Goal: Task Accomplishment & Management: Manage account settings

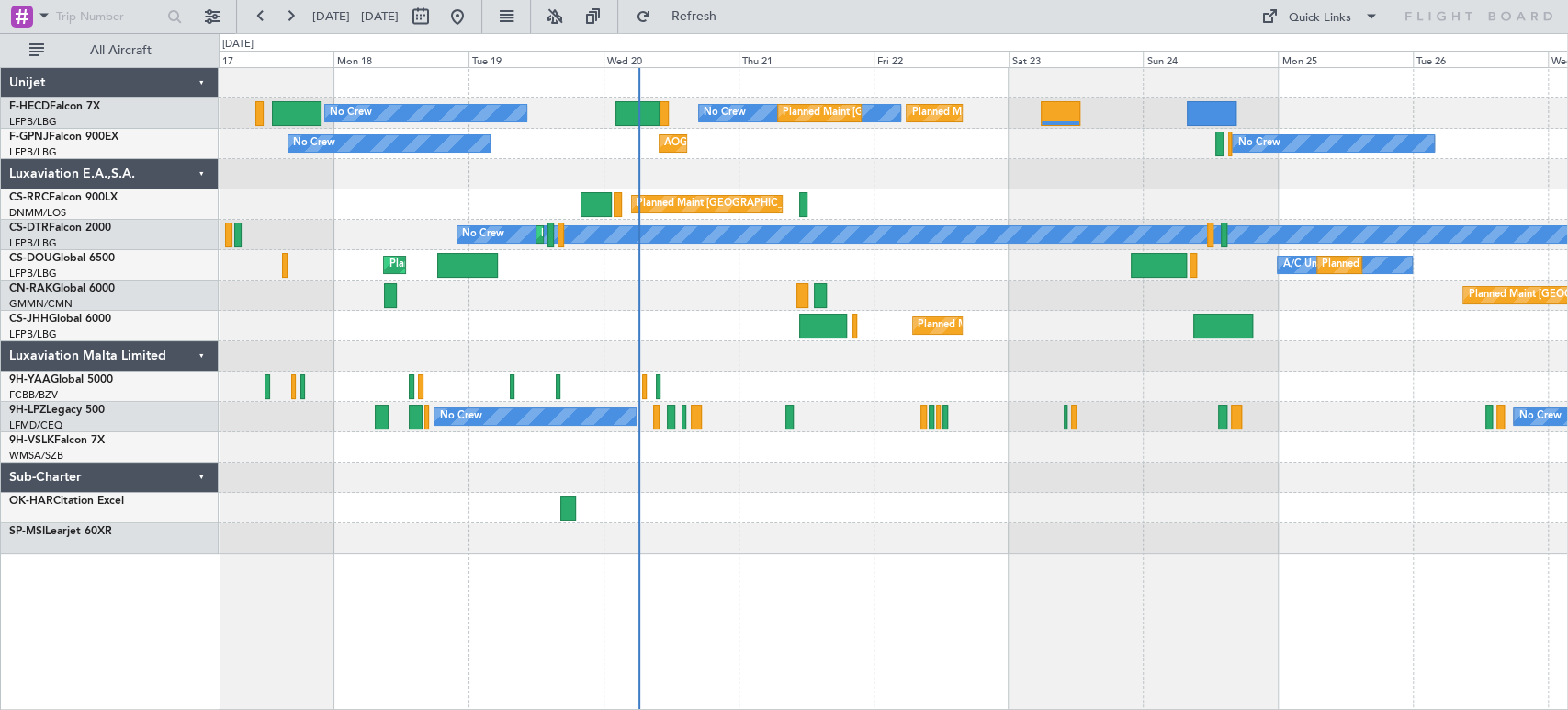
click at [658, 348] on div "Planned Maint [GEOGRAPHIC_DATA] ([GEOGRAPHIC_DATA]) No Crew No Crew Planned Mai…" at bounding box center [893, 311] width 1349 height 485
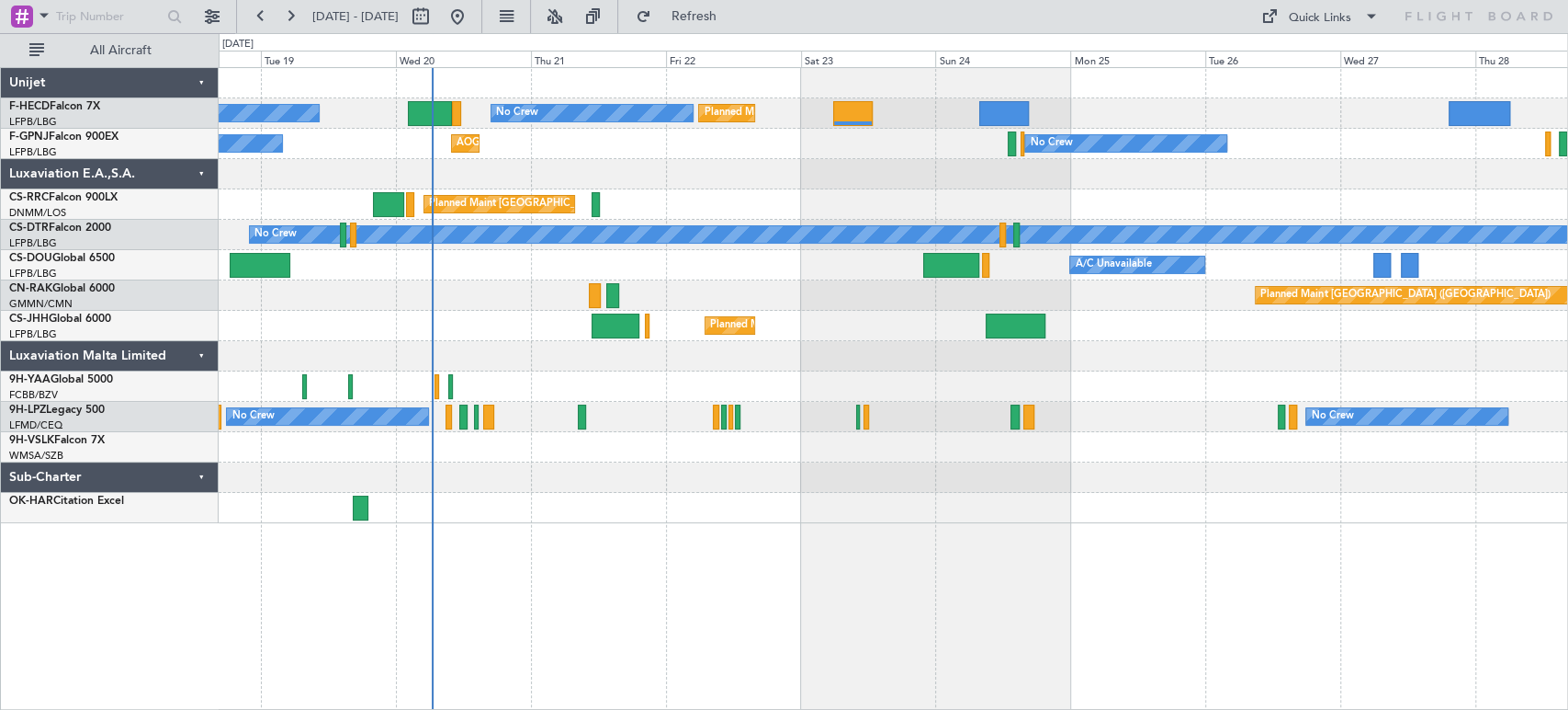
click at [537, 151] on div "No Crew Planned Maint [GEOGRAPHIC_DATA] ([GEOGRAPHIC_DATA]) Planned Maint [GEOG…" at bounding box center [893, 295] width 1349 height 455
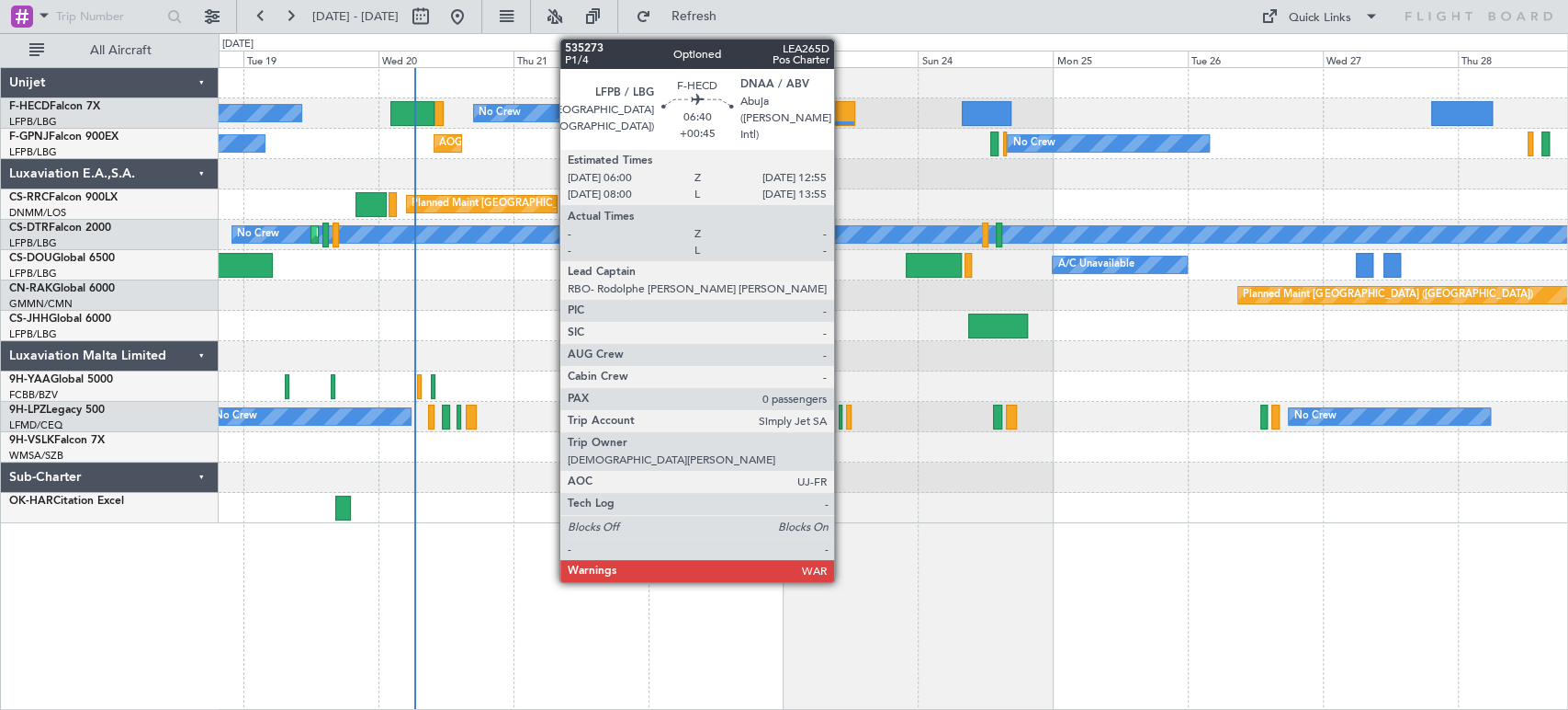
click at [843, 113] on div at bounding box center [836, 113] width 39 height 25
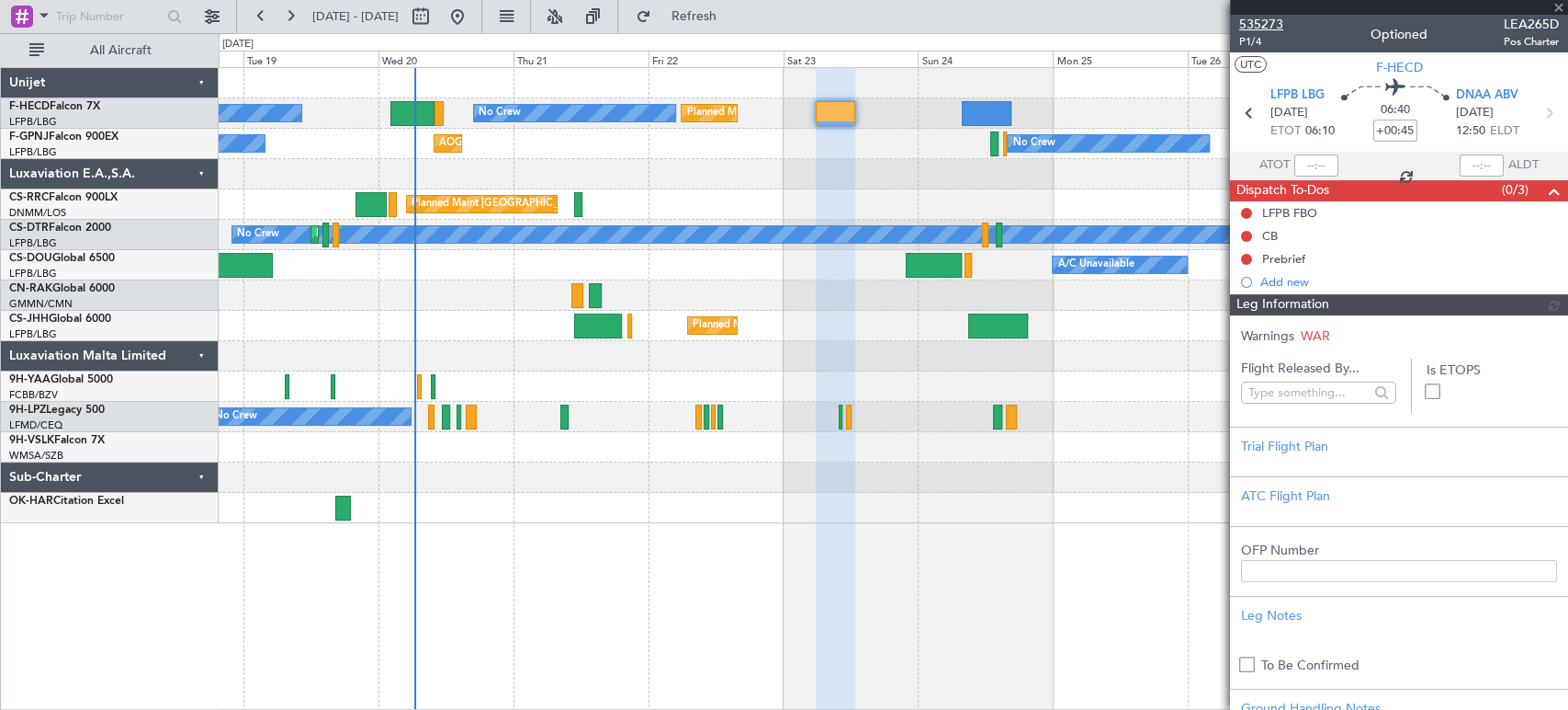
click at [1254, 16] on span "535273" at bounding box center [1261, 25] width 44 height 20
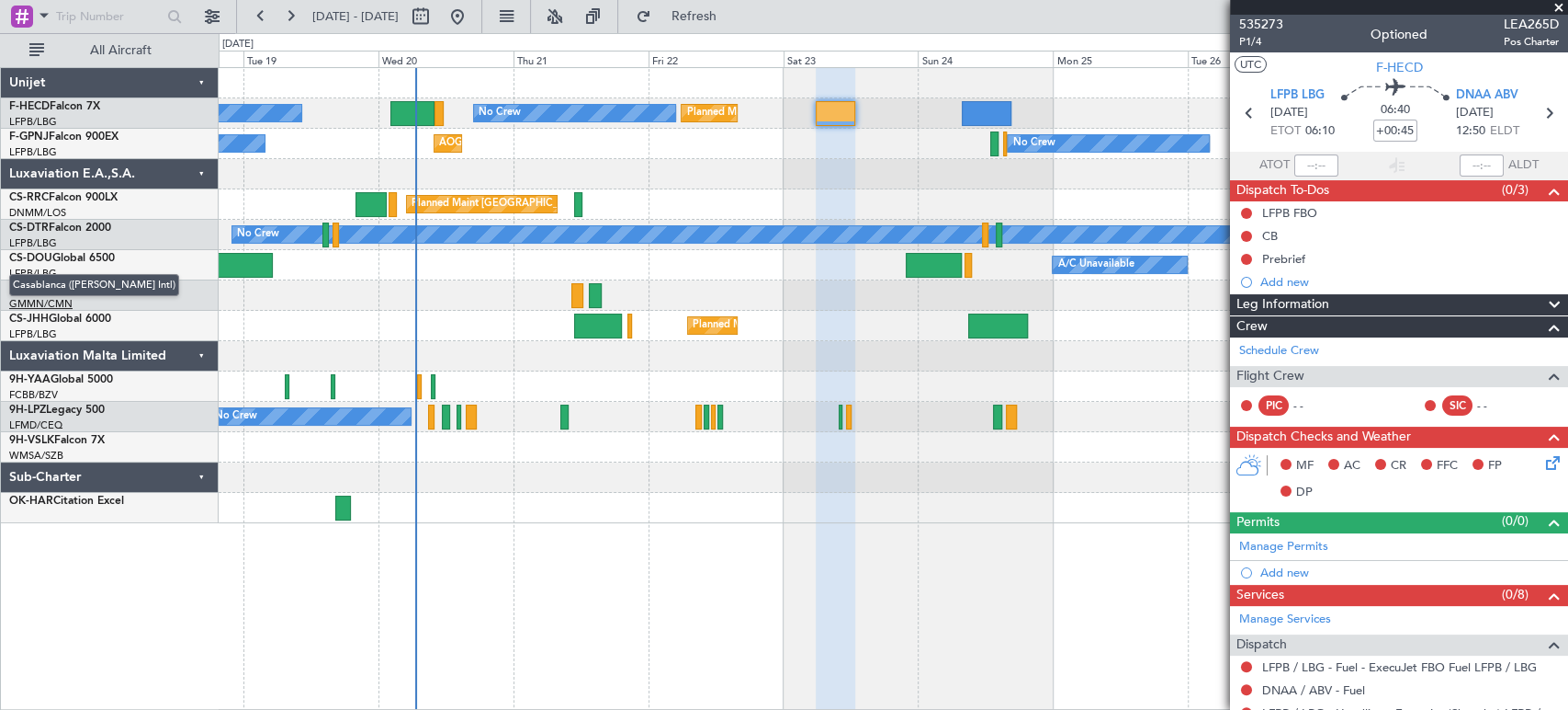
click at [44, 297] on div "GMMN/CMN Casablanca (Mohammed V Intl)" at bounding box center [113, 305] width 209 height 16
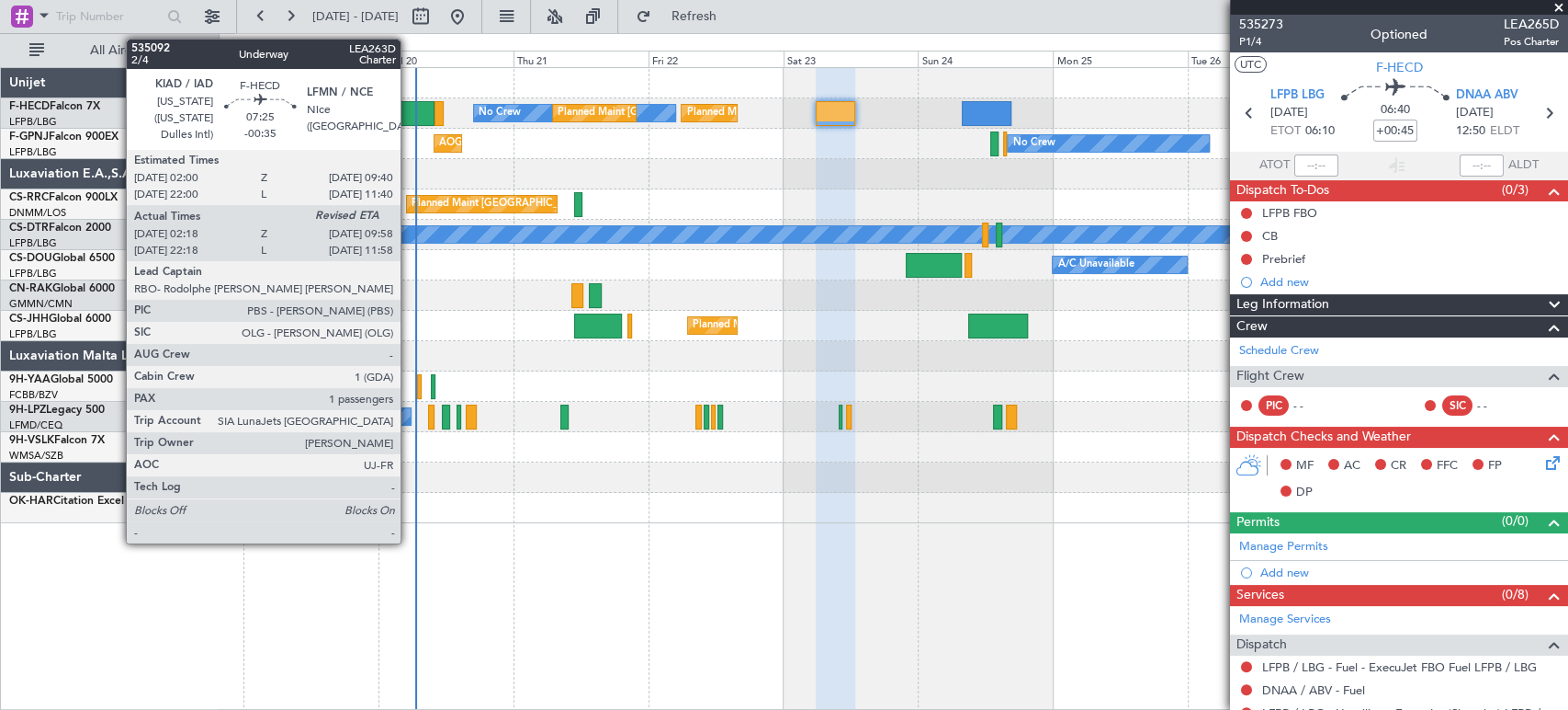
click at [409, 116] on div at bounding box center [412, 113] width 43 height 25
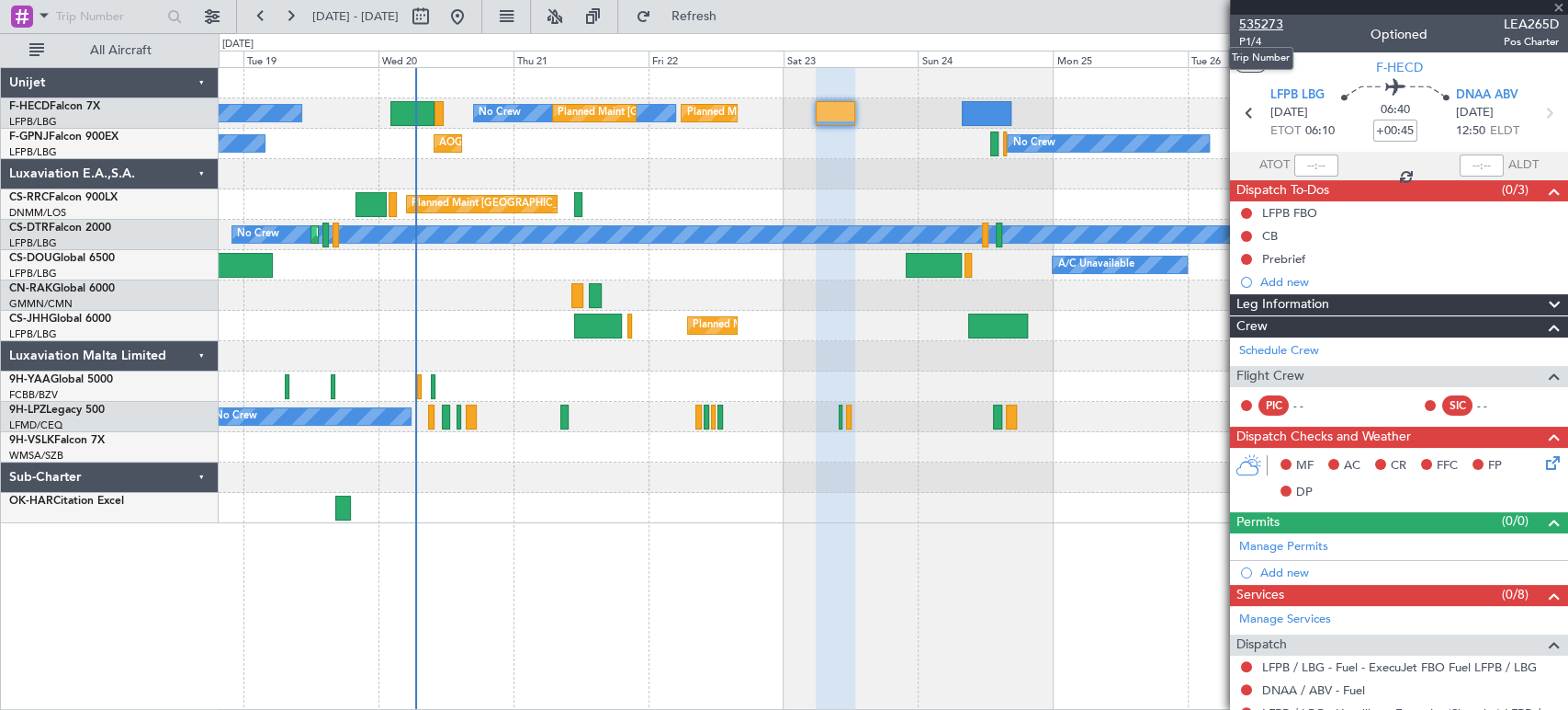
click at [1257, 22] on span "535273" at bounding box center [1261, 25] width 44 height 20
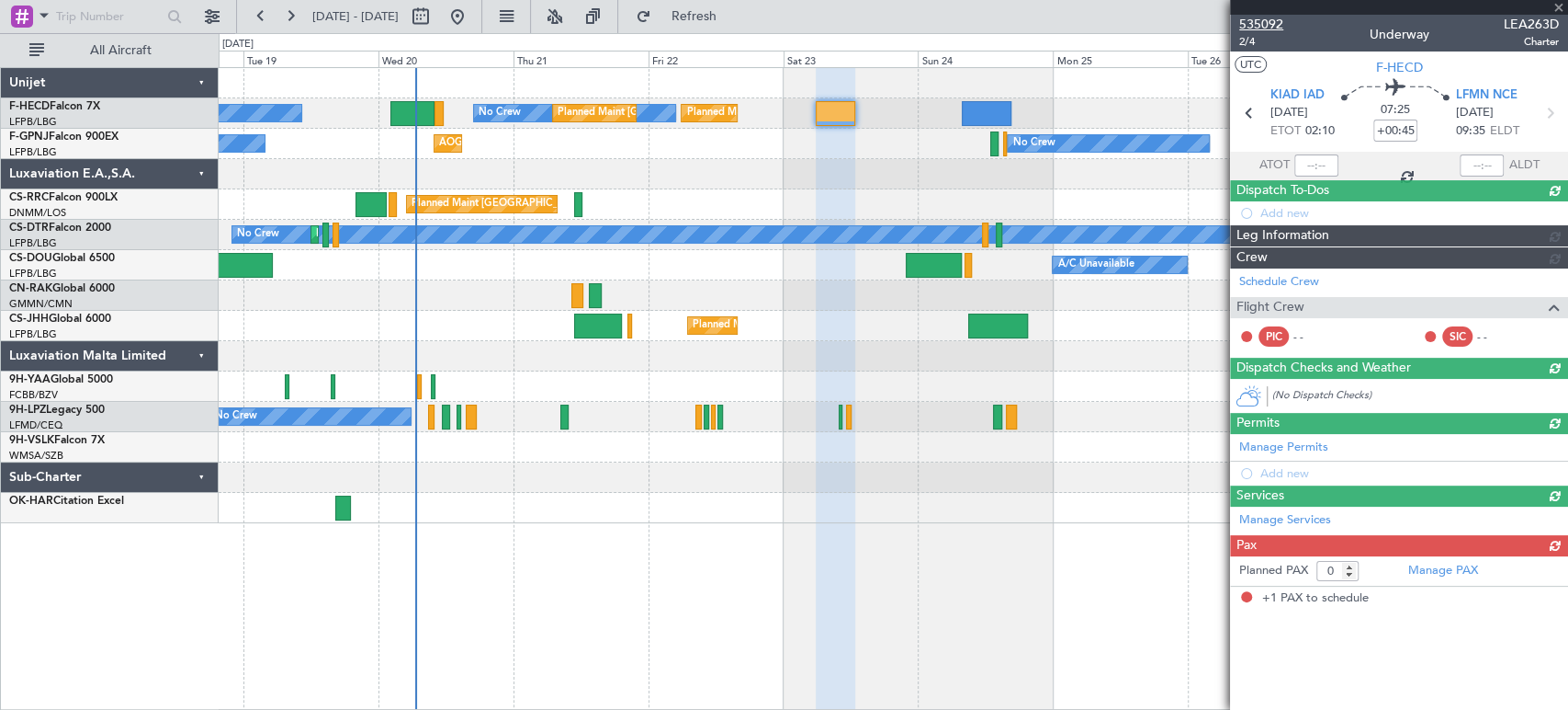
type input "-00:35"
type input "02:28"
type input "1"
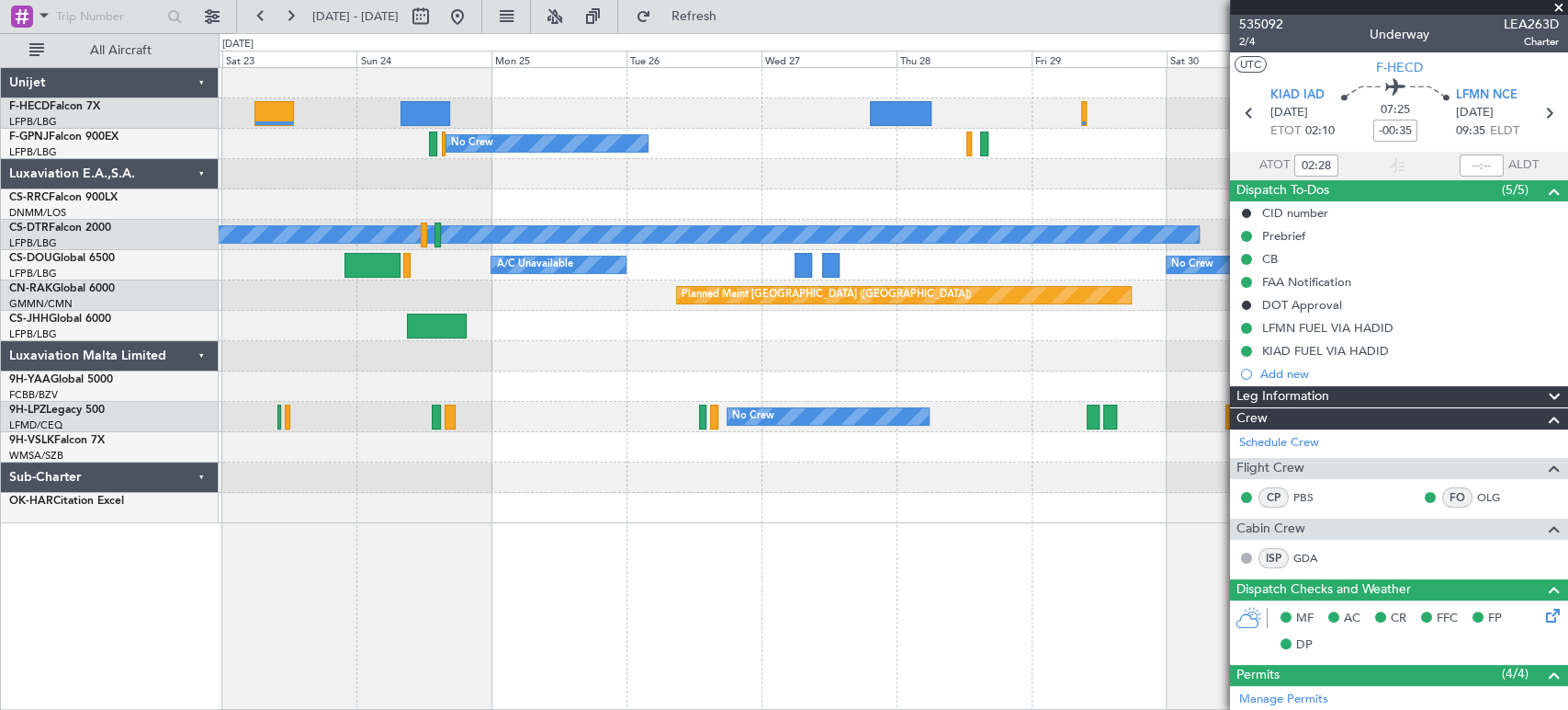
click at [215, 255] on div "Planned Maint Paris (Le Bourget) Planned Maint Paris (Le Bourget) Planned Maint…" at bounding box center [784, 372] width 1568 height 676
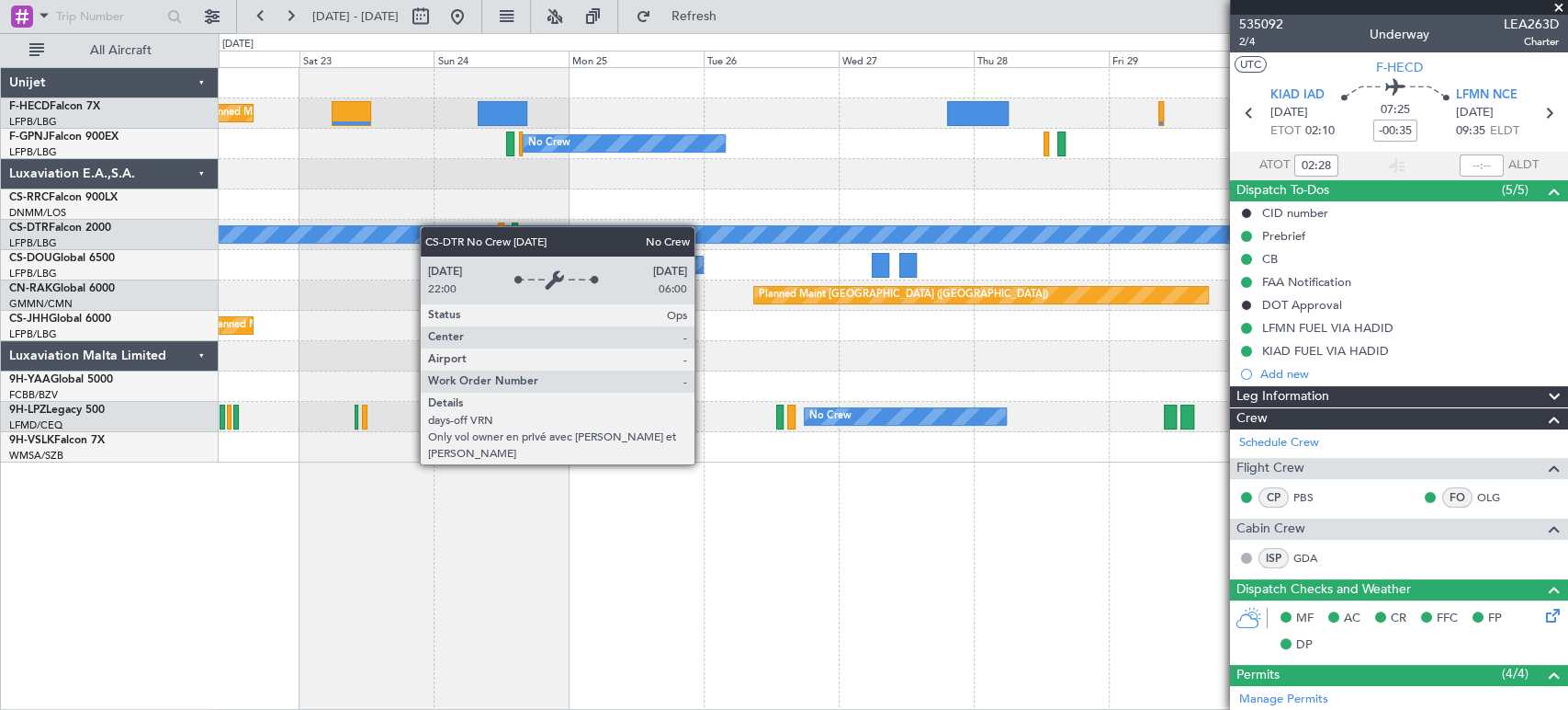
click at [505, 223] on div at bounding box center [501, 235] width 7 height 25
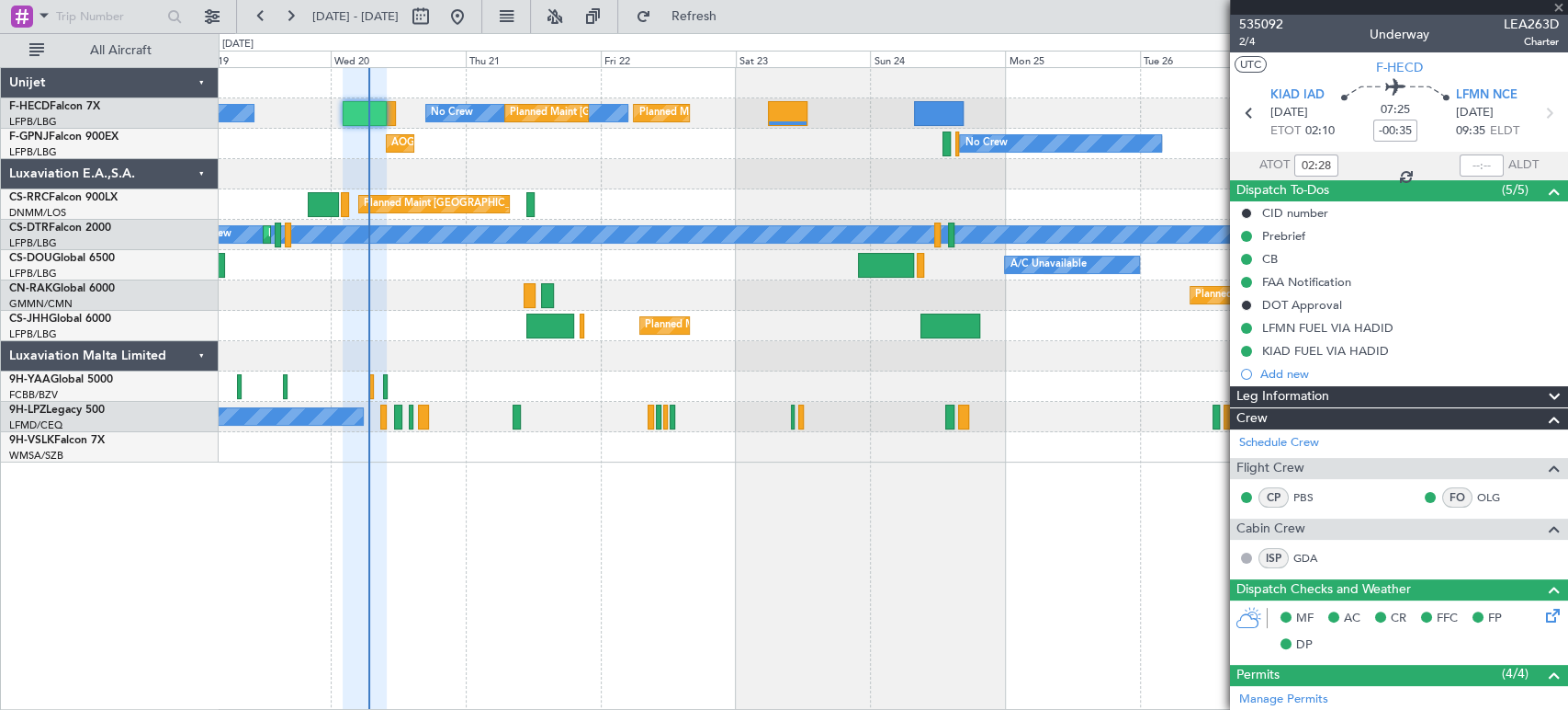
click at [694, 208] on div "Planned Maint Paris (Le Bourget) No Crew Planned Maint Paris (Le Bourget) No Cr…" at bounding box center [893, 265] width 1349 height 394
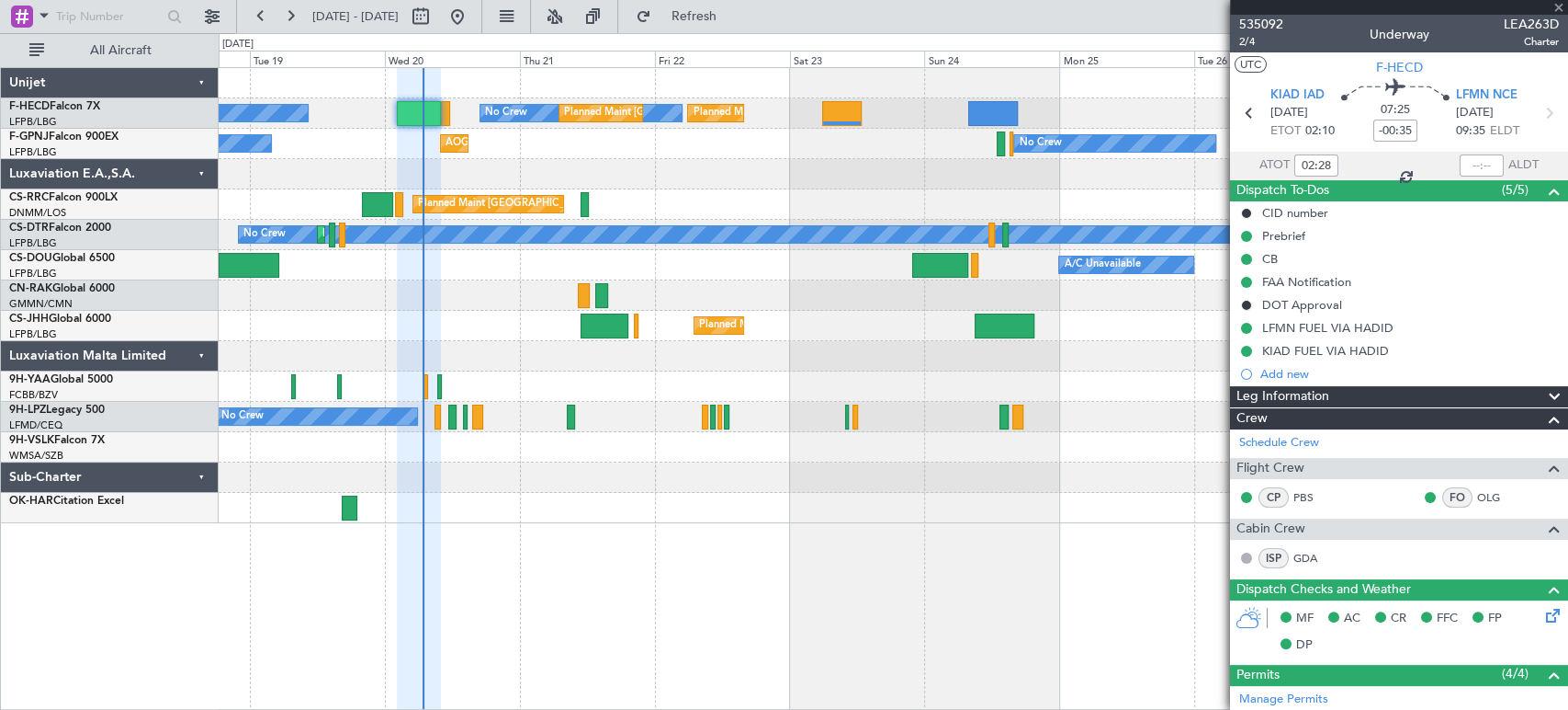
type input "+00:10"
type input "0"
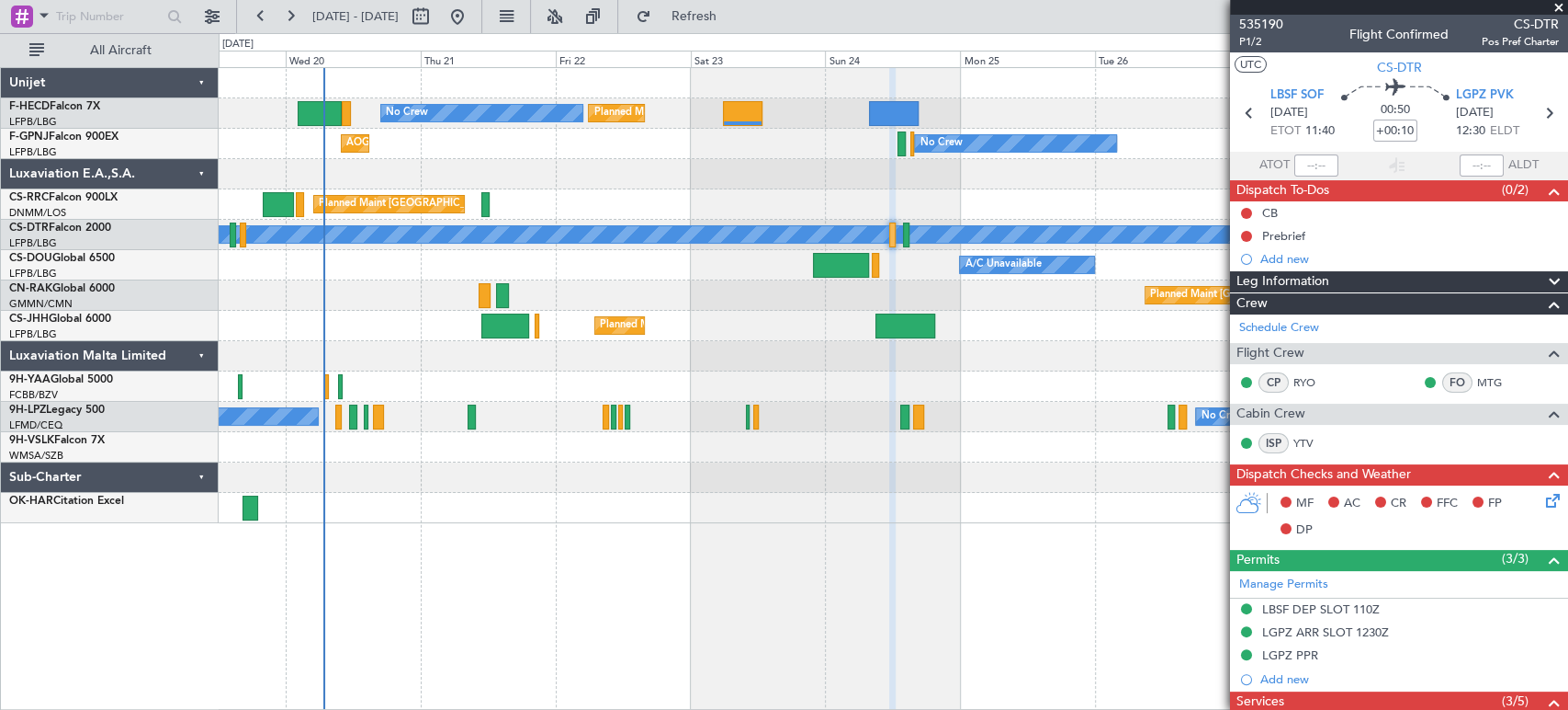
click at [542, 213] on div "Planned Maint [GEOGRAPHIC_DATA] ([GEOGRAPHIC_DATA])" at bounding box center [893, 204] width 1349 height 31
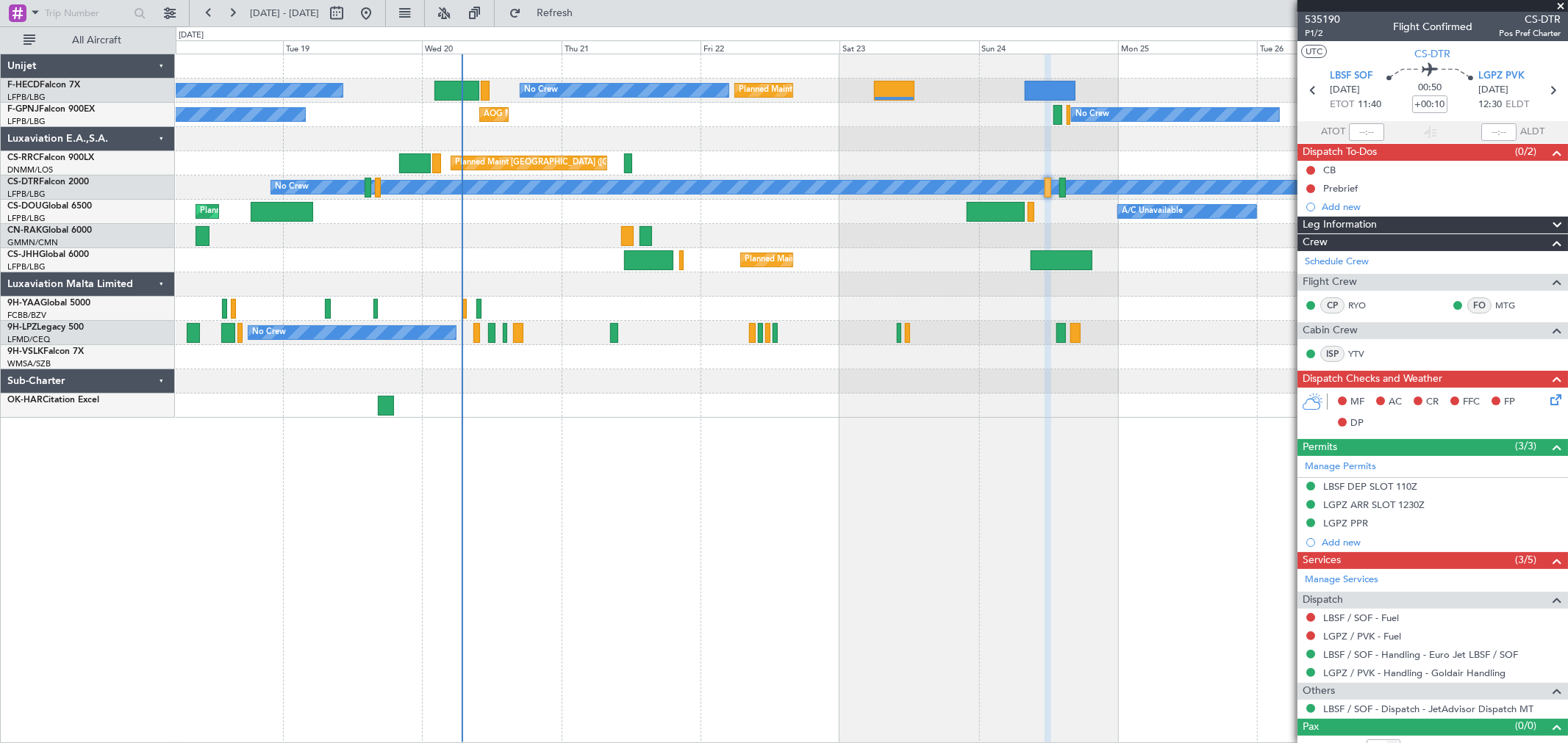
click at [864, 448] on div "No Crew Planned Maint Paris (Le Bourget) Planned Maint Paris (Le Bourget) No Cr…" at bounding box center [872, 398] width 1392 height 689
click at [1174, 98] on div "No Crew Planned Maint Paris (Le Bourget) Planned Maint Paris (Le Bourget) No Cr…" at bounding box center [871, 236] width 1391 height 363
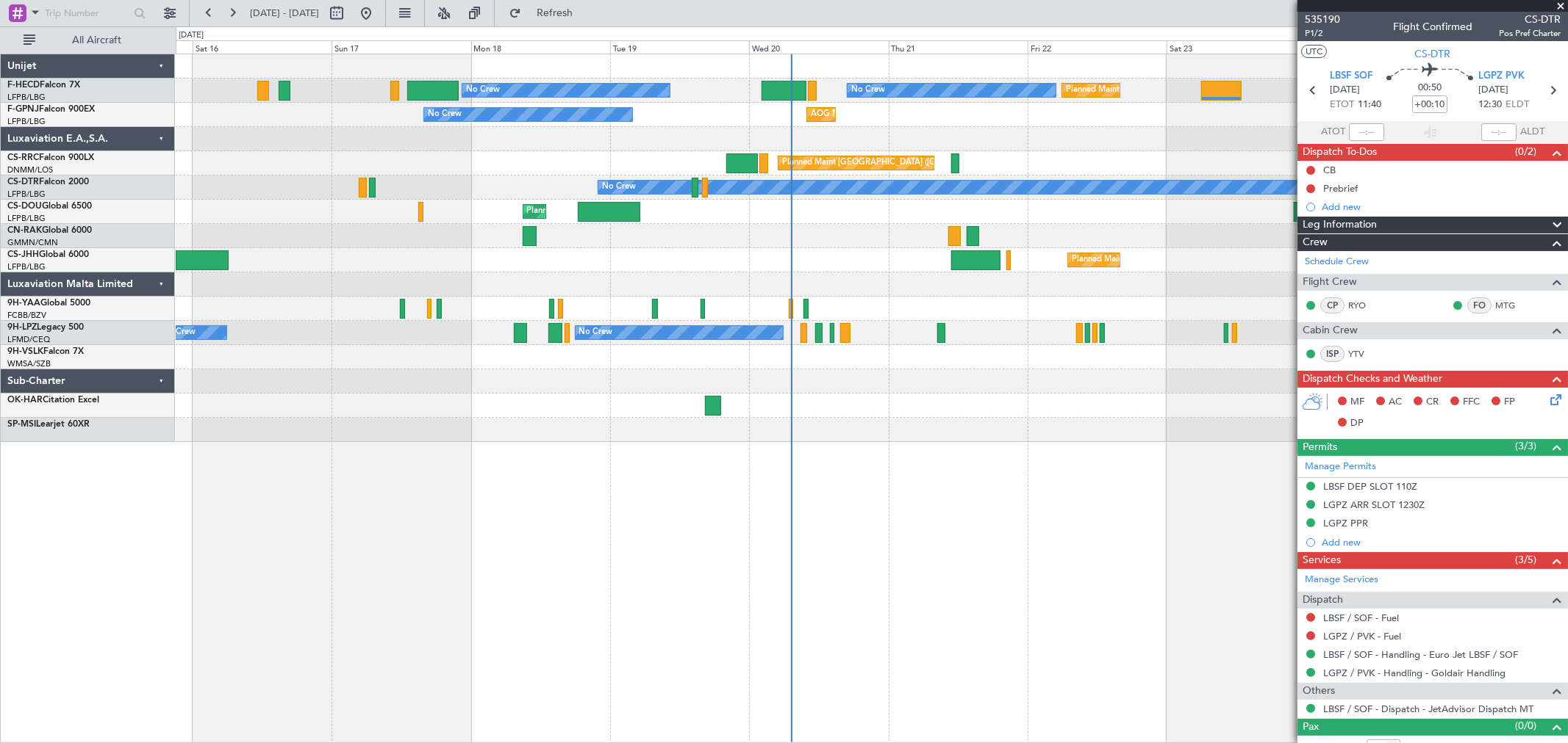
click at [754, 215] on div "Planned Maint London (Luton) Planned Maint Paris (Le Bourget) A/C Unavailable U…" at bounding box center [871, 212] width 1391 height 24
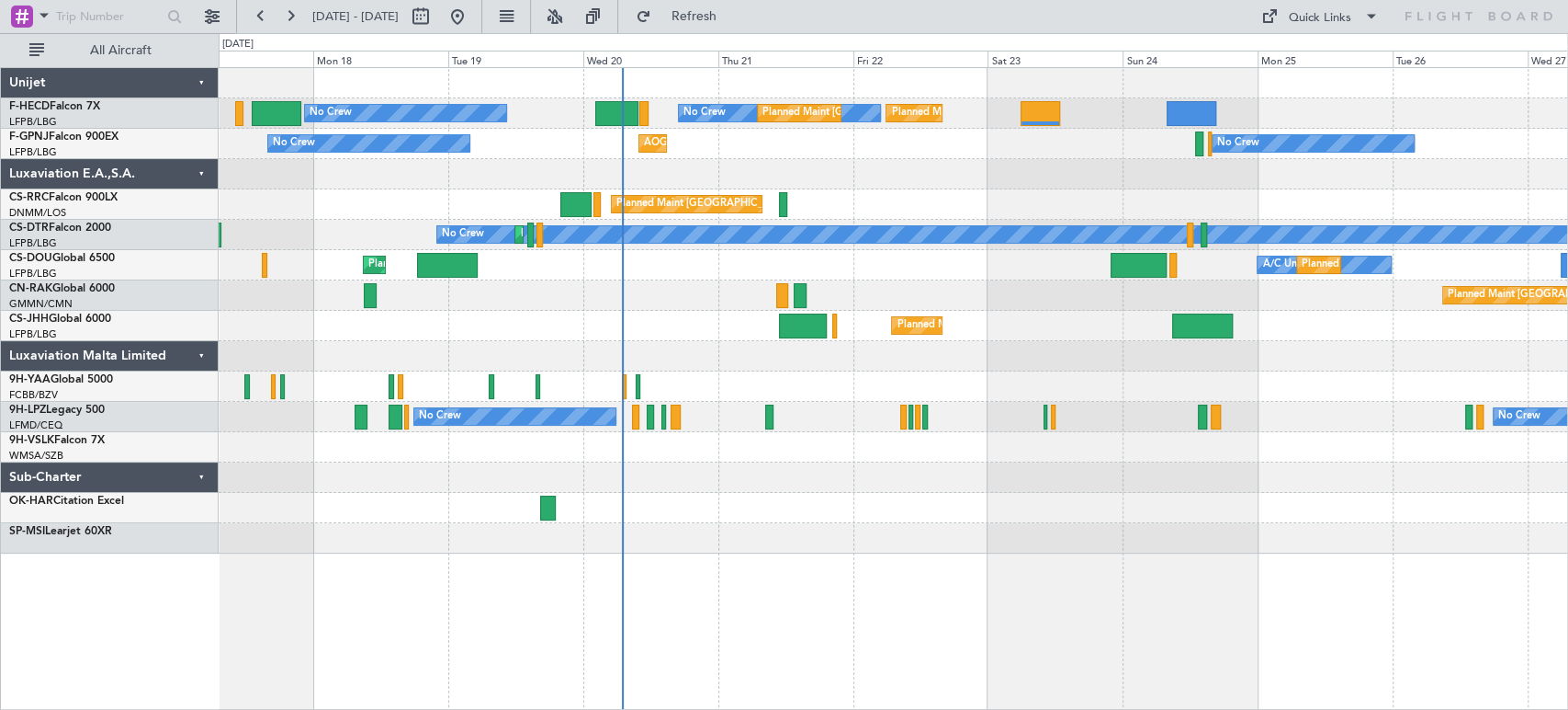
click at [635, 350] on div at bounding box center [893, 356] width 1349 height 31
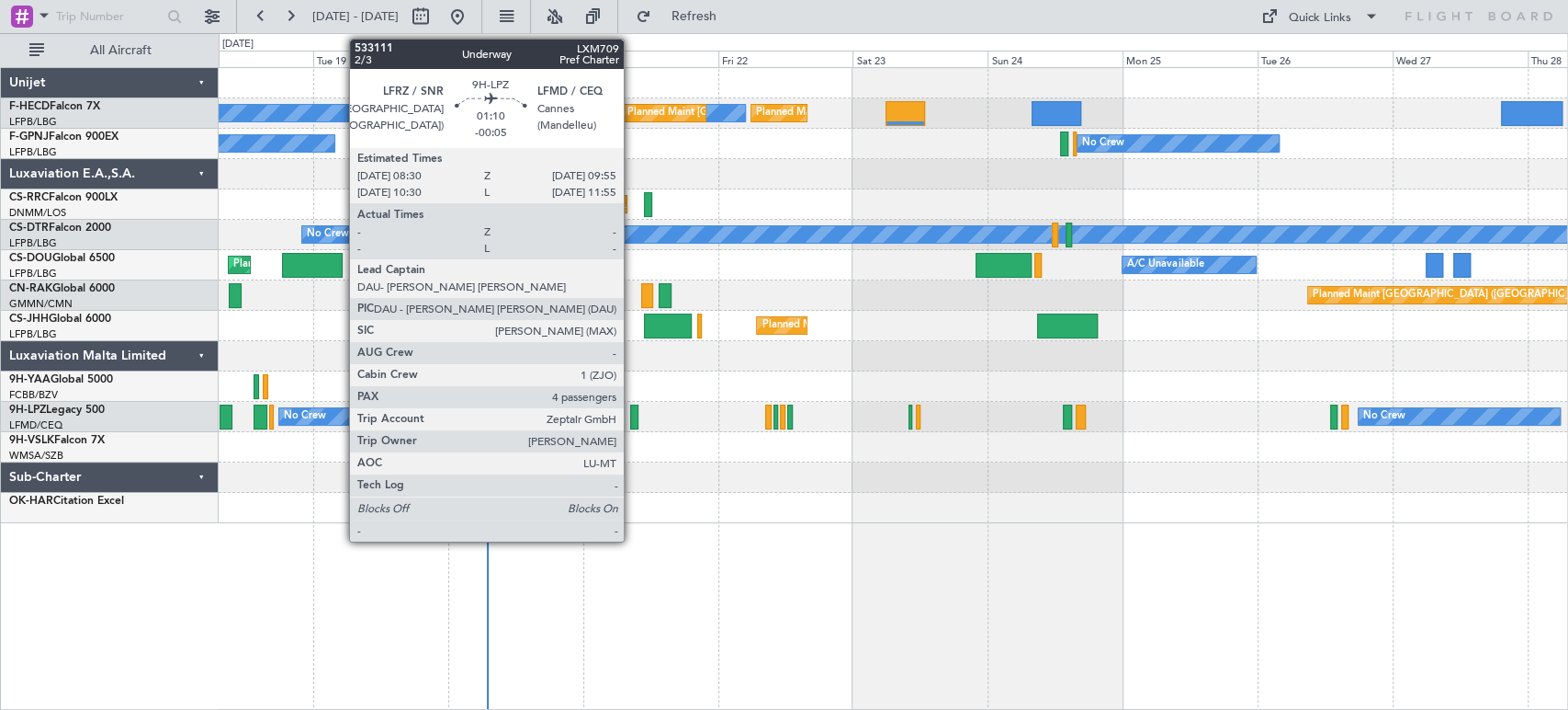
click at [632, 414] on div at bounding box center [635, 416] width 8 height 25
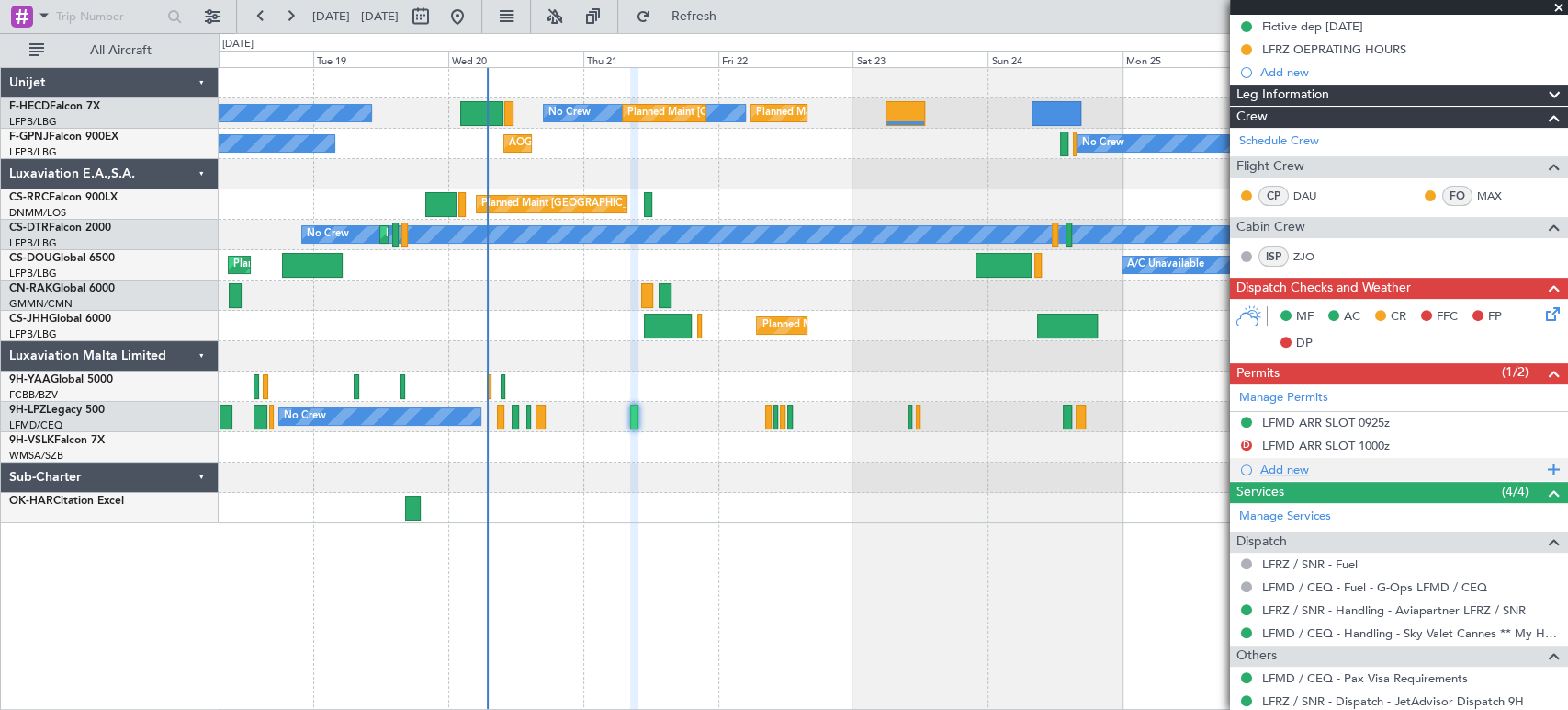
scroll to position [204, 0]
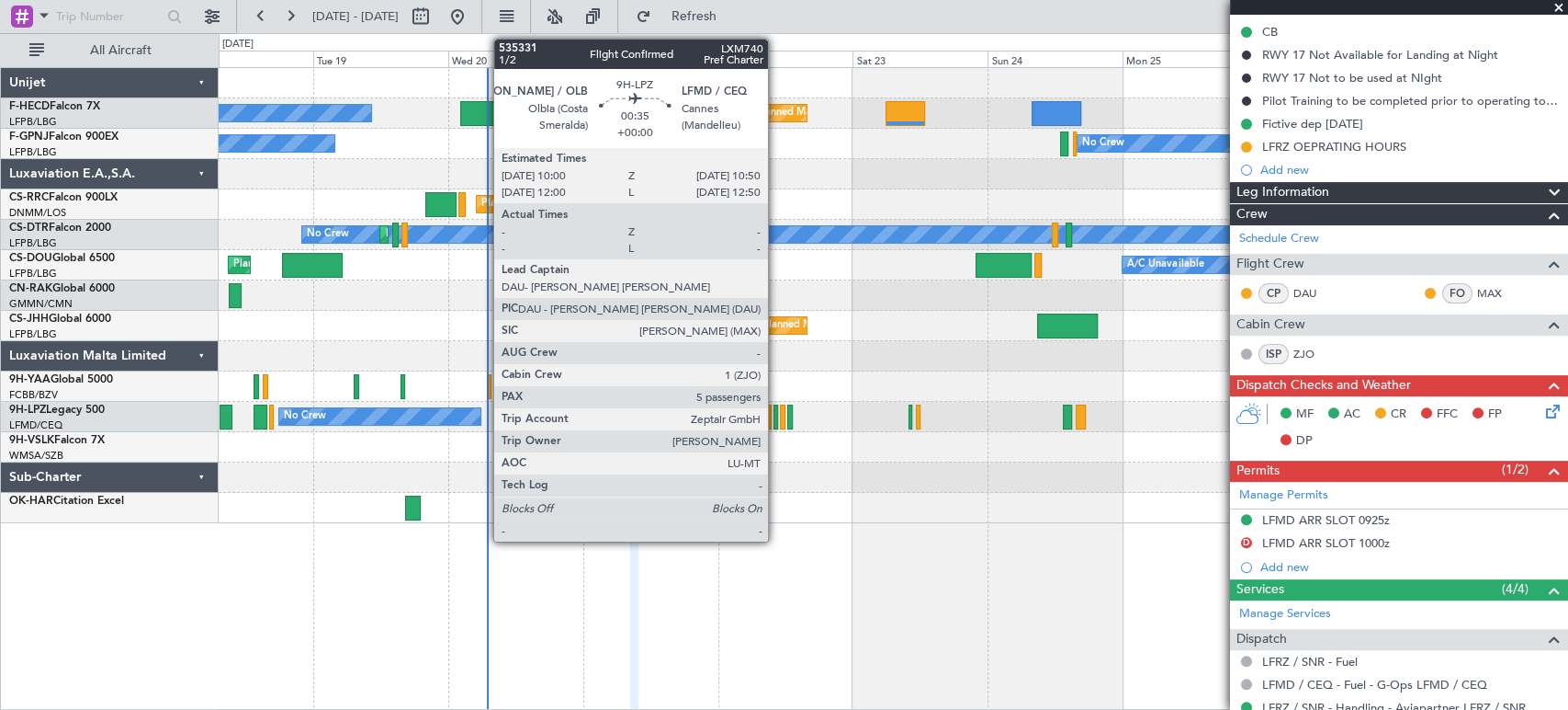
click at [777, 414] on div at bounding box center [777, 416] width 6 height 25
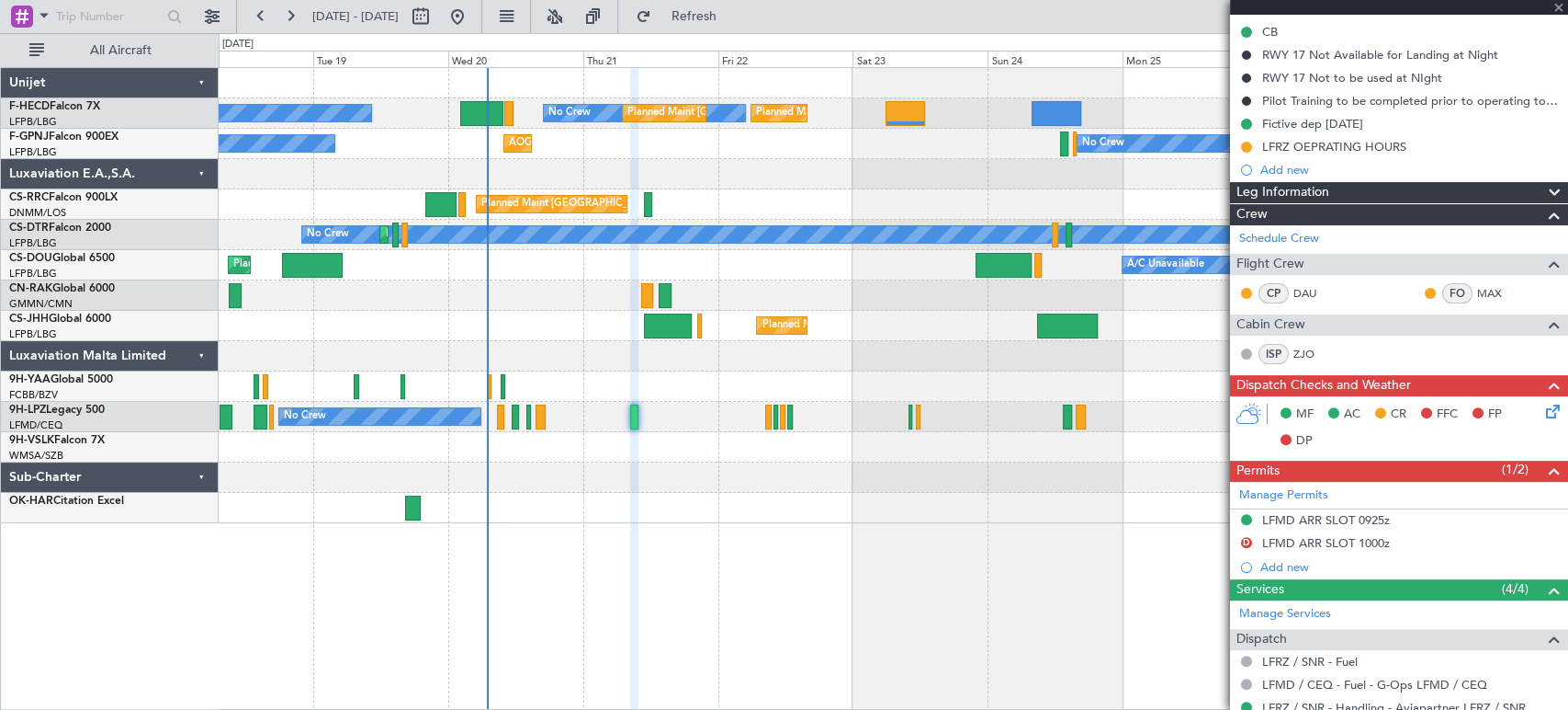
type input "5"
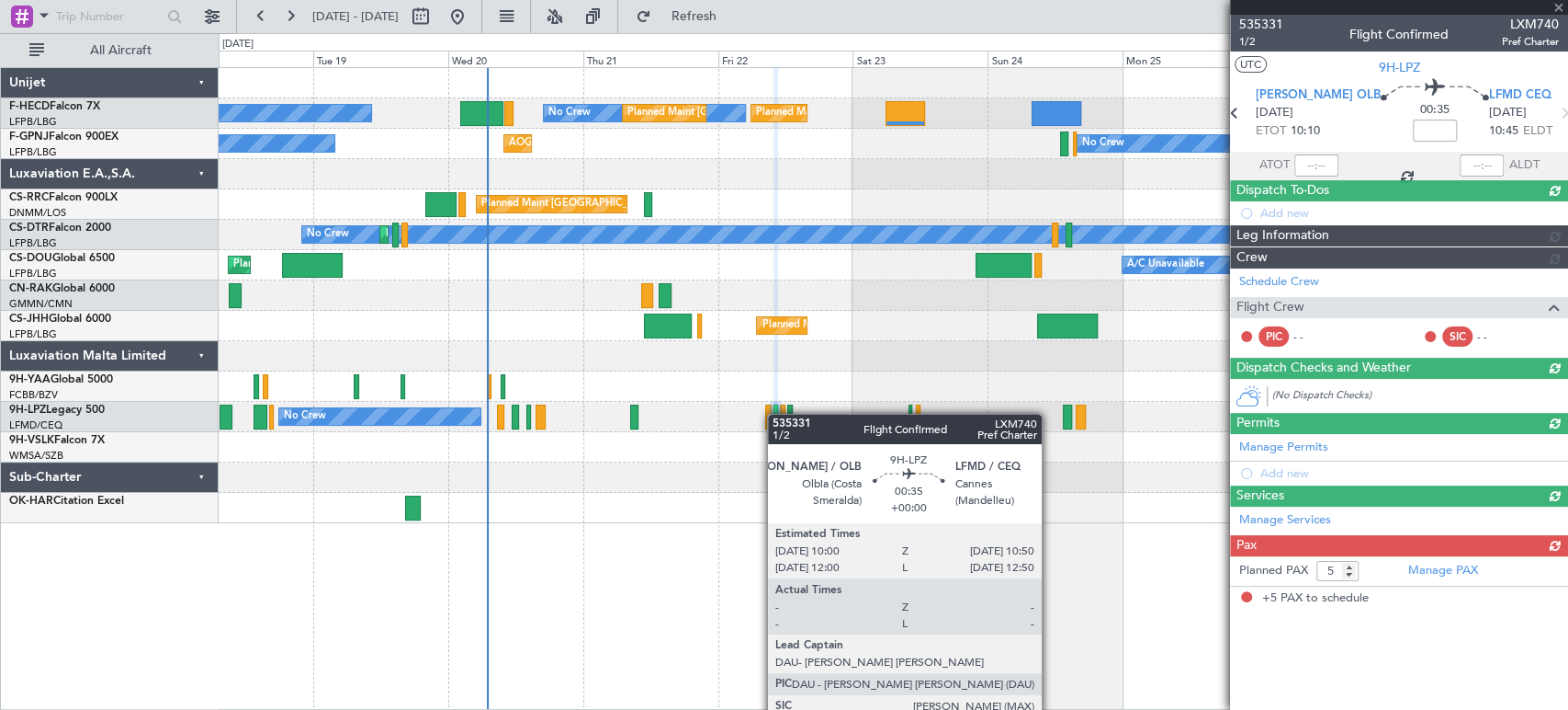
scroll to position [0, 0]
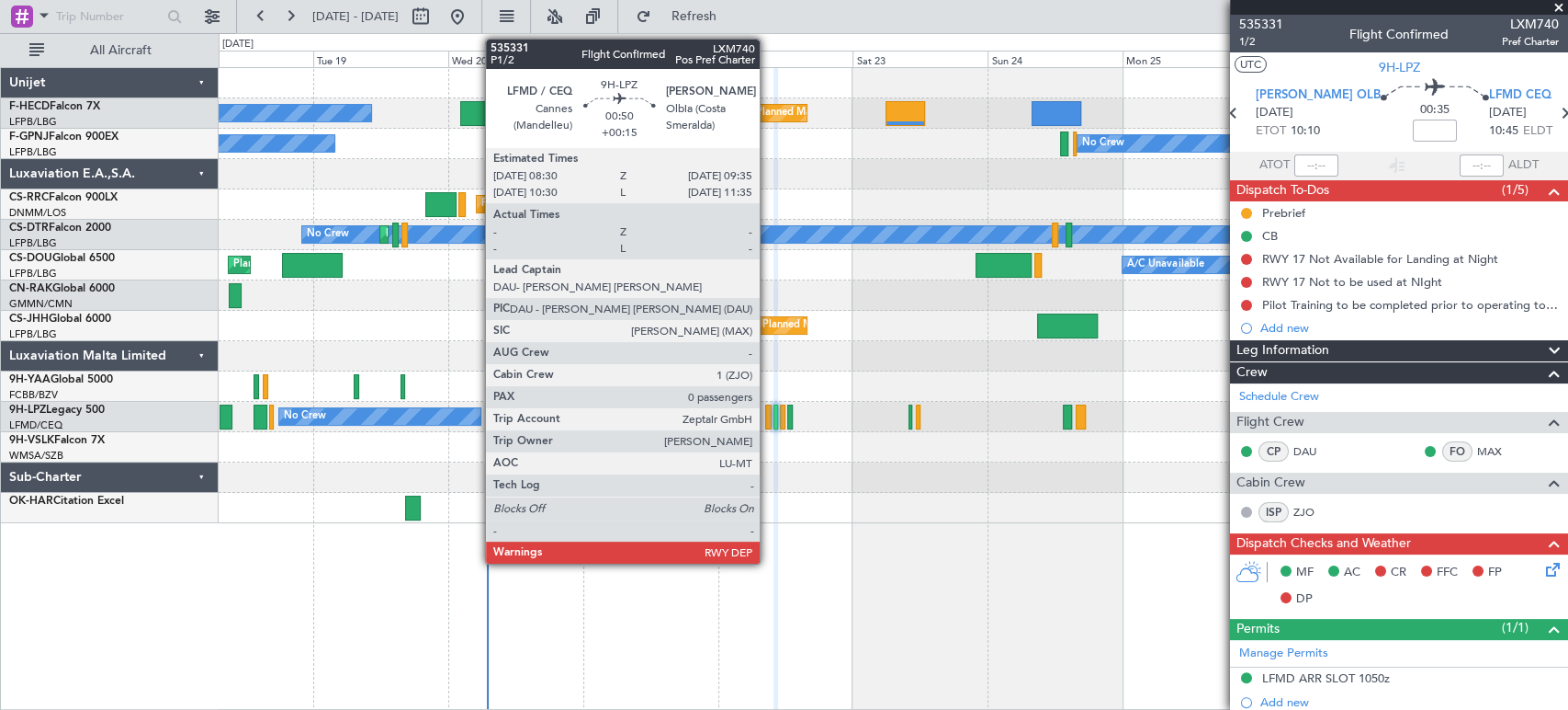
click at [767, 425] on div at bounding box center [769, 416] width 7 height 25
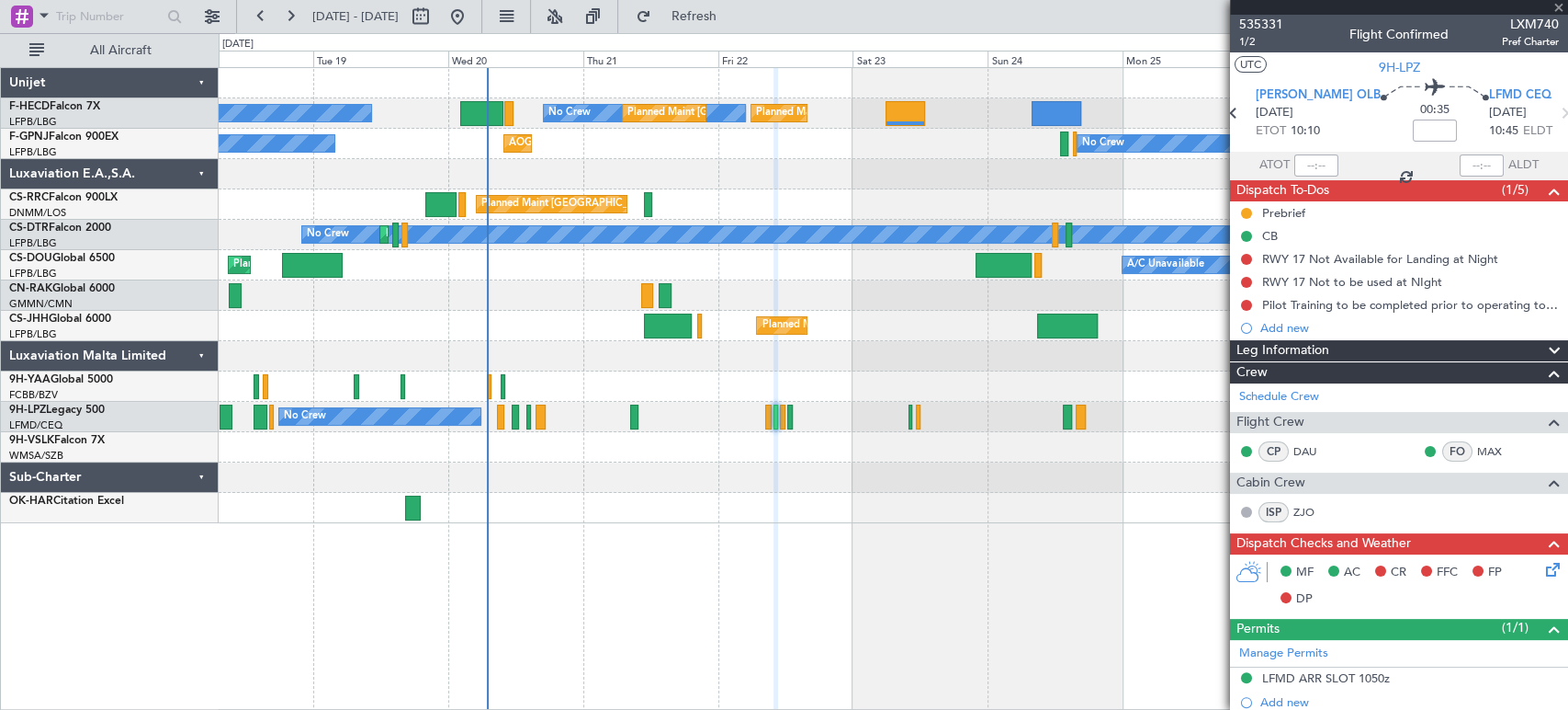
type input "+00:15"
type input "0"
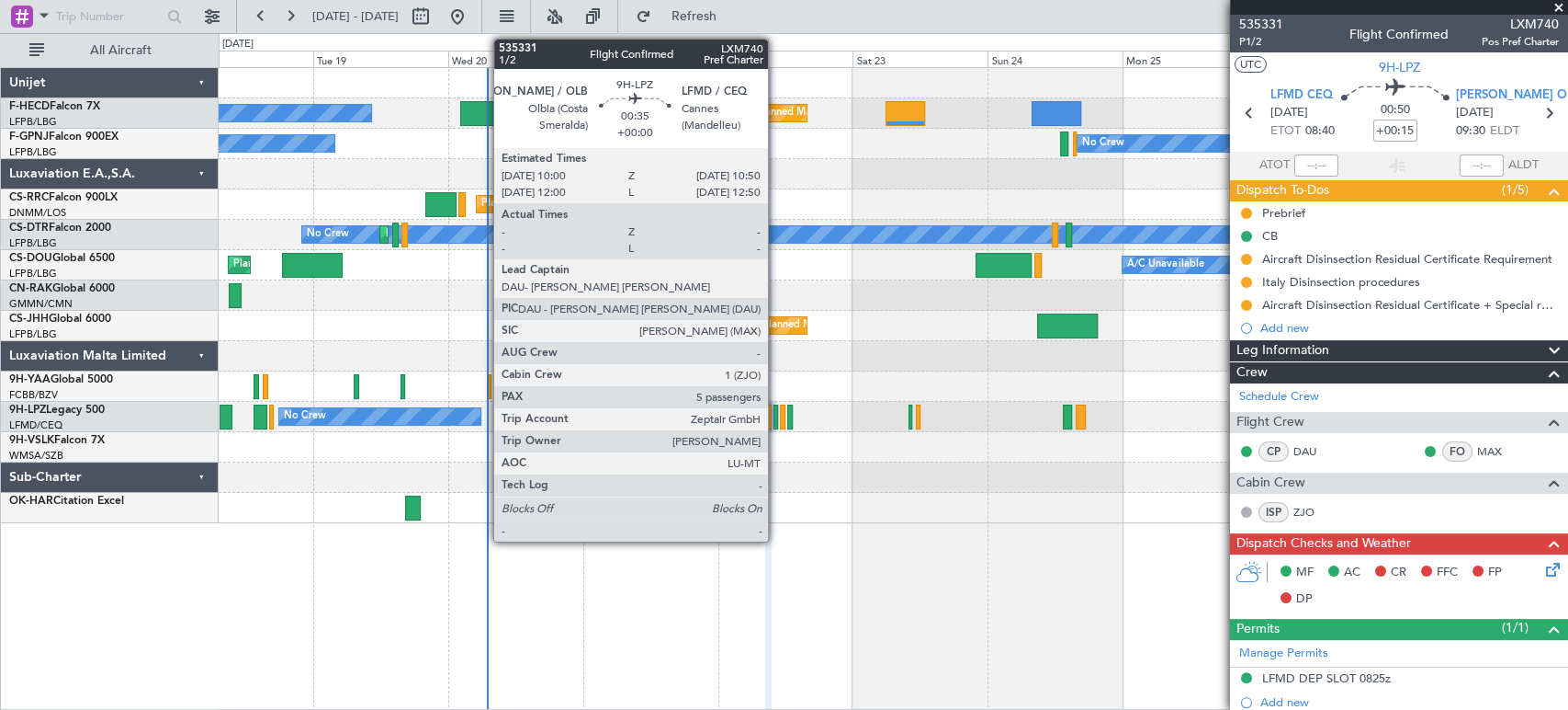
click at [777, 417] on div at bounding box center [777, 416] width 6 height 25
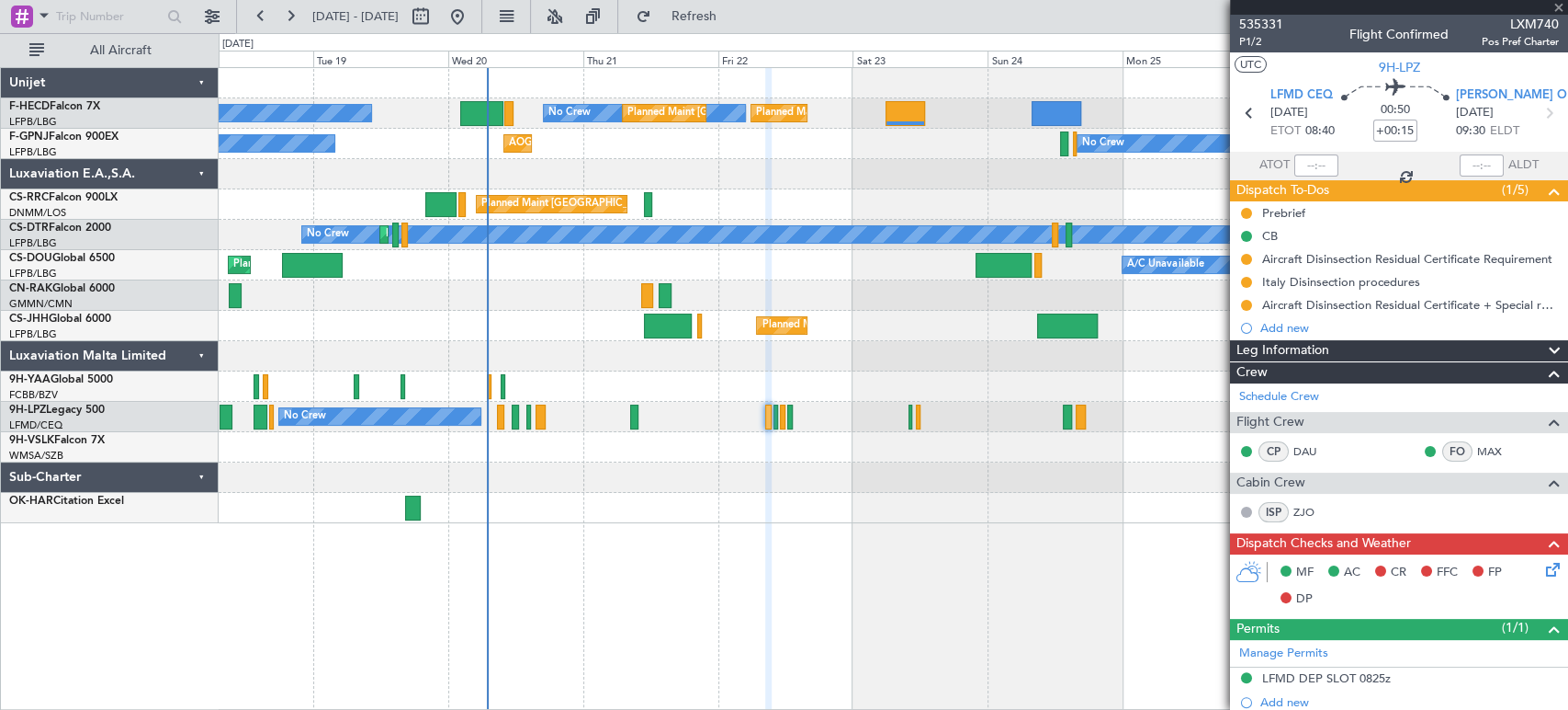
type input "5"
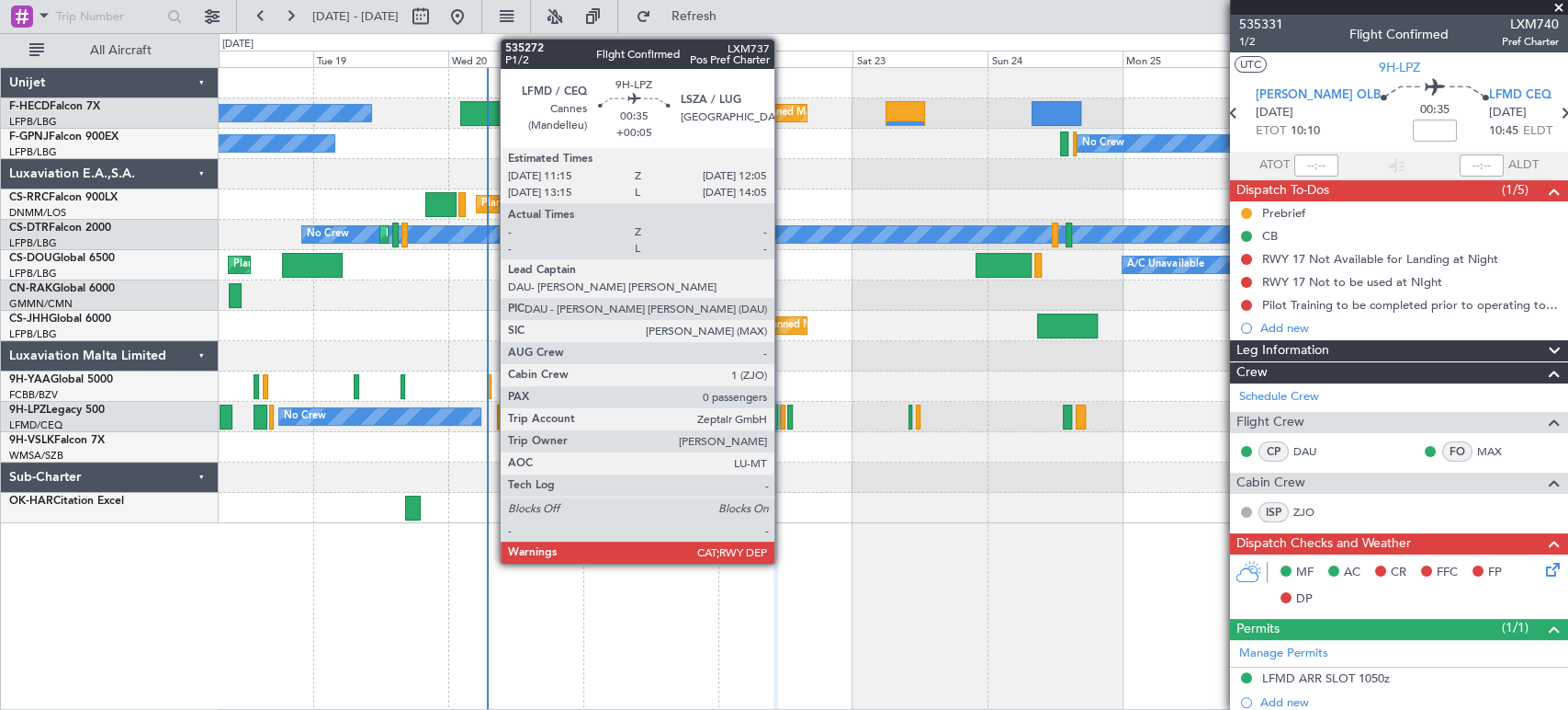
click at [783, 410] on div at bounding box center [783, 416] width 6 height 25
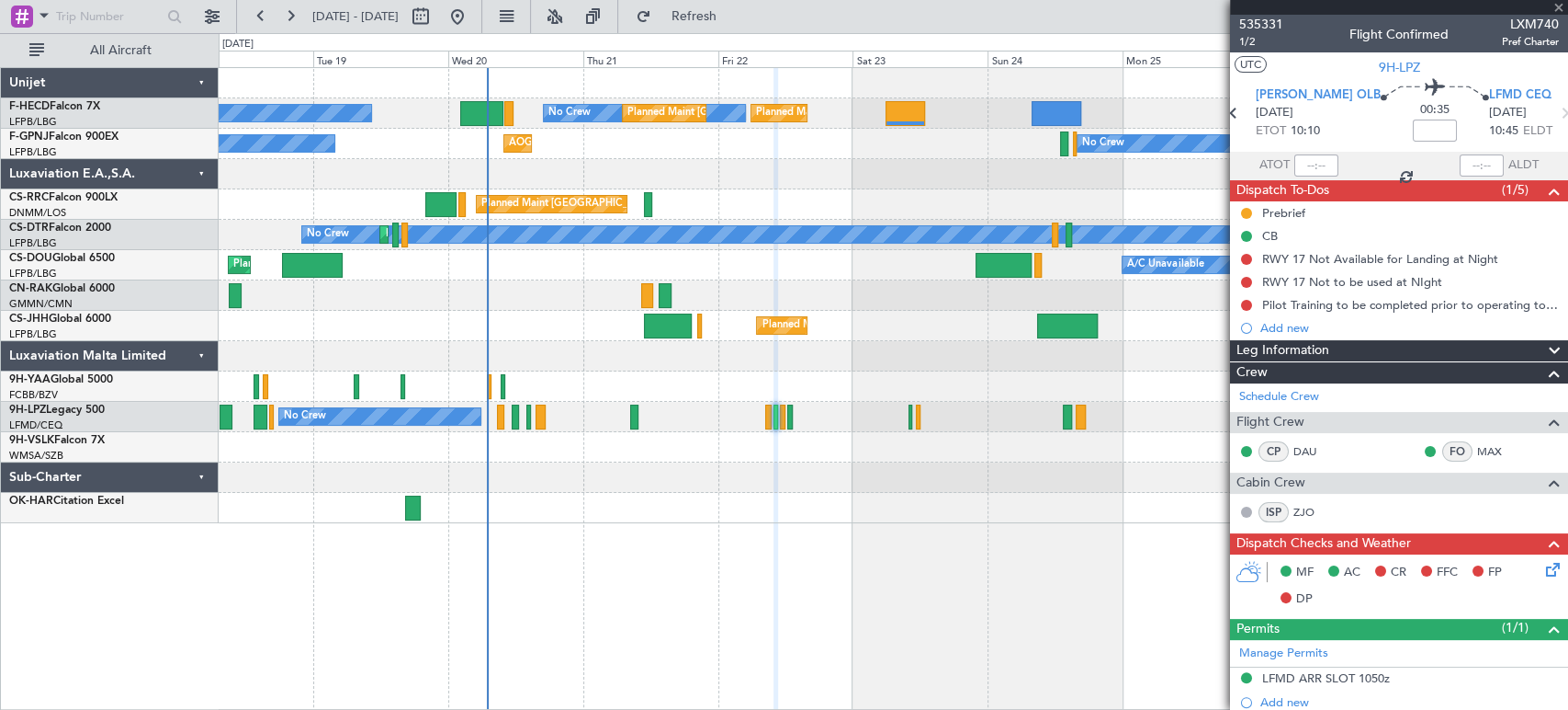
type input "+00:05"
type input "0"
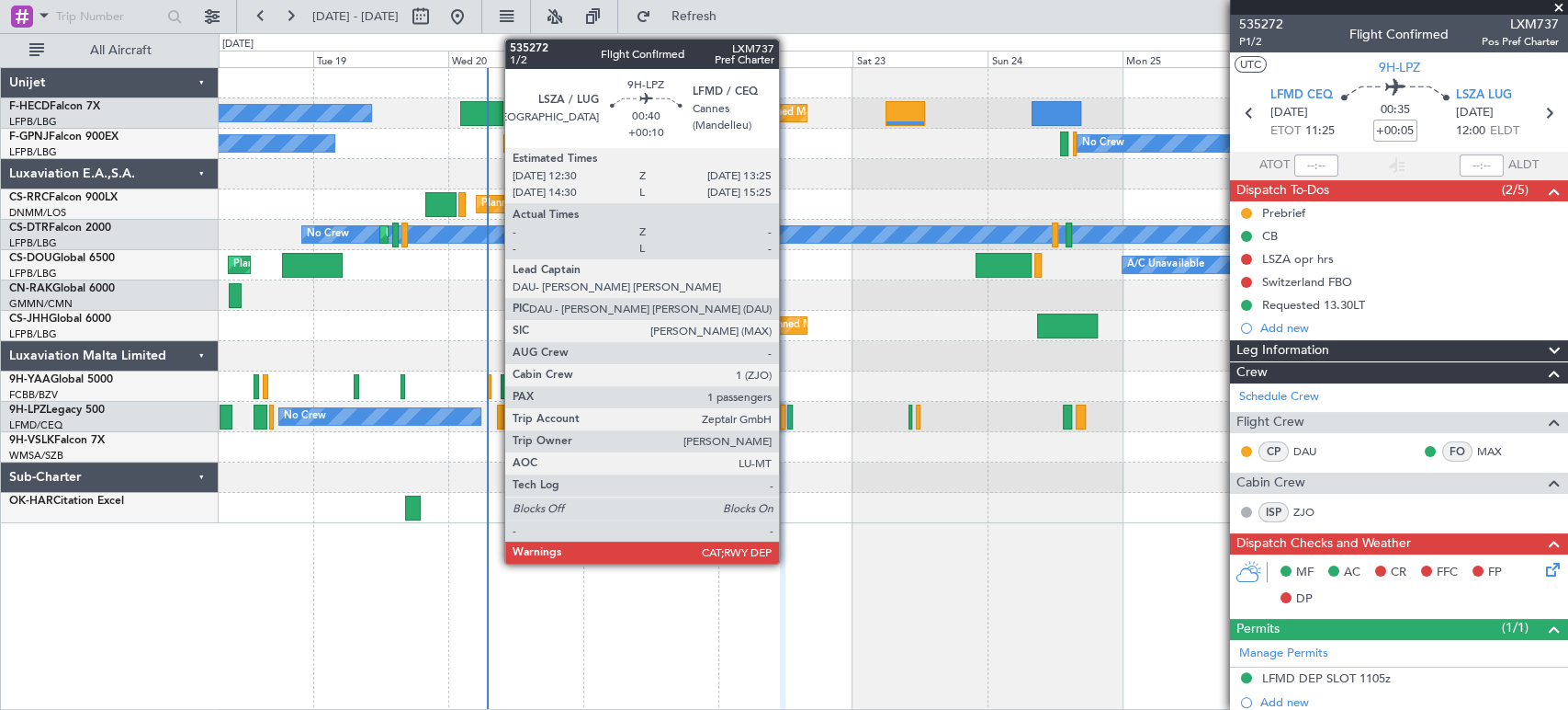
click at [787, 413] on div at bounding box center [790, 416] width 6 height 25
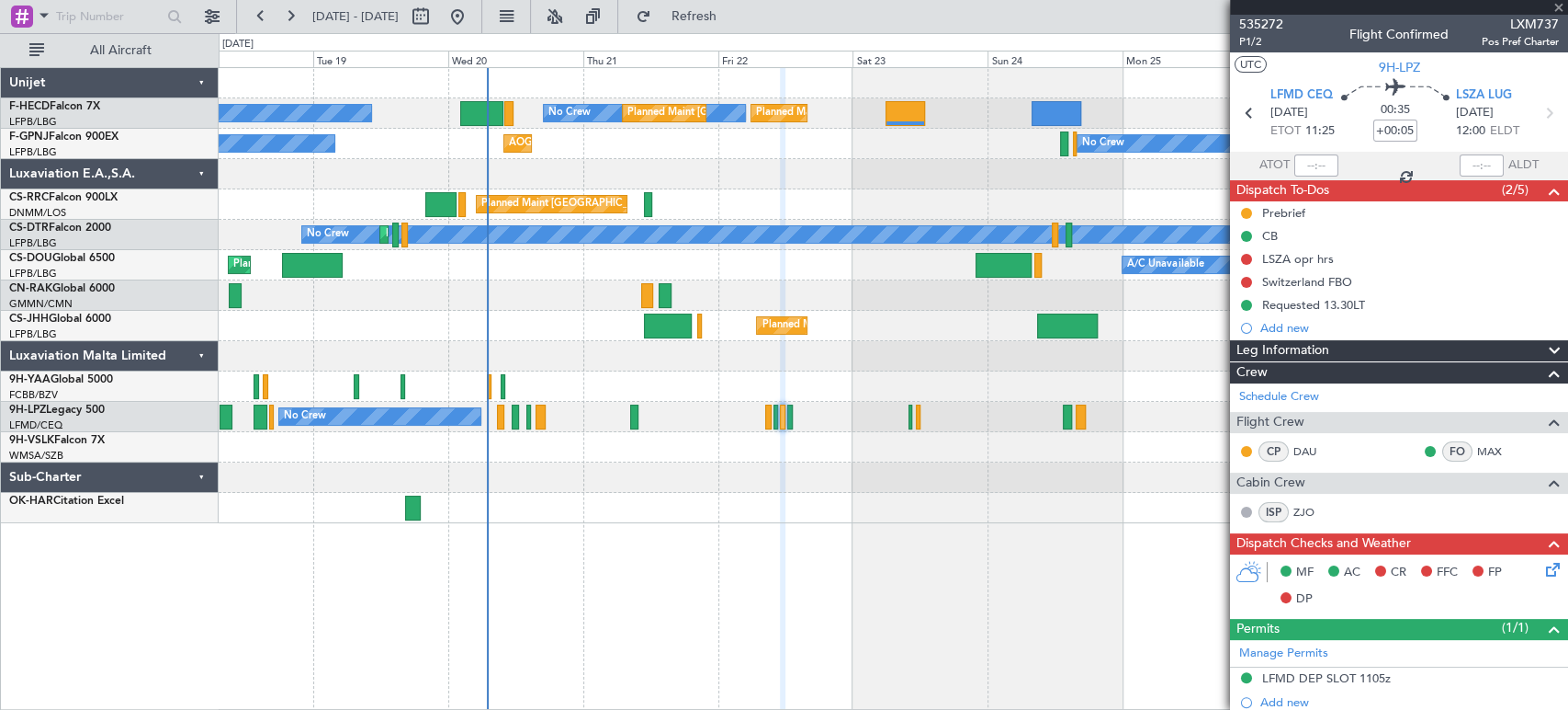
type input "+00:10"
type input "1"
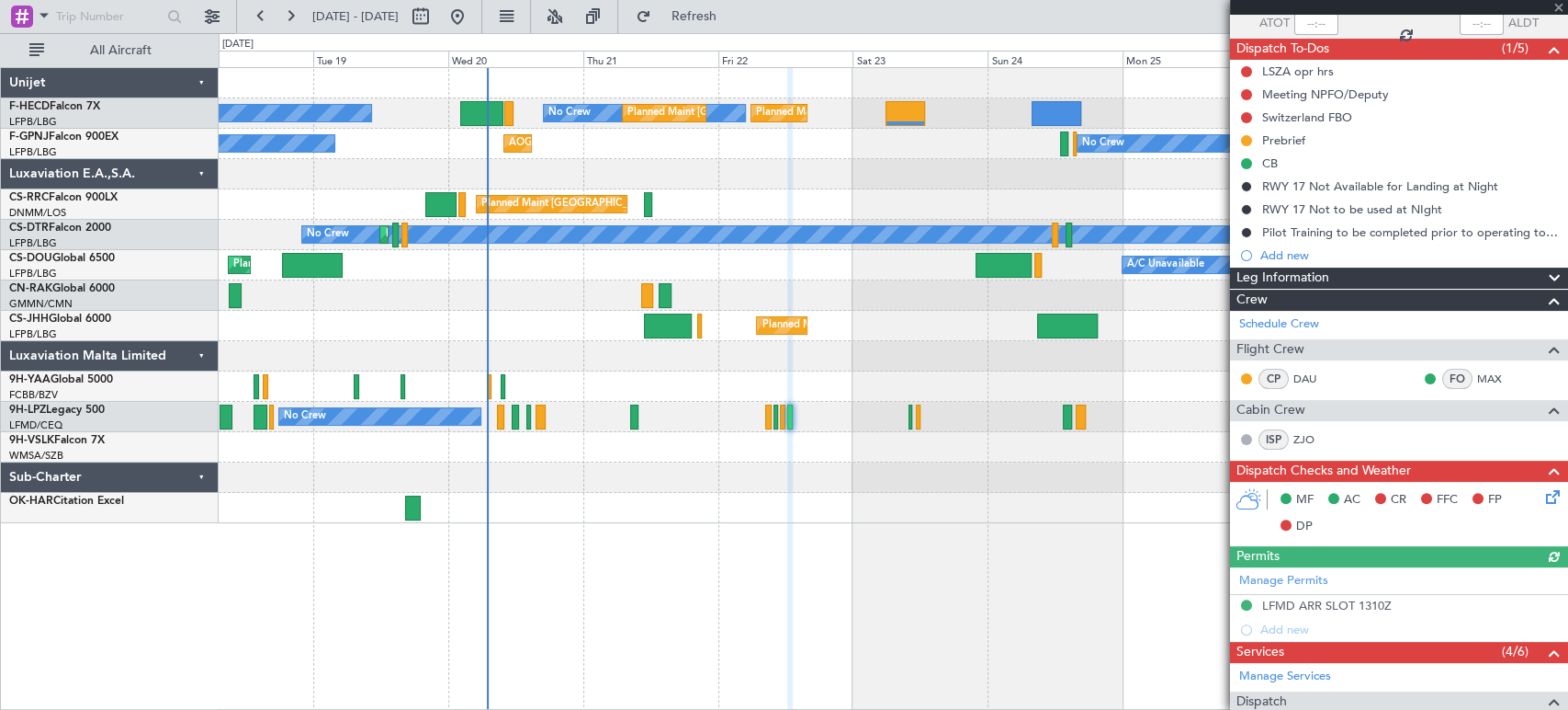
scroll to position [204, 0]
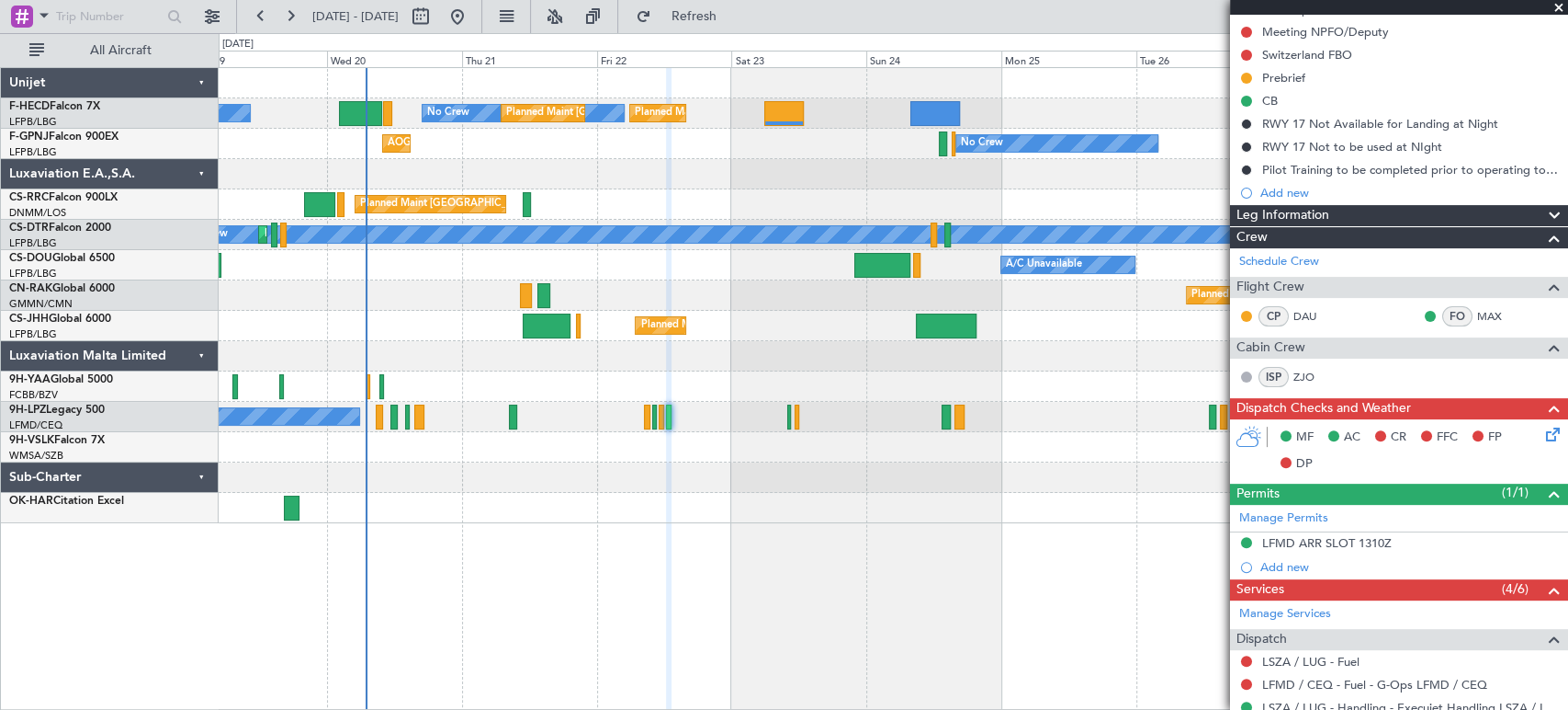
click at [745, 461] on div at bounding box center [893, 447] width 1349 height 31
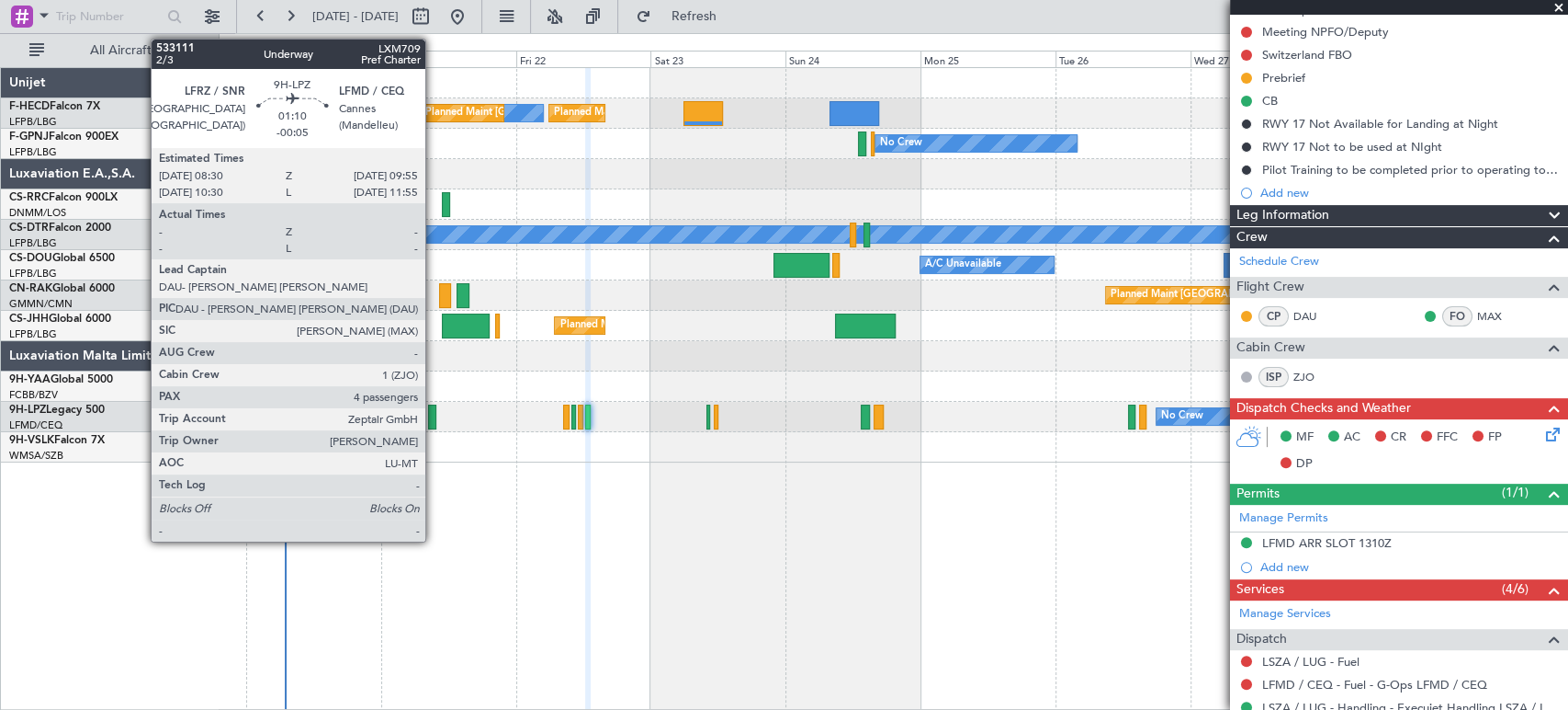
click at [434, 421] on div at bounding box center [432, 416] width 8 height 25
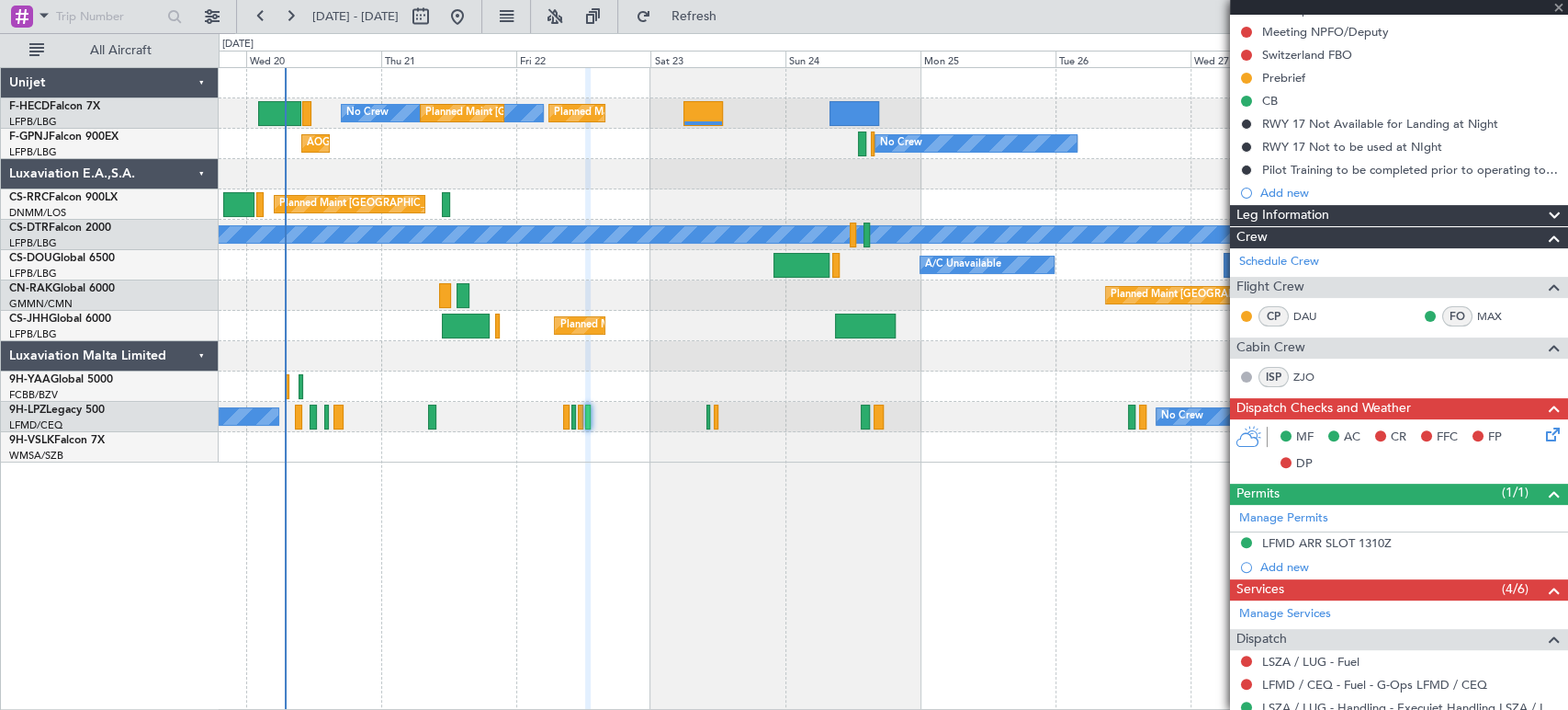
type input "-00:05"
type input "4"
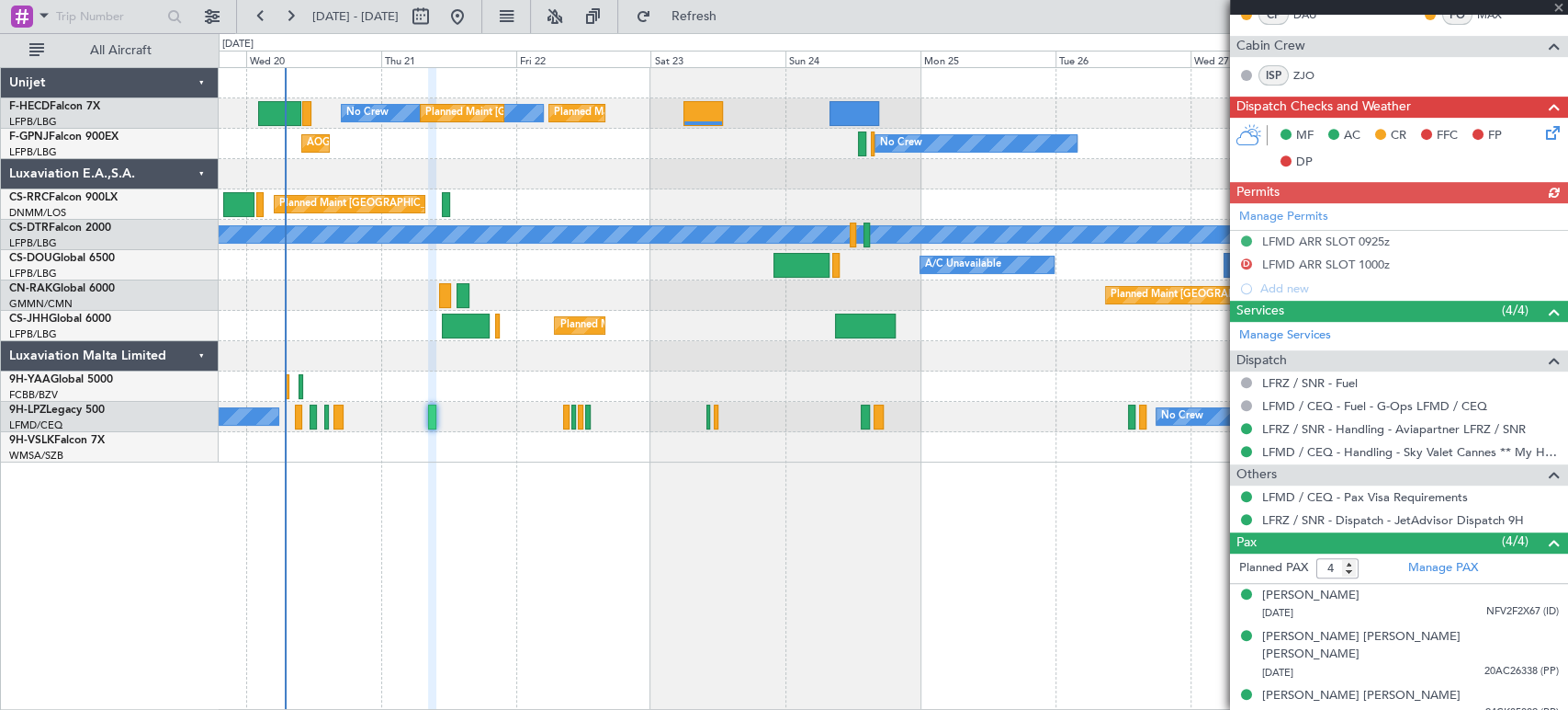
scroll to position [520, 0]
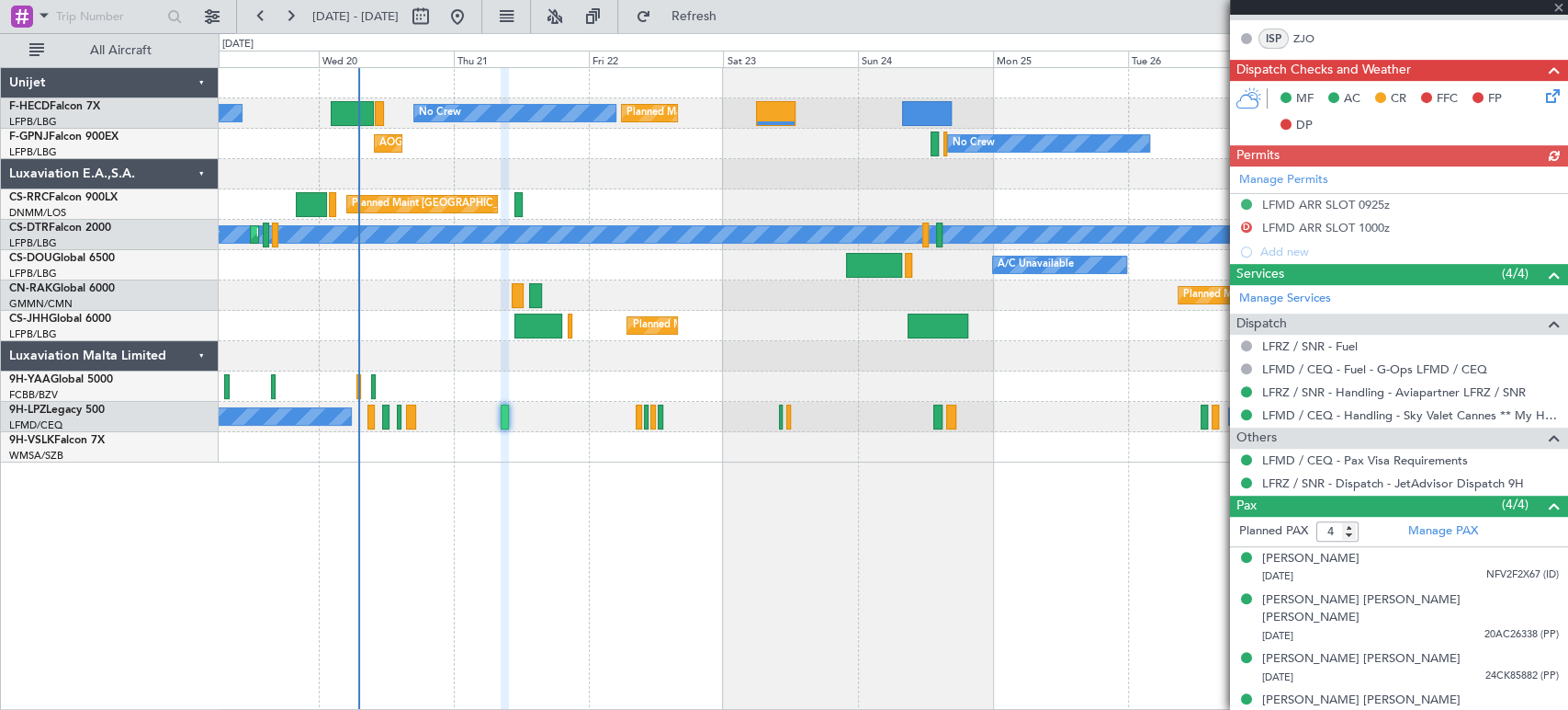
click at [639, 153] on div "AOG Maint Hyères (Toulon-Hyères) No Crew No Crew No Crew" at bounding box center [893, 144] width 1349 height 31
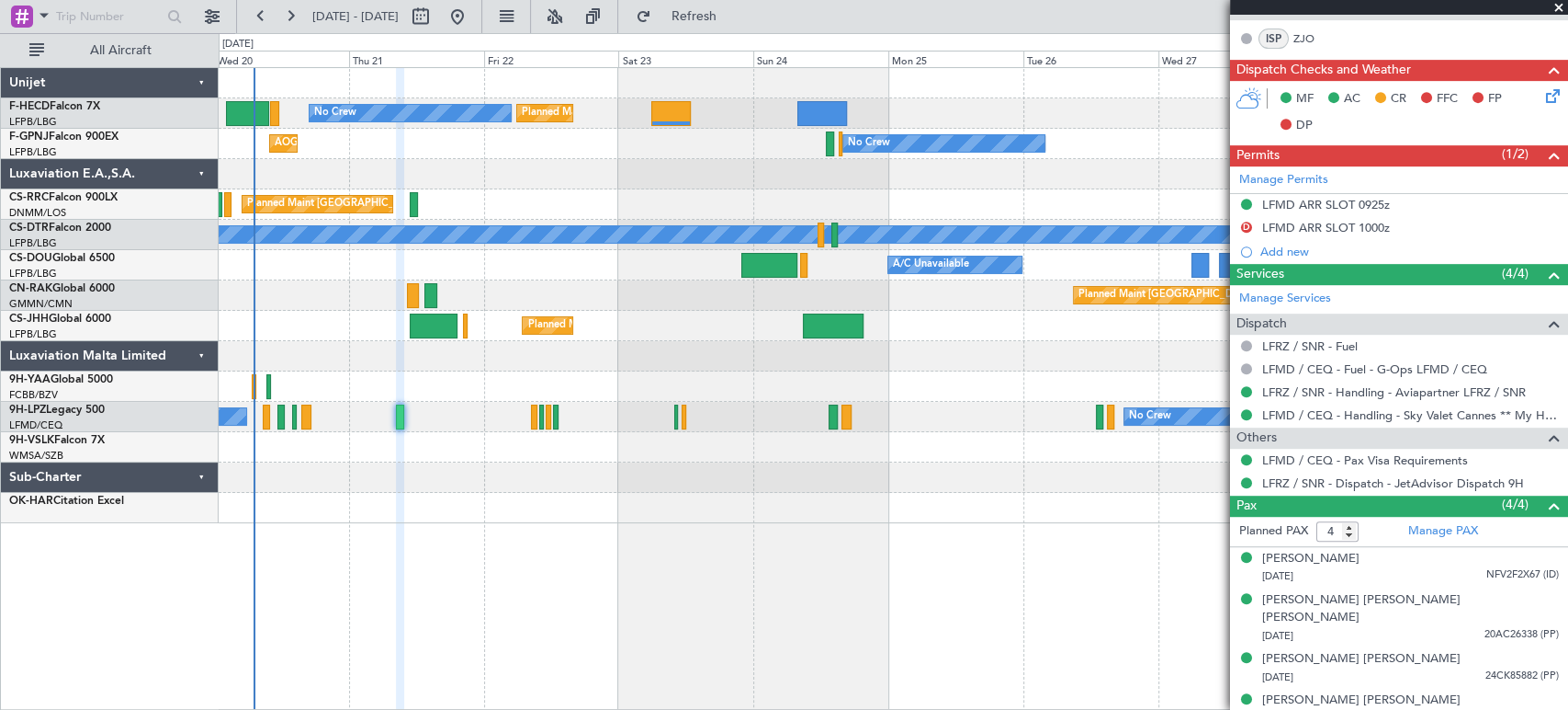
click at [497, 310] on div "Planned Maint Paris (Le Bourget) Planned Maint Paris (Le Bourget) No Crew No Cr…" at bounding box center [893, 295] width 1349 height 455
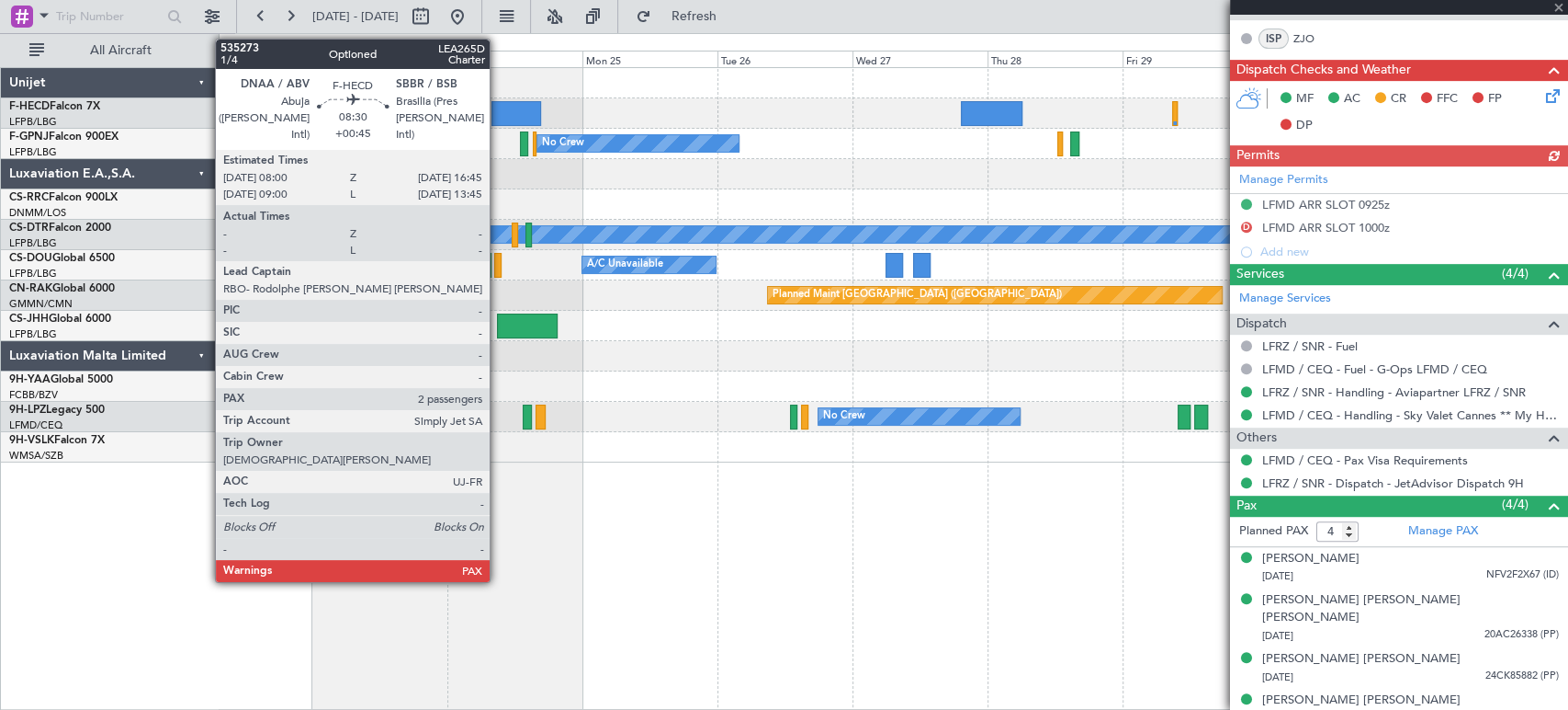
click at [500, 110] on div at bounding box center [516, 113] width 49 height 25
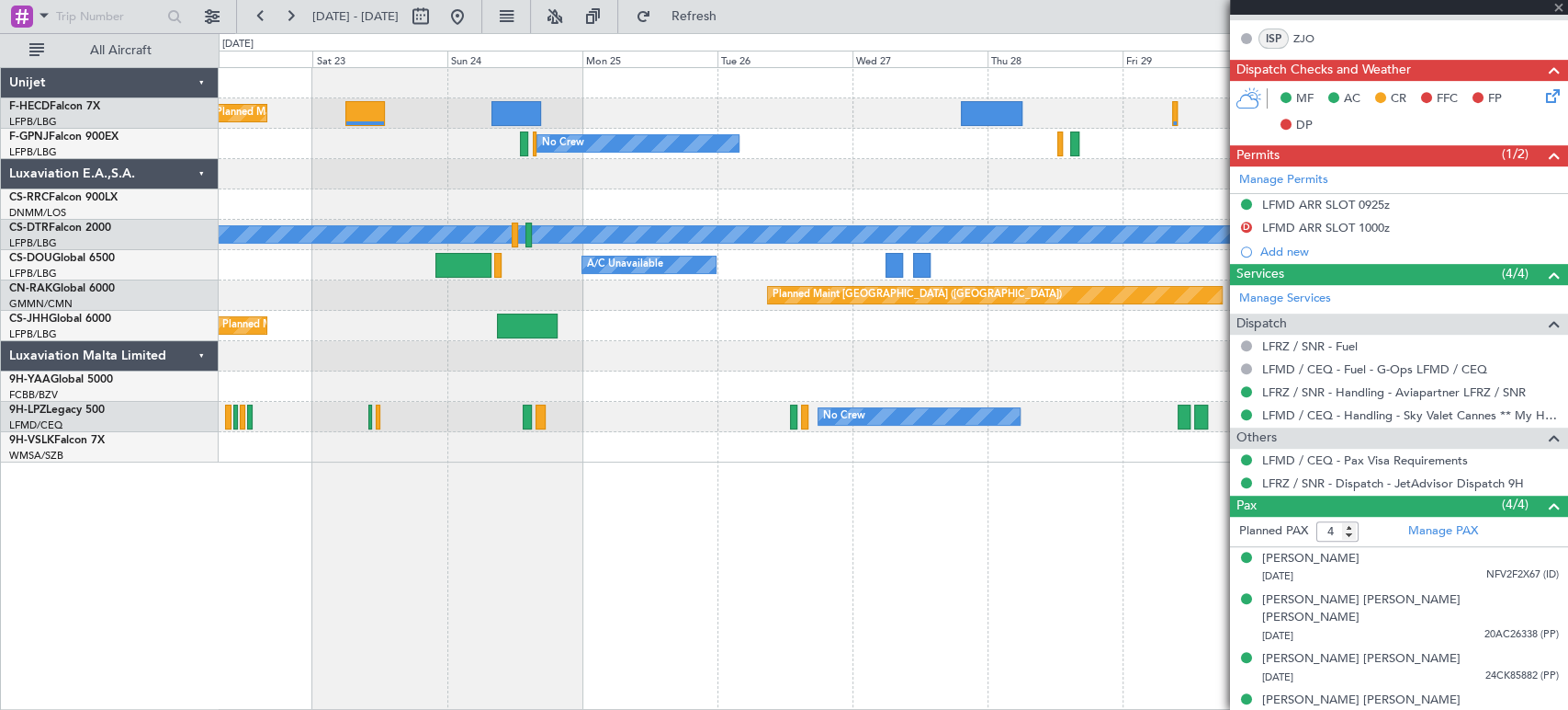
scroll to position [0, 0]
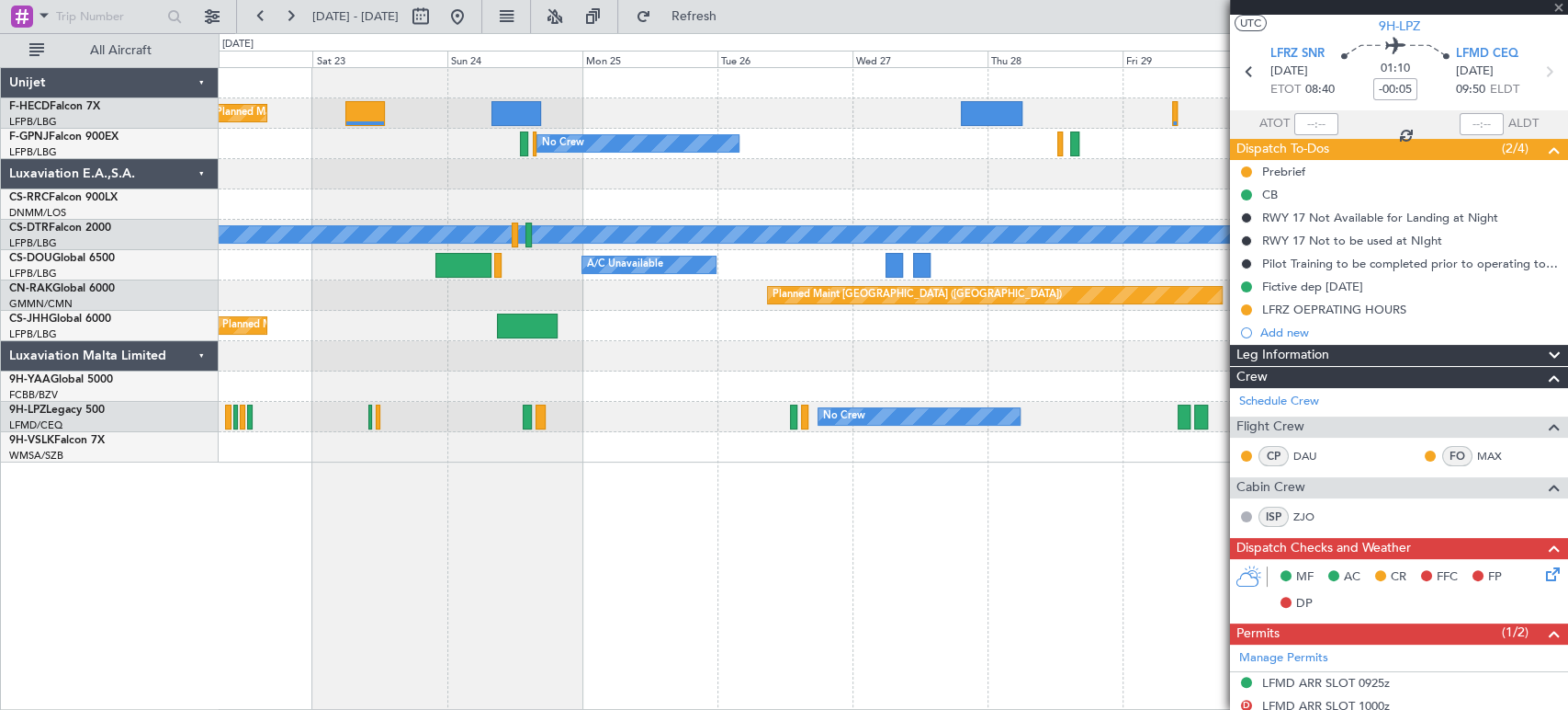
type input "+00:45"
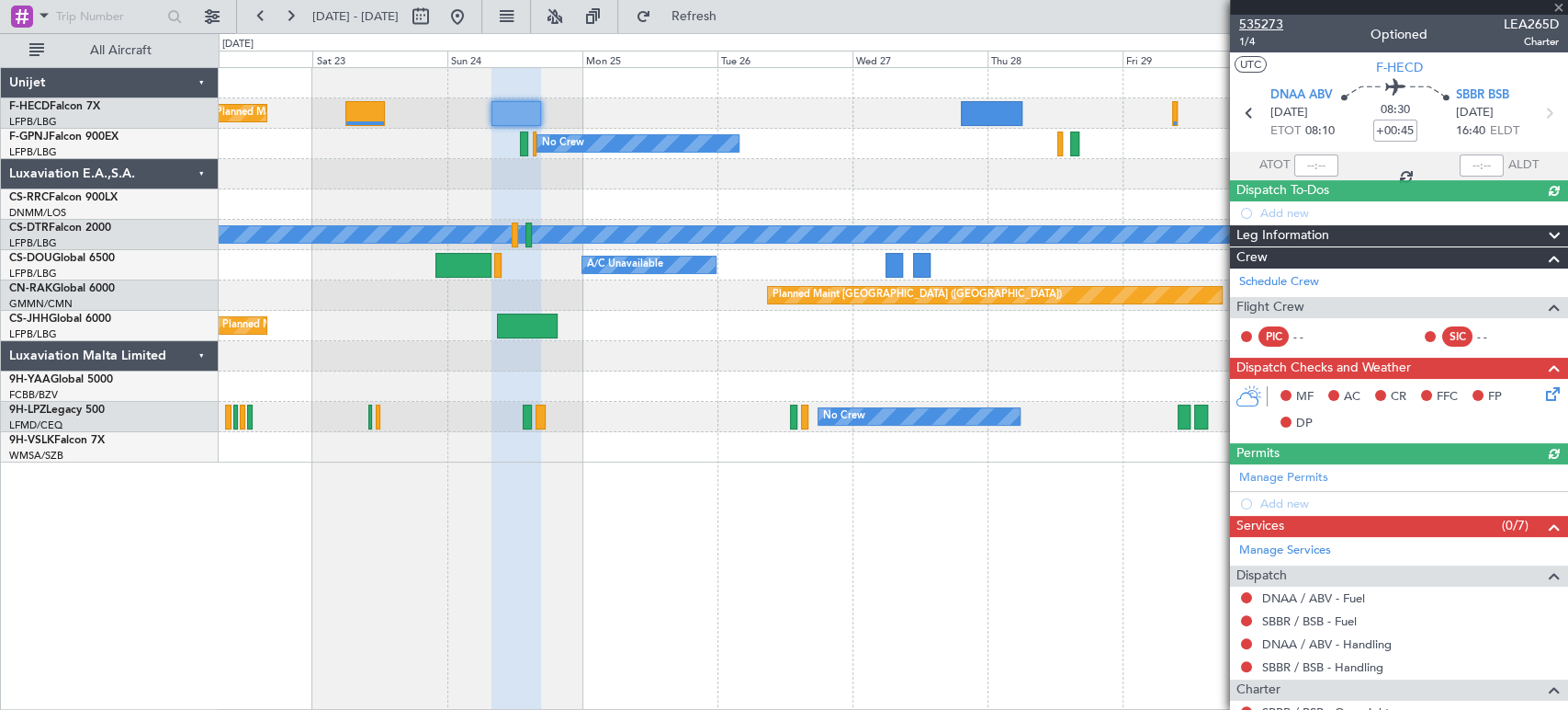
click at [1268, 21] on span "535273" at bounding box center [1261, 25] width 44 height 20
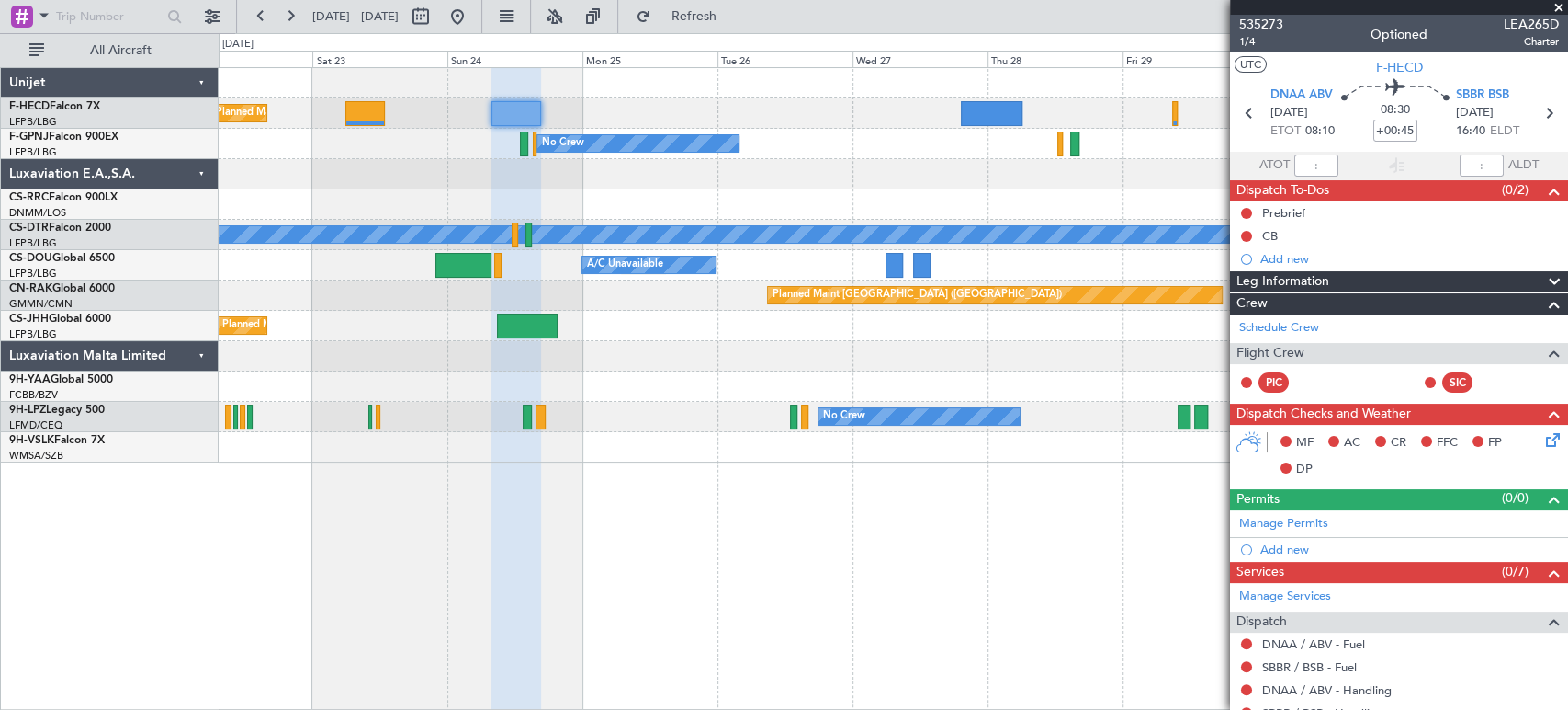
click at [486, 107] on div "Planned Maint Paris (Le Bourget) Planned Maint Paris (Le Bourget) No Crew Plann…" at bounding box center [893, 113] width 1349 height 31
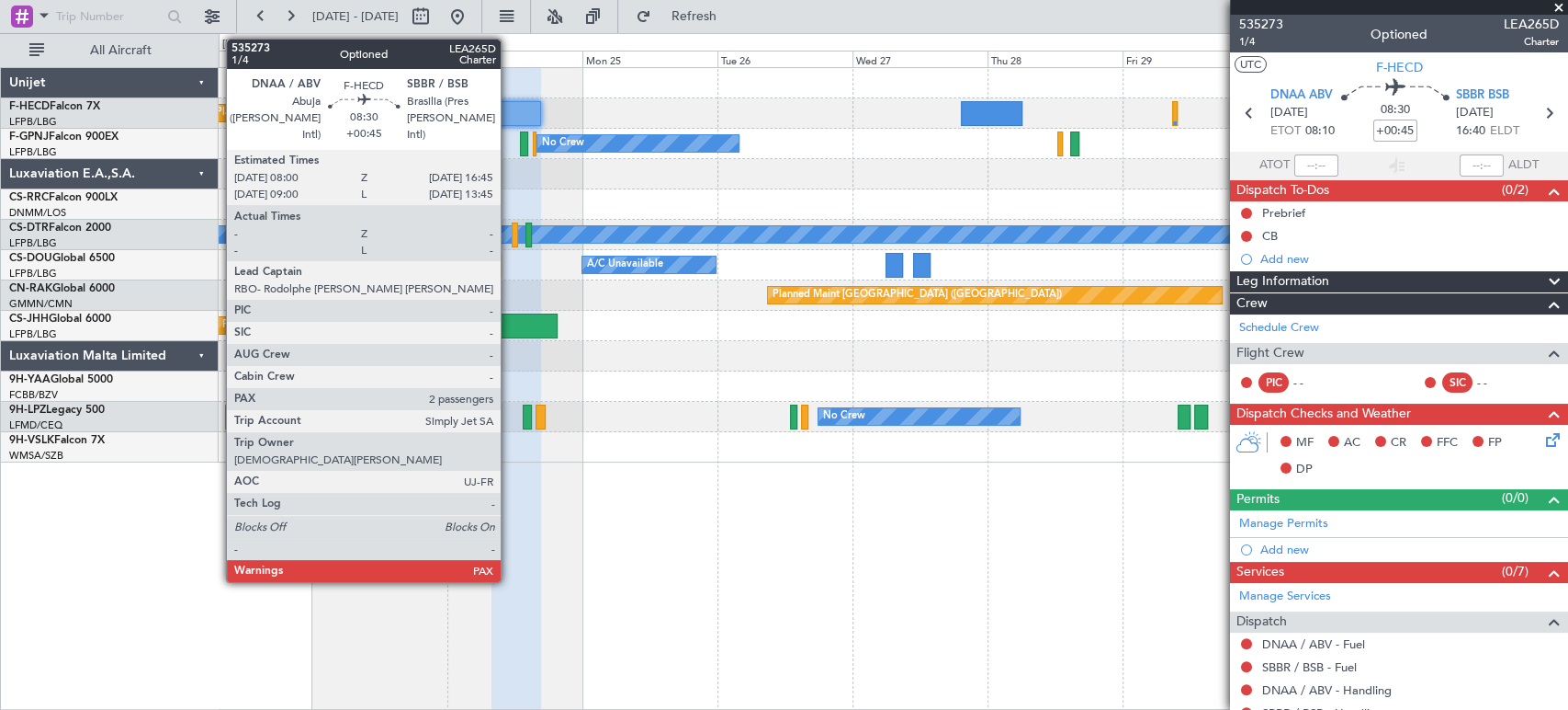
click at [509, 108] on div at bounding box center [516, 113] width 49 height 25
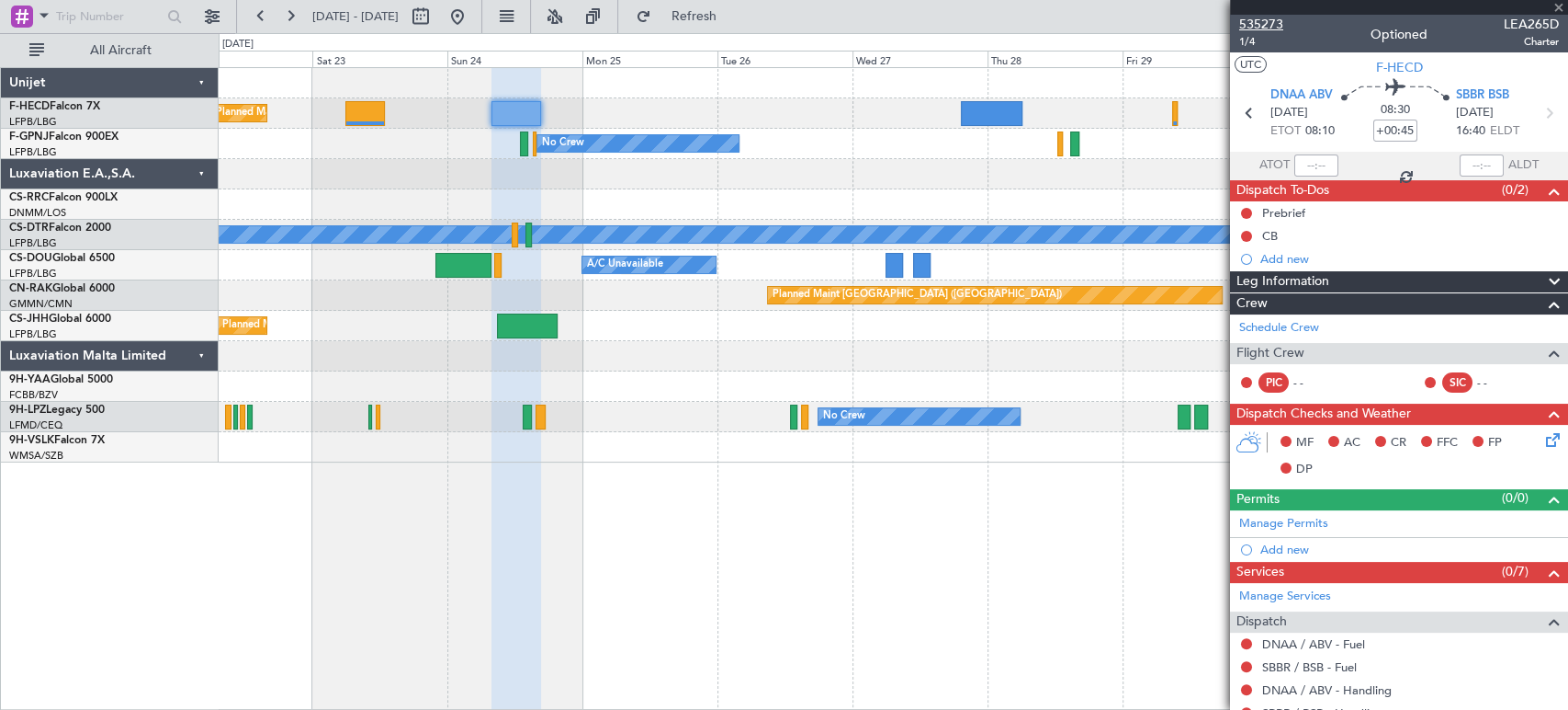
click at [1279, 16] on span "535273" at bounding box center [1261, 25] width 44 height 20
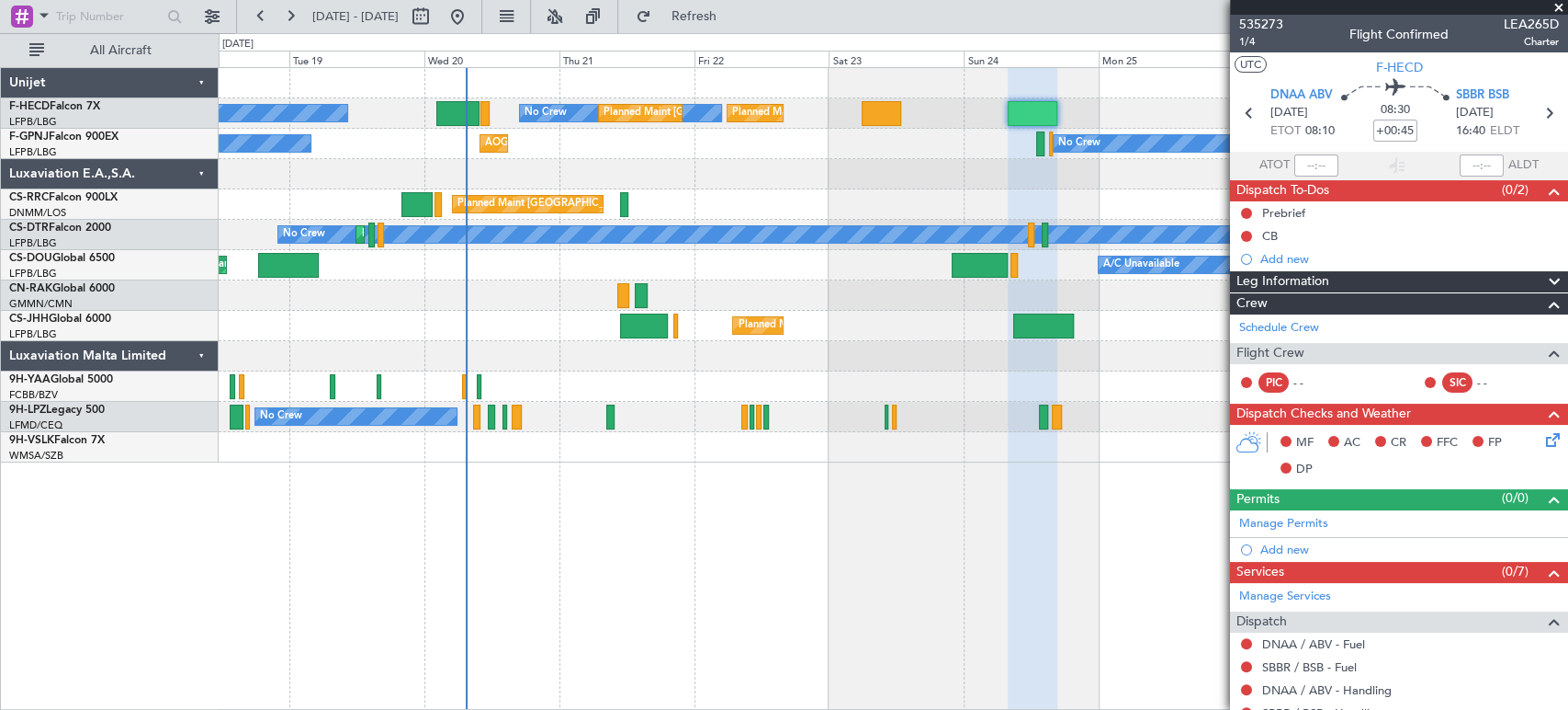
click at [1031, 154] on div "Planned Maint Paris (Le Bourget) No Crew Planned Maint Paris (Le Bourget) No Cr…" at bounding box center [893, 265] width 1349 height 394
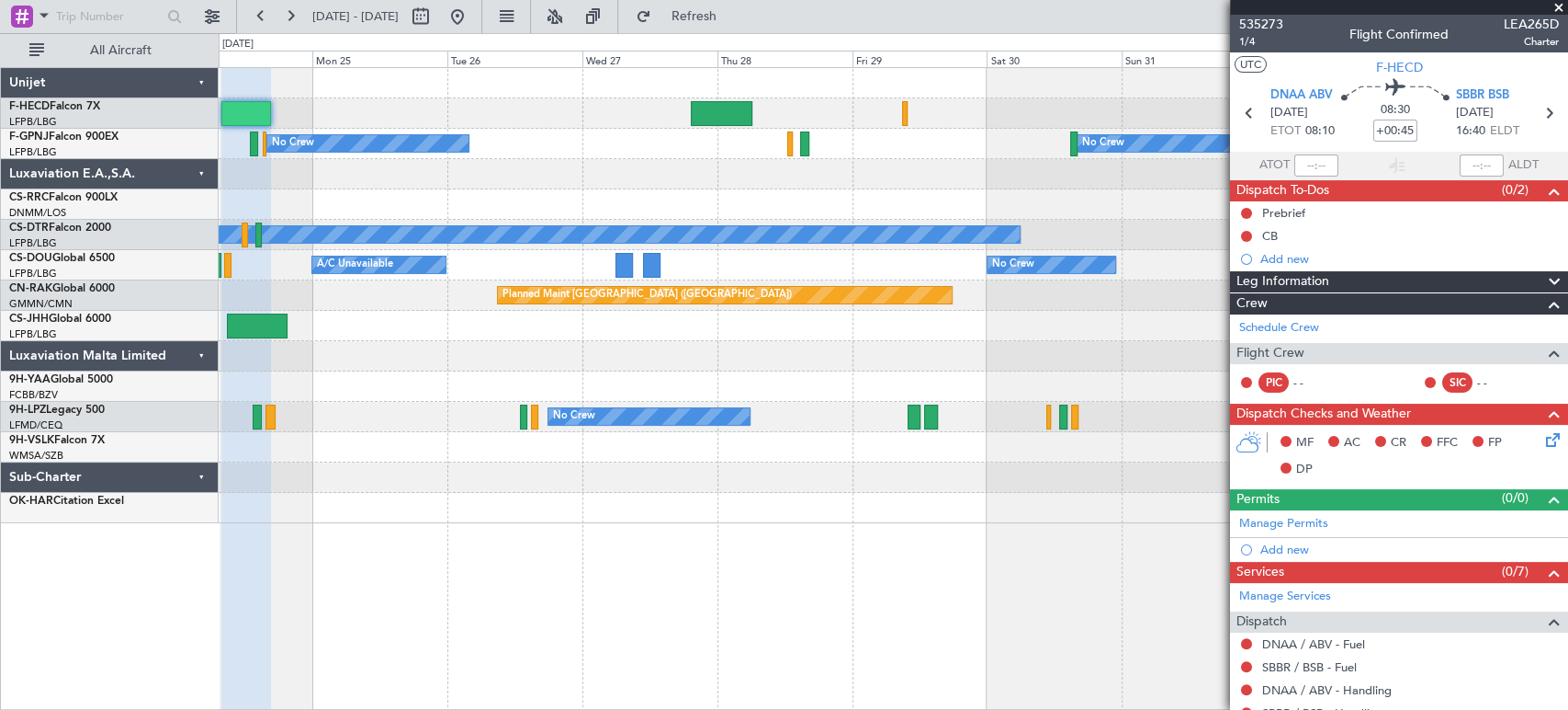
click at [201, 307] on div "Planned Maint Paris (Le Bourget) Planned Maint Paris (Le Bourget) No Crew Plann…" at bounding box center [784, 372] width 1568 height 676
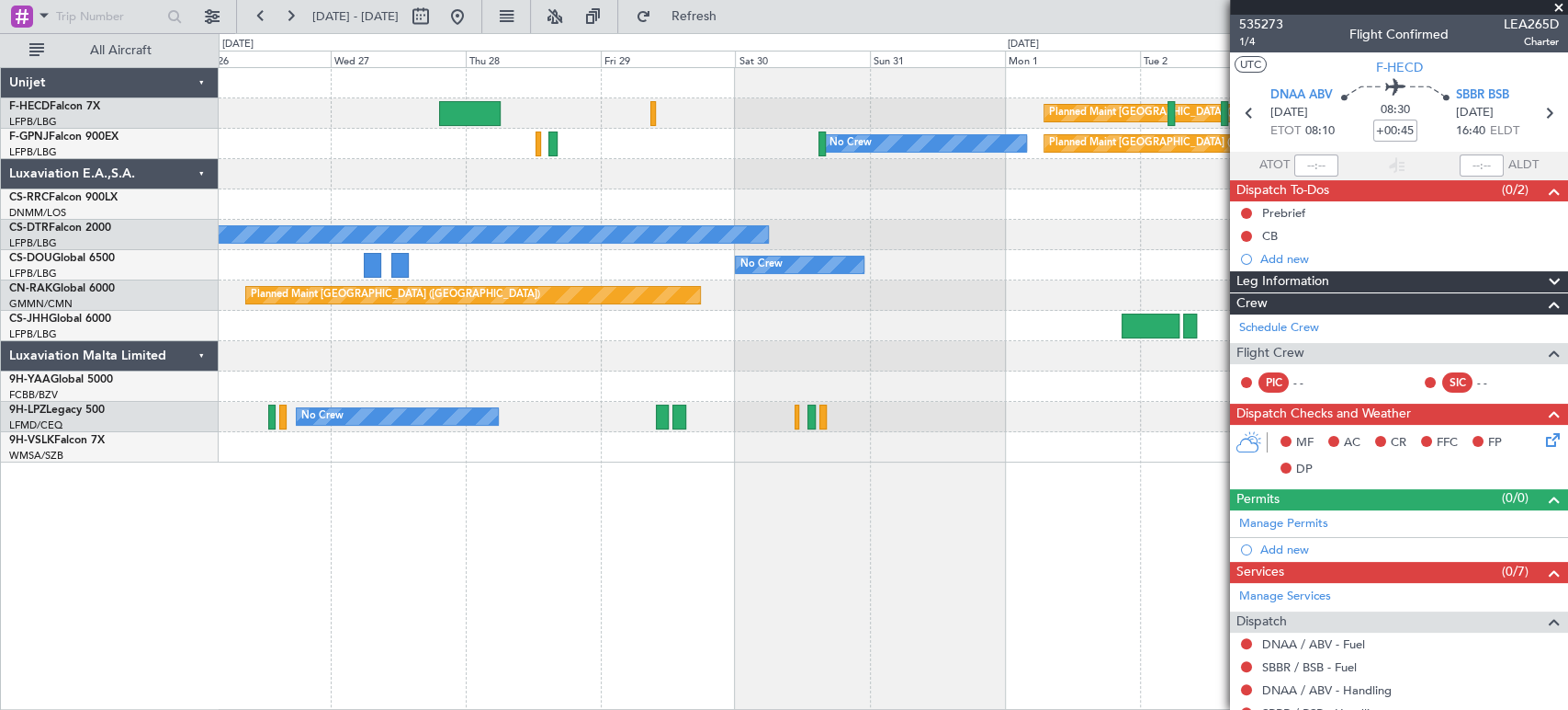
click at [371, 147] on div "Planned Maint Paris (Le Bourget) Planned Maint Paris (Le Bourget) No Crew No Cr…" at bounding box center [893, 265] width 1349 height 394
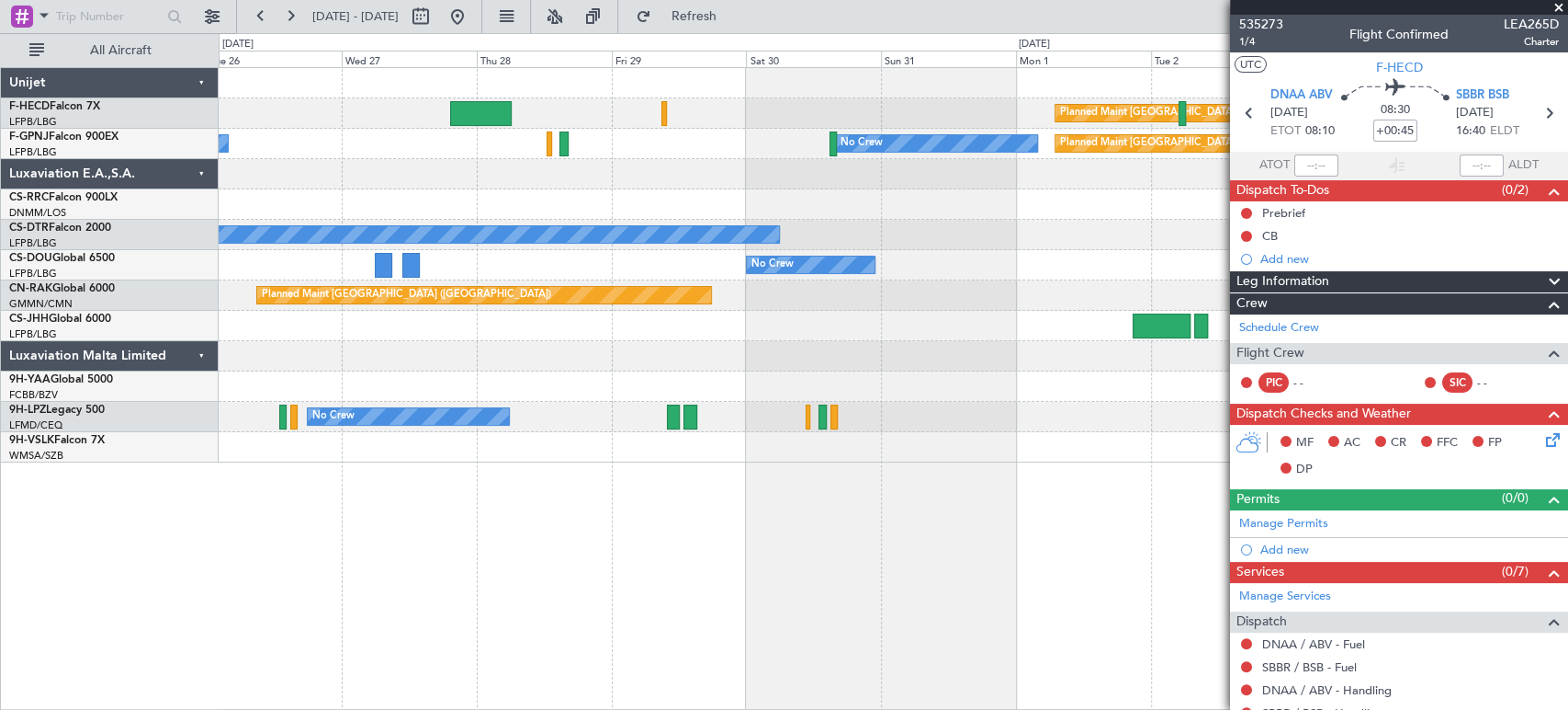
click at [956, 184] on div "Planned Maint Paris (Le Bourget) Planned Maint Paris (Le Bourget) No Crew No Cr…" at bounding box center [893, 265] width 1349 height 394
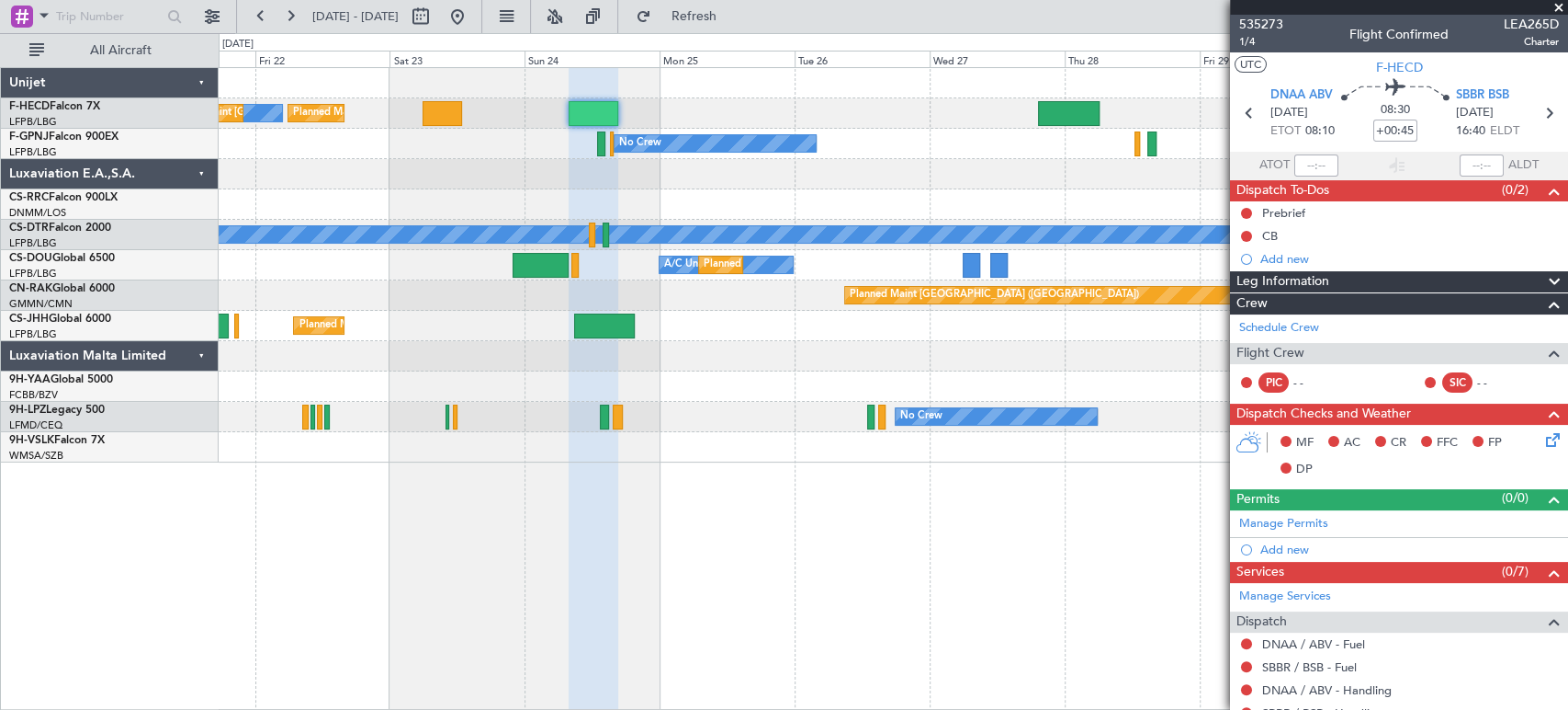
click at [522, 137] on div "No Crew No Crew AOG Maint Hyères (Toulon-Hyères) Planned Maint Paris (Le Bourge…" at bounding box center [893, 144] width 1349 height 31
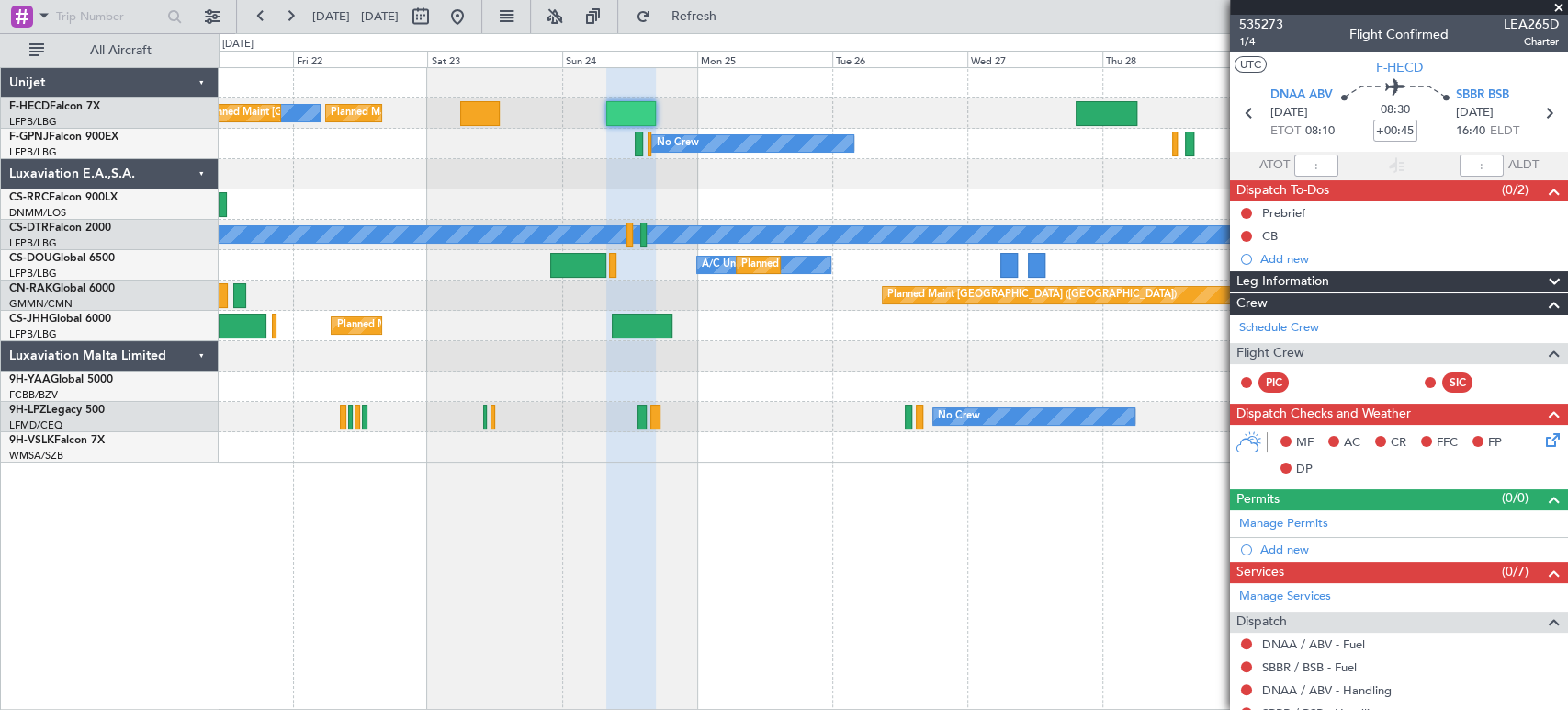
click at [370, 154] on div "No Crew No Crew AOG Maint Hyères (Toulon-Hyères) Planned Maint Paris (Le Bourge…" at bounding box center [893, 144] width 1349 height 31
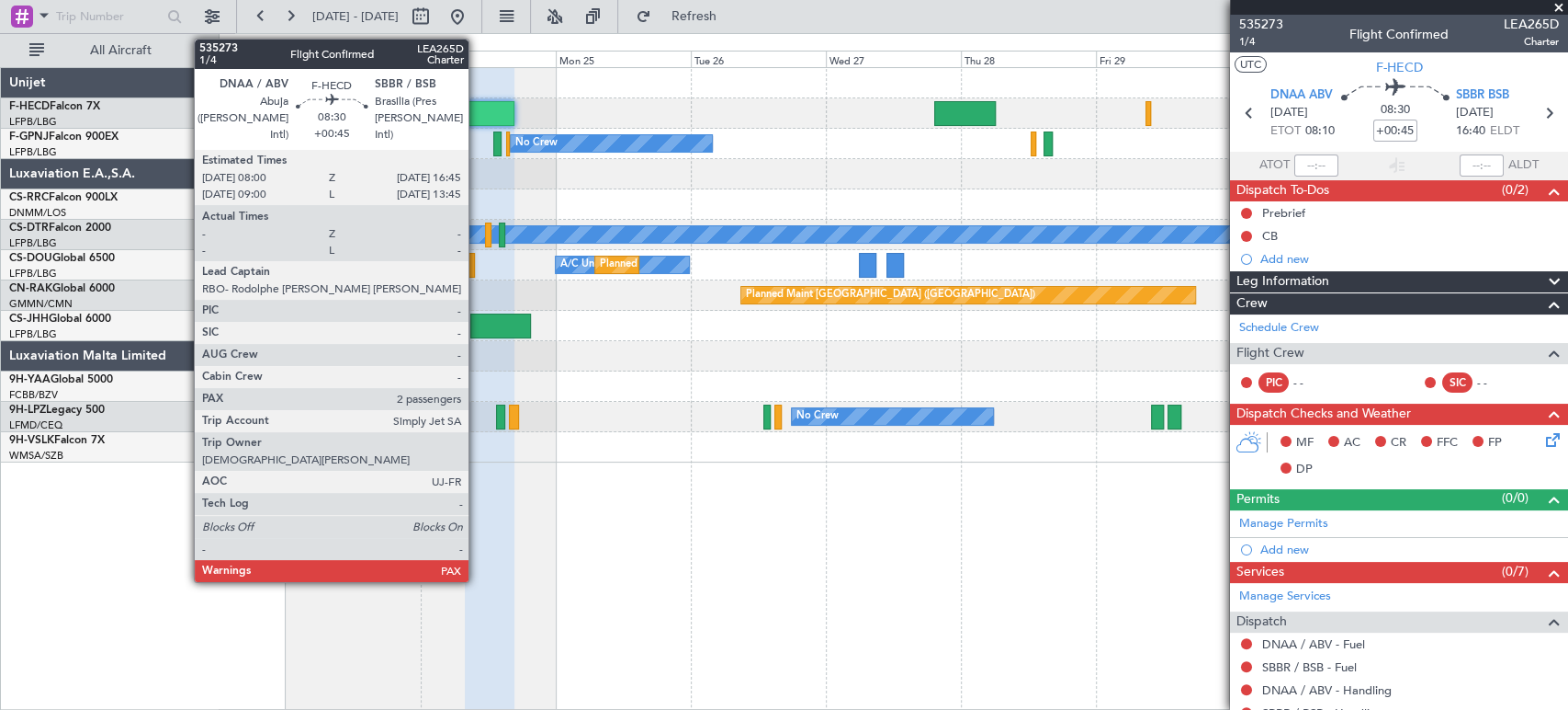
click at [473, 115] on div at bounding box center [490, 113] width 49 height 25
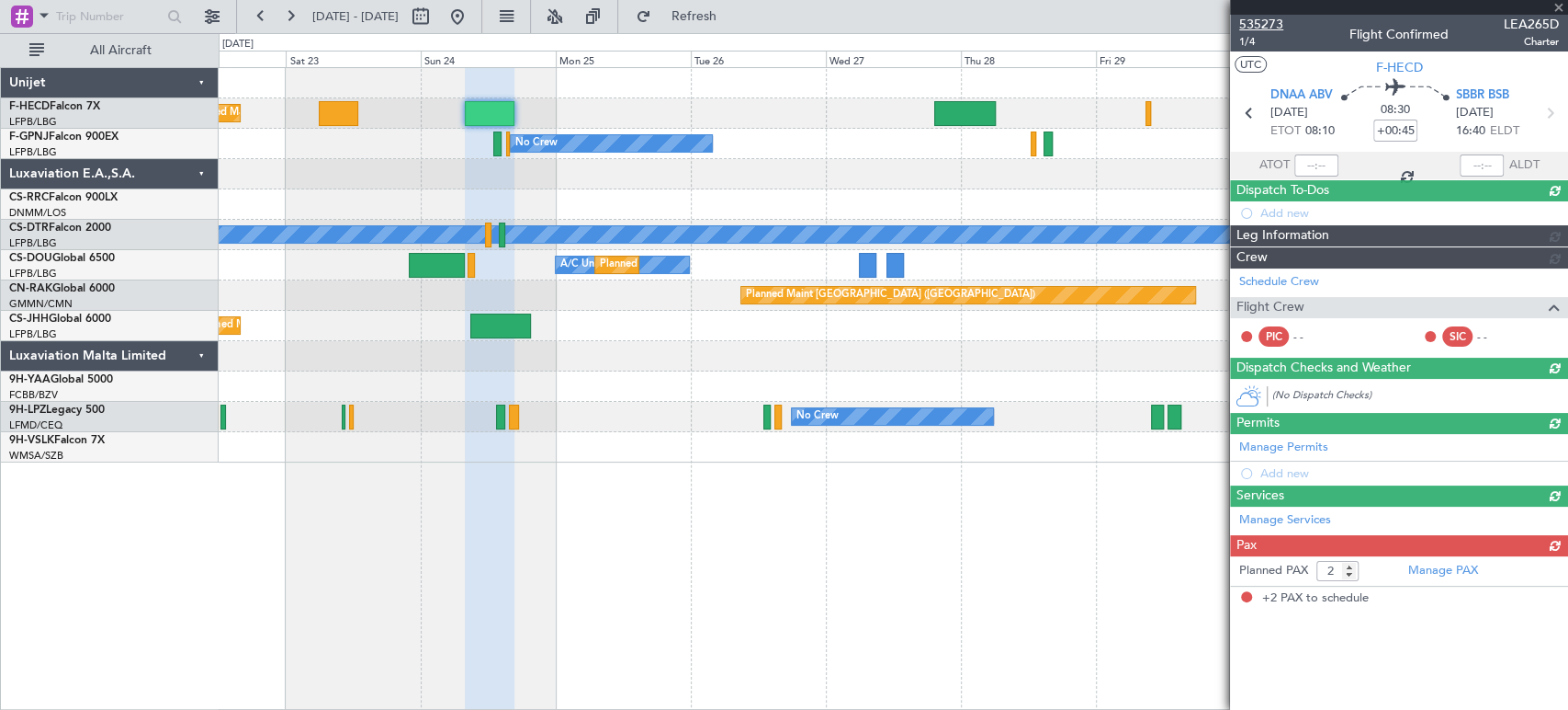
click at [1254, 20] on span "535273" at bounding box center [1261, 25] width 44 height 20
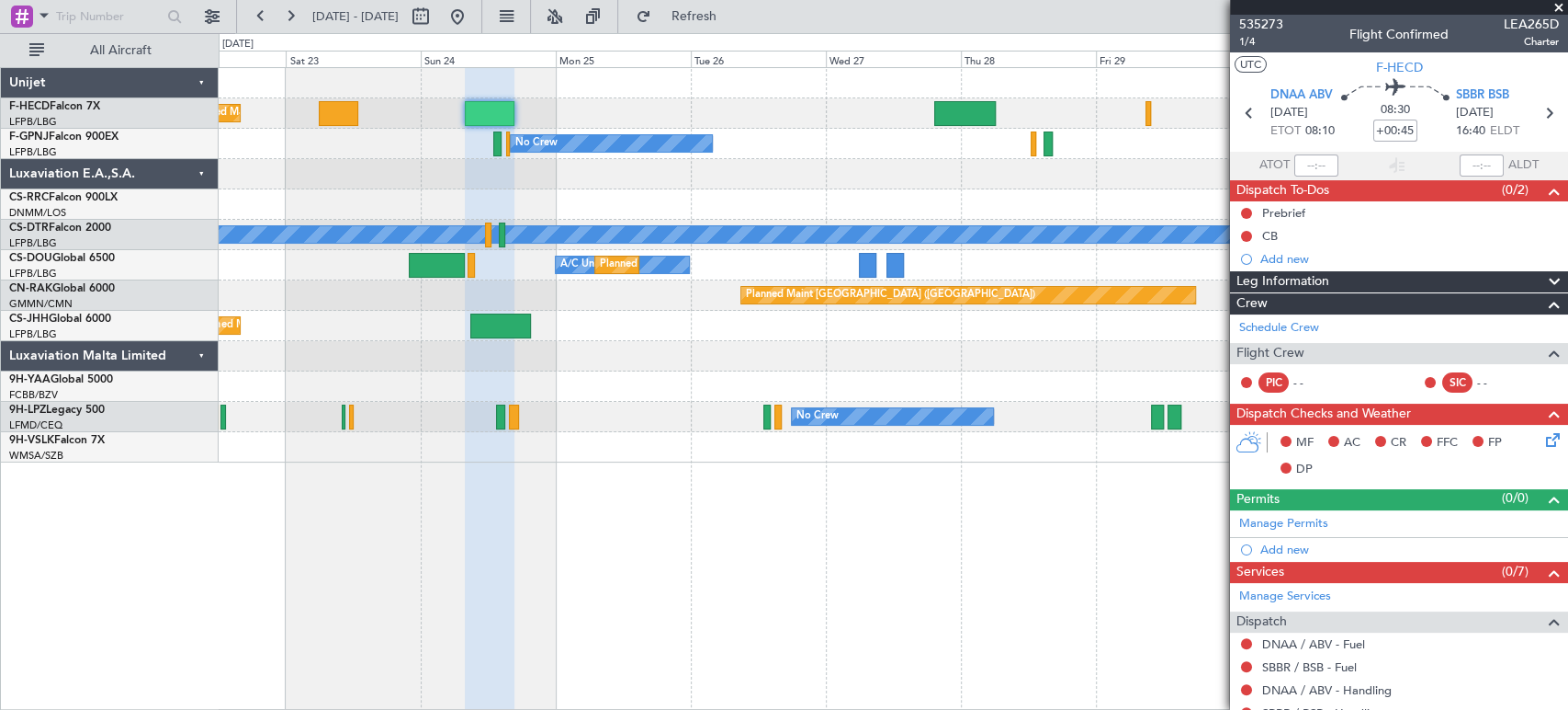
click at [769, 153] on div "Planned Maint Paris (Le Bourget) Planned Maint Paris (Le Bourget) Planned Maint…" at bounding box center [893, 265] width 1349 height 394
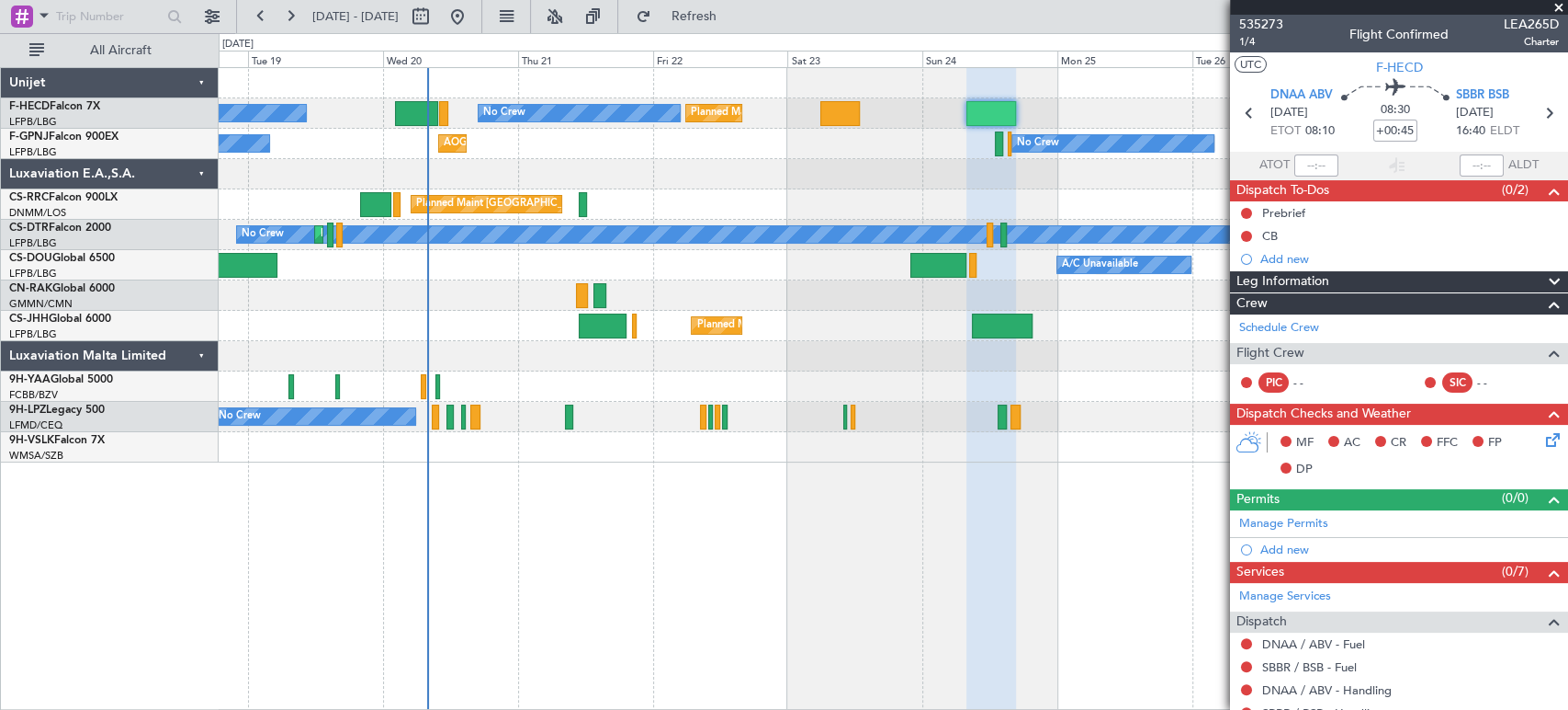
click at [664, 412] on div "Planned Maint Paris (Le Bourget) Planned Maint Paris (Le Bourget) No Crew No Cr…" at bounding box center [893, 265] width 1349 height 394
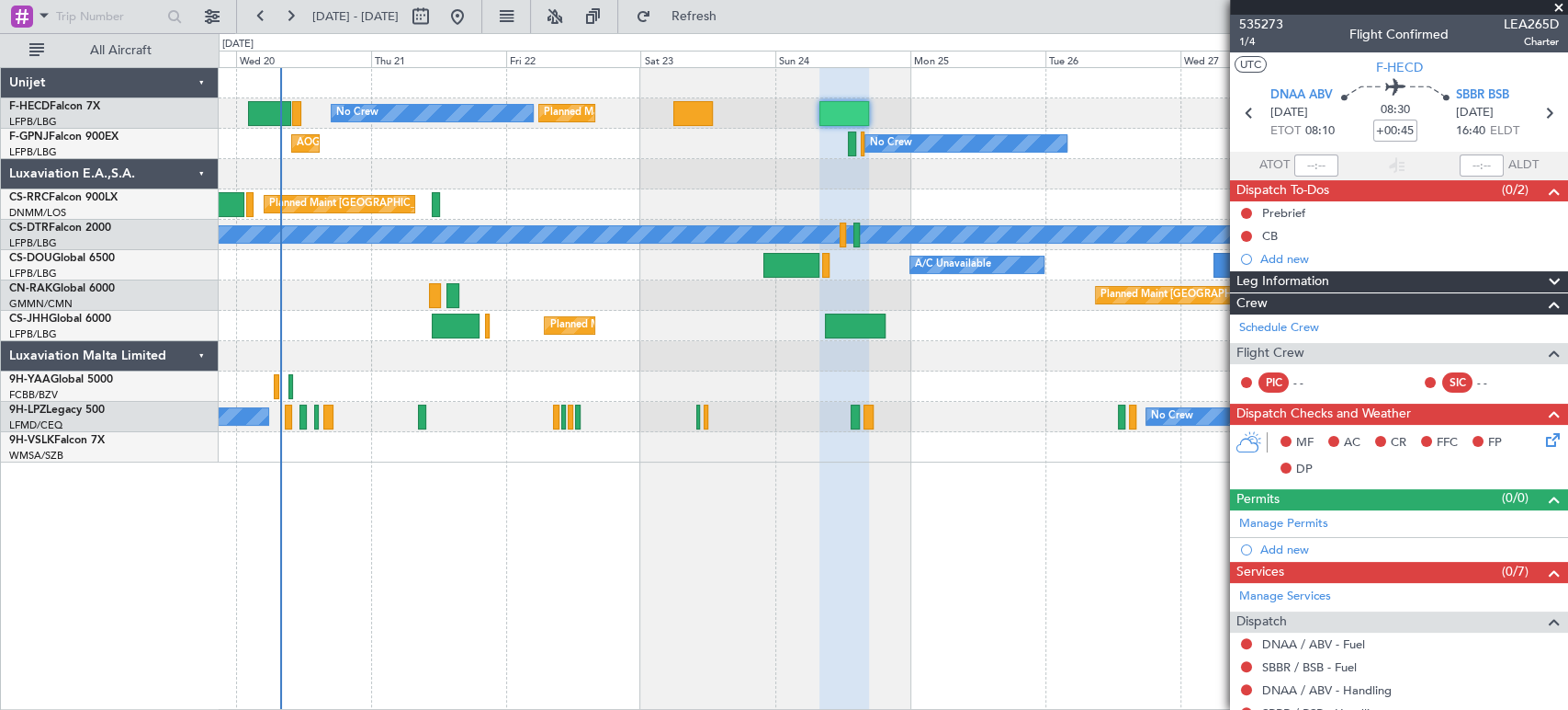
click at [640, 277] on div "Planned Maint Paris (Le Bourget) Planned Maint Paris (Le Bourget) No Crew No Cr…" at bounding box center [893, 265] width 1349 height 394
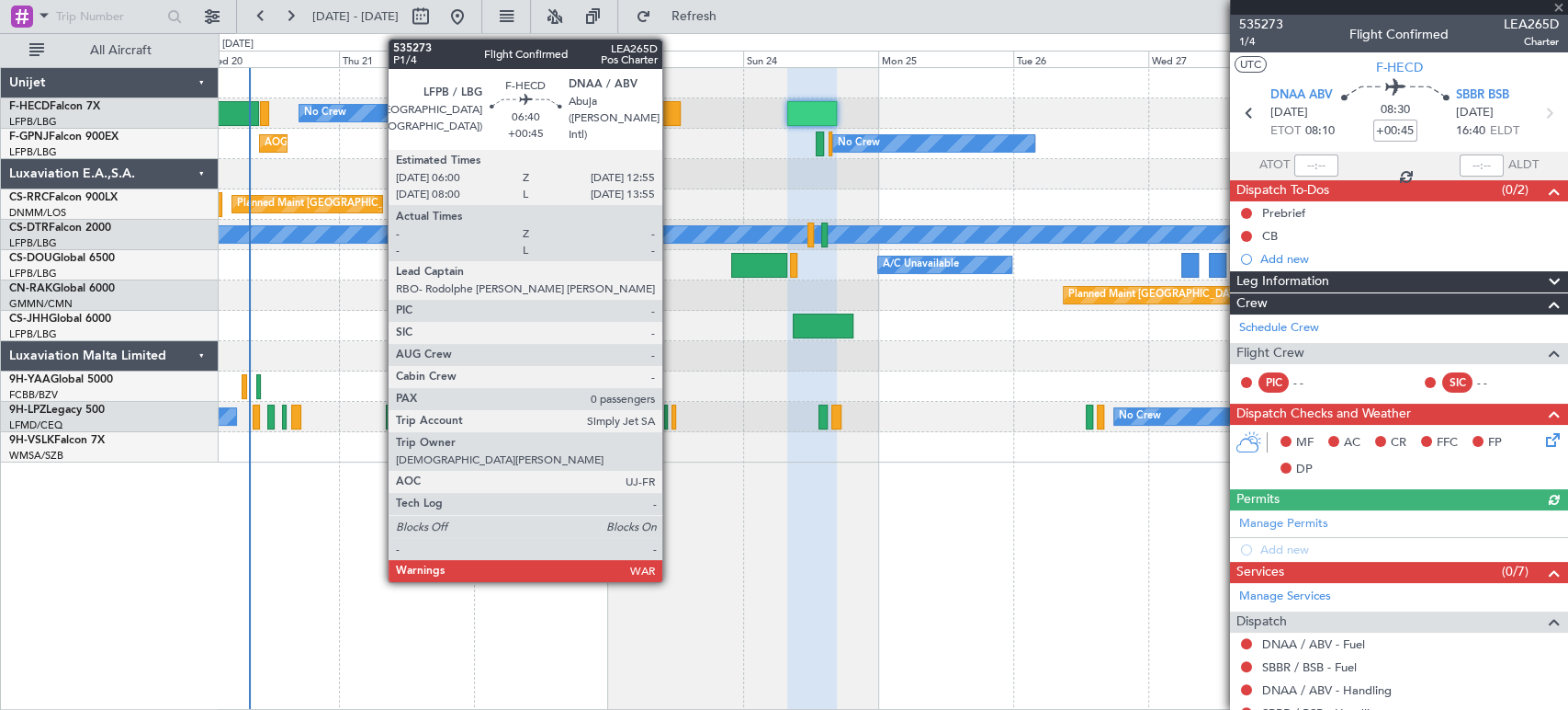
click at [671, 110] on div at bounding box center [661, 113] width 39 height 25
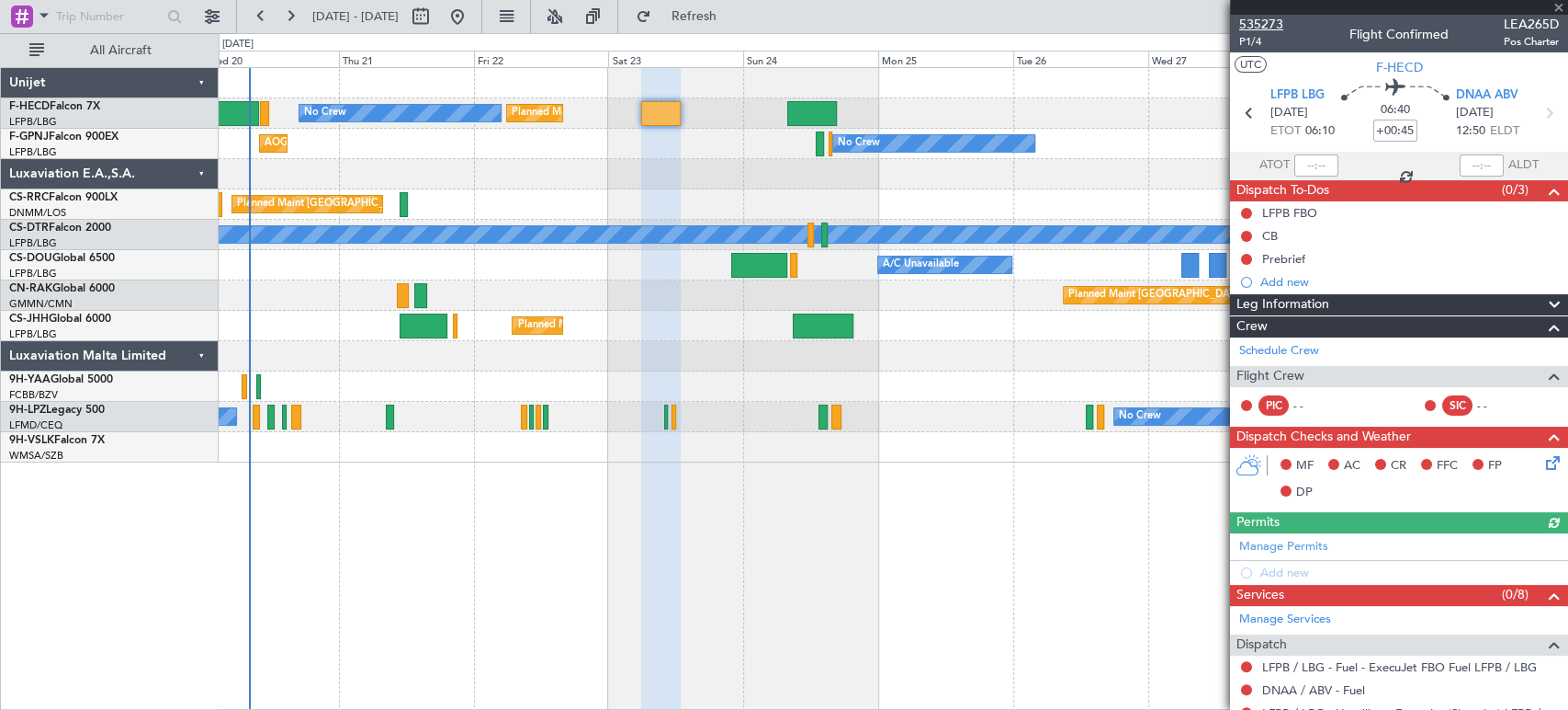
click at [1276, 17] on span "535273" at bounding box center [1261, 25] width 44 height 20
click at [732, 20] on span "Refresh" at bounding box center [694, 16] width 77 height 13
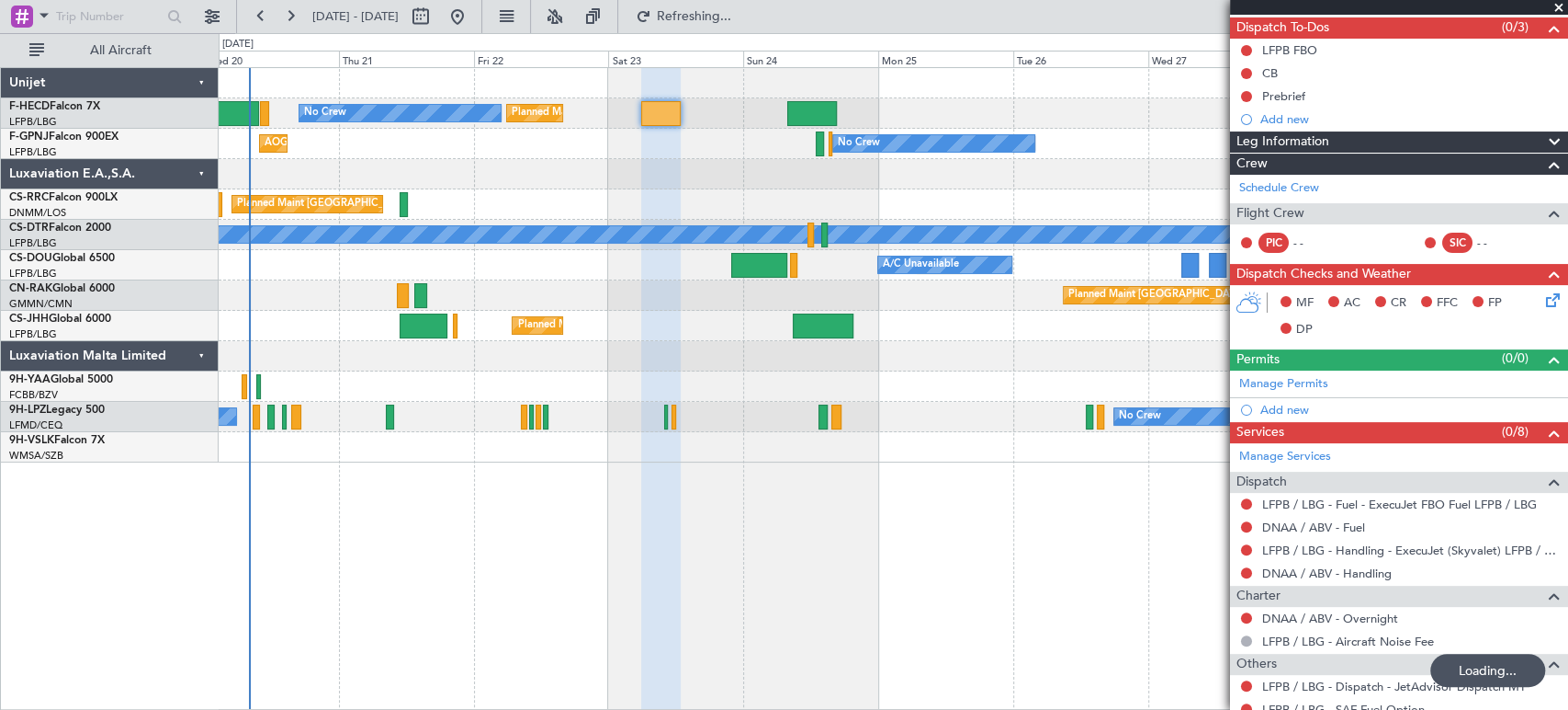
scroll to position [247, 0]
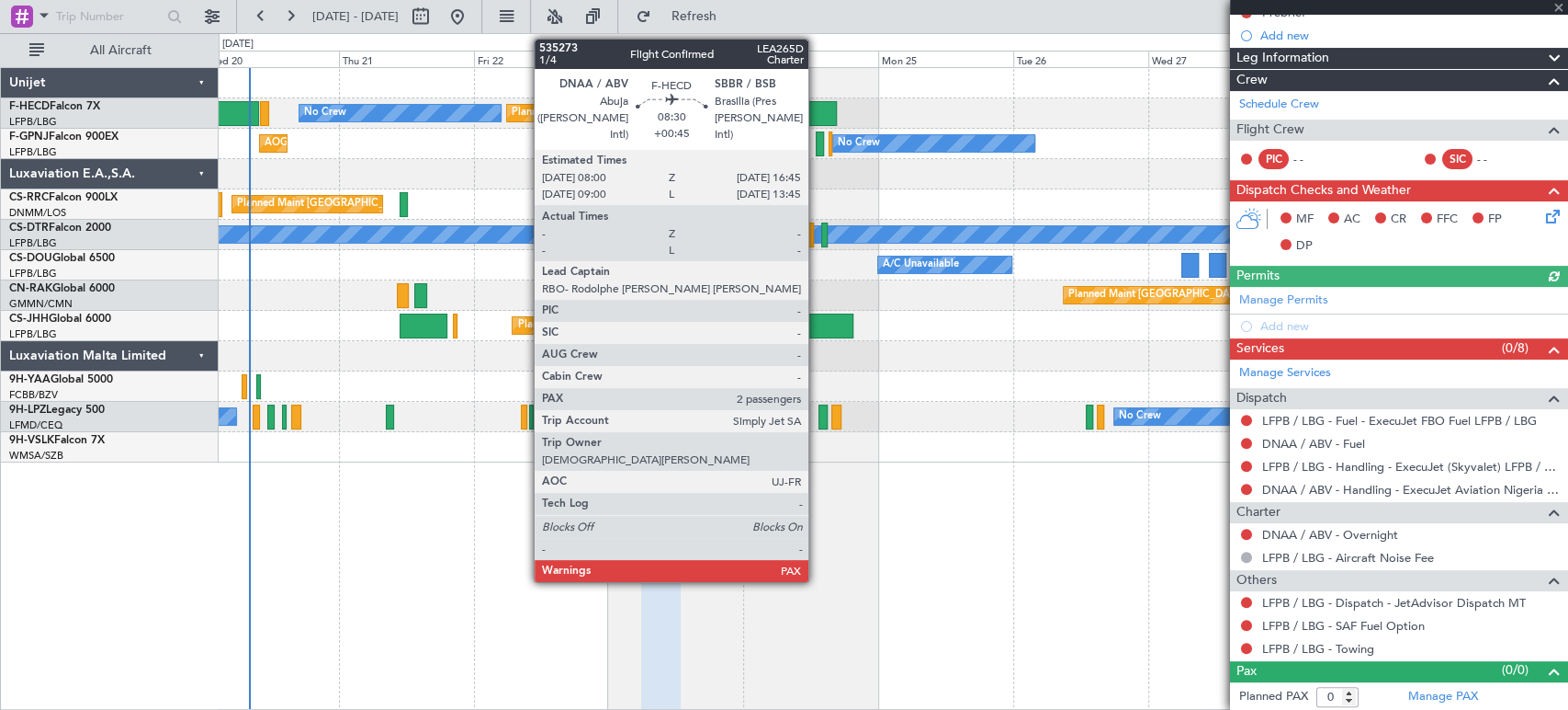
click at [817, 100] on div "Planned Maint Paris (Le Bourget) Planned Maint Paris (Le Bourget) No Crew No Cr…" at bounding box center [893, 113] width 1349 height 31
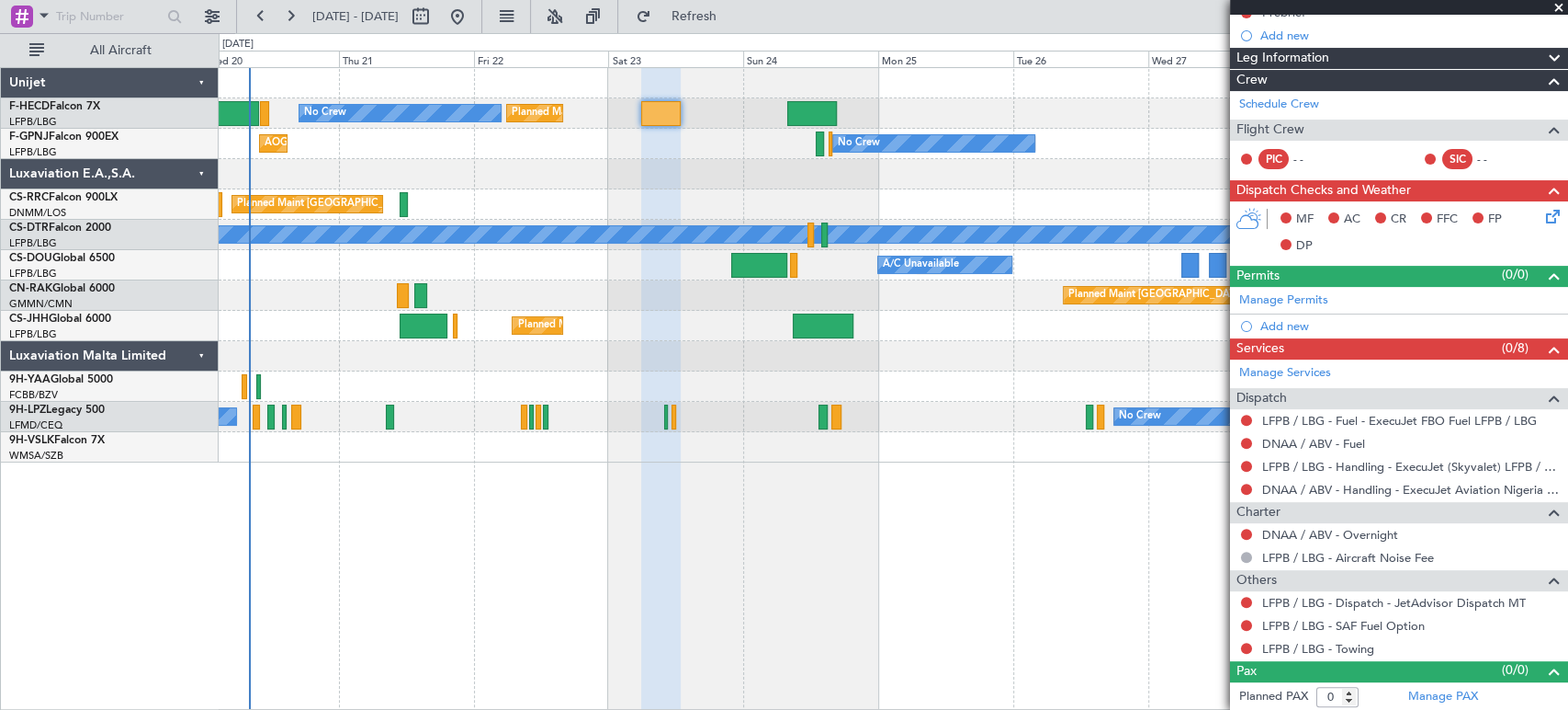
click at [807, 100] on div "Planned Maint Paris (Le Bourget) Planned Maint Paris (Le Bourget) No Crew No Cr…" at bounding box center [893, 113] width 1349 height 31
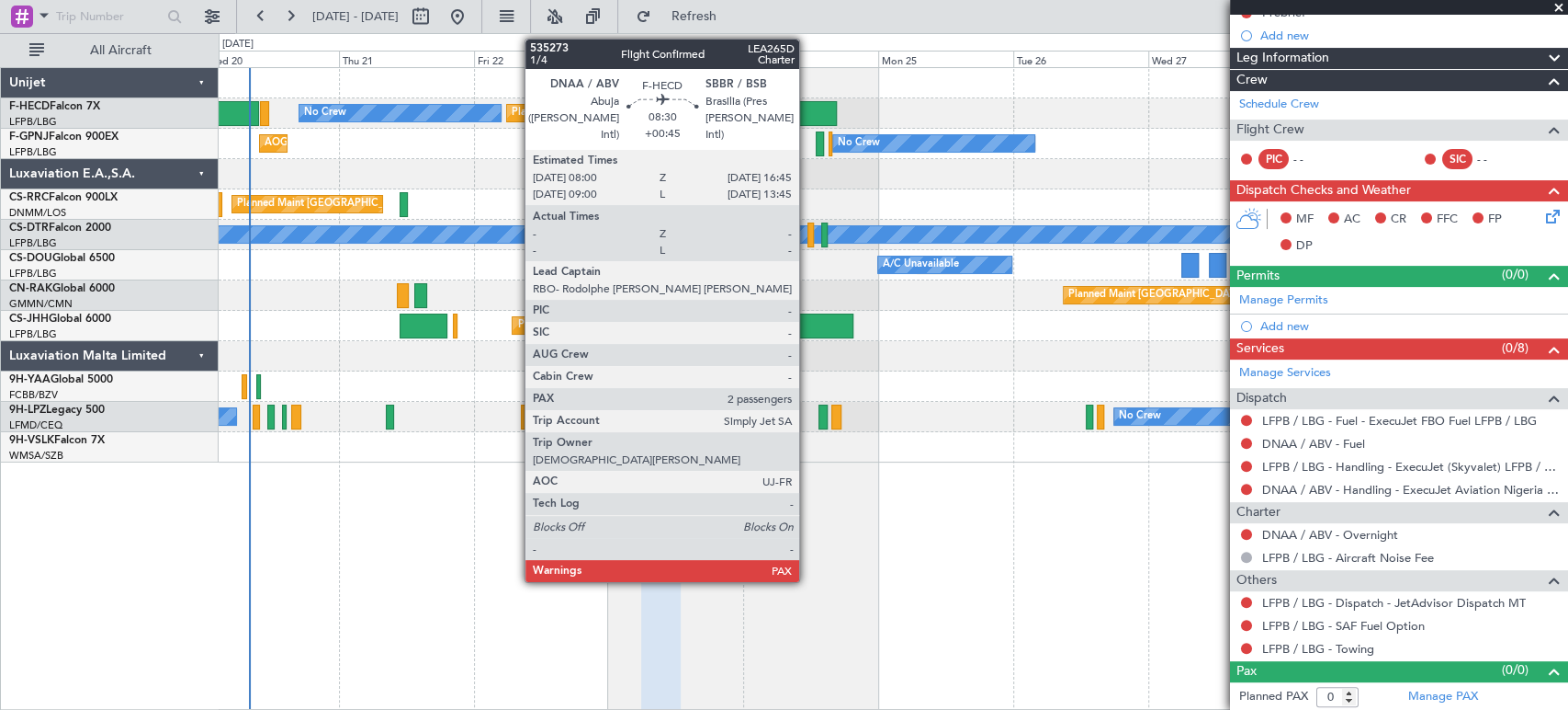
click at [807, 108] on div at bounding box center [812, 113] width 49 height 25
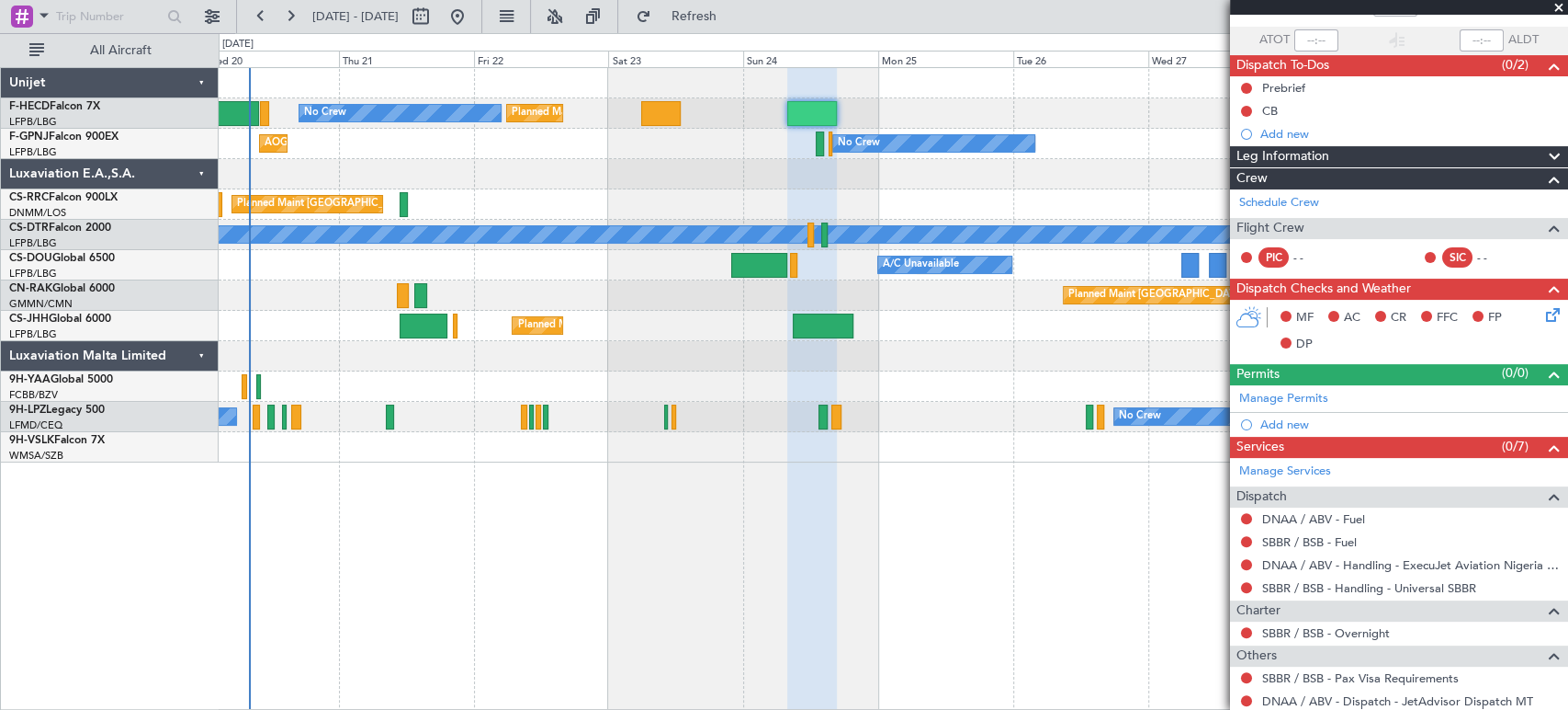
scroll to position [99, 0]
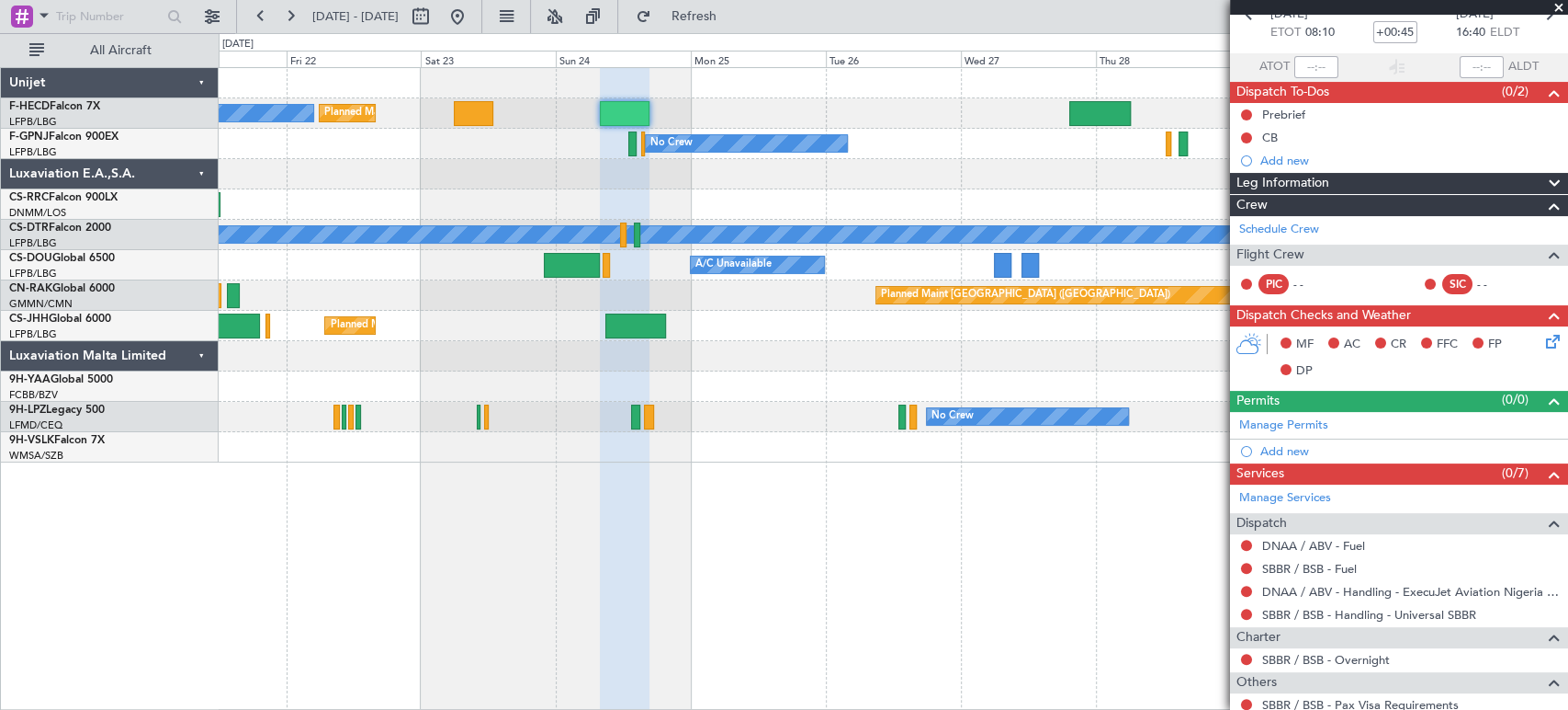
click at [862, 212] on div "Planned Maint Paris (Le Bourget) Planned Maint Paris (Le Bourget) No Crew Plann…" at bounding box center [893, 265] width 1349 height 394
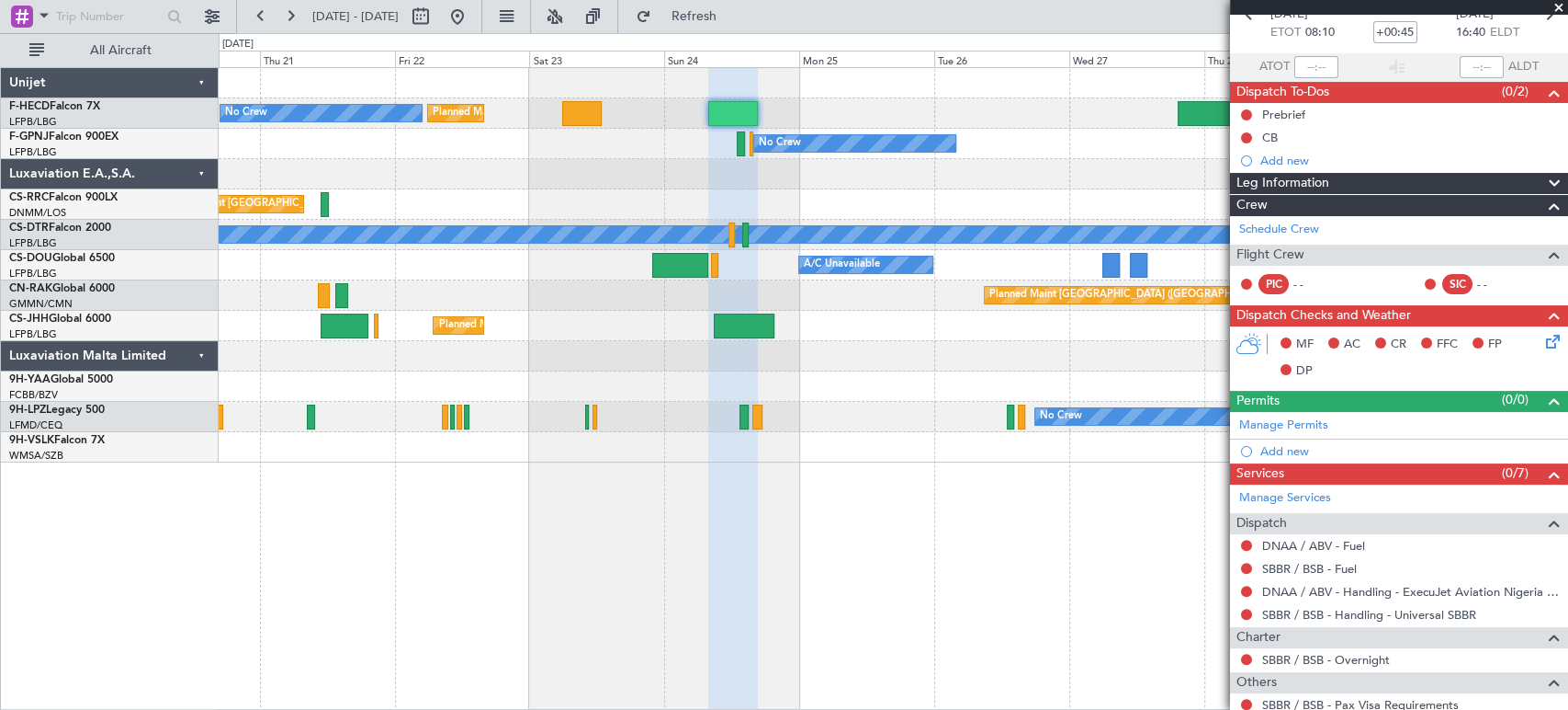
click at [760, 186] on div "Planned Maint Paris (Le Bourget) Planned Maint Paris (Le Bourget) No Crew Plann…" at bounding box center [893, 265] width 1349 height 394
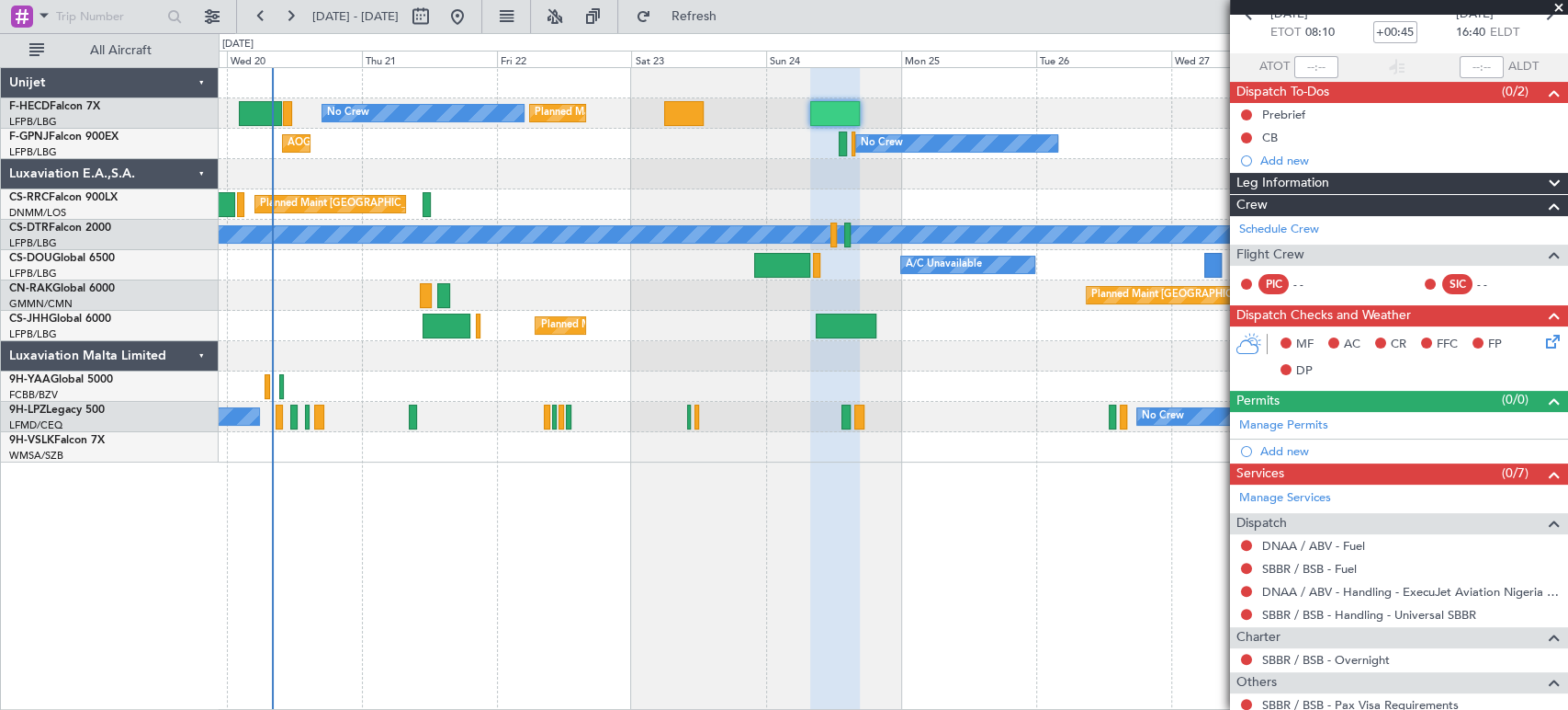
click at [326, 161] on div "Planned Maint Paris (Le Bourget) Planned Maint Paris (Le Bourget) No Crew No Cr…" at bounding box center [893, 265] width 1349 height 394
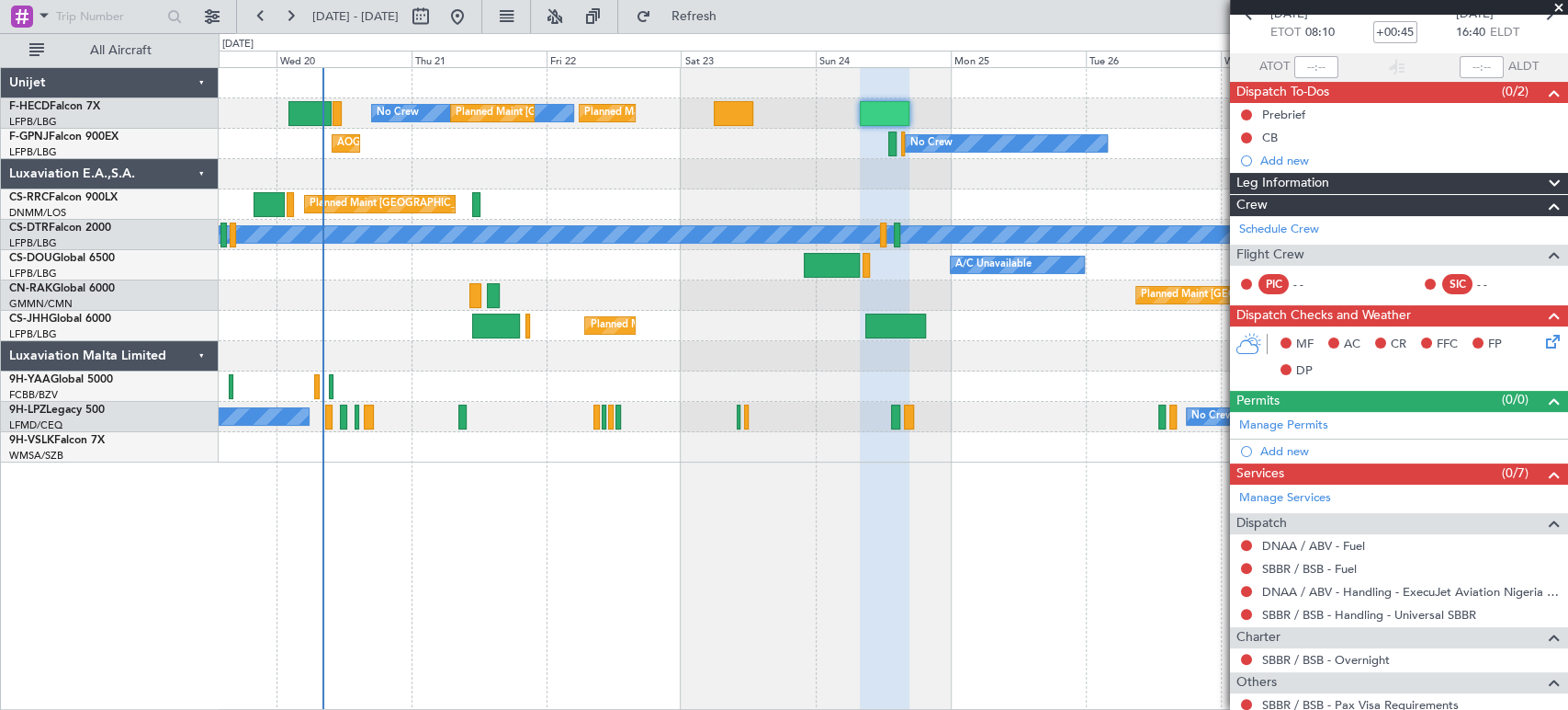
click at [1266, 63] on fb-app "24 Aug 2025 - 03 Sep 2025 Refresh Quick Links All Aircraft Planned Maint Paris …" at bounding box center [784, 362] width 1568 height 696
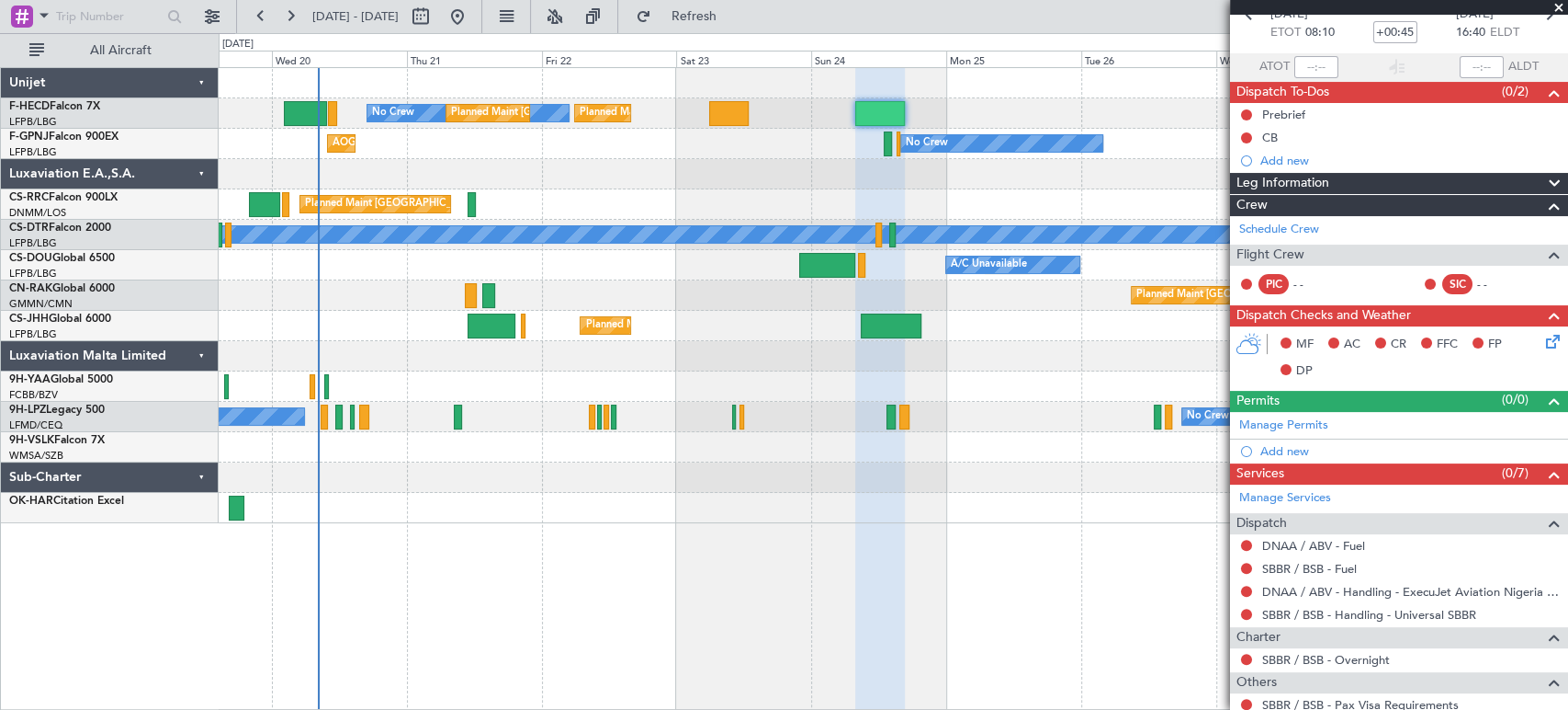
click at [713, 175] on div "Planned Maint Paris (Le Bourget) No Crew Planned Maint Paris (Le Bourget) No Cr…" at bounding box center [893, 295] width 1349 height 455
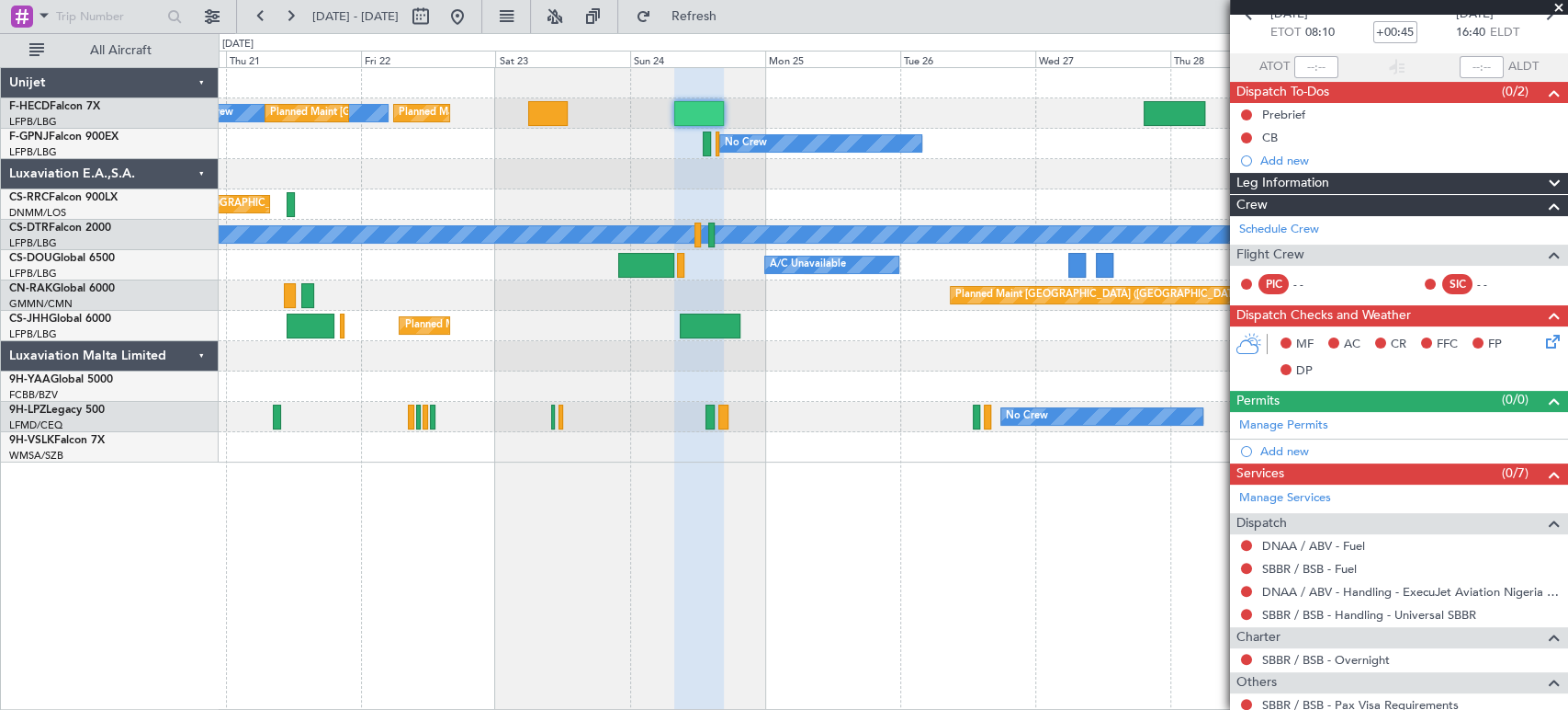
click at [568, 108] on div "Planned Maint Paris (Le Bourget) No Crew Planned Maint Paris (Le Bourget) Plann…" at bounding box center [893, 113] width 1349 height 31
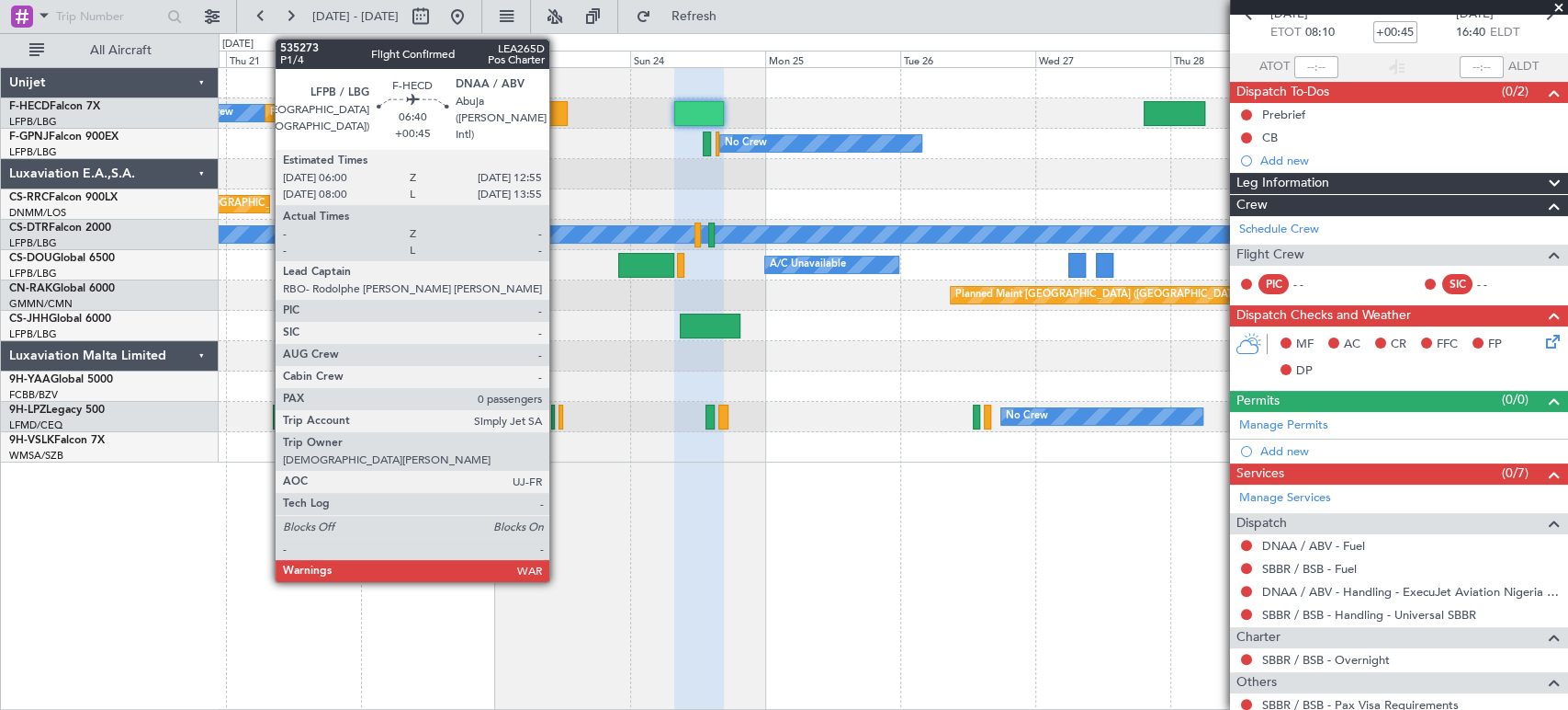
click at [558, 115] on div at bounding box center [548, 113] width 39 height 25
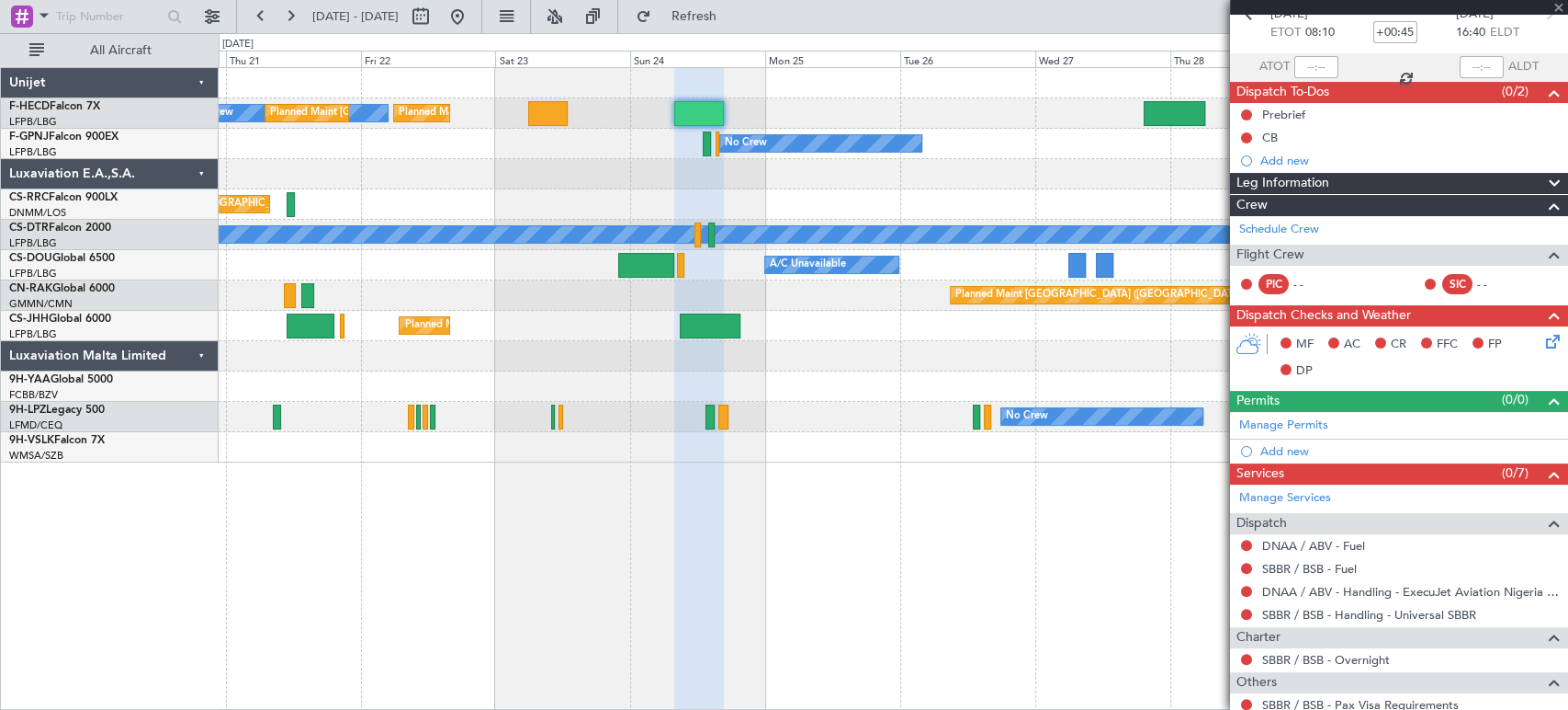
type input "0"
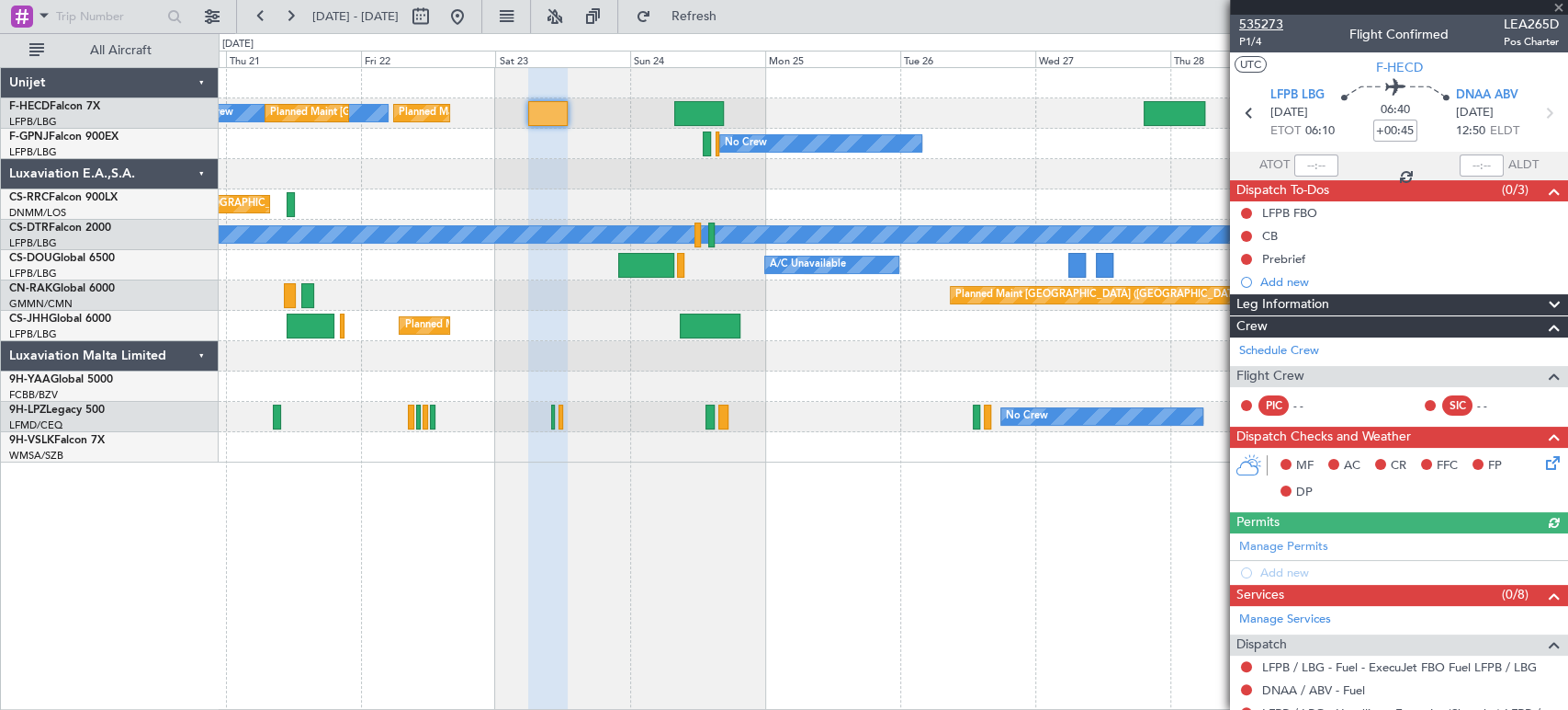
click at [1271, 15] on span "535273" at bounding box center [1261, 25] width 44 height 20
click at [568, 487] on div at bounding box center [548, 390] width 39 height 643
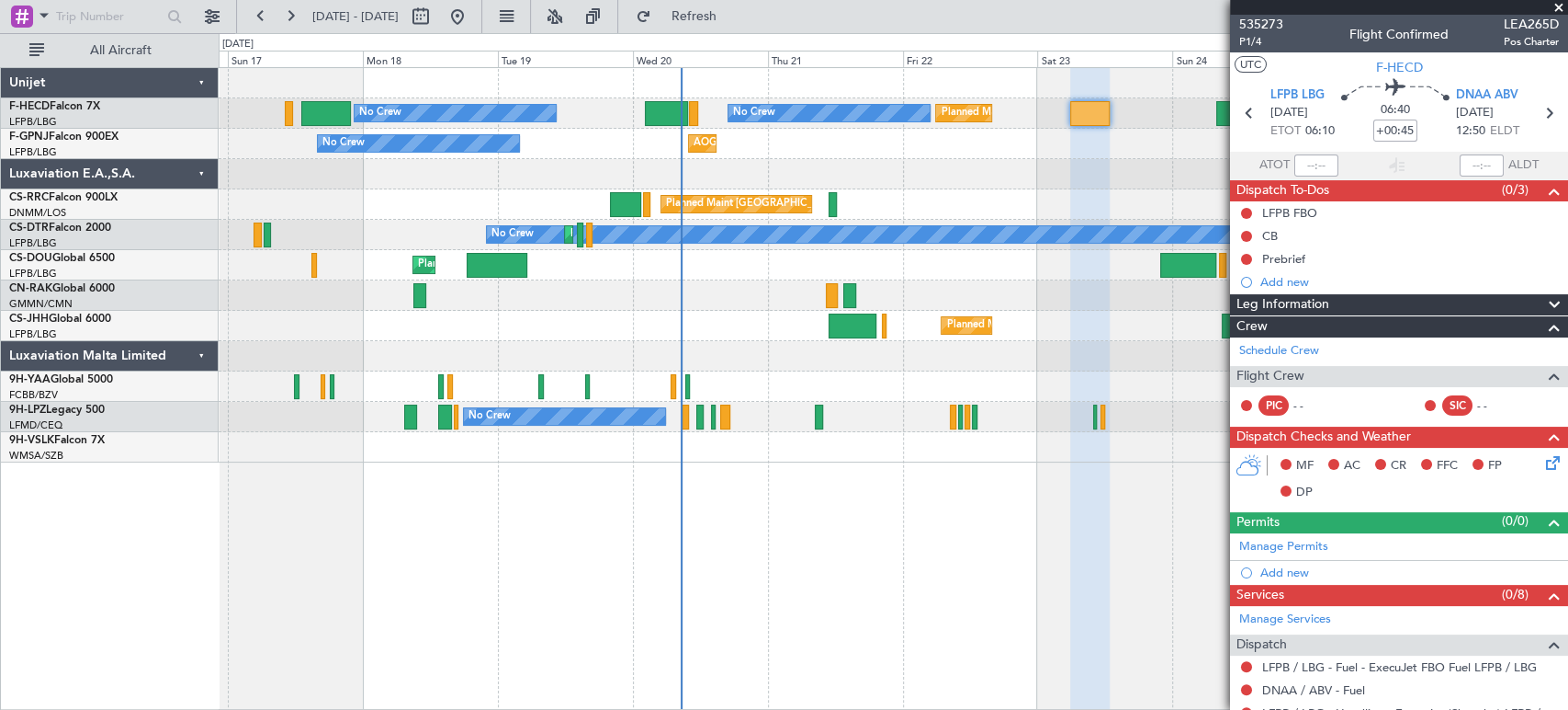
click at [637, 465] on div "Planned Maint Paris (Le Bourget) Planned Maint Paris (Le Bourget) No Crew No Cr…" at bounding box center [894, 389] width 1350 height 643
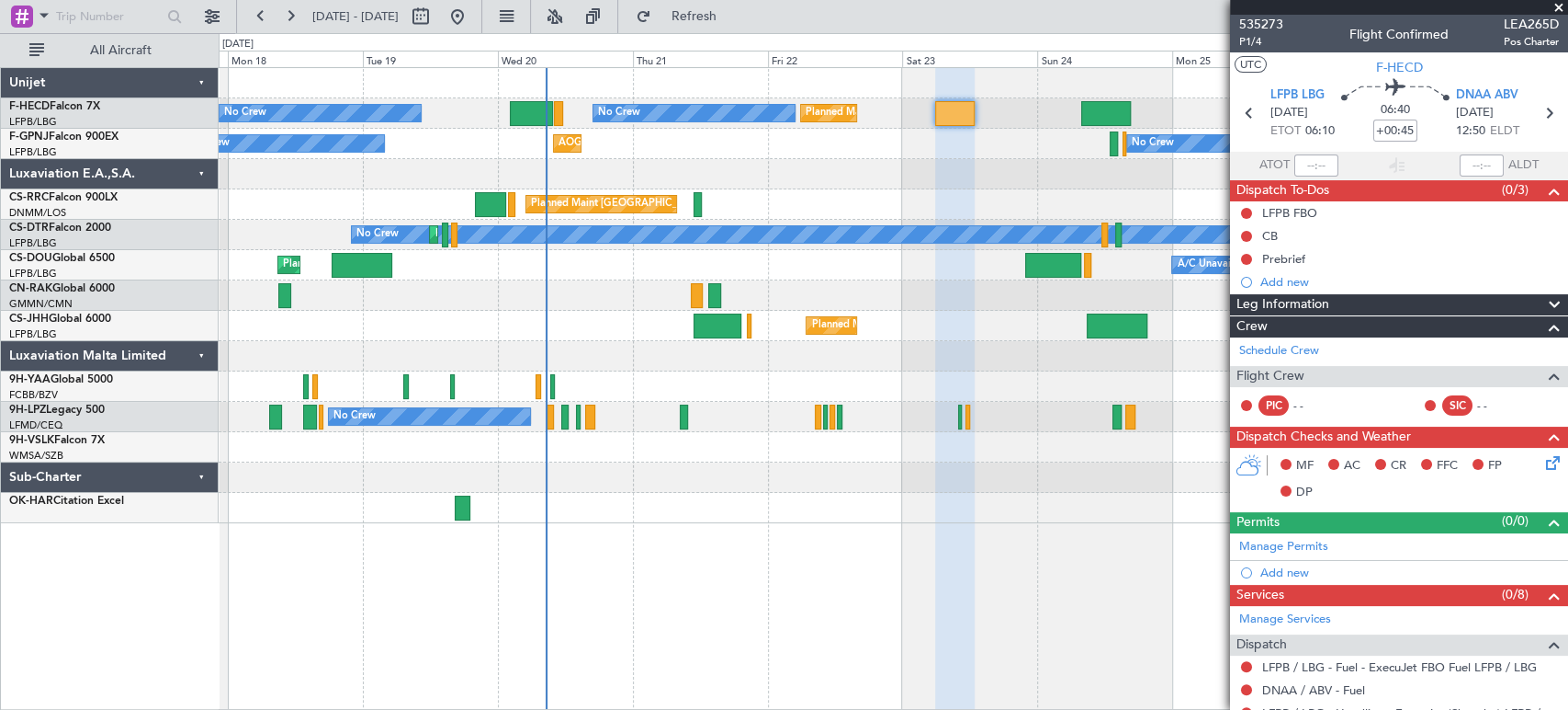
click at [724, 505] on div "Planned Maint Paris (Le Bourget) Planned Maint Paris (Le Bourget) No Crew No Cr…" at bounding box center [893, 295] width 1349 height 455
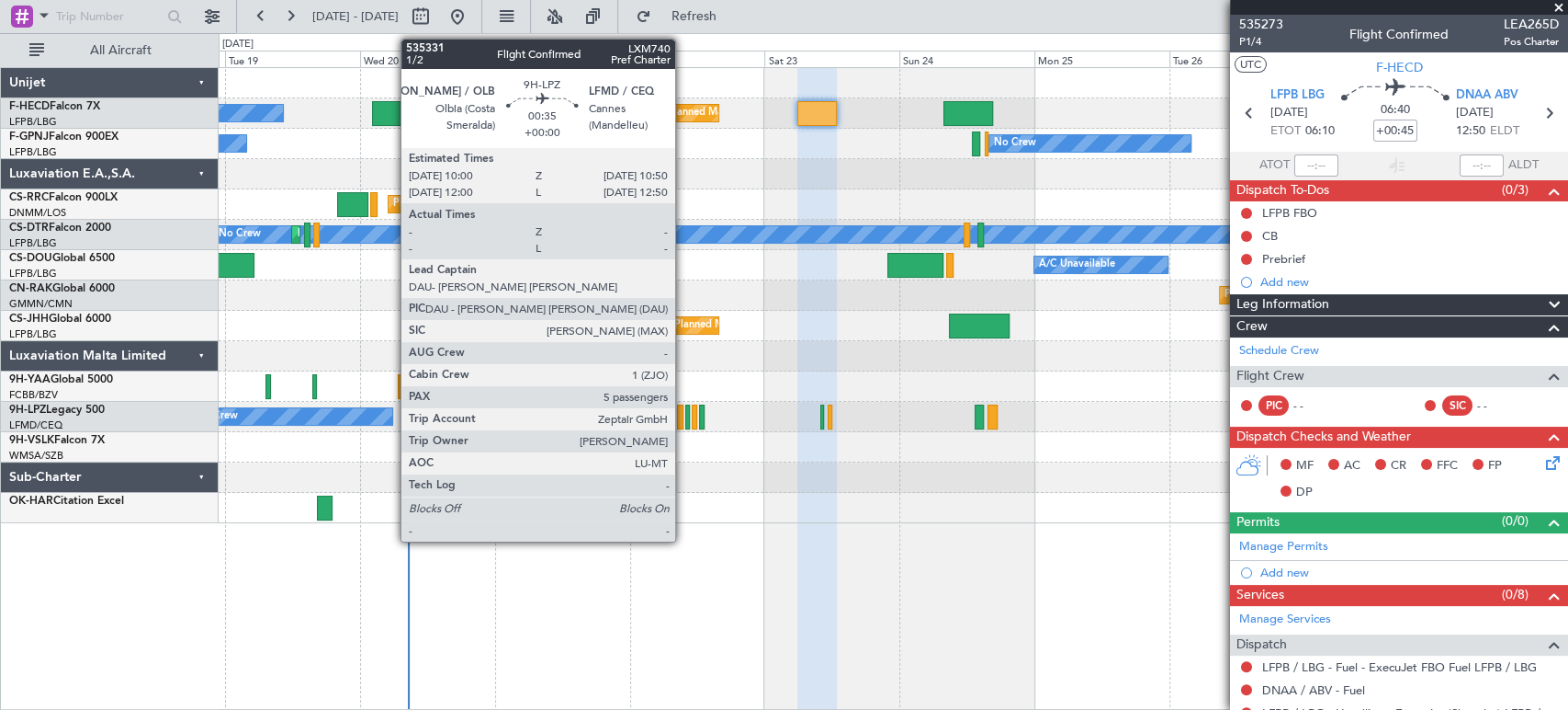
click at [685, 415] on div at bounding box center [688, 416] width 6 height 25
type input "5"
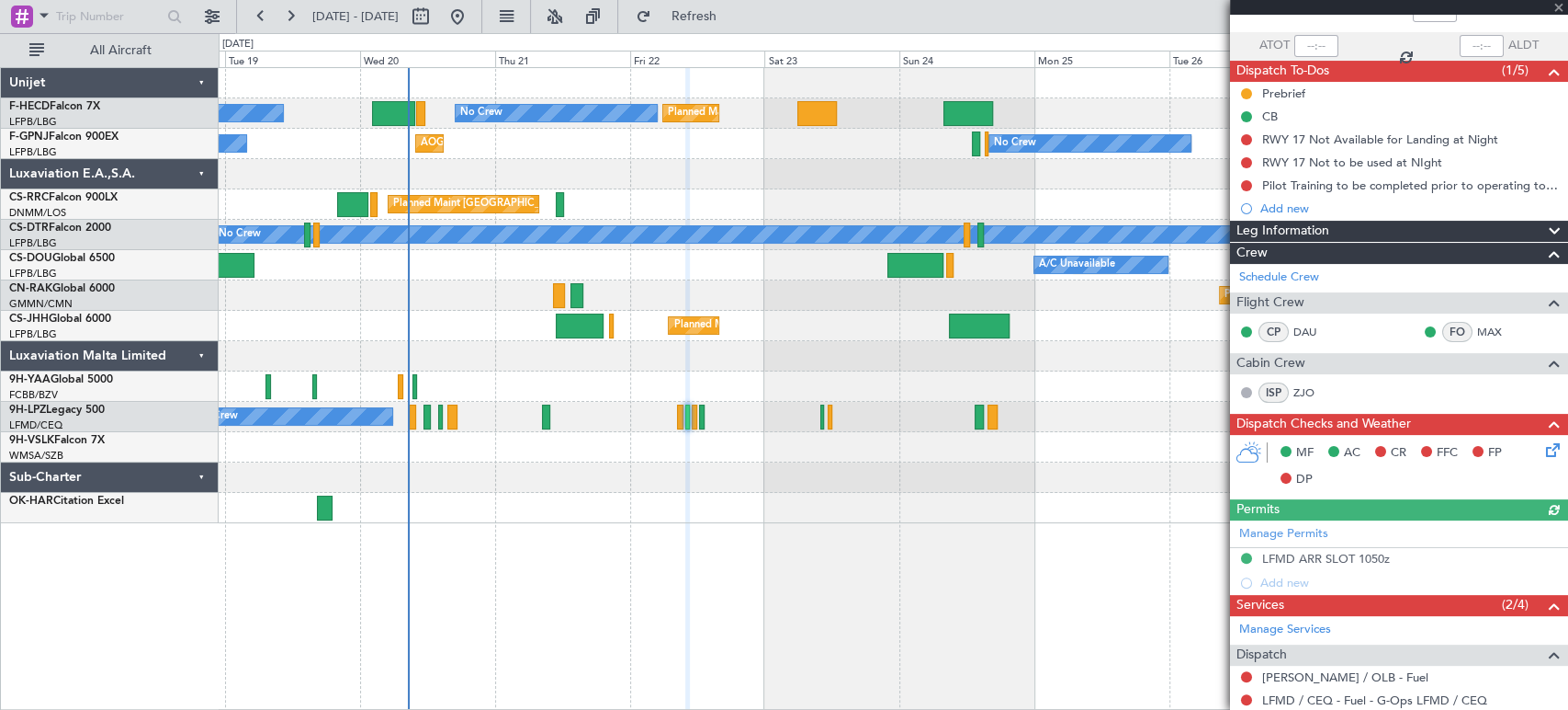
scroll to position [102, 0]
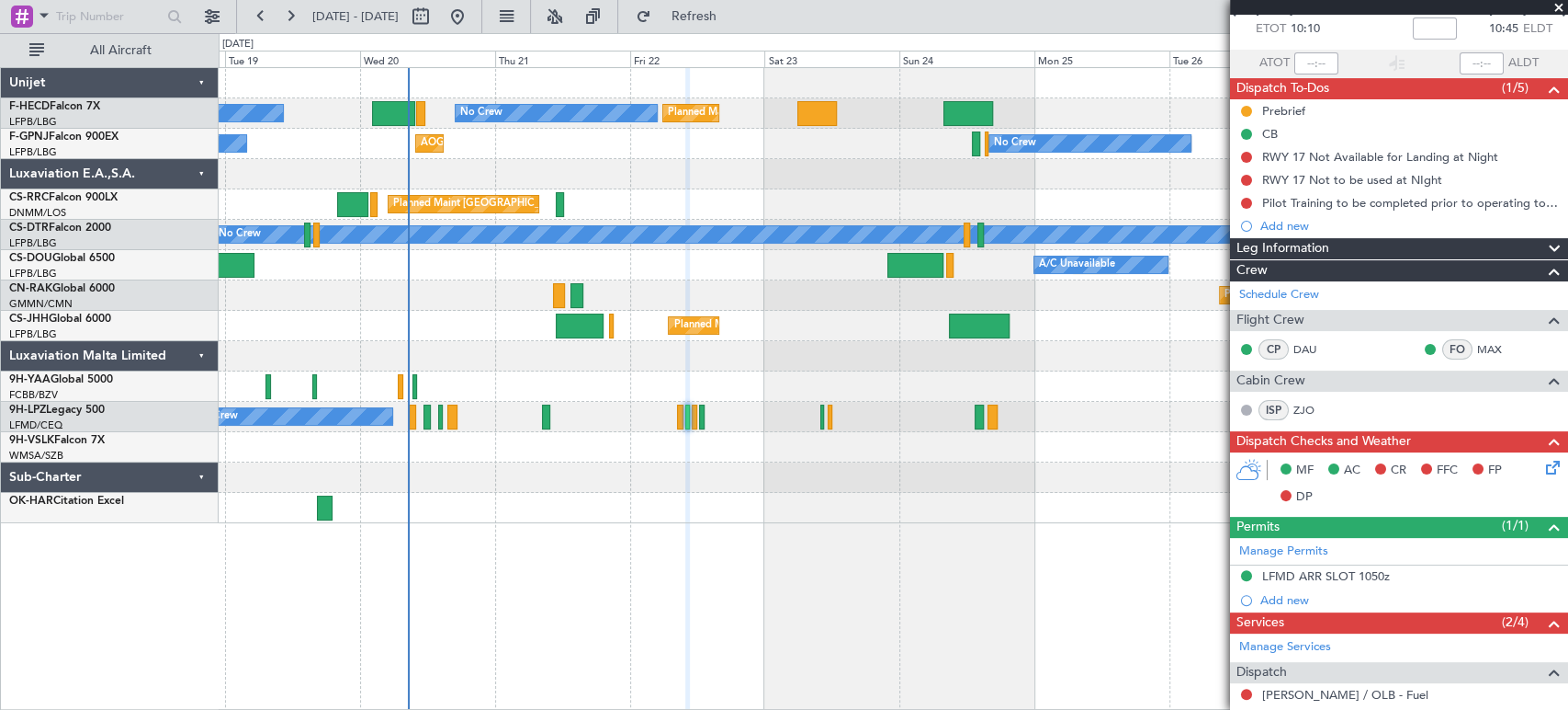
click at [698, 415] on div "No Crew No Crew" at bounding box center [893, 416] width 1349 height 31
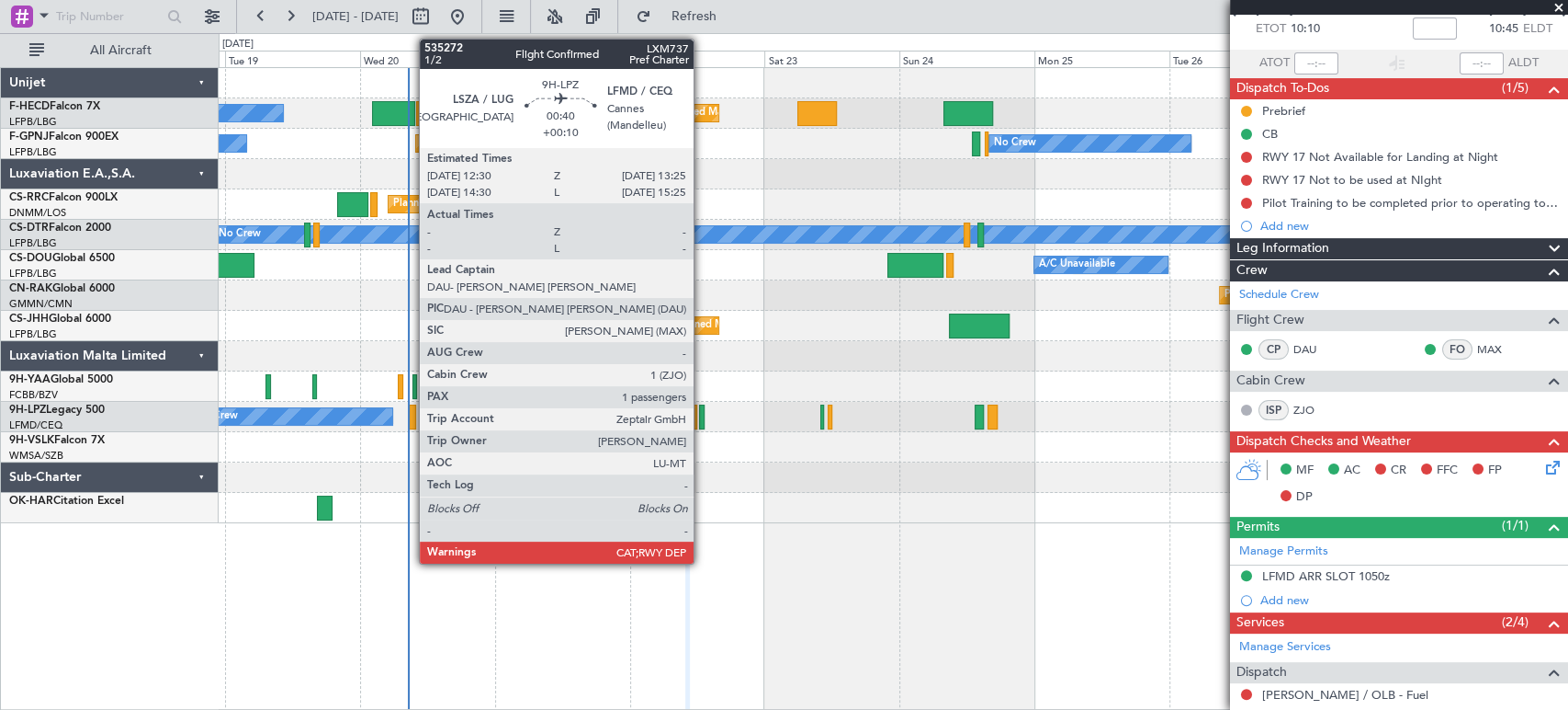
click at [702, 413] on div at bounding box center [702, 416] width 6 height 25
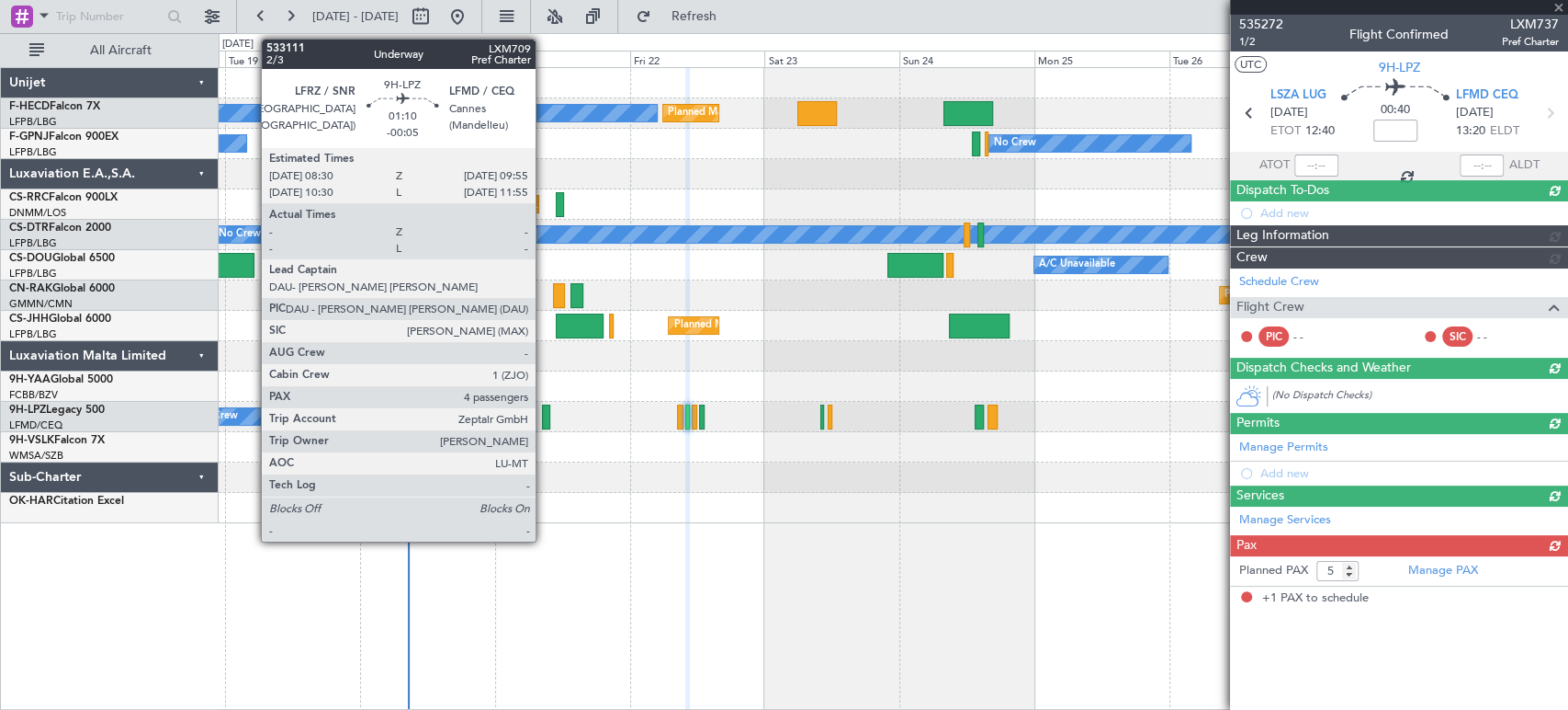
type input "+00:10"
type input "1"
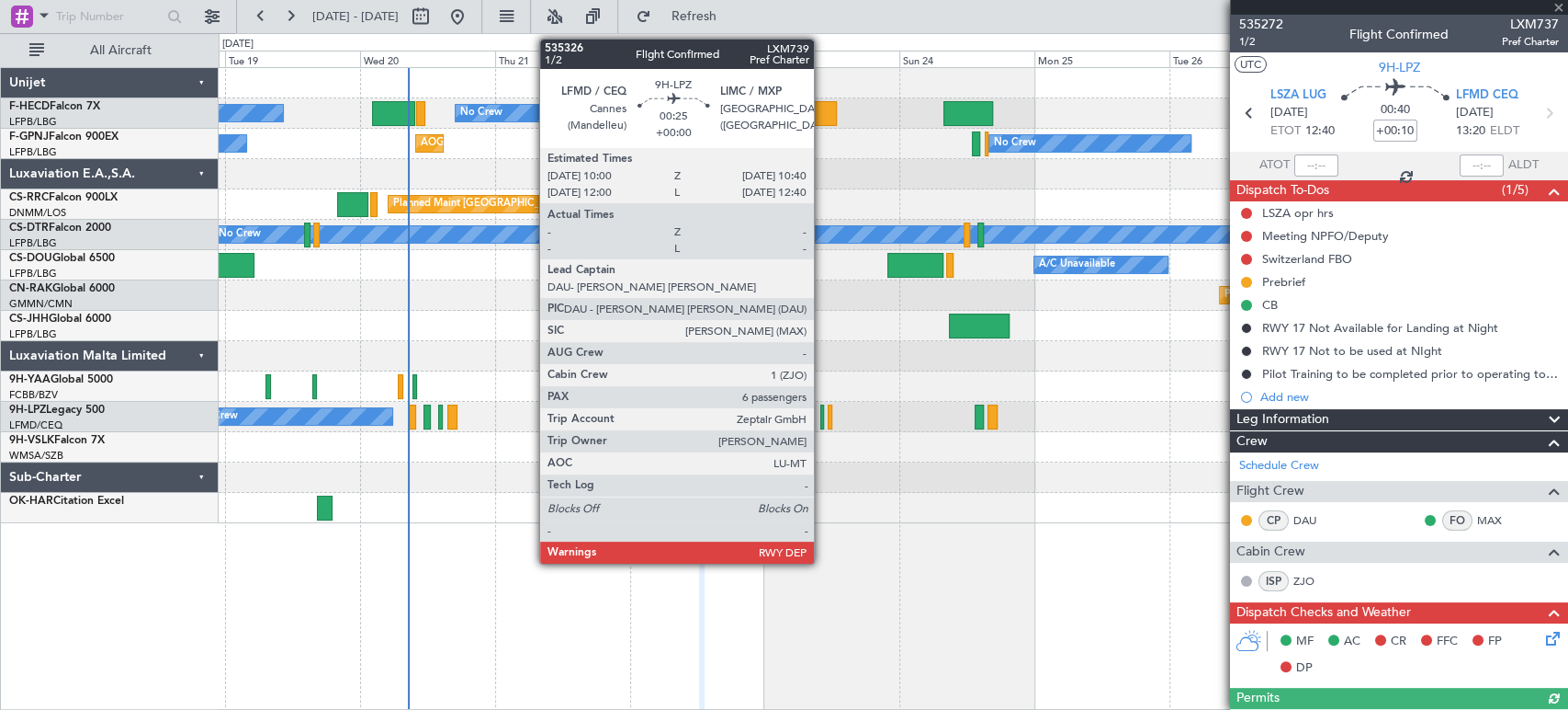
click at [822, 420] on div at bounding box center [823, 416] width 5 height 25
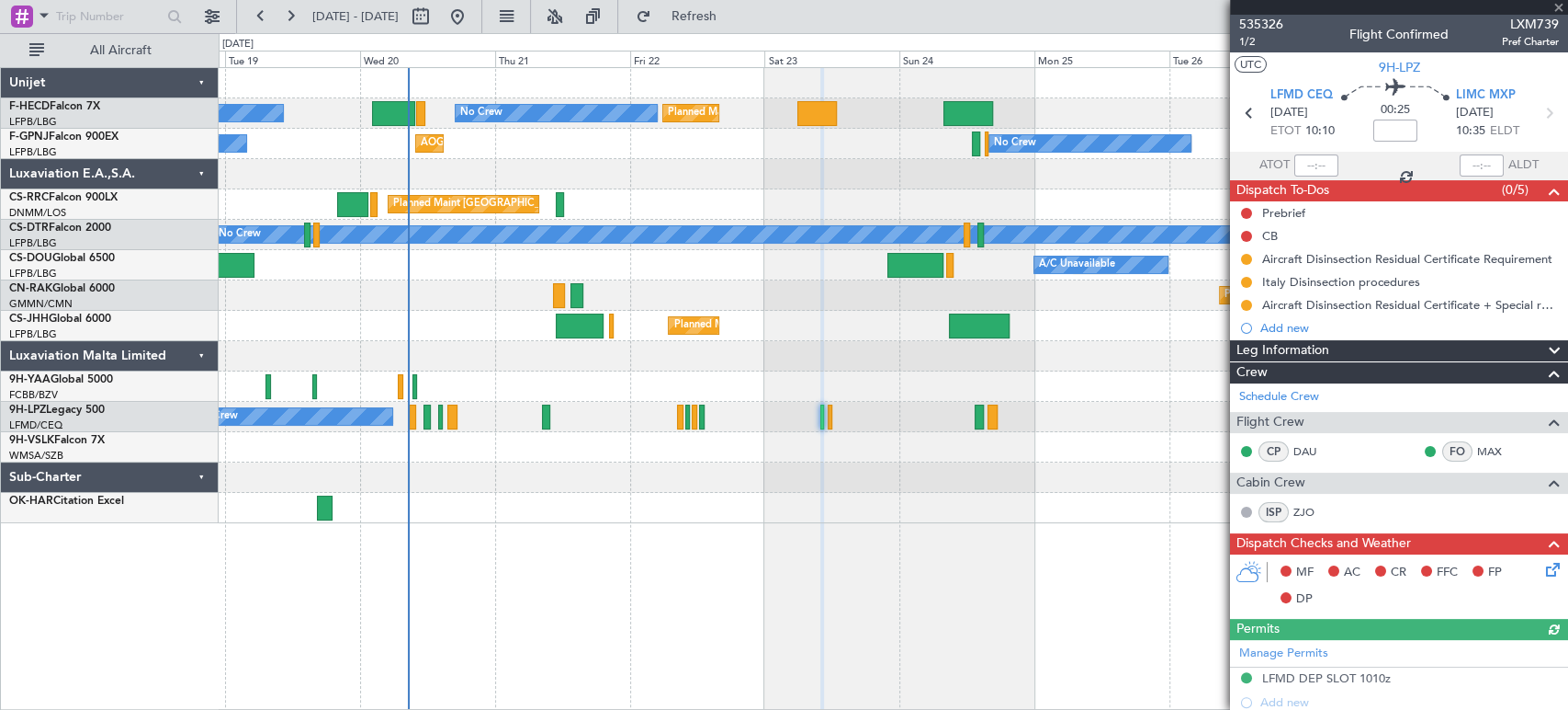
scroll to position [306, 0]
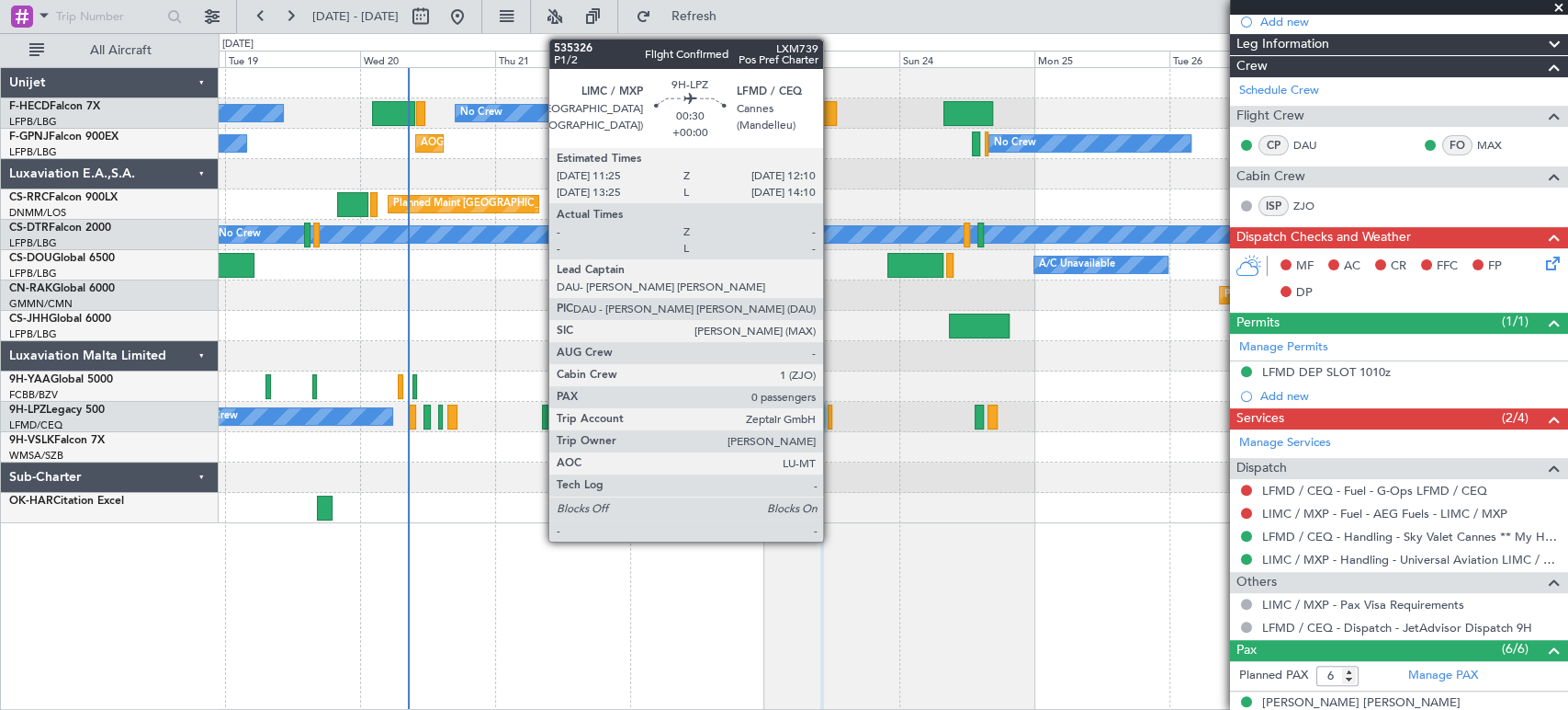
click at [832, 423] on div at bounding box center [830, 416] width 5 height 25
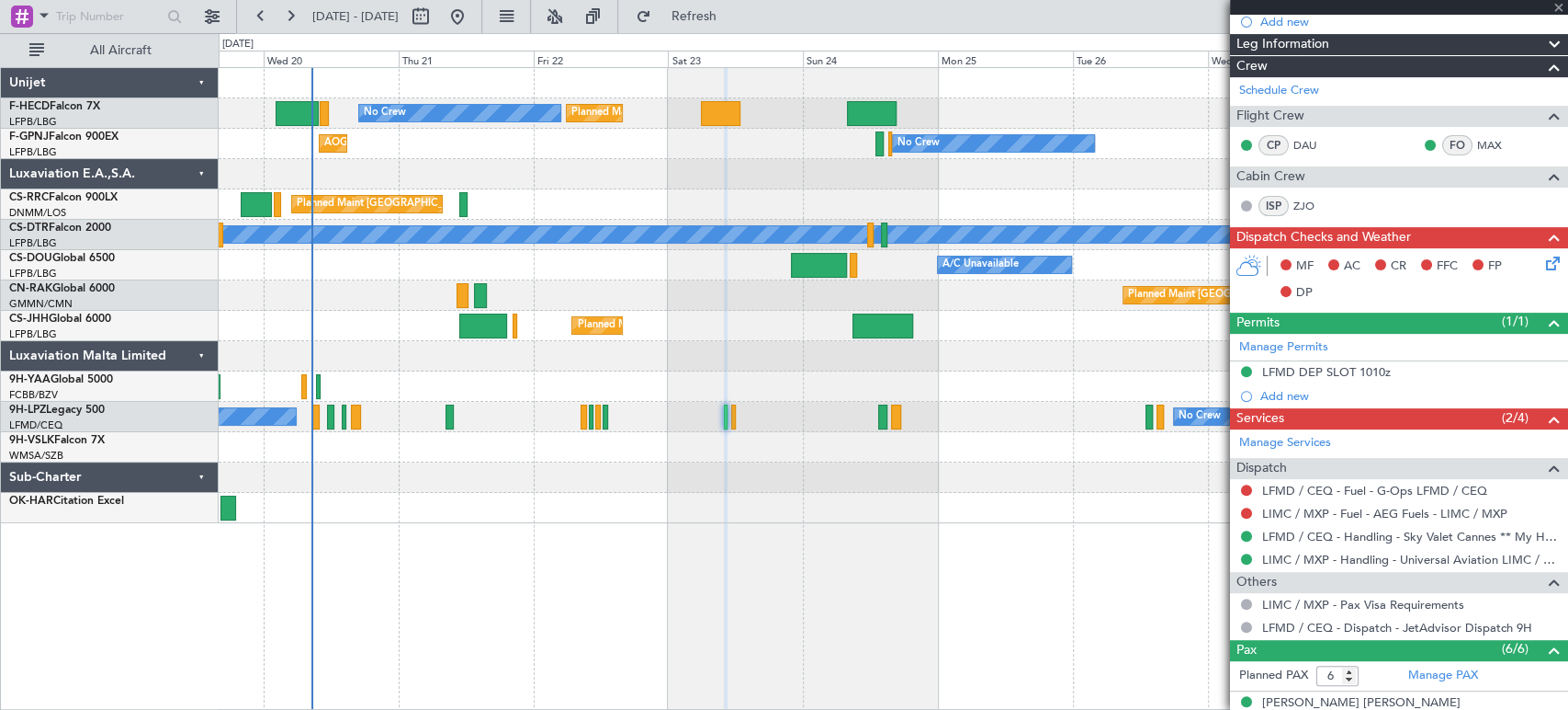
type input "0"
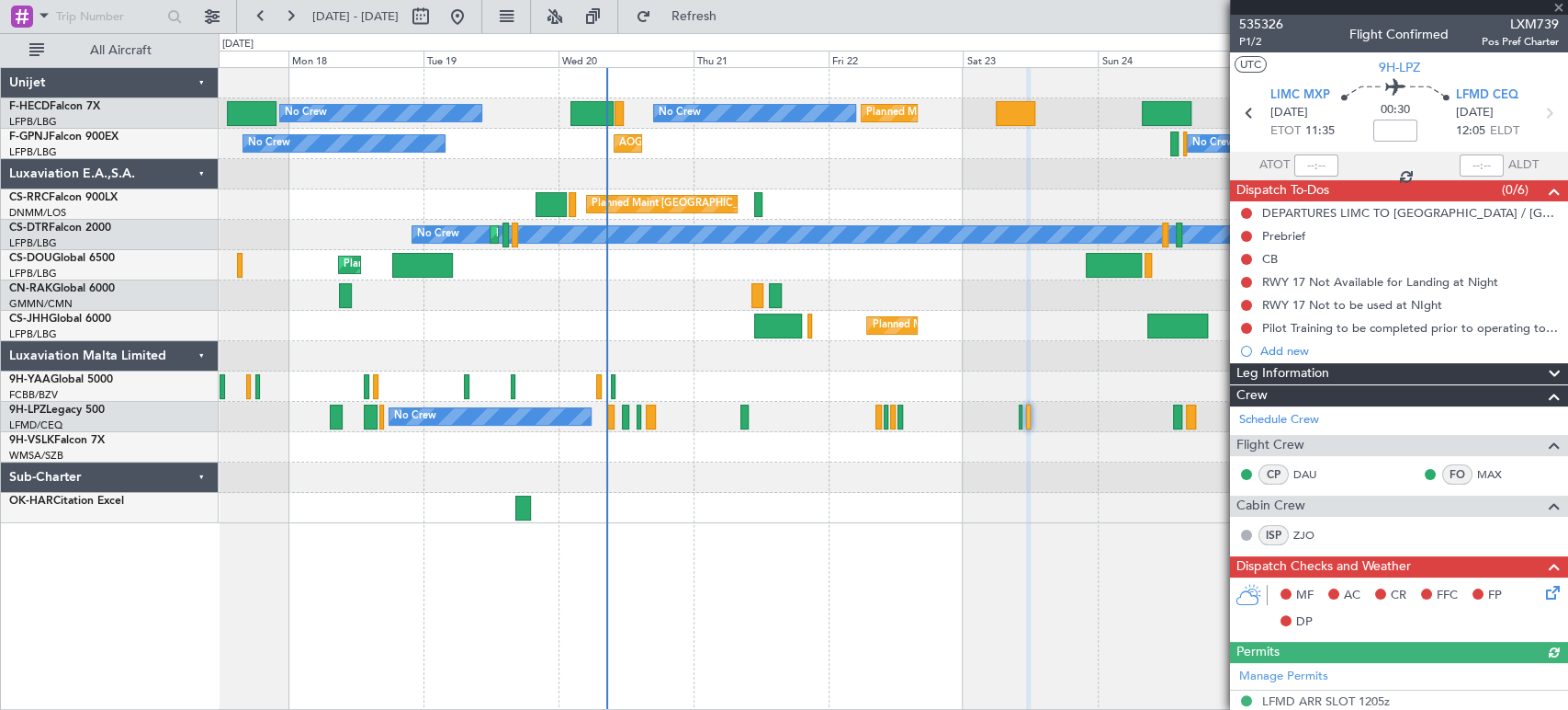
click at [840, 465] on div "Planned Maint Paris (Le Bourget) Planned Maint Paris (Le Bourget) No Crew No Cr…" at bounding box center [893, 295] width 1349 height 455
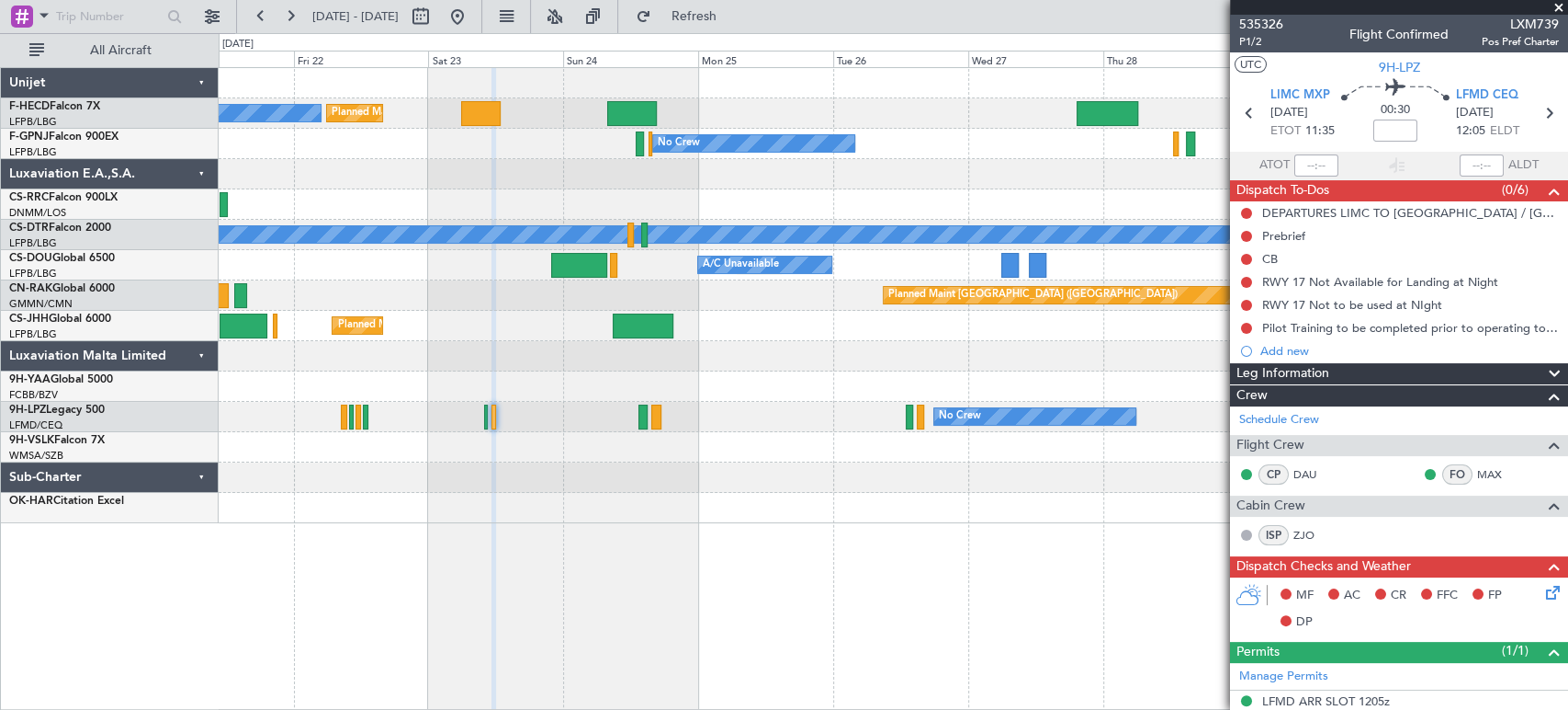
click at [90, 201] on div "Planned Maint Paris (Le Bourget) Planned Maint Paris (Le Bourget) No Crew Plann…" at bounding box center [784, 372] width 1568 height 676
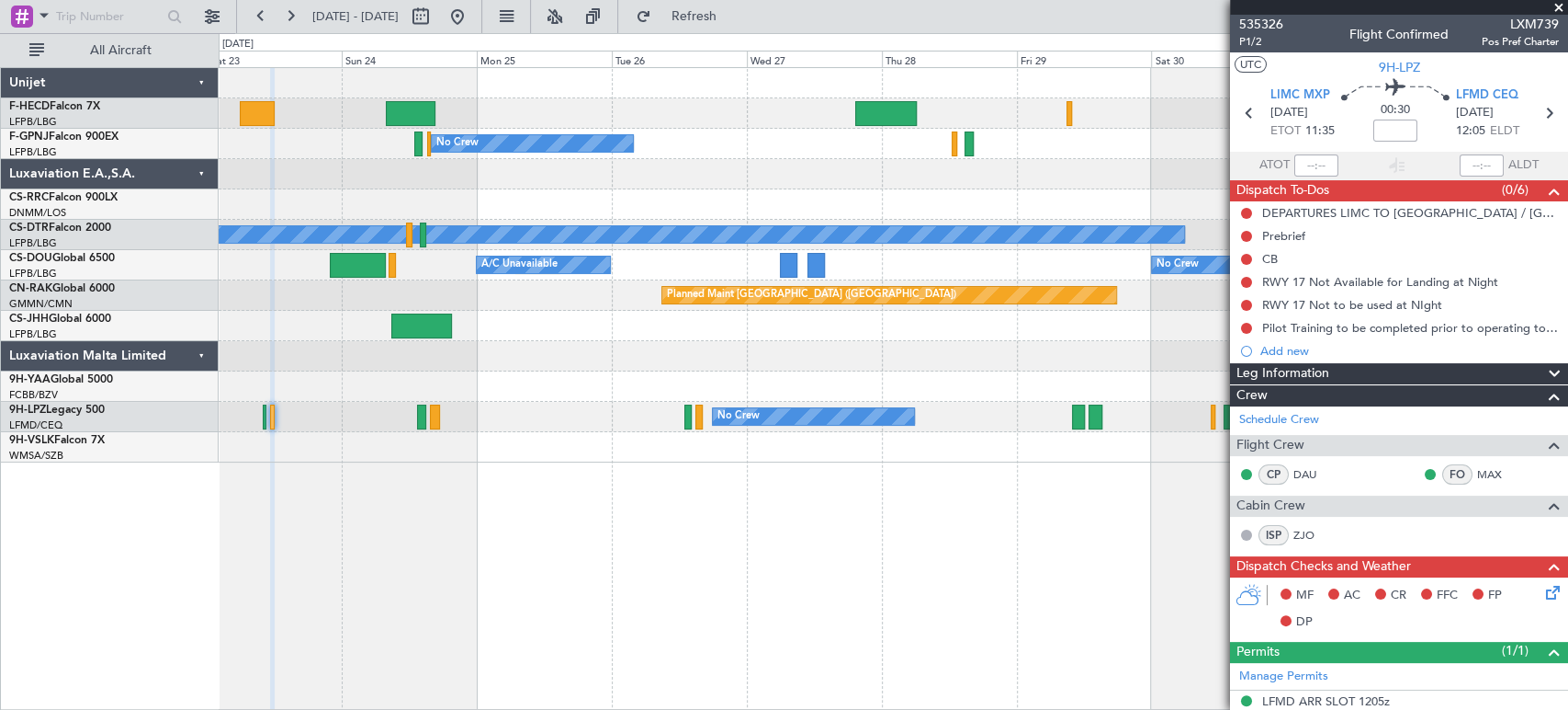
click at [522, 115] on div "Planned Maint Paris (Le Bourget) Planned Maint Paris (Le Bourget) Planned Maint…" at bounding box center [893, 113] width 1349 height 31
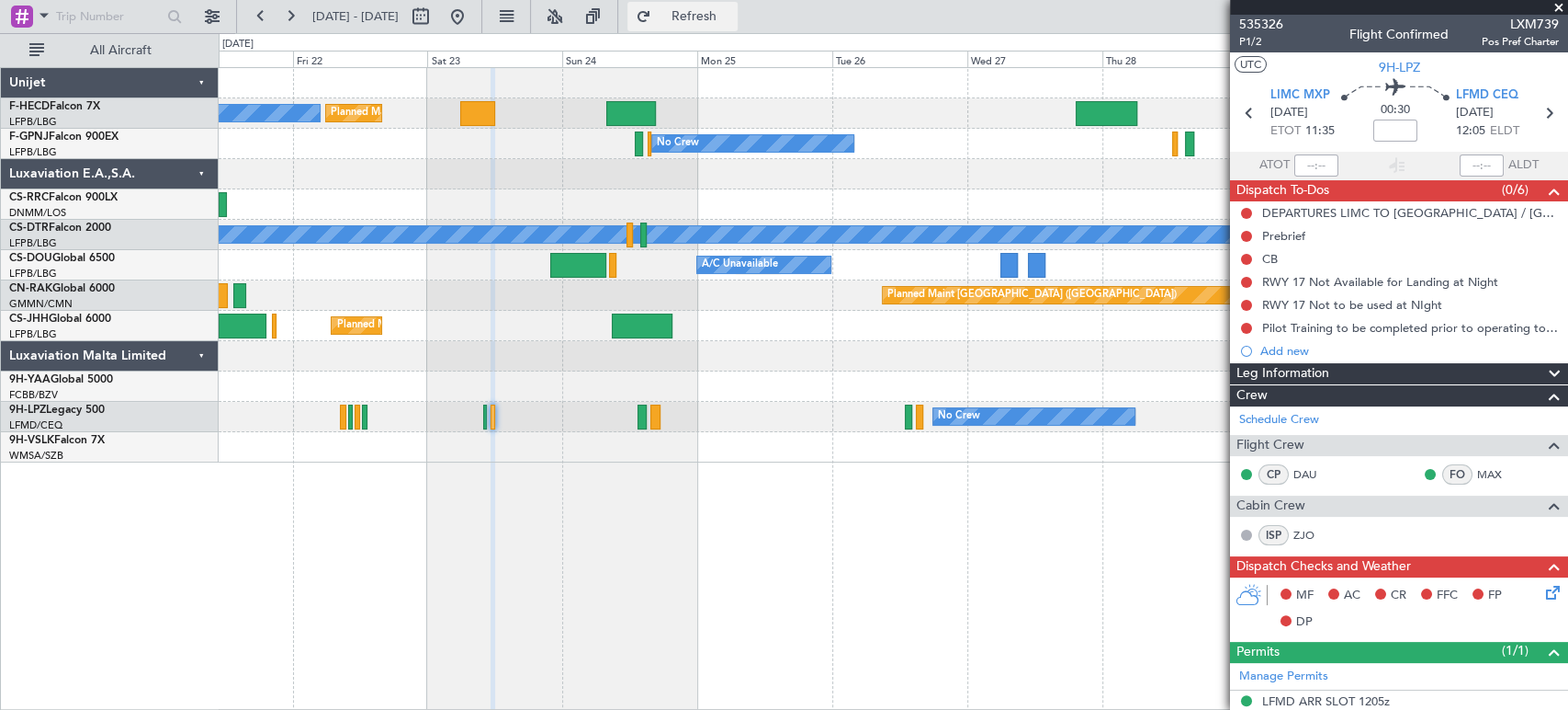
click at [732, 17] on span "Refresh" at bounding box center [694, 16] width 77 height 13
click at [1360, 149] on fb-app "21 Aug 2025 - 31 Aug 2025 Refresh Quick Links All Aircraft Planned Maint Paris …" at bounding box center [784, 362] width 1568 height 696
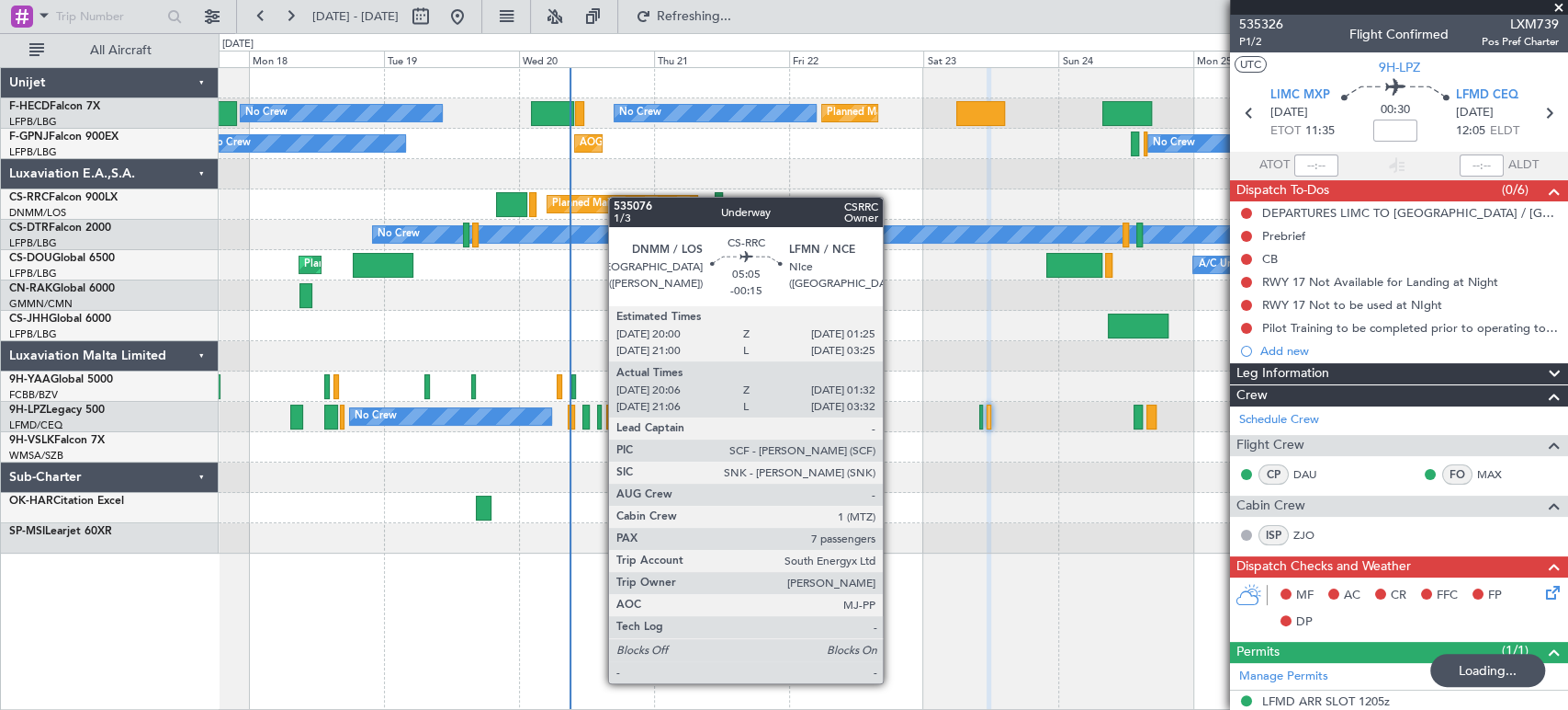
click at [454, 202] on div "Planned Maint Paris (Le Bourget) Planned Maint Paris (Le Bourget) No Crew No Cr…" at bounding box center [893, 311] width 1349 height 485
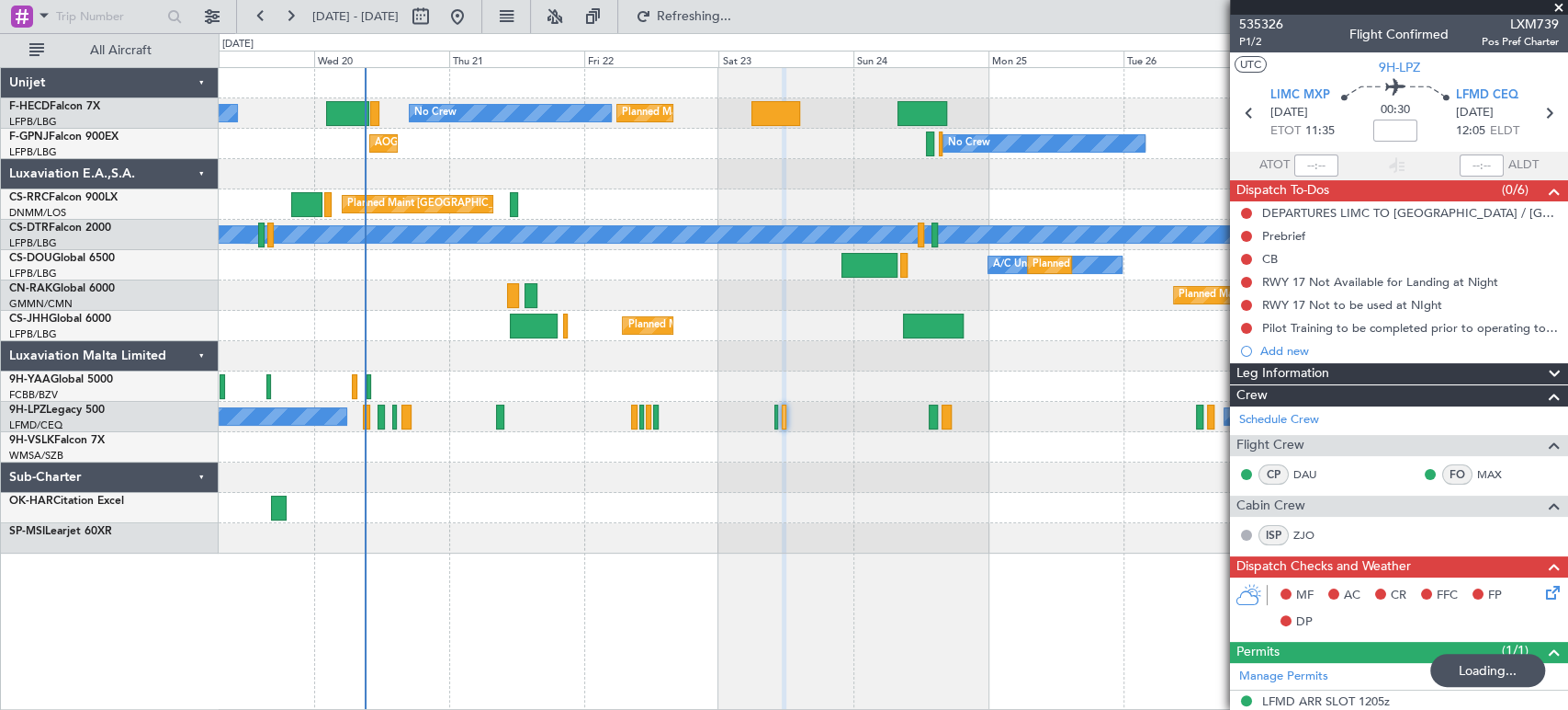
click at [610, 210] on div "Planned Maint [GEOGRAPHIC_DATA] ([GEOGRAPHIC_DATA])" at bounding box center [893, 204] width 1349 height 31
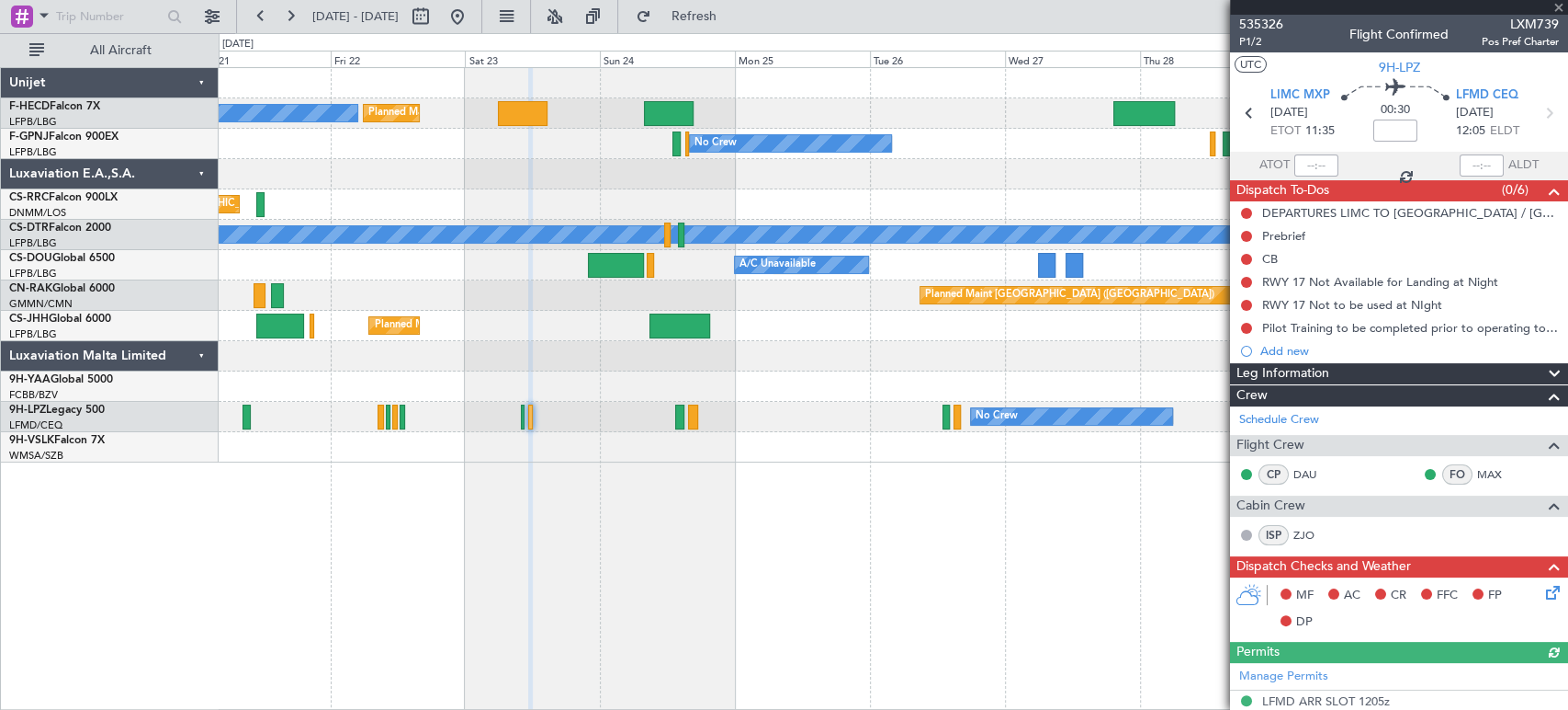
click at [870, 129] on div "Planned Maint Paris (Le Bourget) Planned Maint Paris (Le Bourget) No Crew Plann…" at bounding box center [893, 265] width 1349 height 394
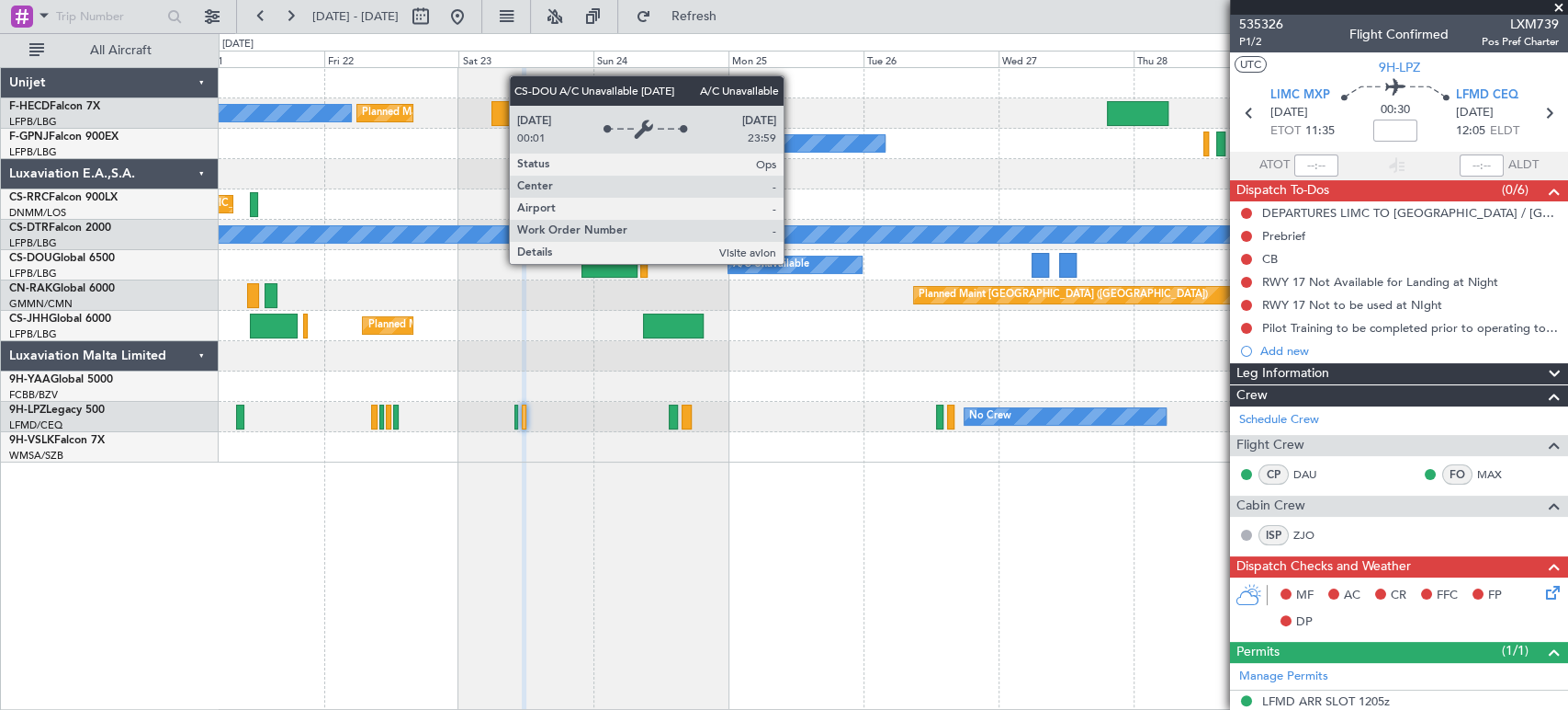
click at [792, 263] on div "A/C Unavailable" at bounding box center [771, 265] width 76 height 28
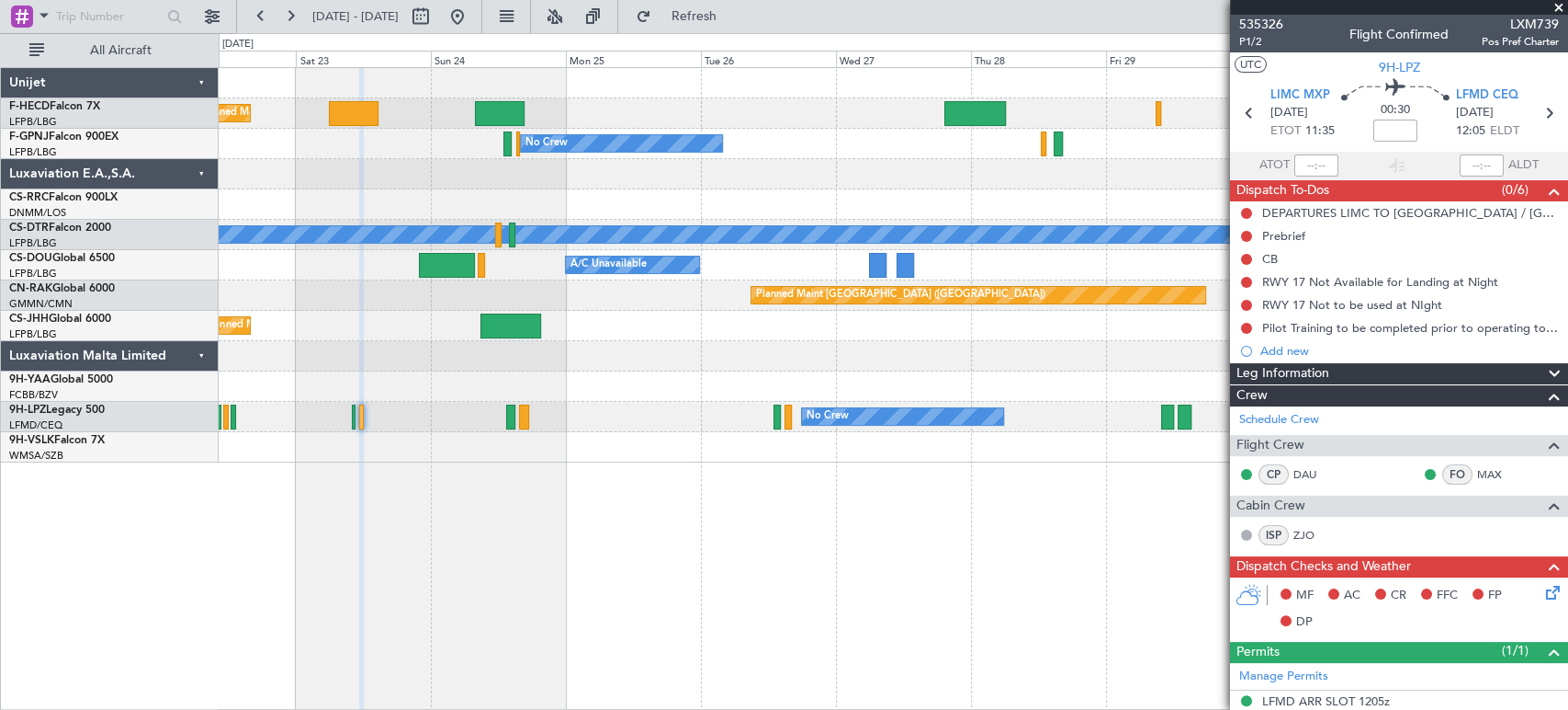
click at [784, 310] on div "Planned Maint Paris (Le Bourget) Planned Maint Paris (Le Bourget) Planned Maint…" at bounding box center [893, 265] width 1349 height 394
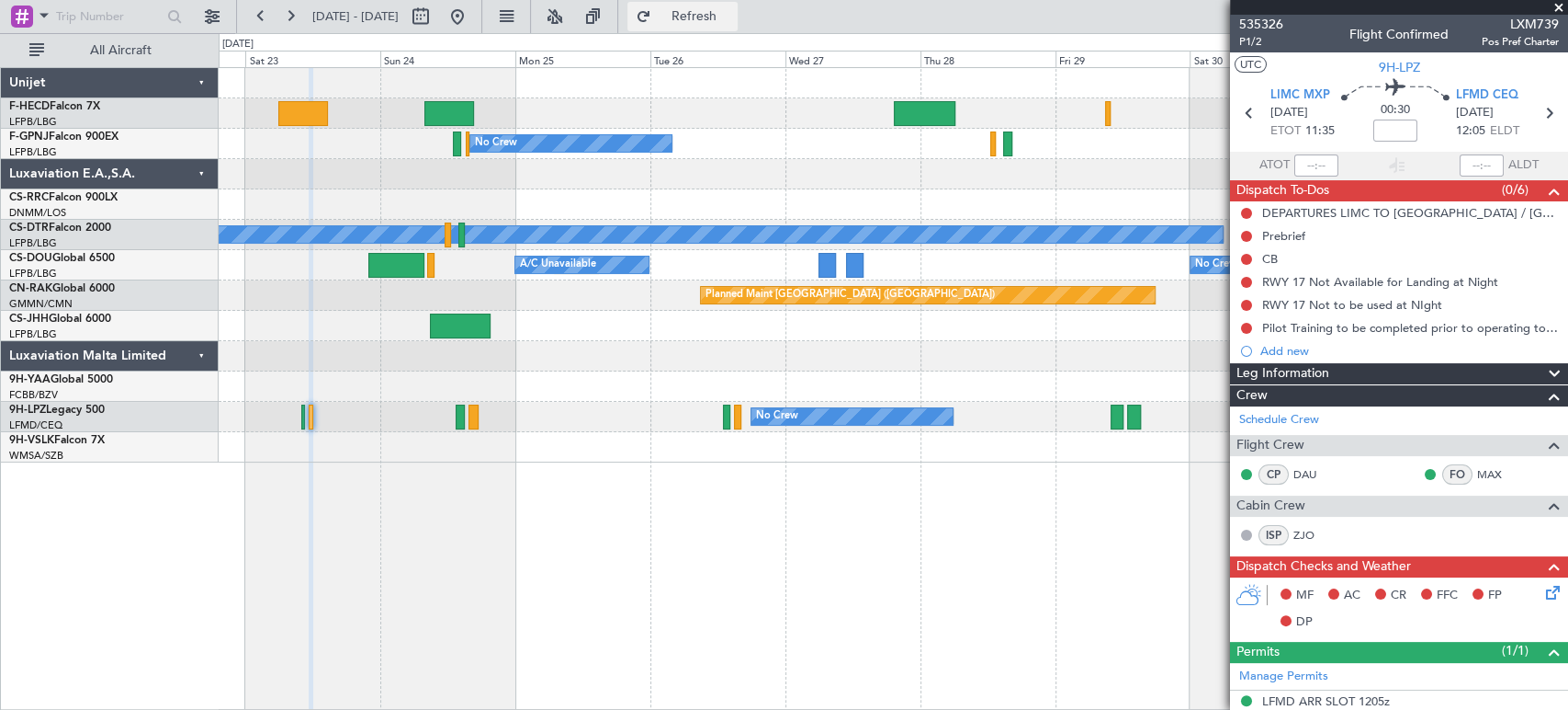
click at [732, 14] on span "Refresh" at bounding box center [694, 16] width 77 height 13
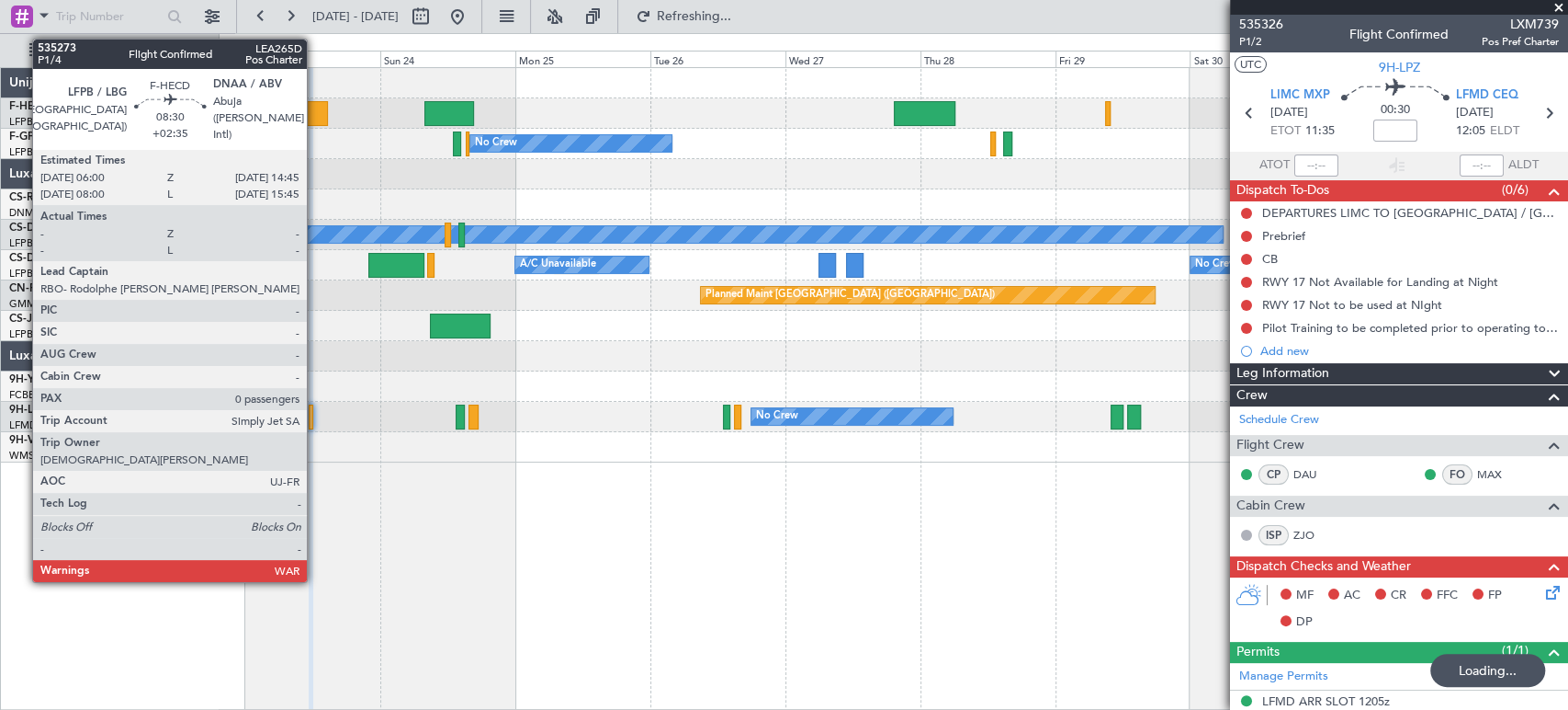
click at [315, 111] on div at bounding box center [303, 113] width 49 height 25
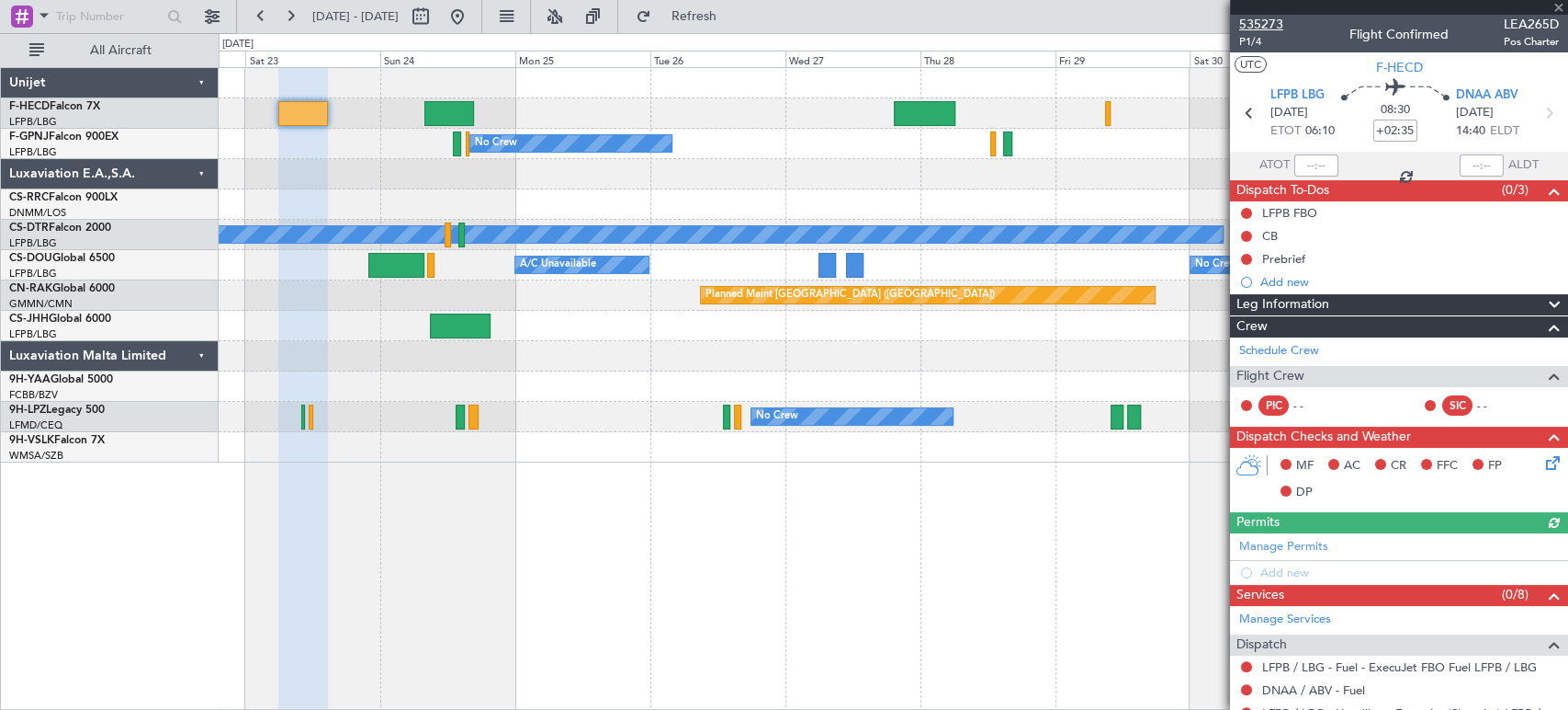
click at [1242, 21] on span "535273" at bounding box center [1261, 25] width 44 height 20
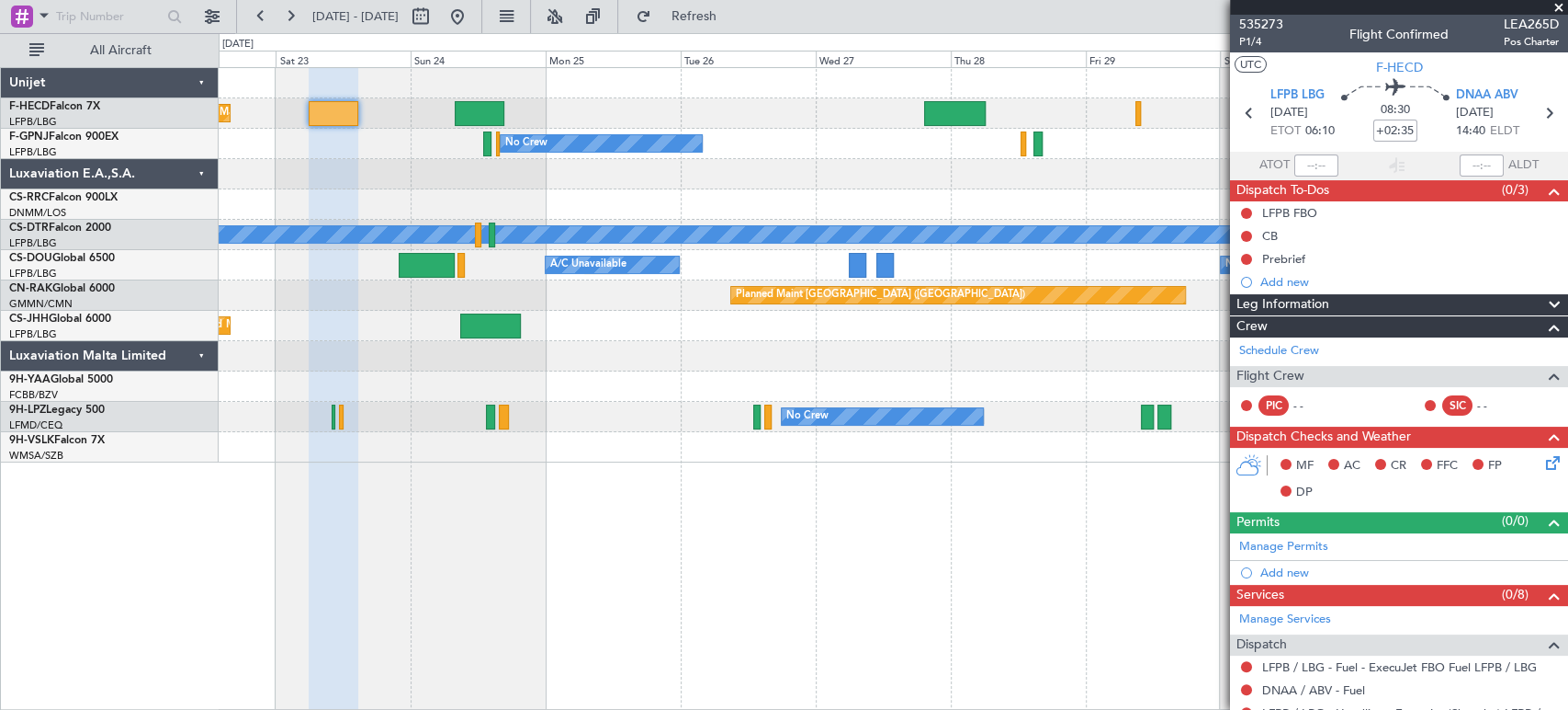
click at [979, 343] on div at bounding box center [893, 356] width 1349 height 31
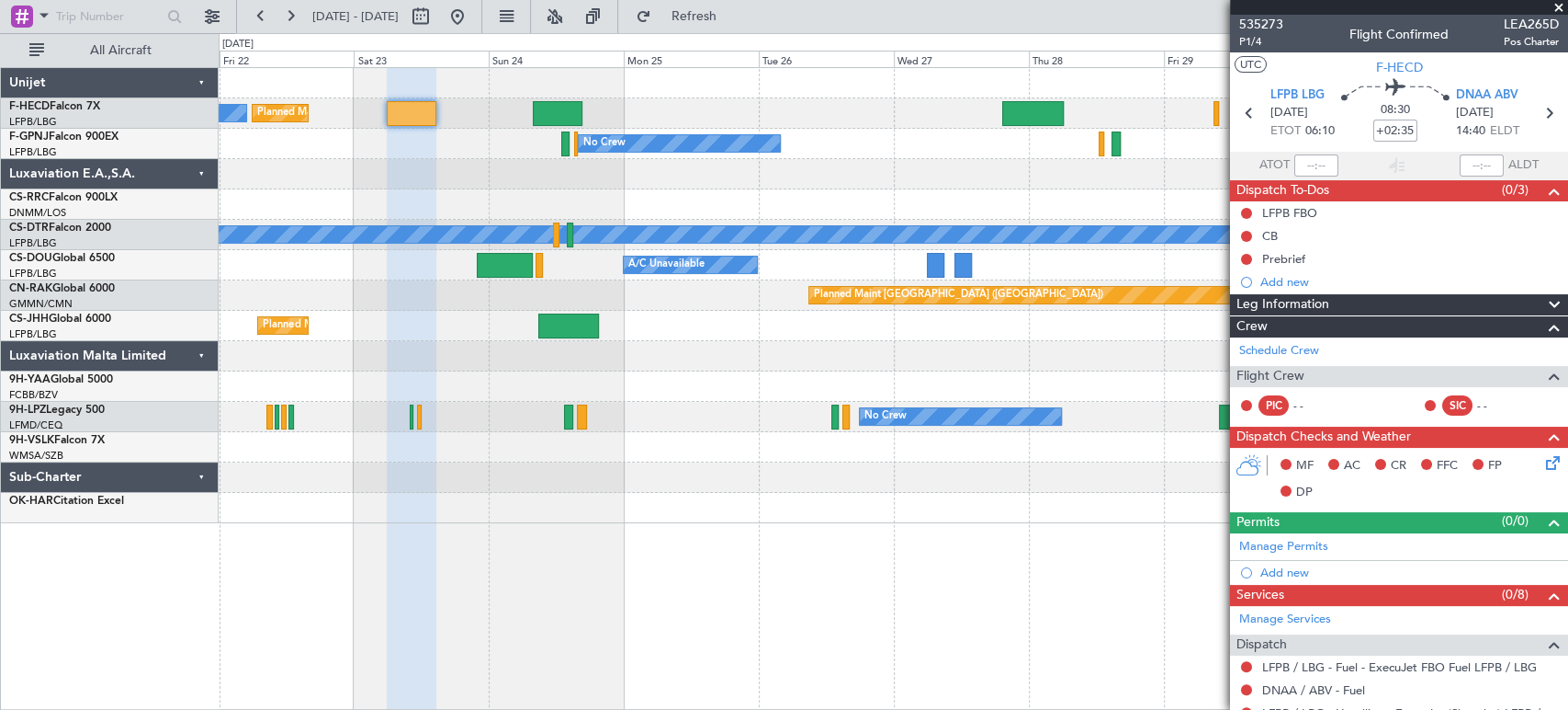
click at [625, 129] on div "Planned Maint Paris (Le Bourget) No Crew Planned Maint Paris (Le Bourget) Plann…" at bounding box center [893, 295] width 1349 height 455
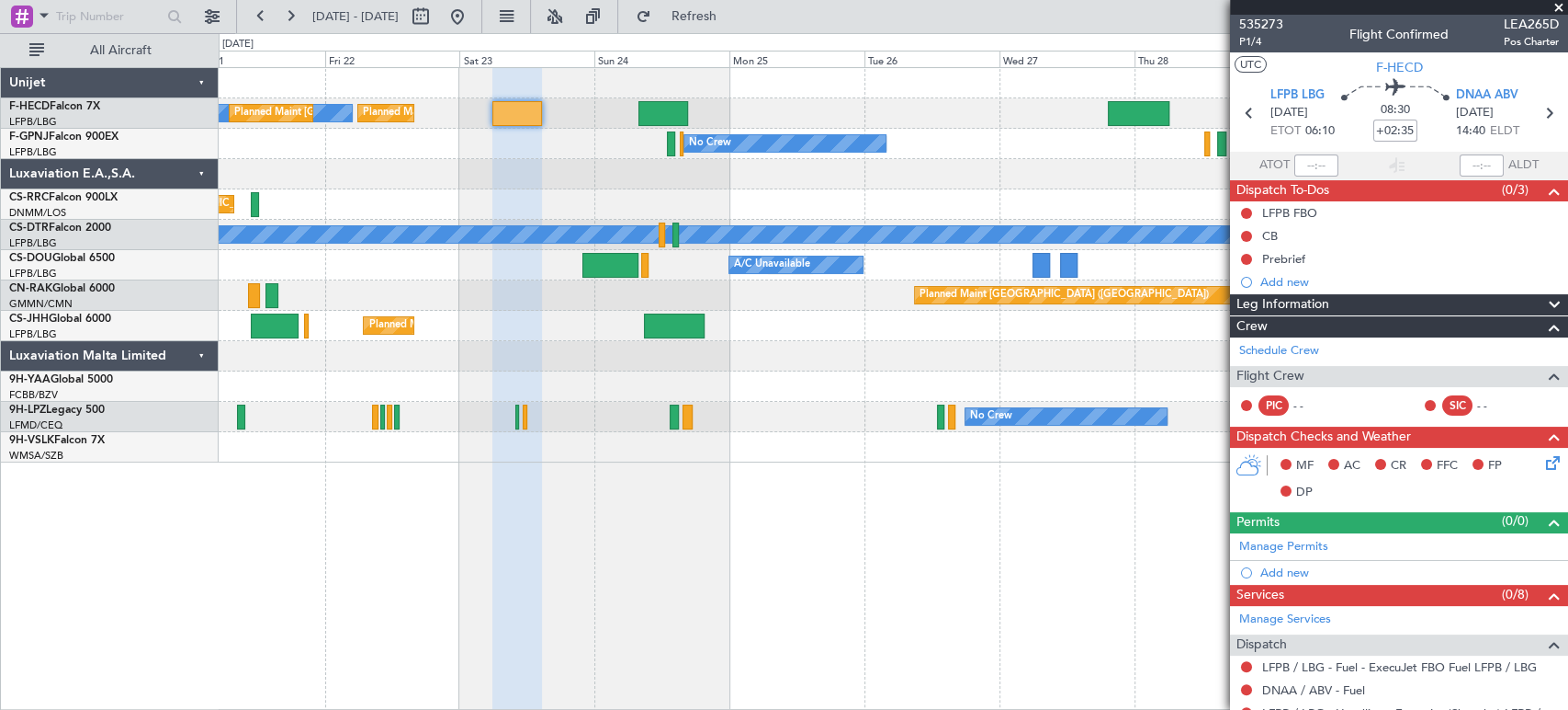
click at [999, 96] on div "Planned Maint Paris (Le Bourget) No Crew Planned Maint Paris (Le Bourget) Plann…" at bounding box center [893, 265] width 1349 height 394
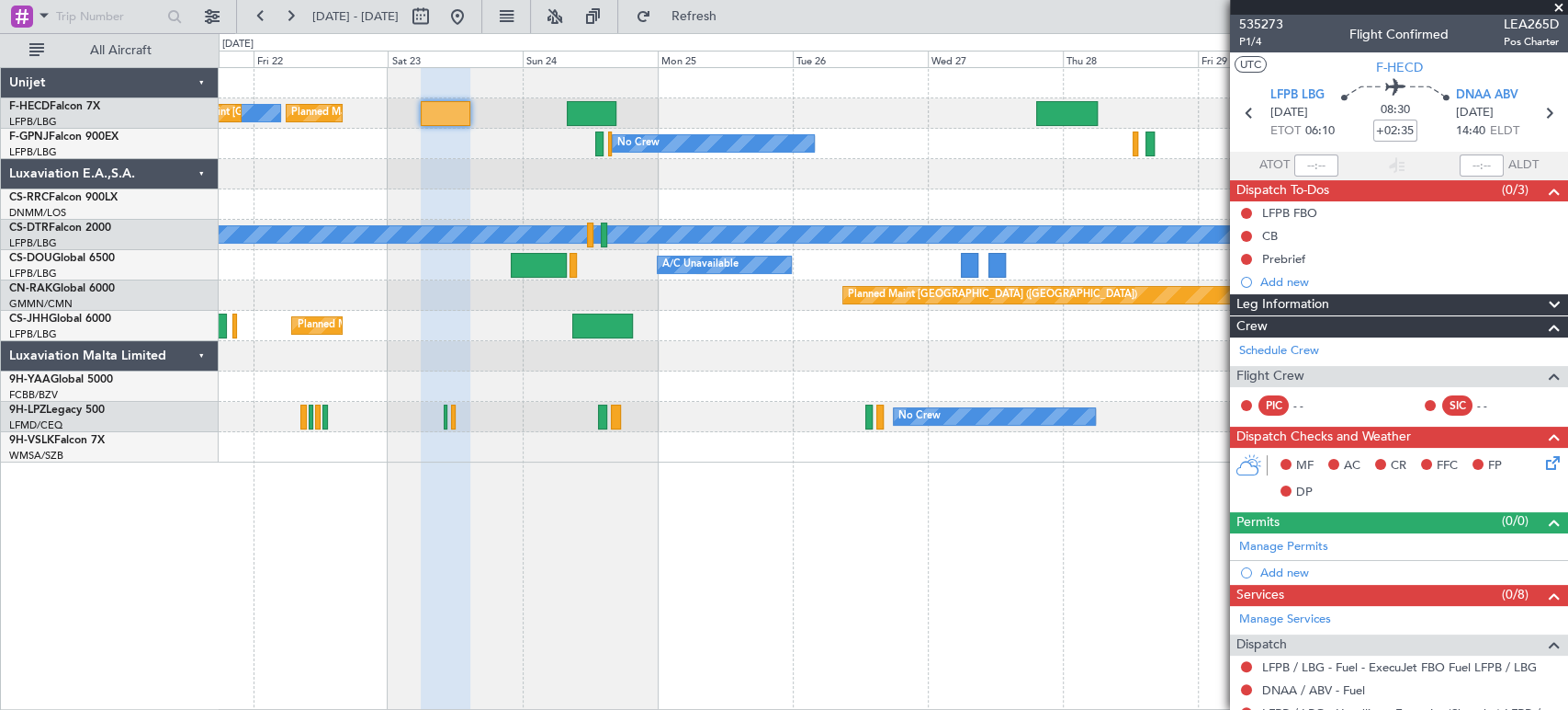
click at [1094, 129] on div "No Crew No Crew AOG Maint Hyères (Toulon-Hyères) Planned Maint Paris (Le Bourge…" at bounding box center [893, 144] width 1349 height 31
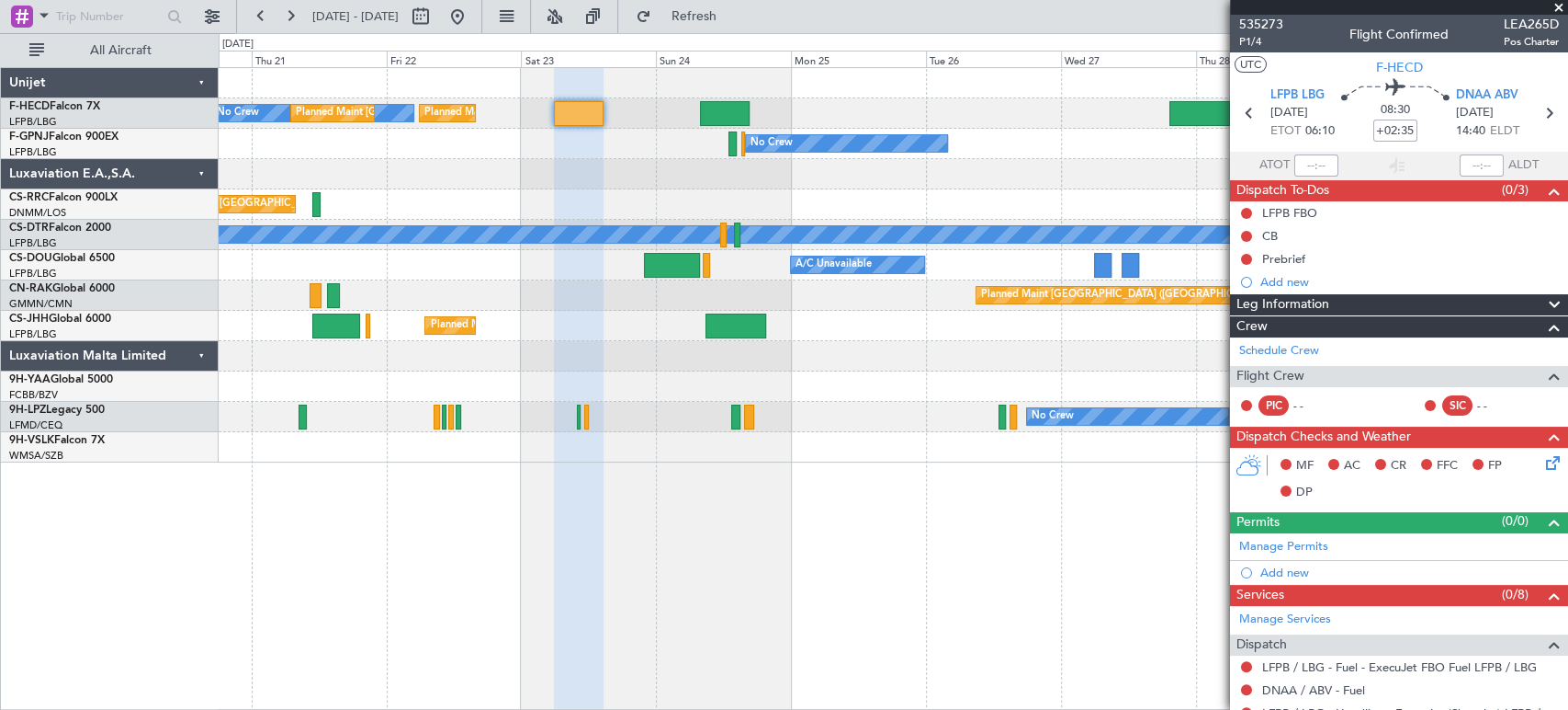
click at [765, 124] on div "No Crew Planned Maint Paris (Le Bourget) Planned Maint Paris (Le Bourget) Plann…" at bounding box center [893, 113] width 1349 height 31
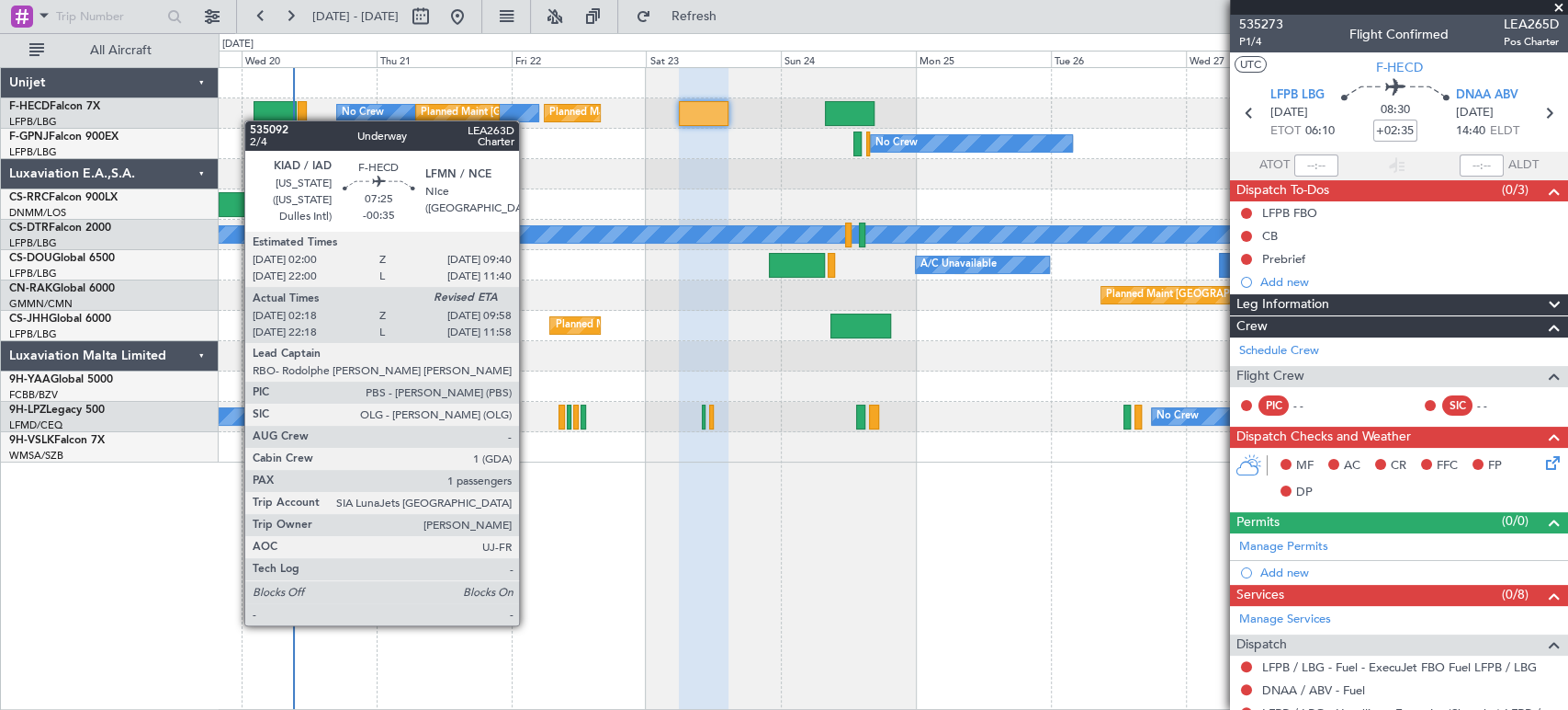
click at [306, 116] on div "Planned Maint Paris (Le Bourget) No Crew Planned Maint Paris (Le Bourget) No Cr…" at bounding box center [784, 372] width 1568 height 676
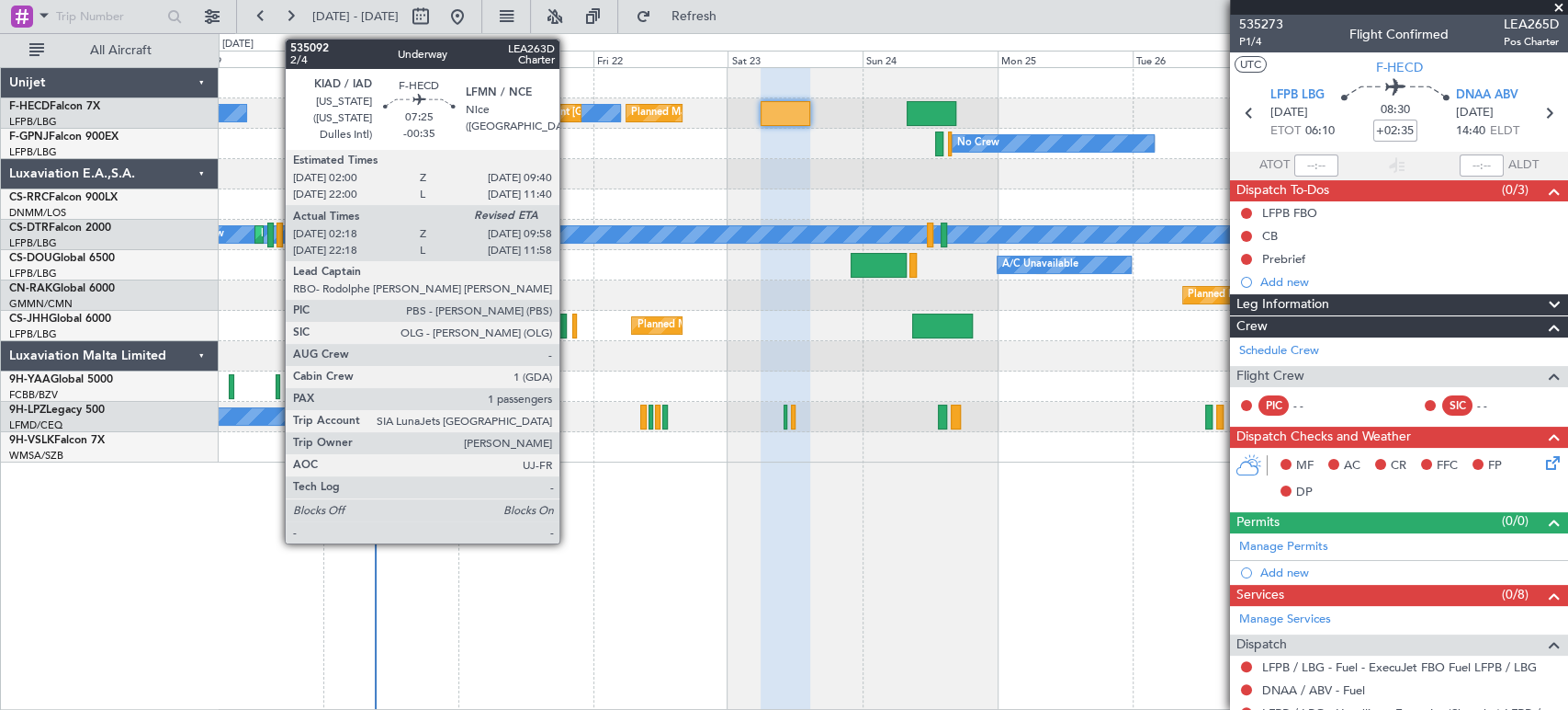
click at [378, 118] on div at bounding box center [357, 113] width 43 height 25
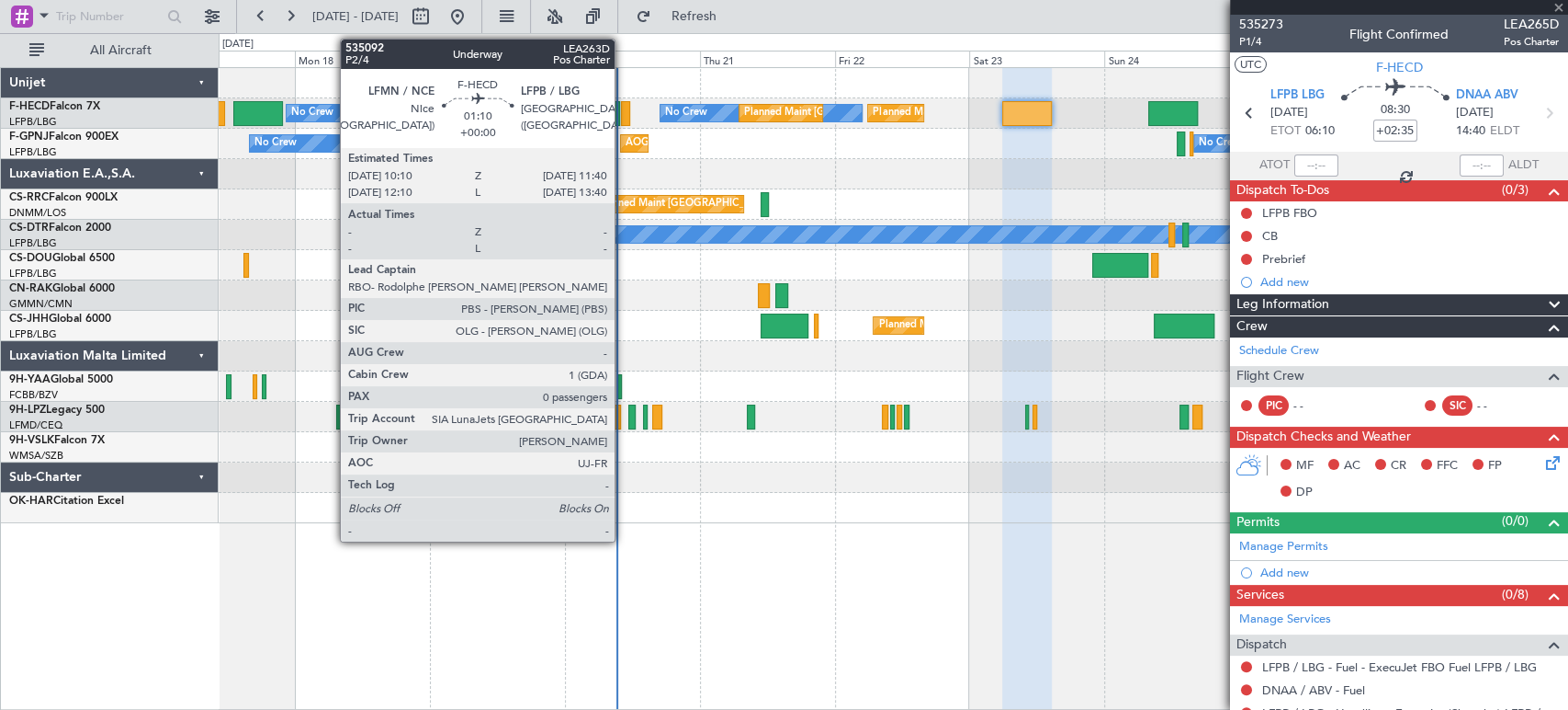
type input "-00:35"
type input "02:28"
type input "1"
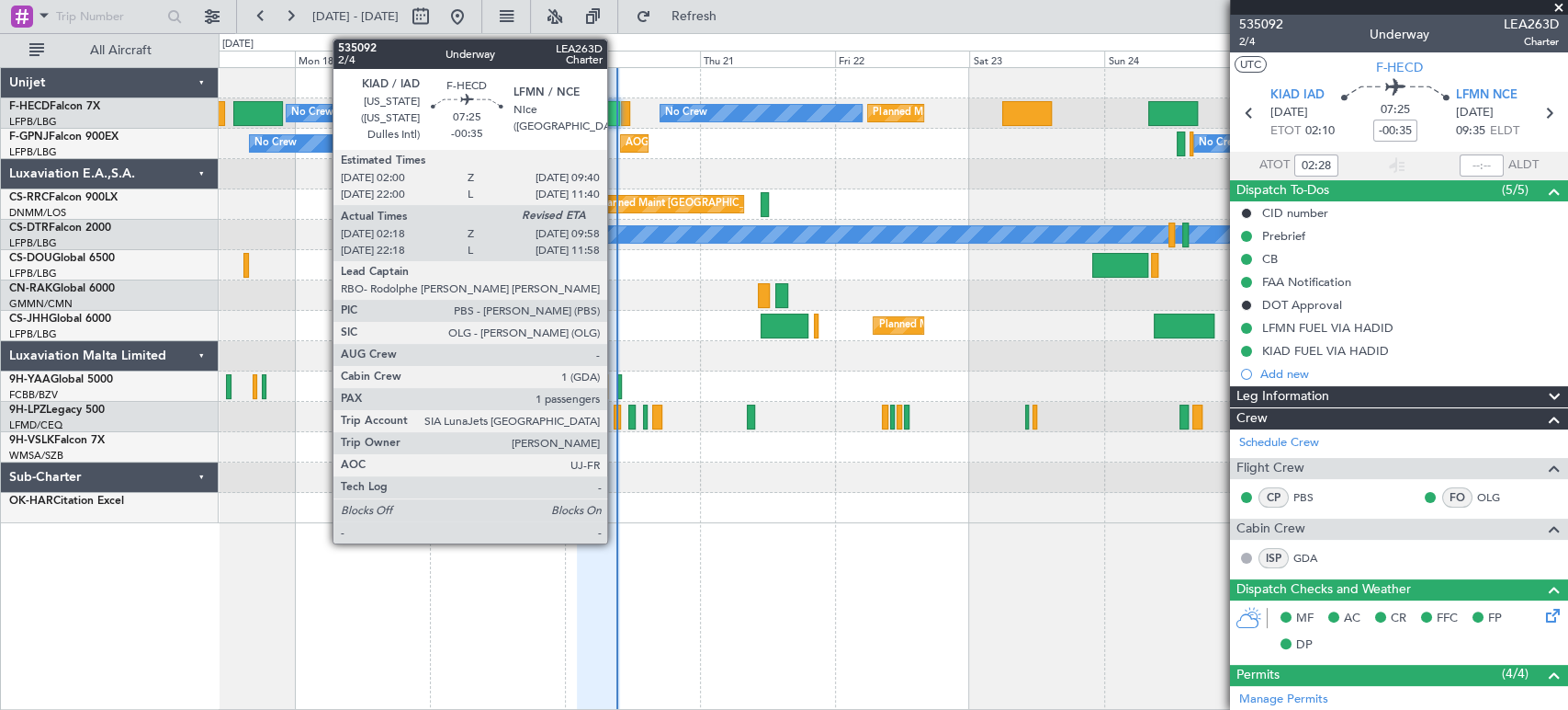
click at [616, 115] on div at bounding box center [598, 113] width 43 height 25
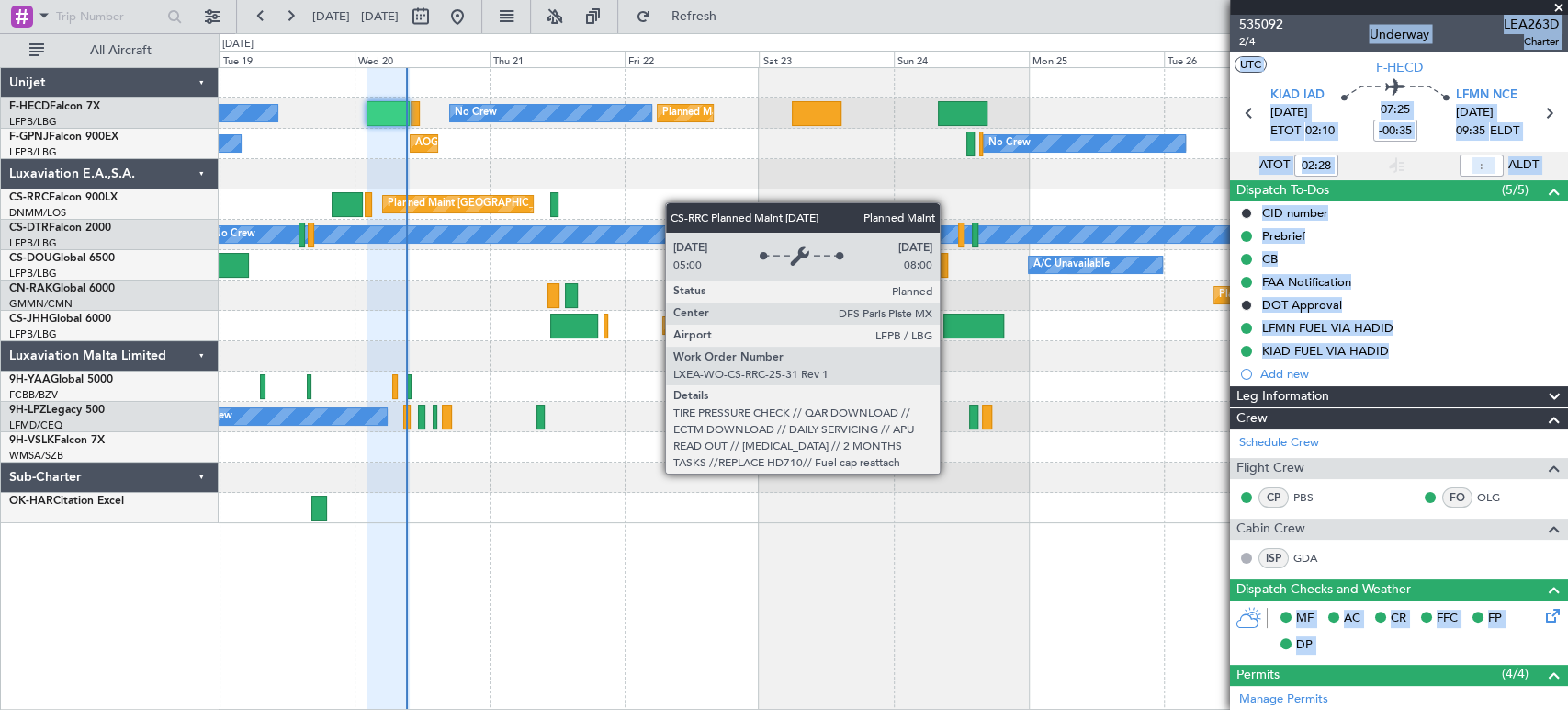
click at [0, 263] on html "17 Aug 2025 - 27 Aug 2025 Refresh Quick Links All Aircraft No Crew Planned Main…" at bounding box center [784, 355] width 1568 height 710
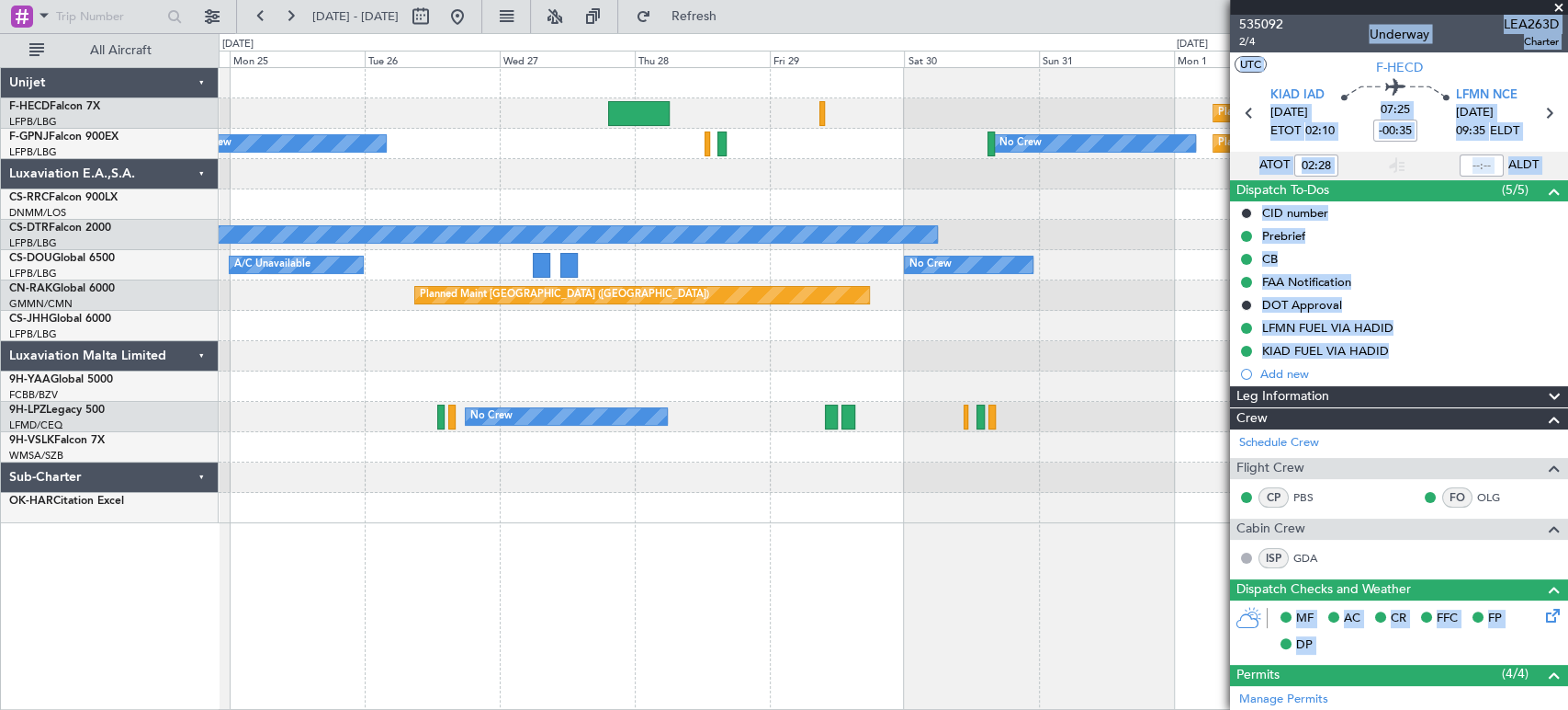
click at [368, 233] on div "Planned Maint Paris (Le Bourget) Planned Maint Paris (Le Bourget) No Crew No Cr…" at bounding box center [893, 295] width 1349 height 455
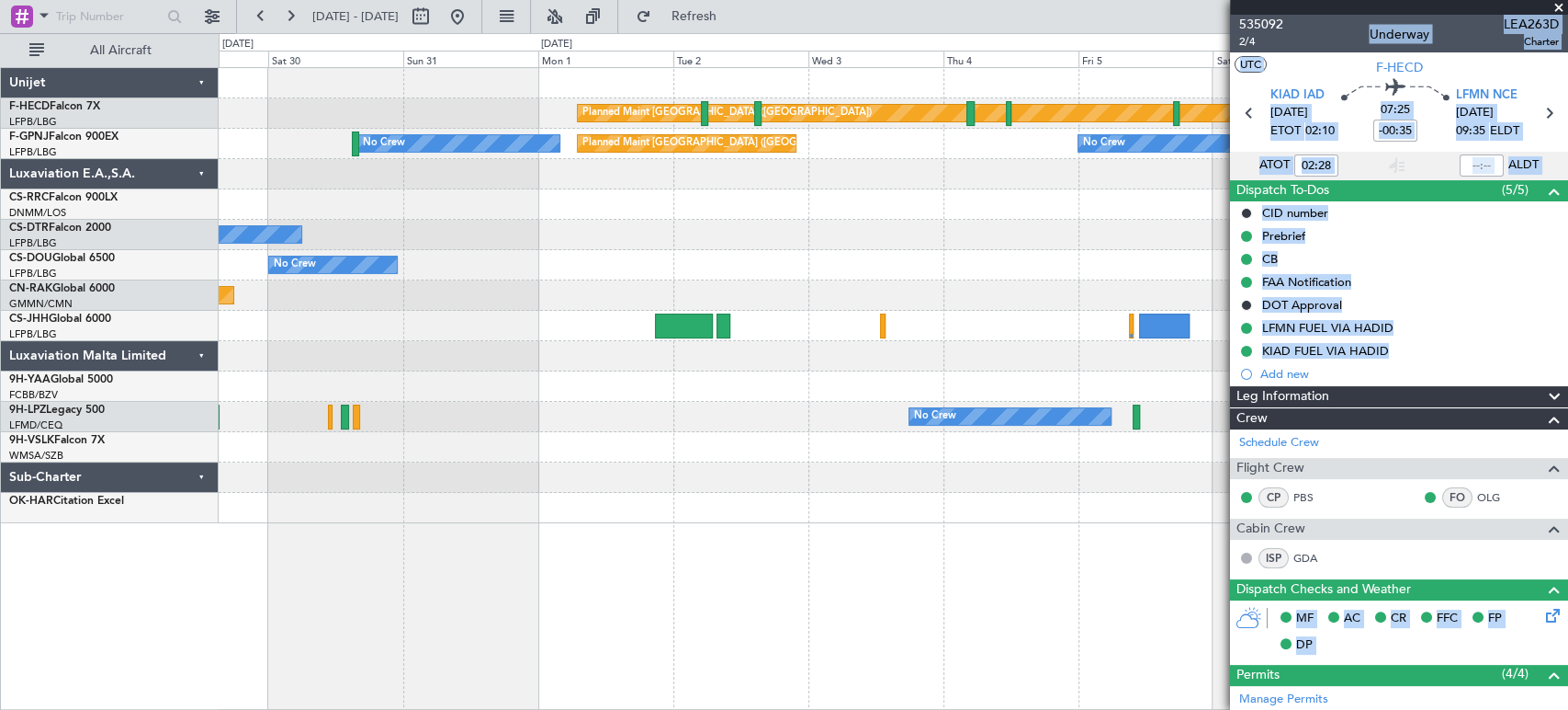
click at [241, 199] on div "Planned Maint Paris (Le Bourget) No Crew Planned Maint Paris (Le Bourget) No Cr…" at bounding box center [893, 295] width 1349 height 455
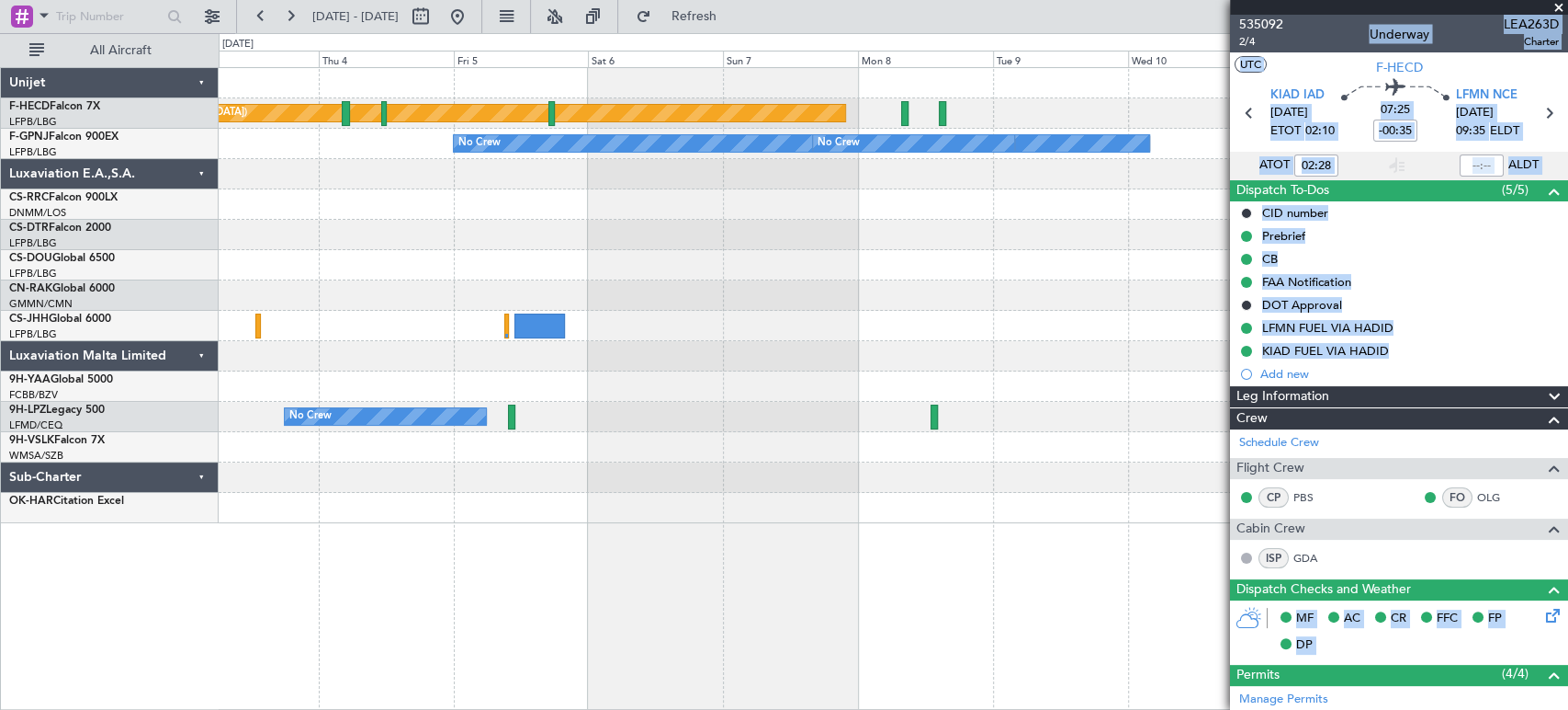
click at [346, 215] on div "Planned Maint Paris (Le Bourget) No Crew No Crew No Crew Planned Maint Paris (L…" at bounding box center [893, 295] width 1349 height 455
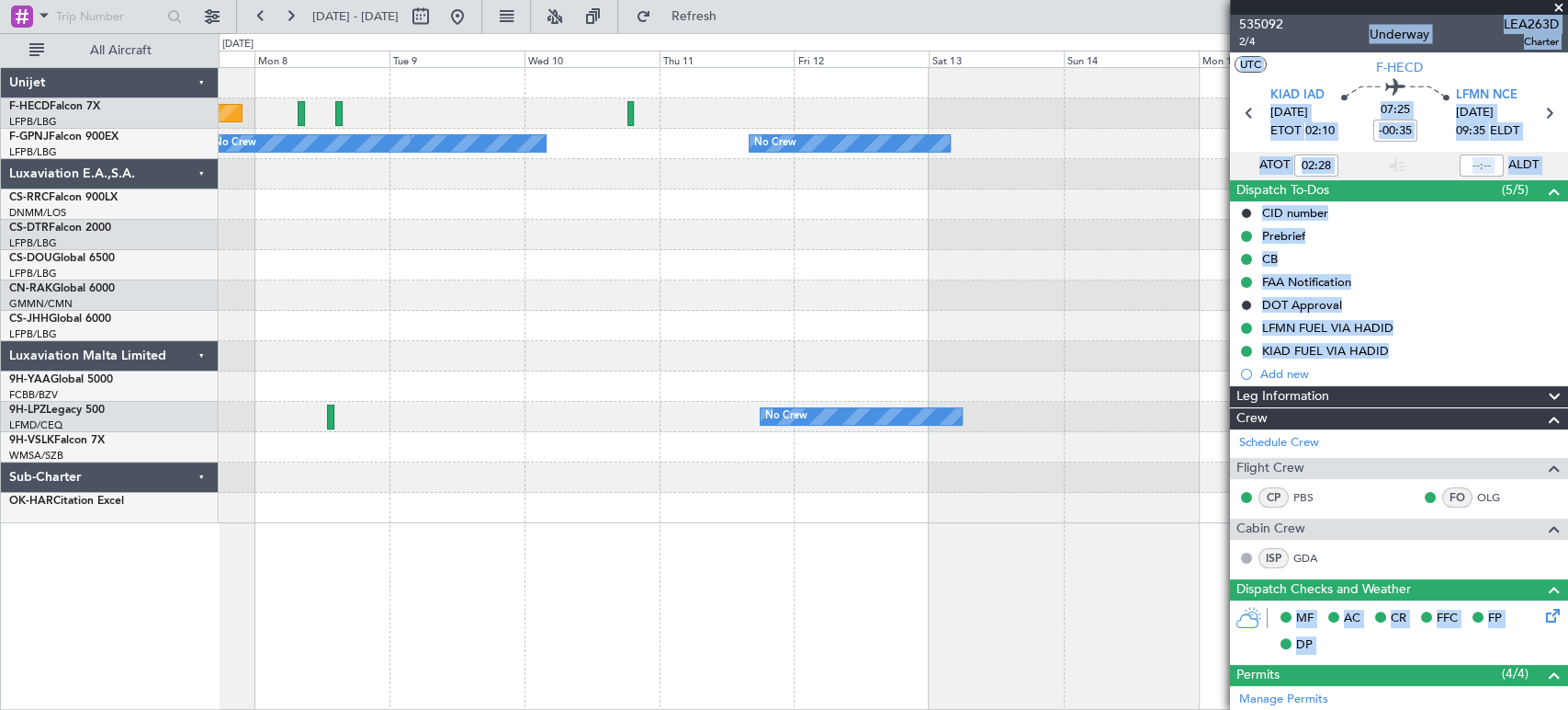
click at [450, 218] on div "Planned Maint Paris (Le Bourget) No Crew No Crew No Crew Planned Maint Paris (L…" at bounding box center [893, 295] width 1349 height 455
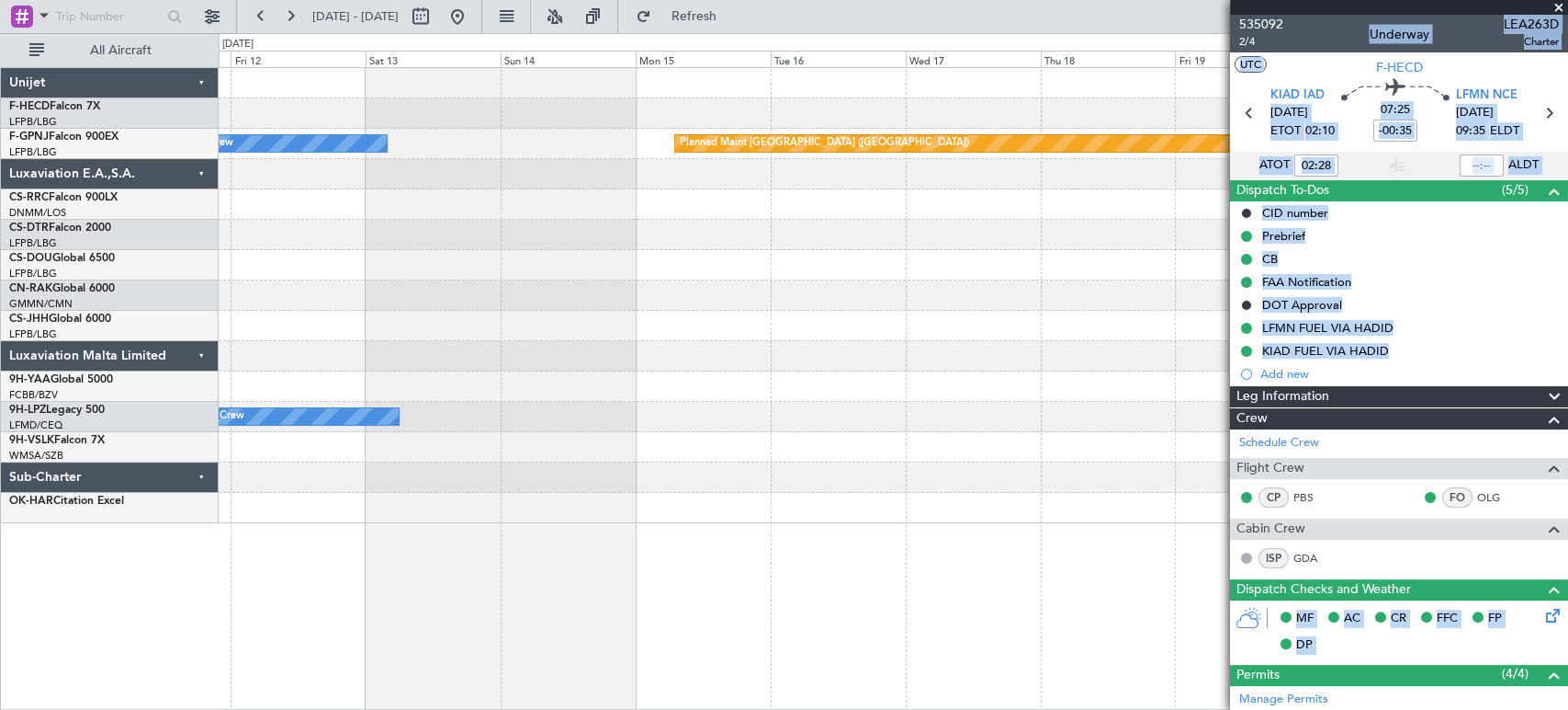
click at [374, 222] on div "No Crew Planned Maint Paris (Le Bourget) No Crew No Crew" at bounding box center [893, 295] width 1349 height 455
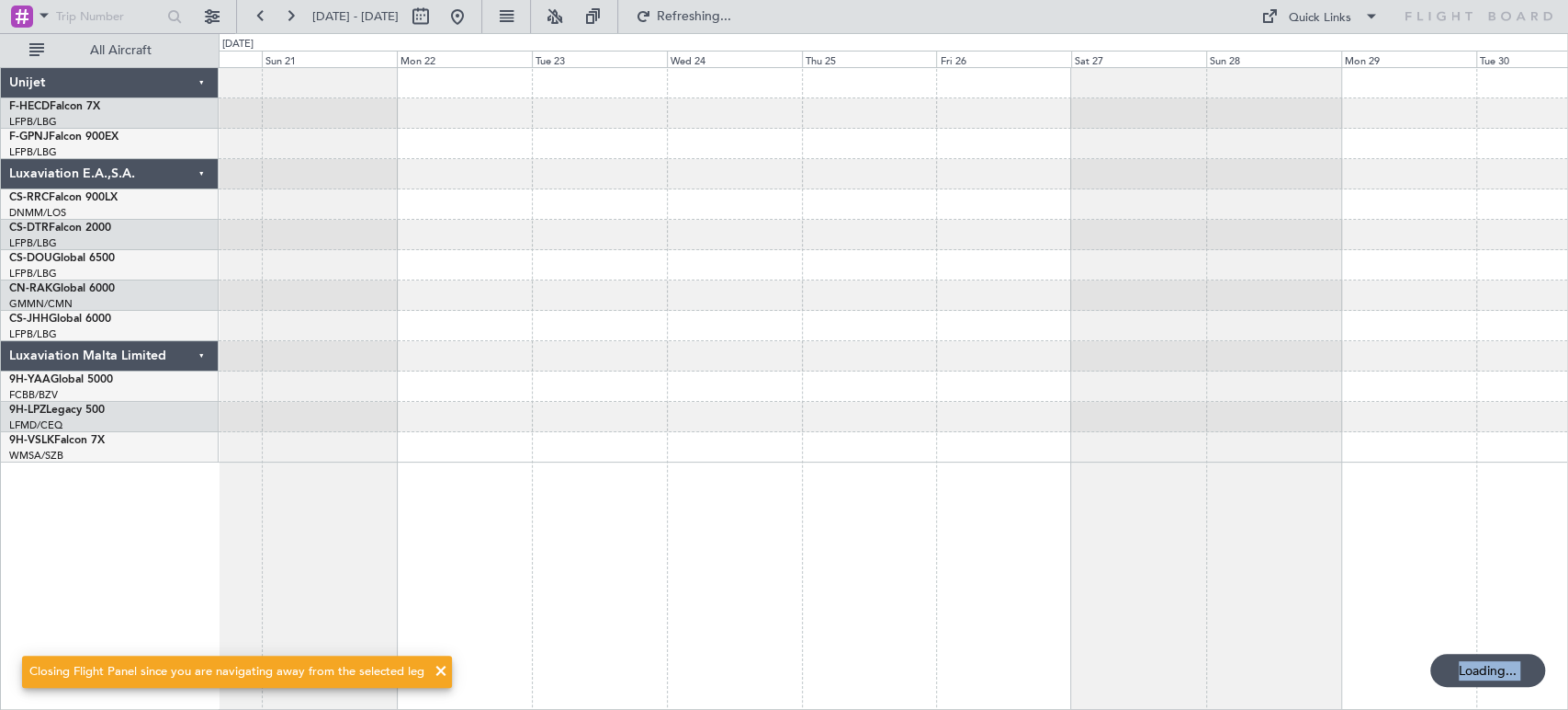
click at [284, 226] on div "Planned Maint [GEOGRAPHIC_DATA] ([GEOGRAPHIC_DATA])" at bounding box center [893, 265] width 1349 height 394
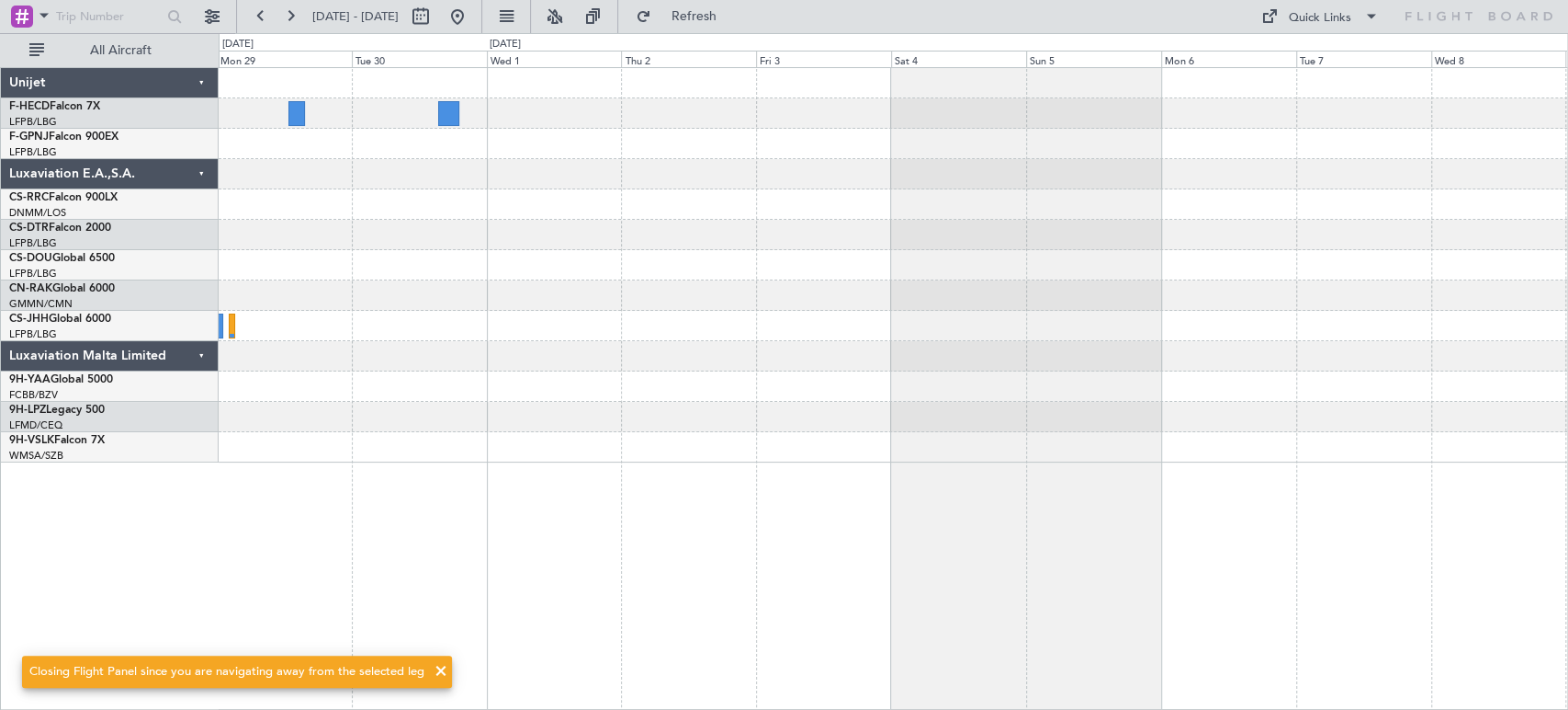
click at [434, 206] on div at bounding box center [893, 204] width 1349 height 31
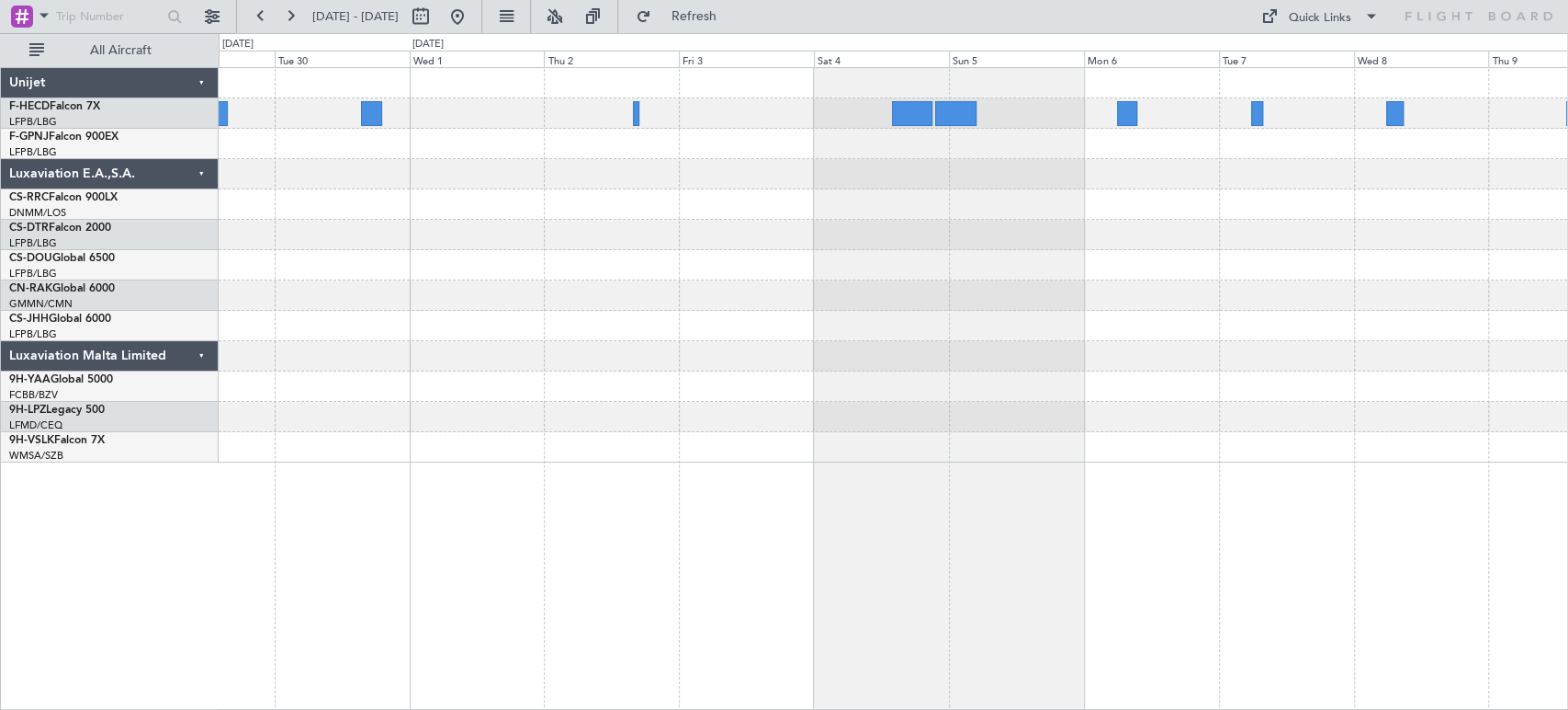
click at [1567, 440] on div "Unijet F-HECD Falcon 7X LFPB/LBG Paris (Le Bourget) F-GPNJ Falcon 900EX LFPB/LB…" at bounding box center [784, 372] width 1568 height 676
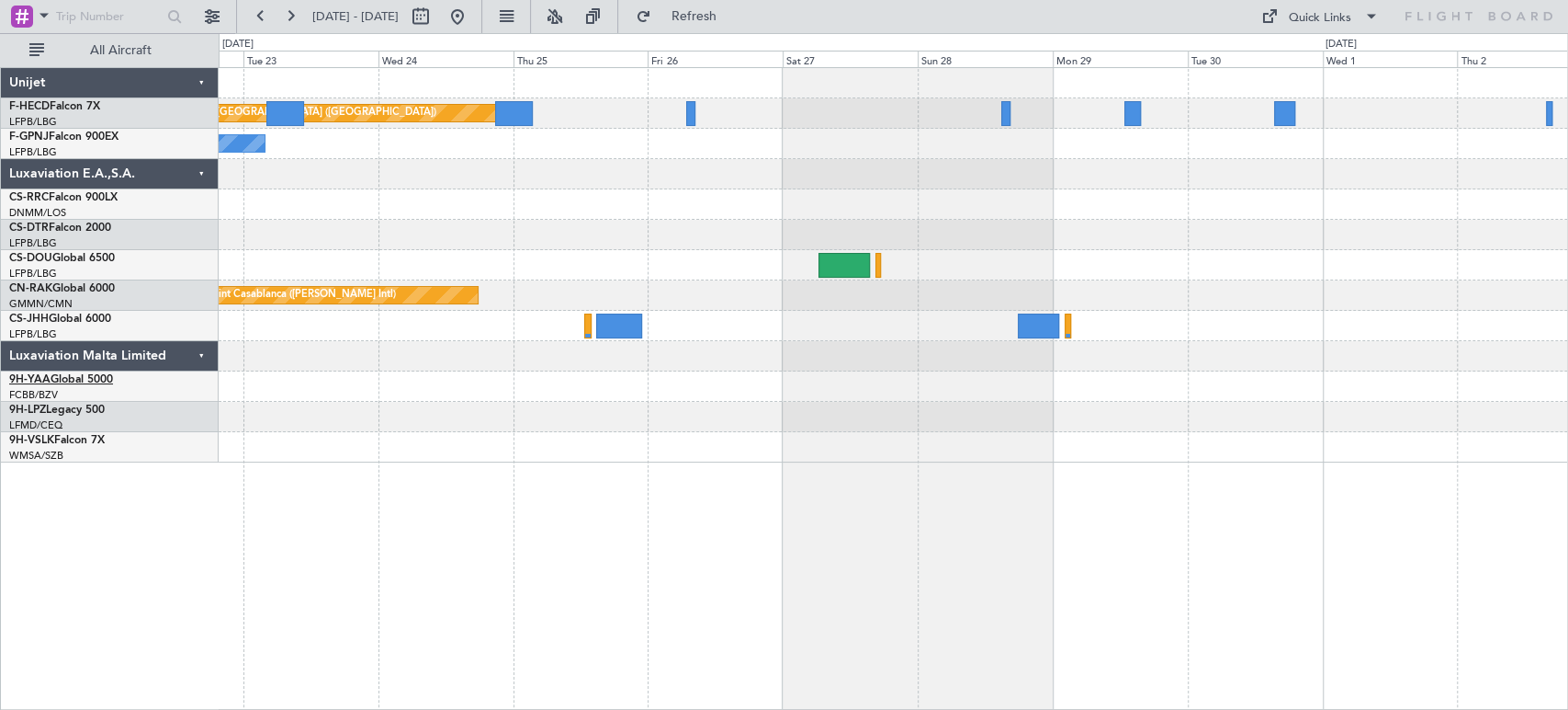
click at [1088, 425] on div "Planned Maint Paris (Le Bourget) No Crew No Crew Planned Maint Casablanca (Moha…" at bounding box center [784, 372] width 1568 height 676
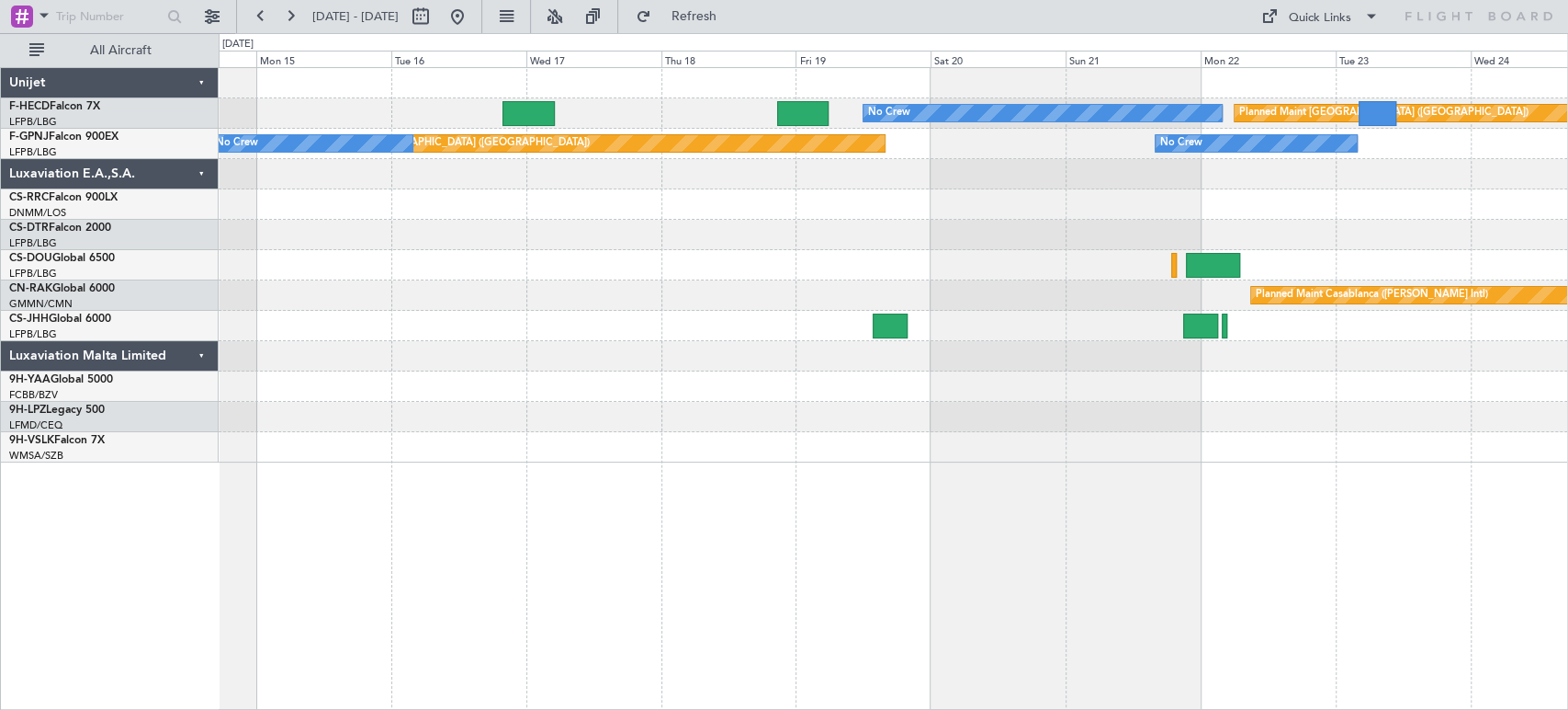
click at [1529, 352] on div "Planned Maint Paris (Le Bourget) No Crew No Crew Planned Maint Paris (Le Bourge…" at bounding box center [893, 265] width 1349 height 394
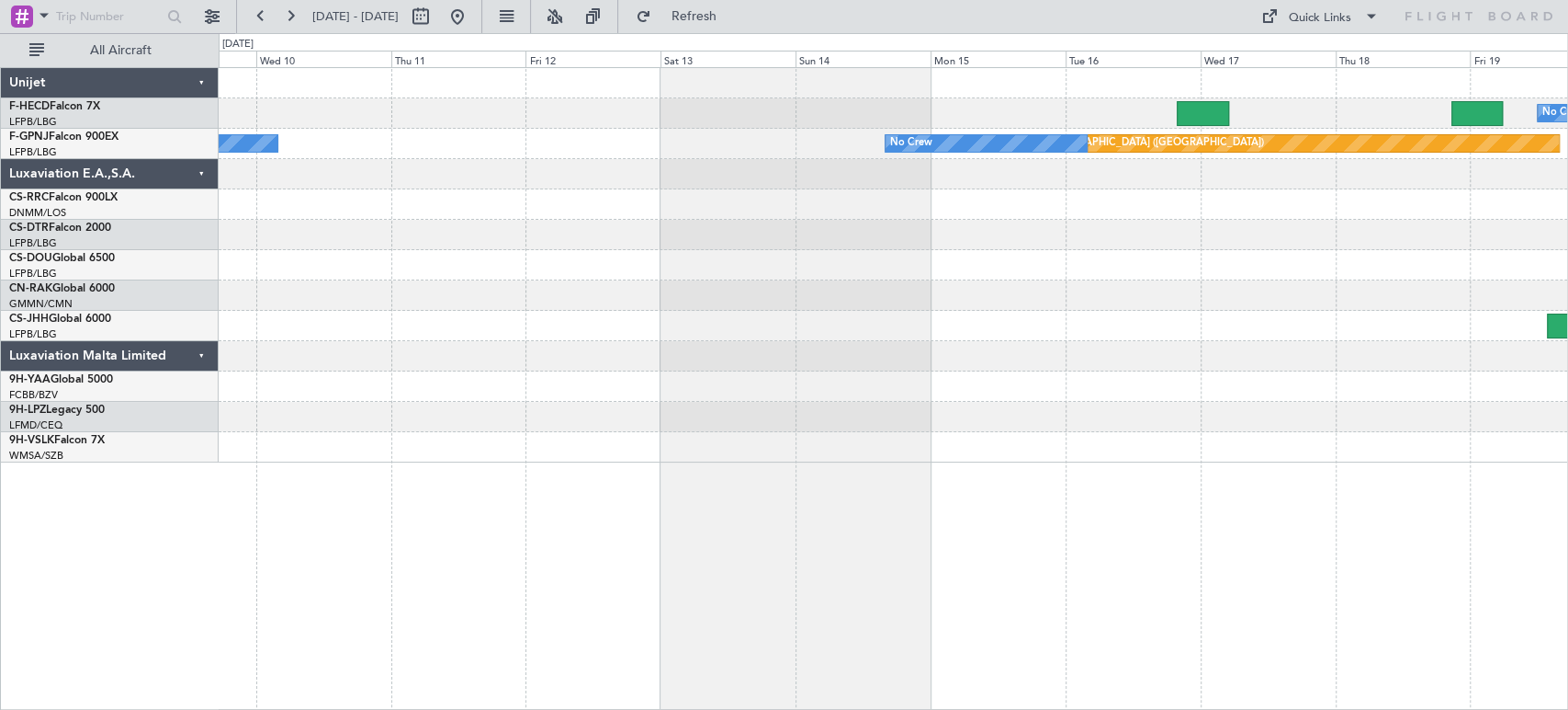
click at [1326, 234] on div "No Crew Planned Maint Paris (Le Bourget) Planned Maint Paris (Le Bourget) No Cr…" at bounding box center [893, 265] width 1349 height 394
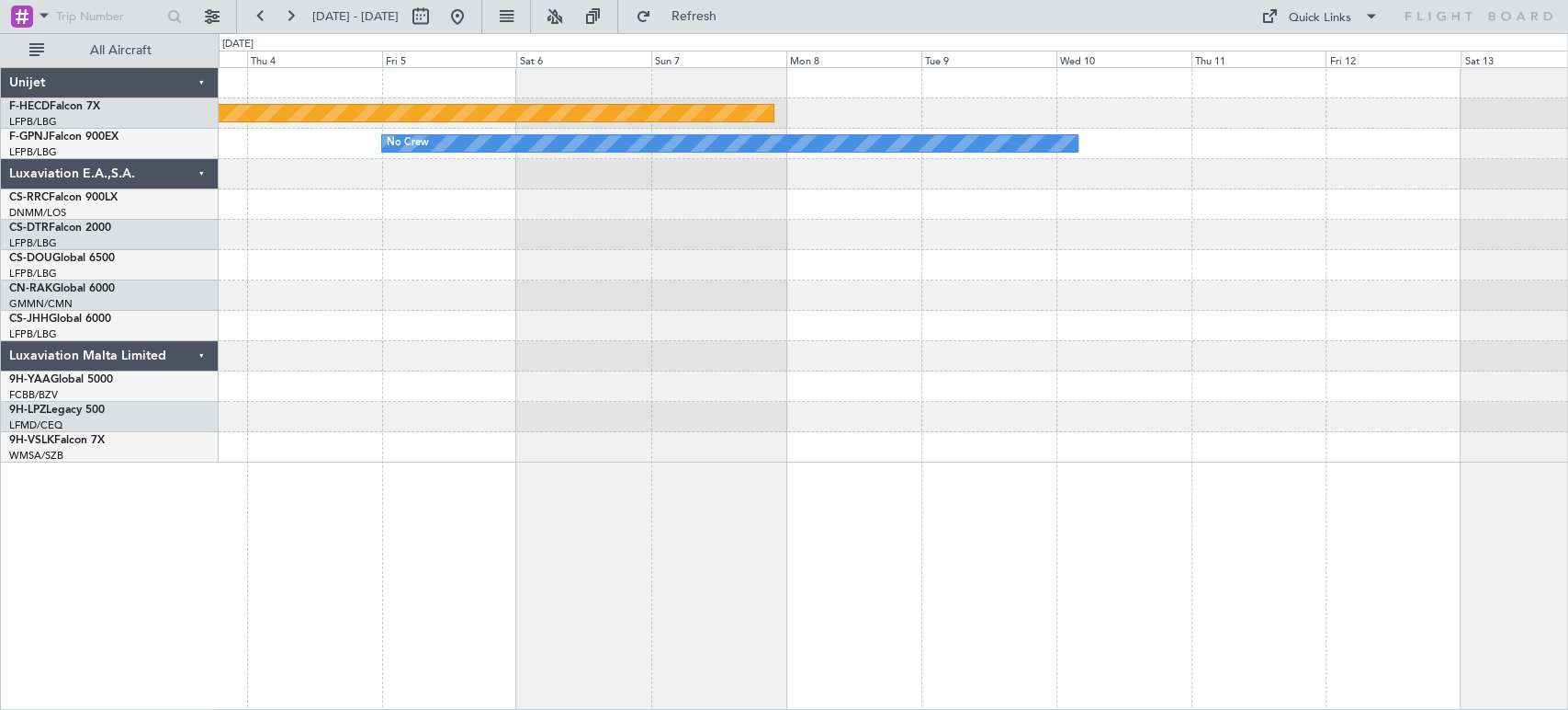
click at [1058, 226] on div at bounding box center [893, 235] width 1349 height 31
click at [472, 21] on button at bounding box center [457, 17] width 30 height 30
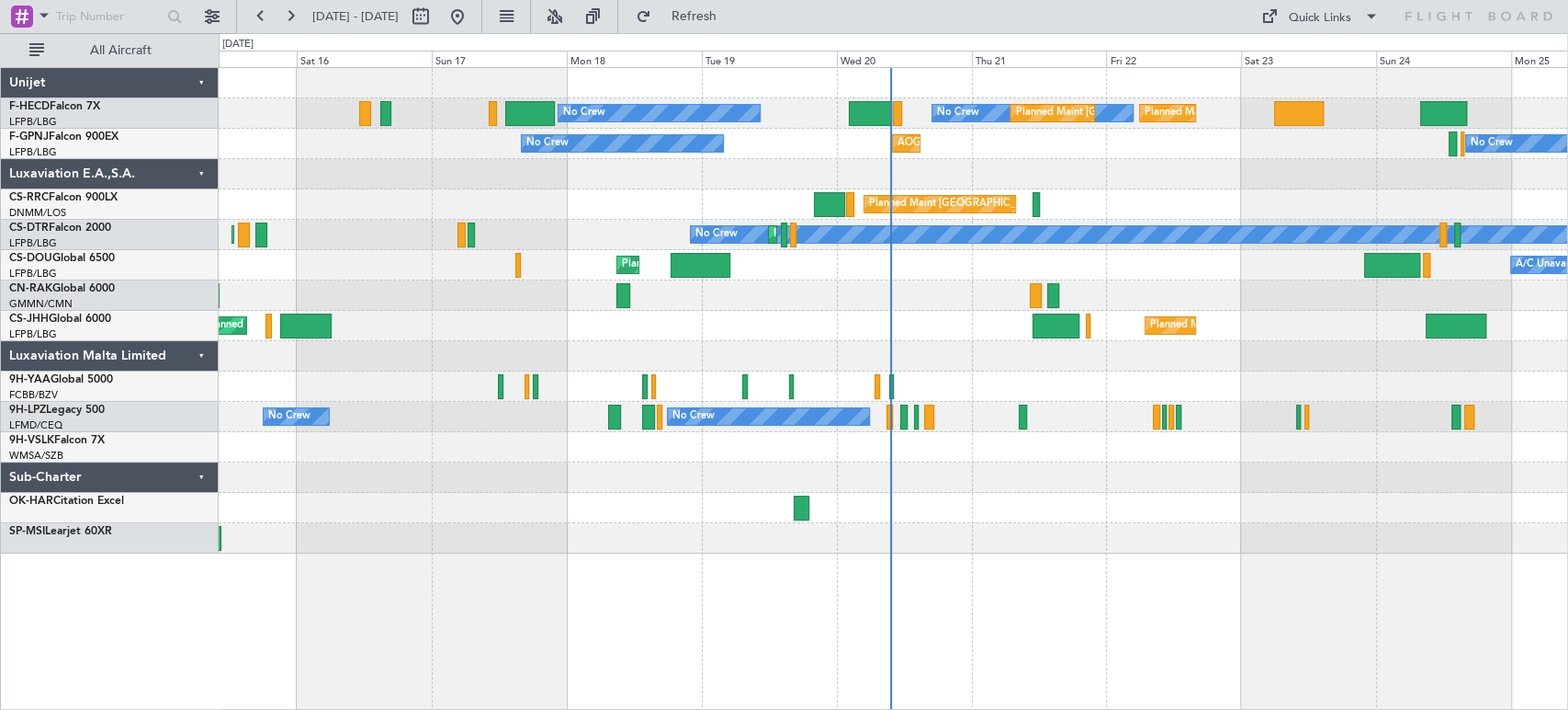
click at [595, 186] on div at bounding box center [893, 174] width 1349 height 31
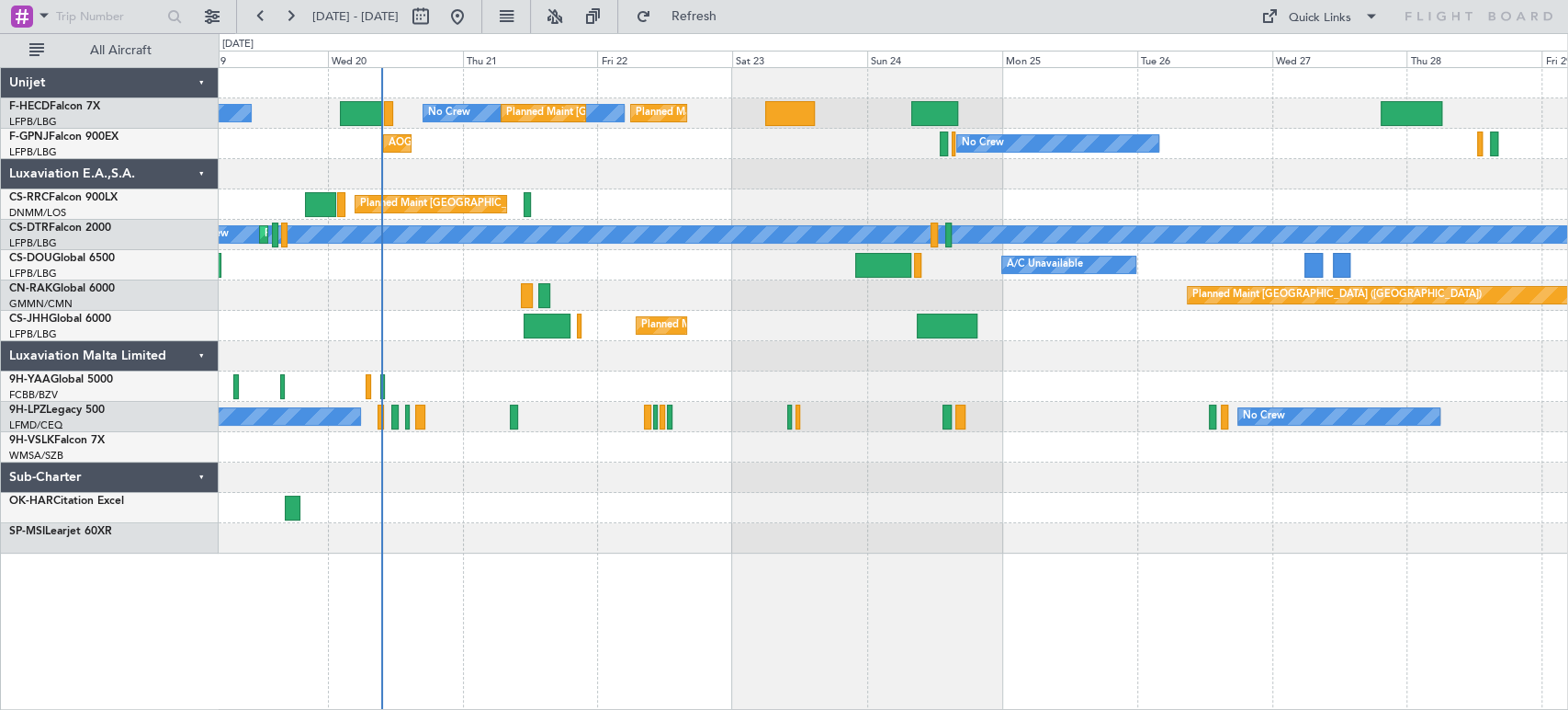
click at [892, 160] on div at bounding box center [893, 174] width 1349 height 31
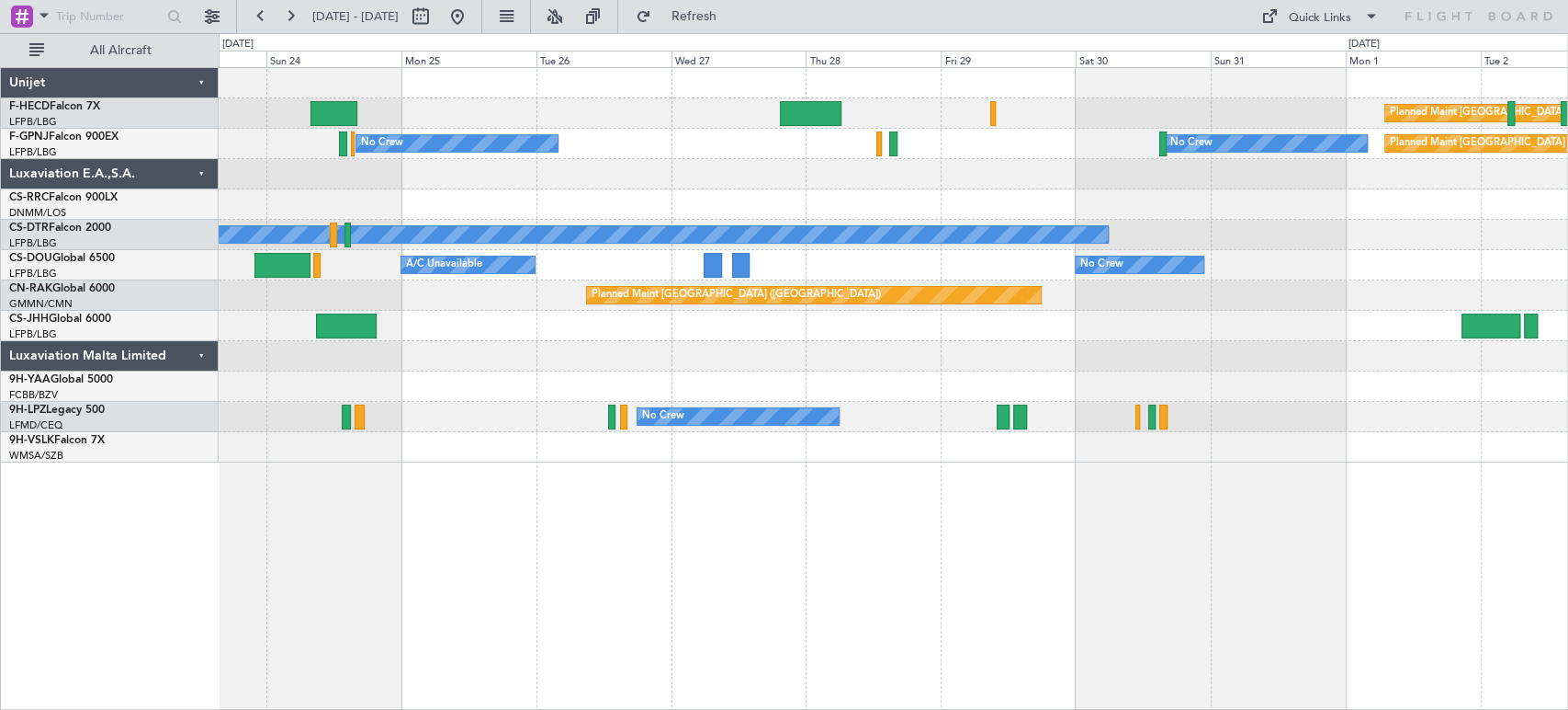
click at [539, 329] on div "Planned Maint [GEOGRAPHIC_DATA] ([GEOGRAPHIC_DATA]) Planned Maint [GEOGRAPHIC_D…" at bounding box center [893, 265] width 1349 height 394
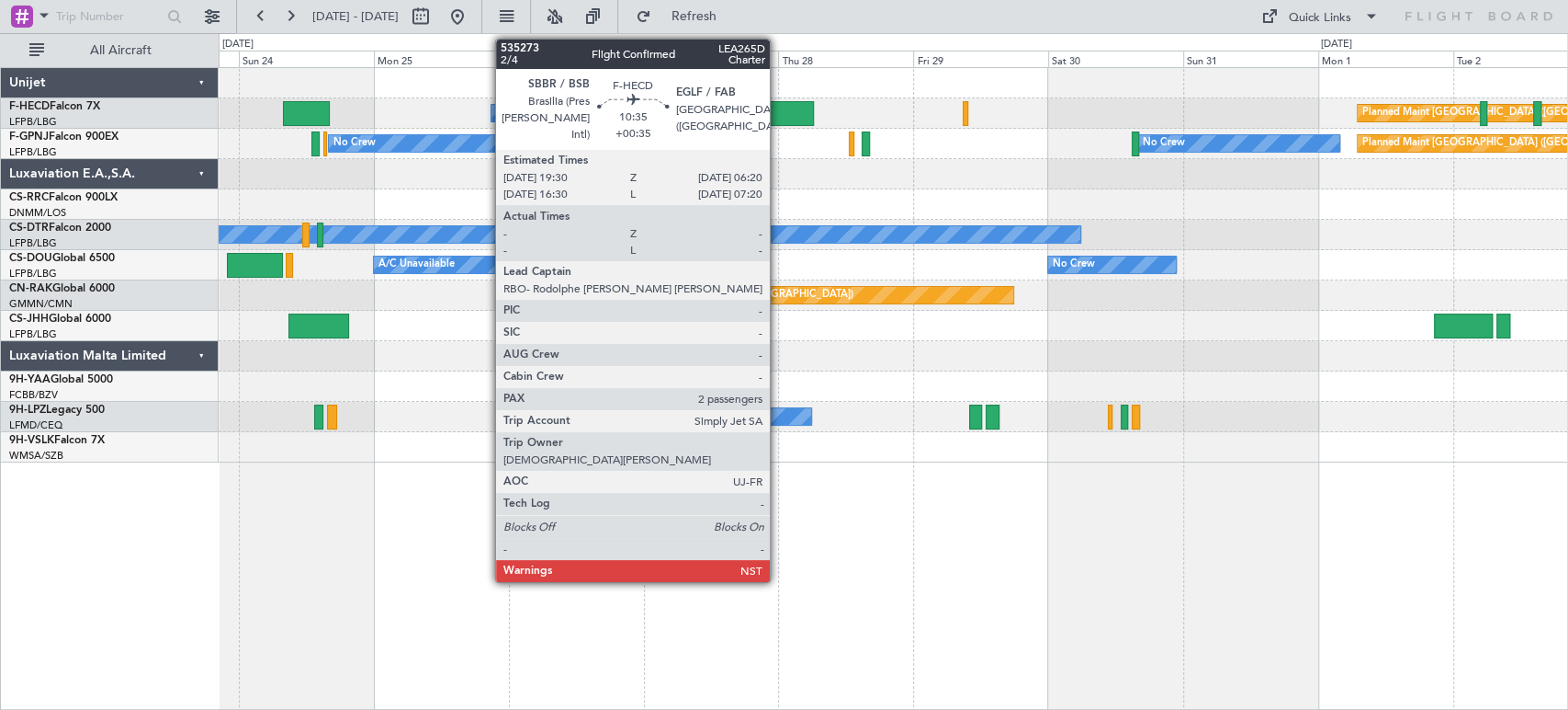
click at [779, 111] on div at bounding box center [784, 113] width 61 height 25
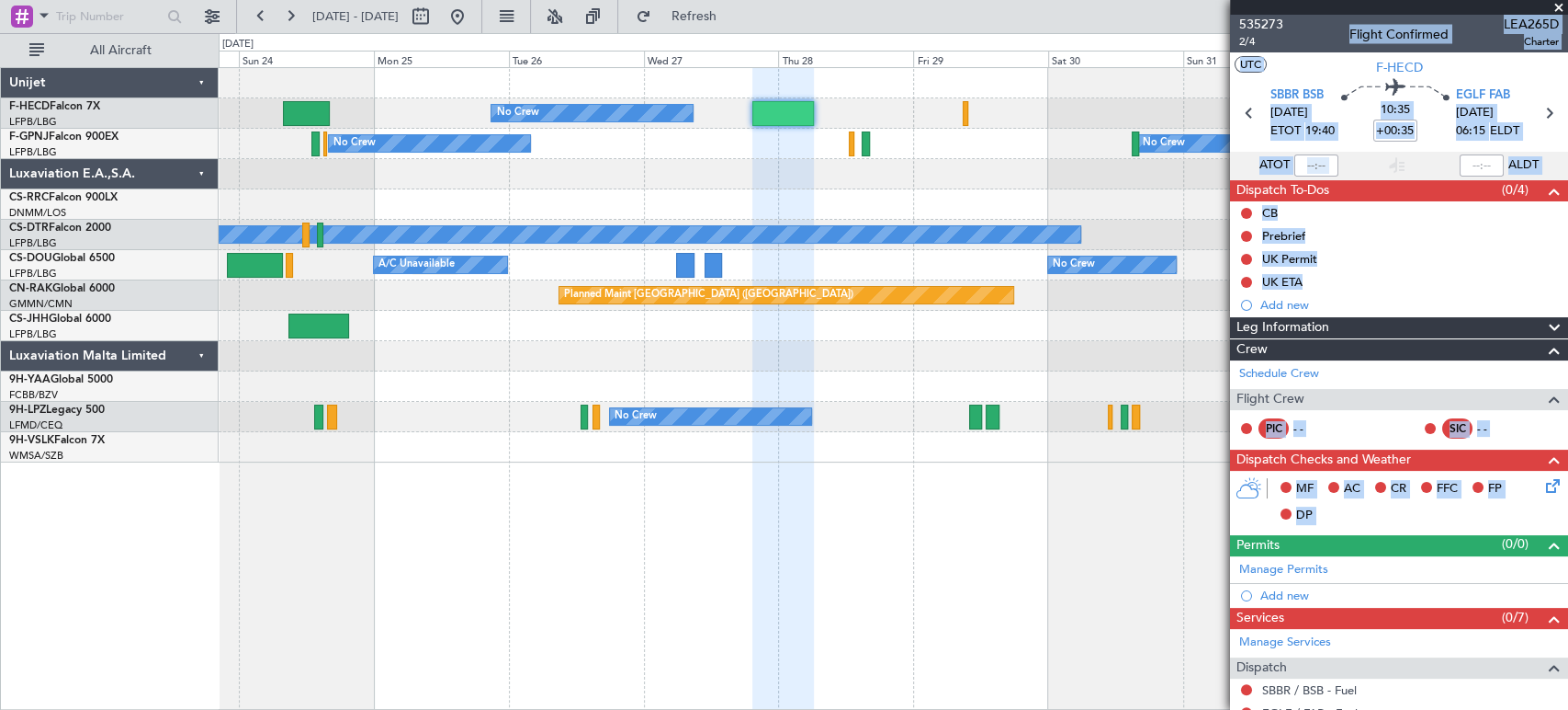
click at [816, 191] on div "Planned Maint [GEOGRAPHIC_DATA] ([GEOGRAPHIC_DATA]) No Crew Planned Maint [GEOG…" at bounding box center [893, 265] width 1349 height 394
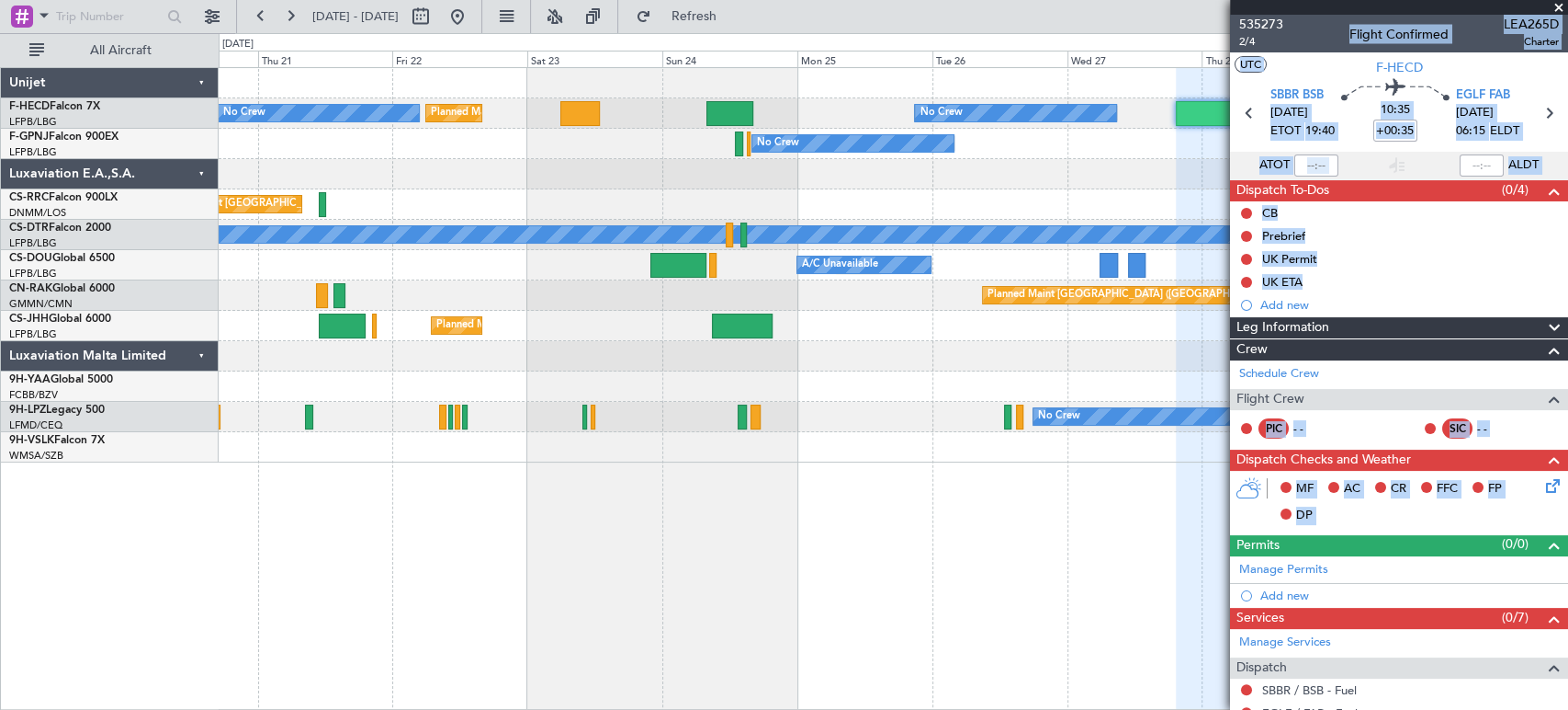
click at [963, 214] on div "No Crew Planned Maint [GEOGRAPHIC_DATA] ([GEOGRAPHIC_DATA]) Planned Maint [GEOG…" at bounding box center [893, 265] width 1349 height 394
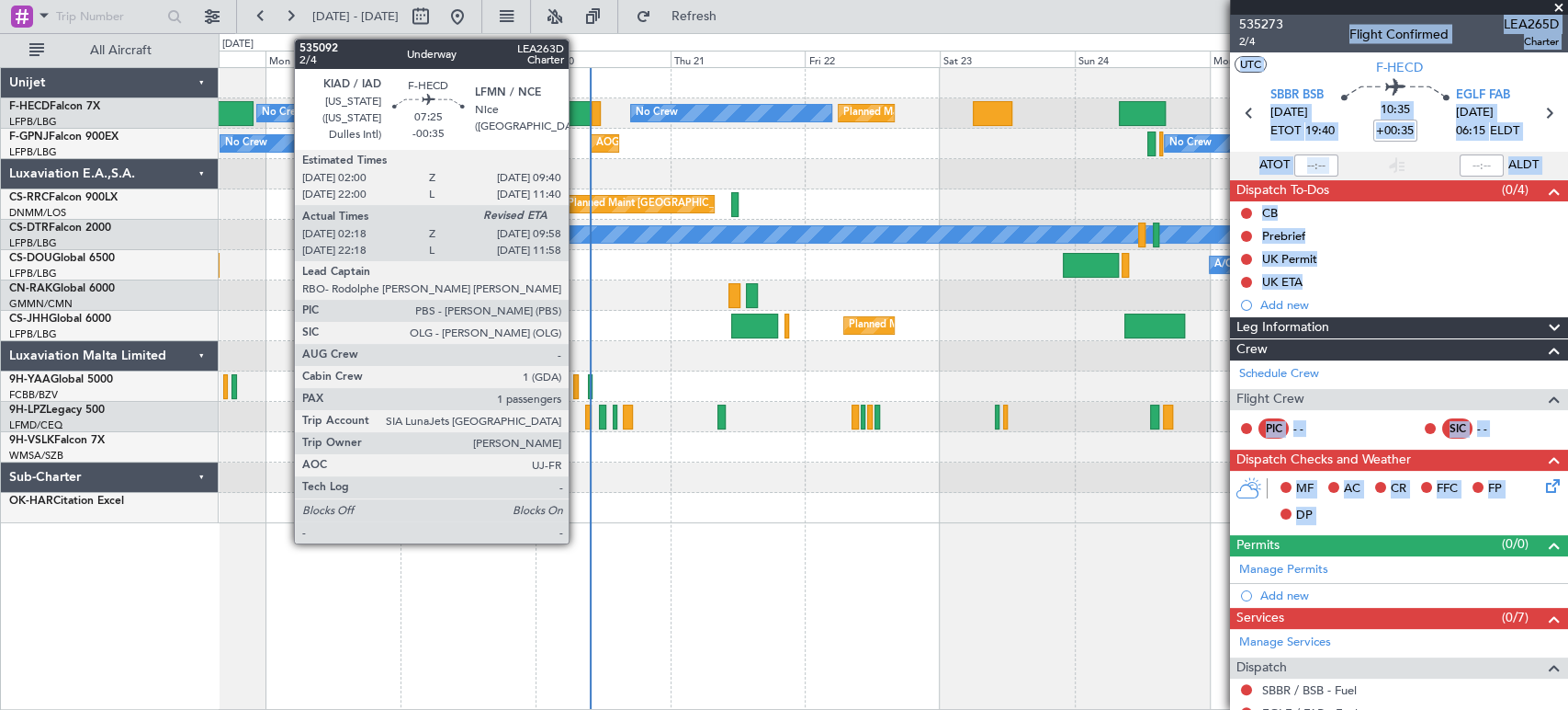
click at [548, 115] on div at bounding box center [570, 113] width 43 height 25
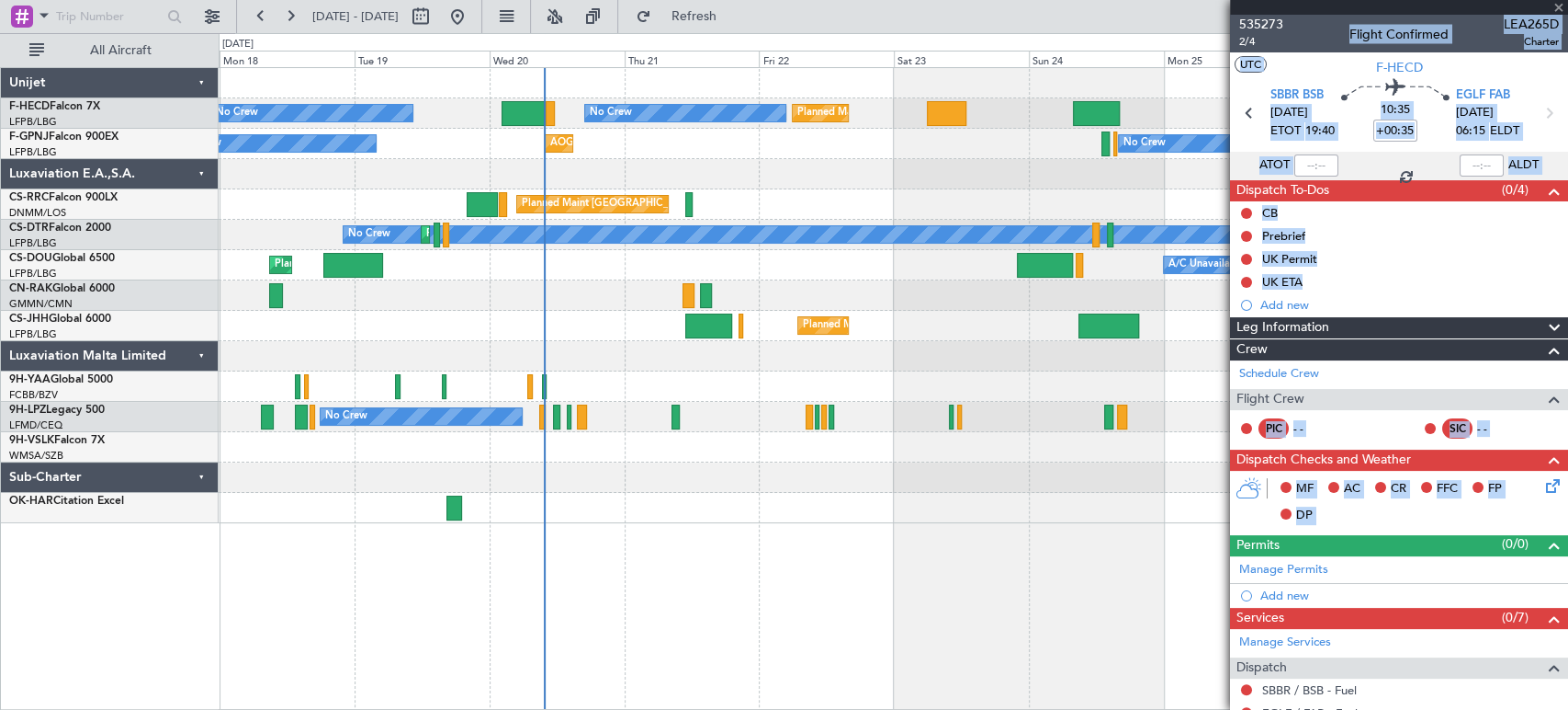
type input "-00:35"
type input "02:28"
type input "1"
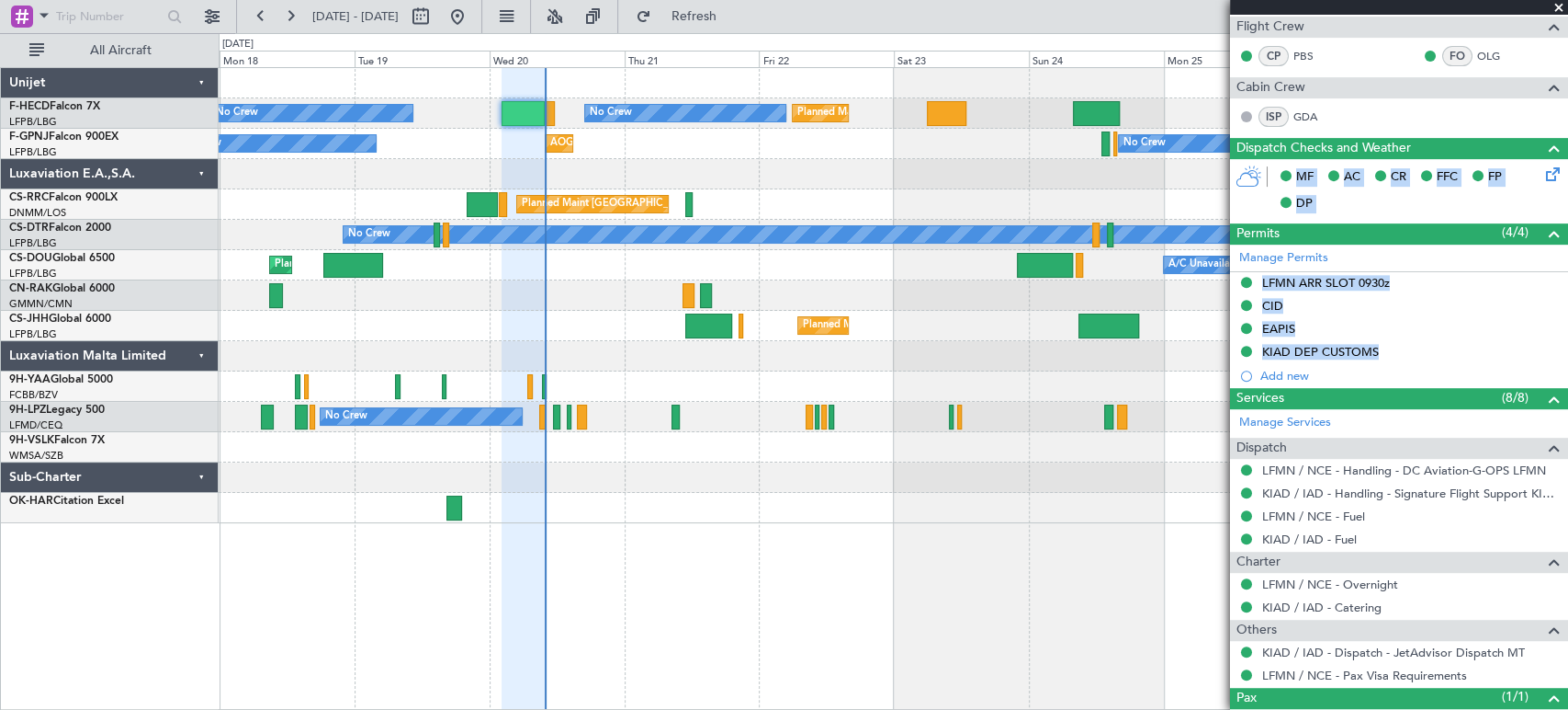
scroll to position [509, 0]
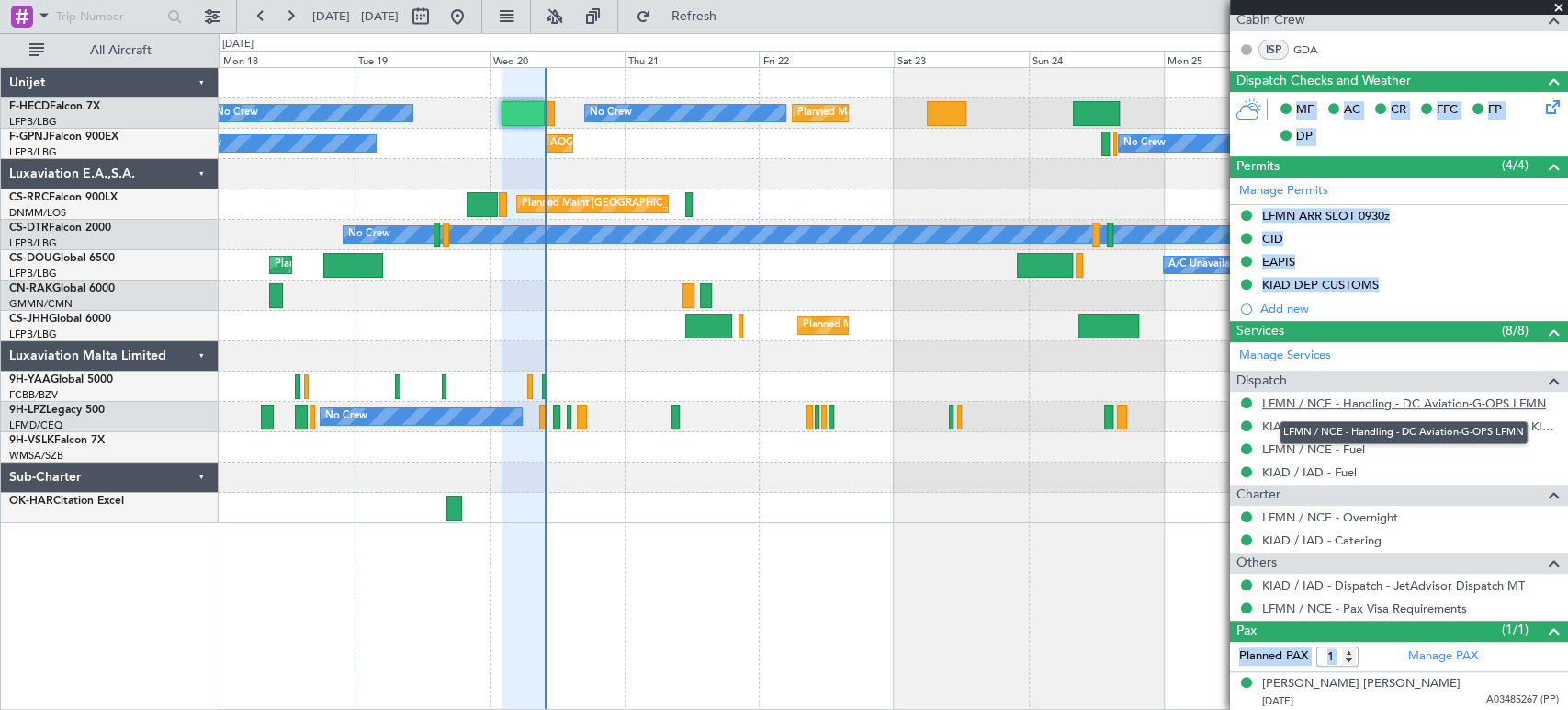
click at [1394, 395] on link "LFMN / NCE - Handling - DC Aviation-G-OPS LFMN" at bounding box center [1404, 403] width 284 height 16
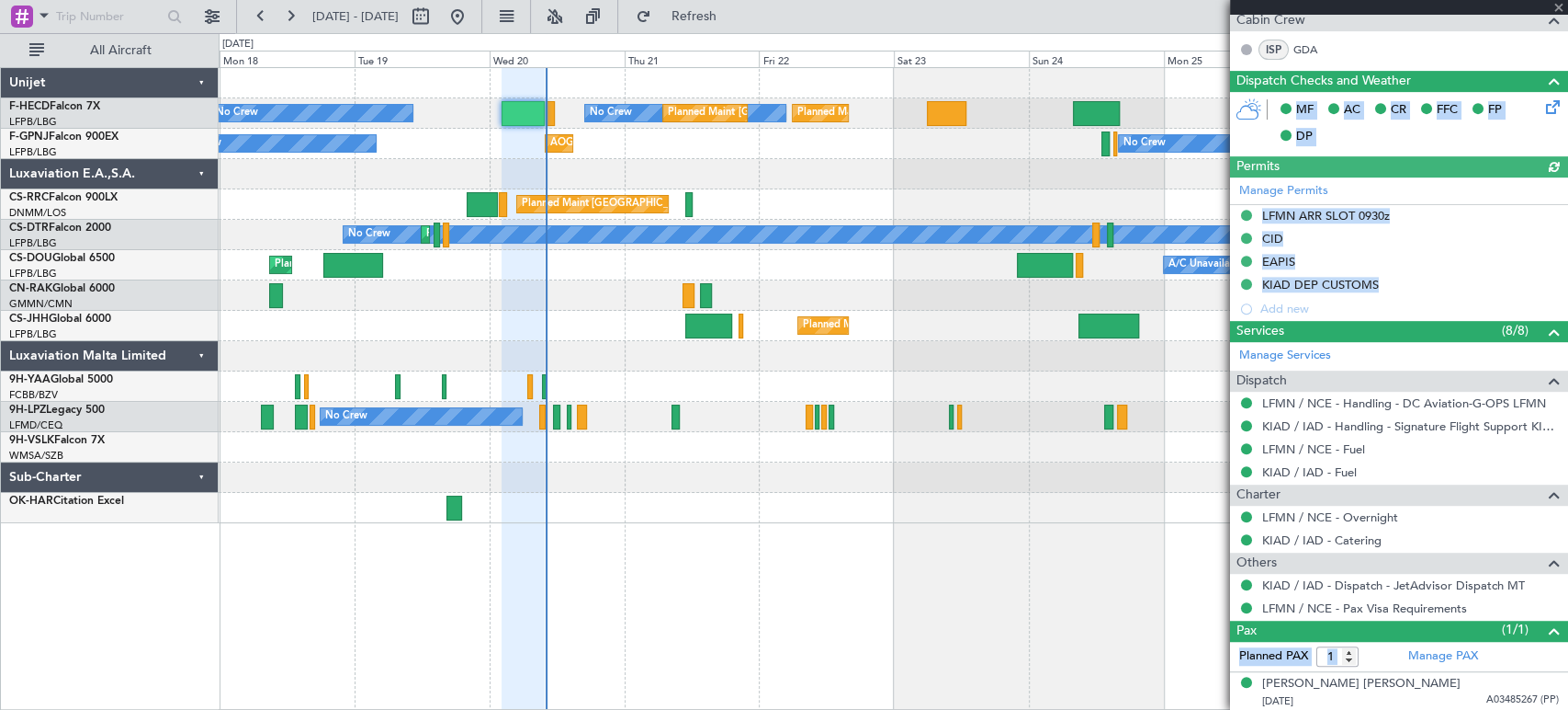
click at [34, 318] on div "No Crew Planned Maint [GEOGRAPHIC_DATA] ([GEOGRAPHIC_DATA]) No Crew No Crew Pla…" at bounding box center [784, 372] width 1568 height 676
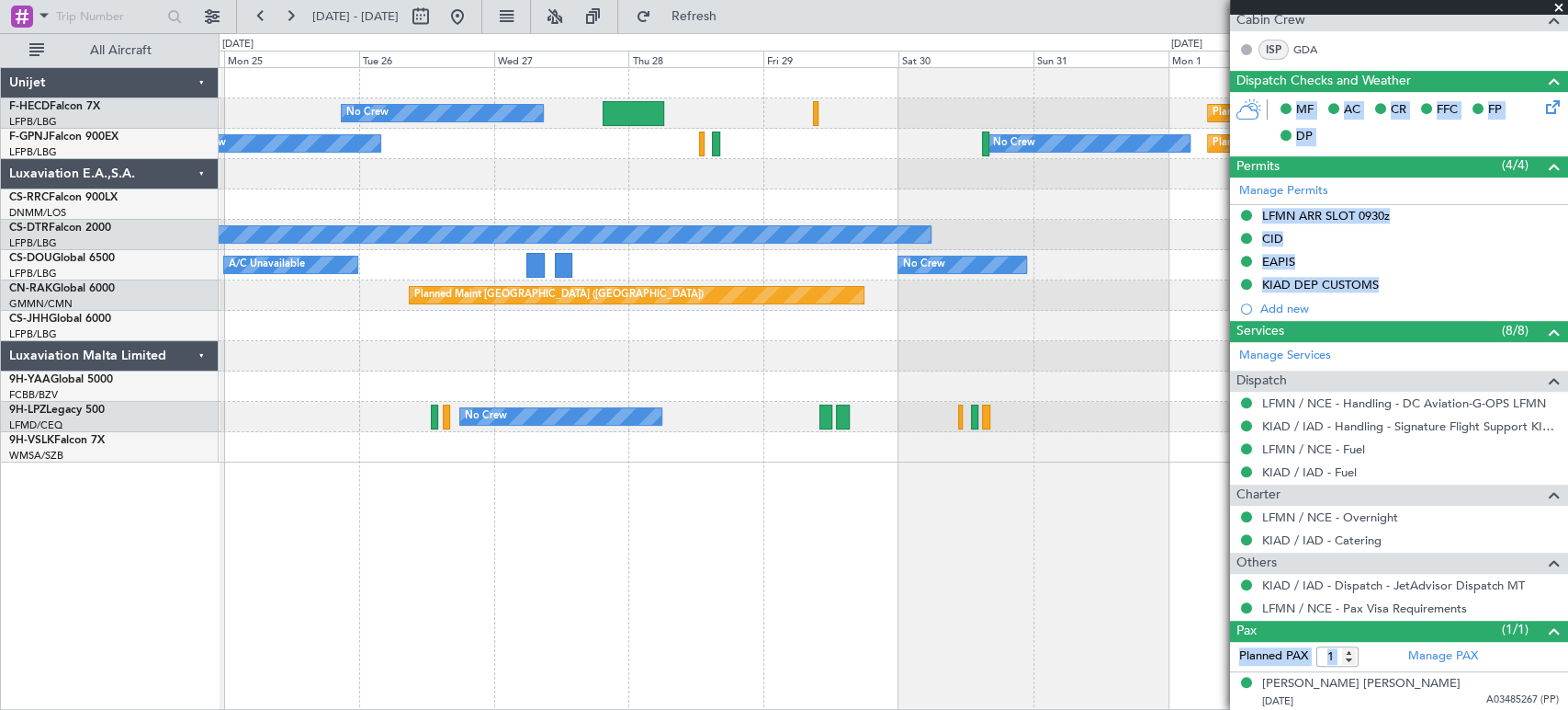
click at [1122, 169] on div "No Crew Planned Maint [GEOGRAPHIC_DATA] ([GEOGRAPHIC_DATA]) Planned Maint [GEOG…" at bounding box center [893, 265] width 1349 height 394
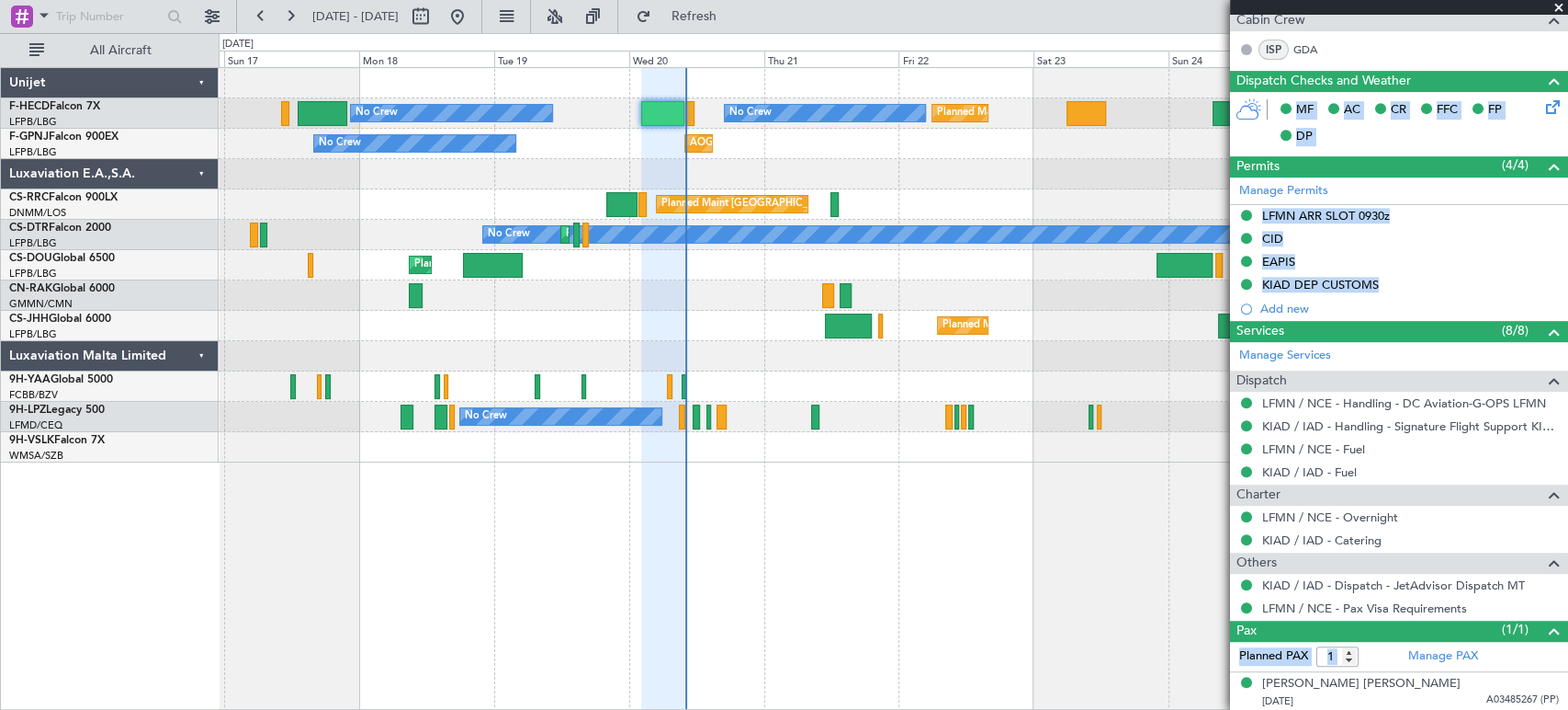
click at [951, 219] on div "No Crew Planned Maint [GEOGRAPHIC_DATA] ([GEOGRAPHIC_DATA]) Planned Maint [GEOG…" at bounding box center [893, 265] width 1349 height 394
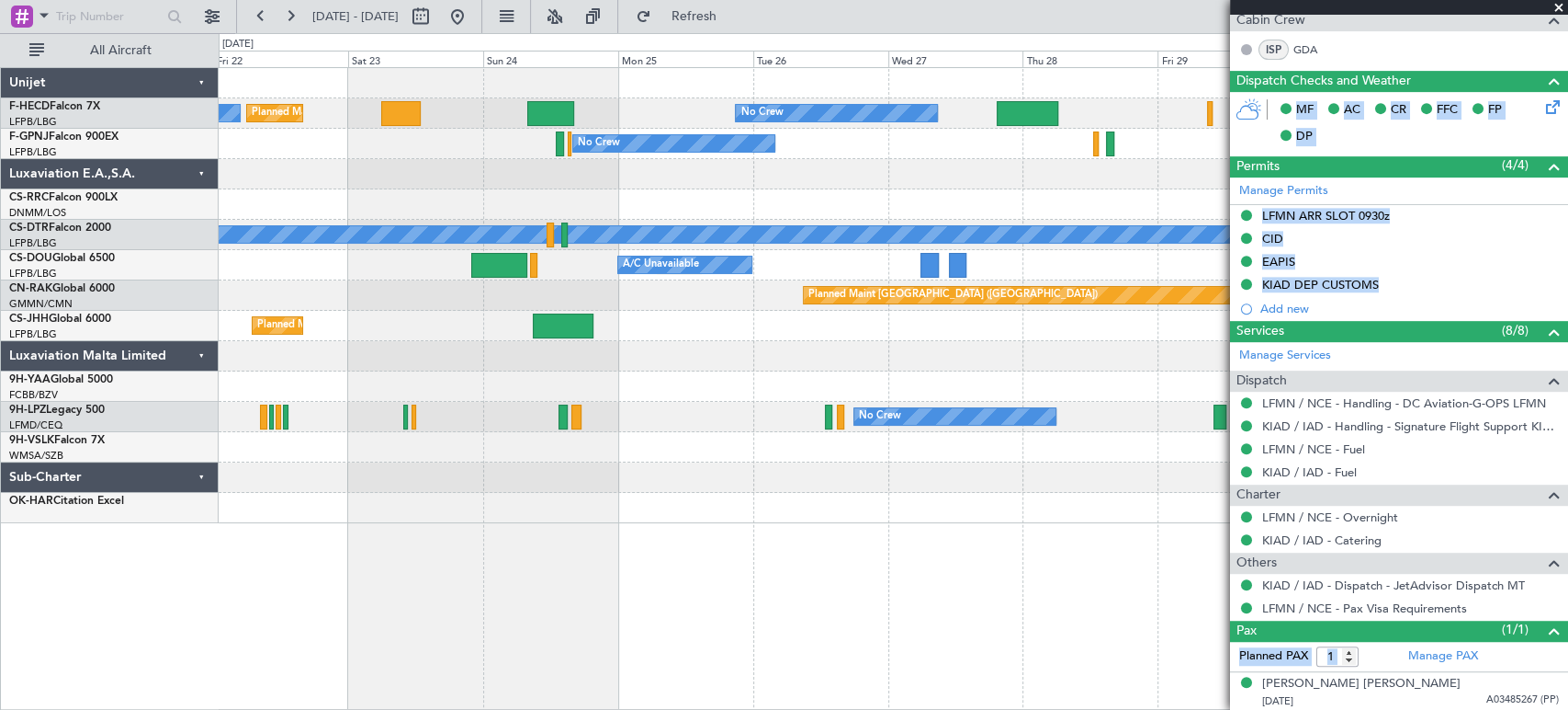
click at [374, 199] on div "Planned Maint [GEOGRAPHIC_DATA] ([GEOGRAPHIC_DATA]) No Crew No Crew Planned Mai…" at bounding box center [893, 295] width 1349 height 455
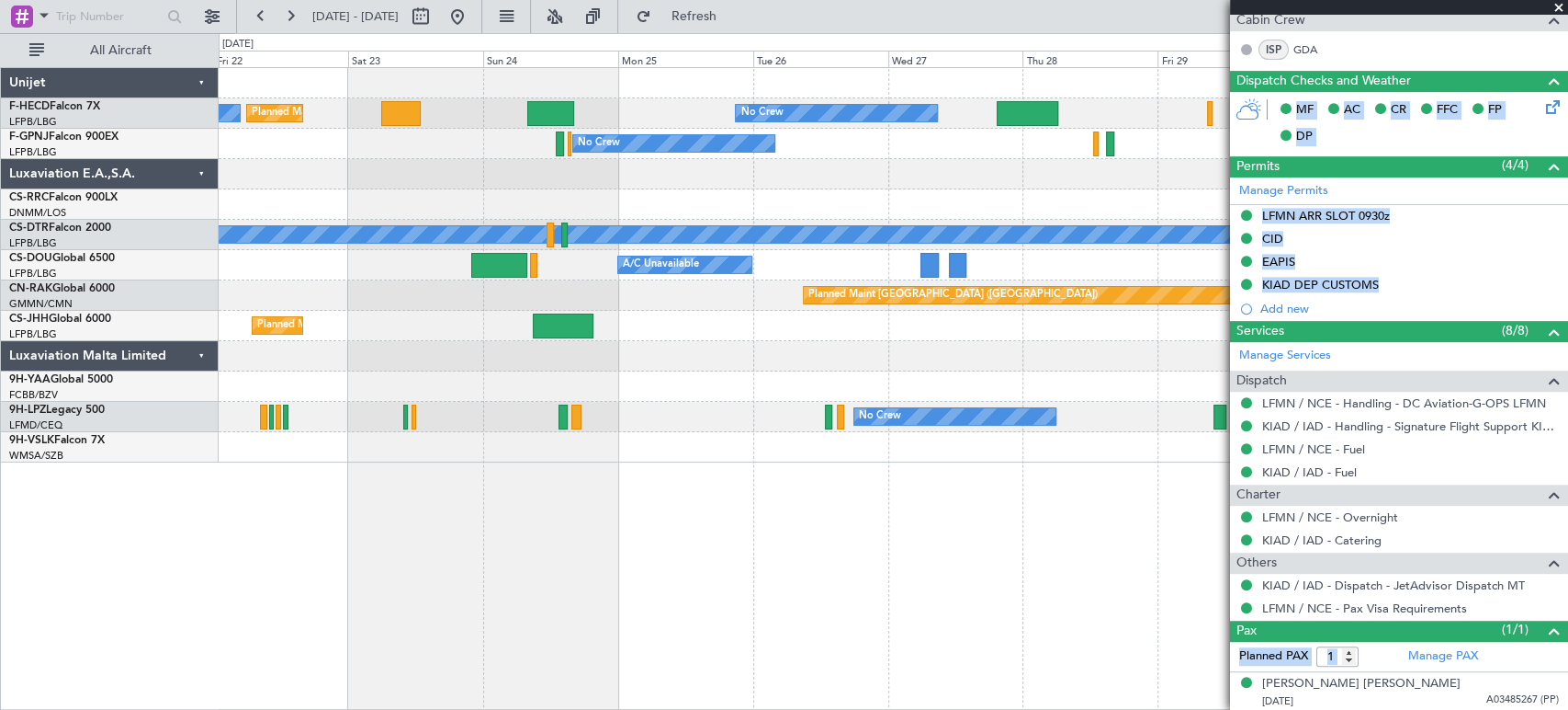
click at [1080, 226] on div "Planned Maint [GEOGRAPHIC_DATA] ([GEOGRAPHIC_DATA]) No Crew No Crew Planned Mai…" at bounding box center [893, 265] width 1349 height 394
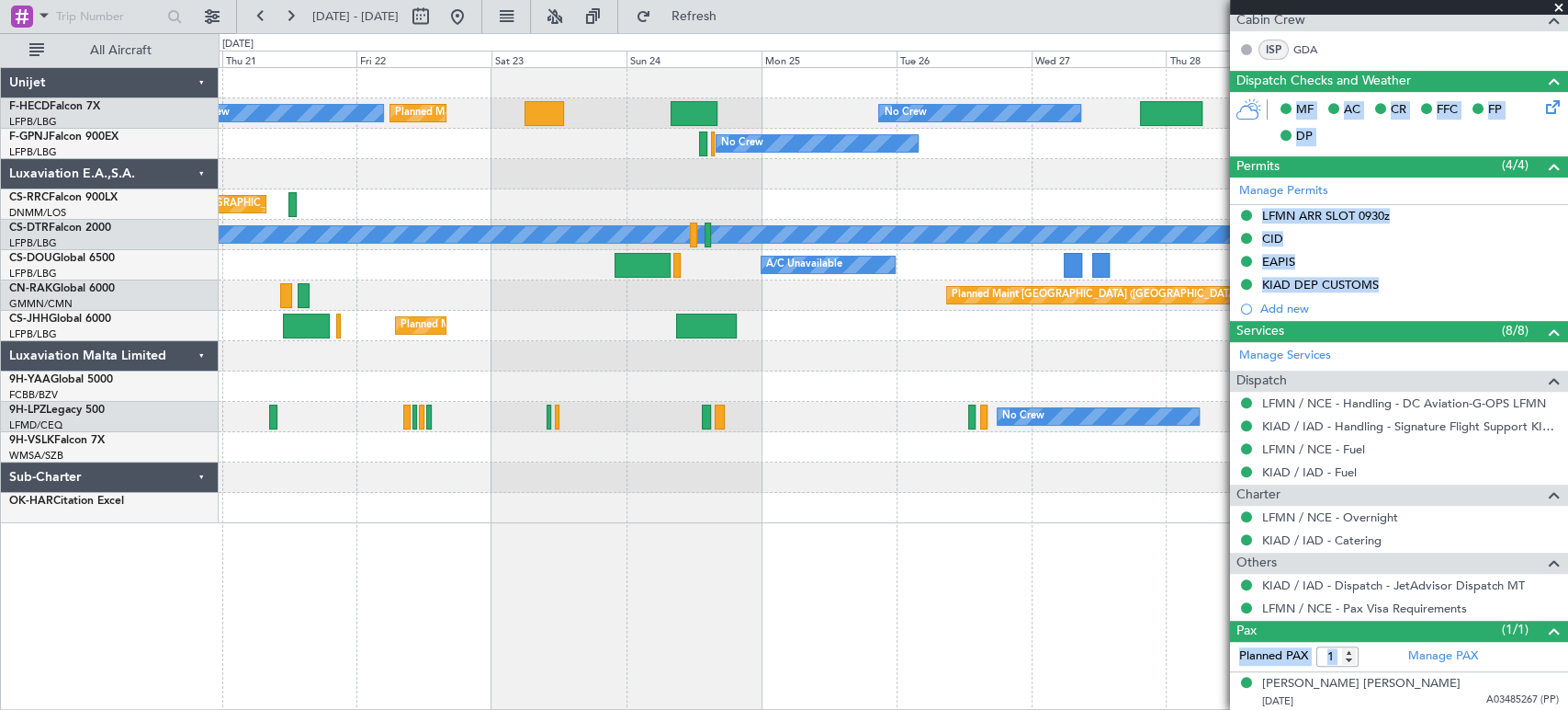
click at [402, 210] on div "Planned Maint [GEOGRAPHIC_DATA] ([GEOGRAPHIC_DATA]) Planned Maint [GEOGRAPHIC_D…" at bounding box center [893, 295] width 1349 height 455
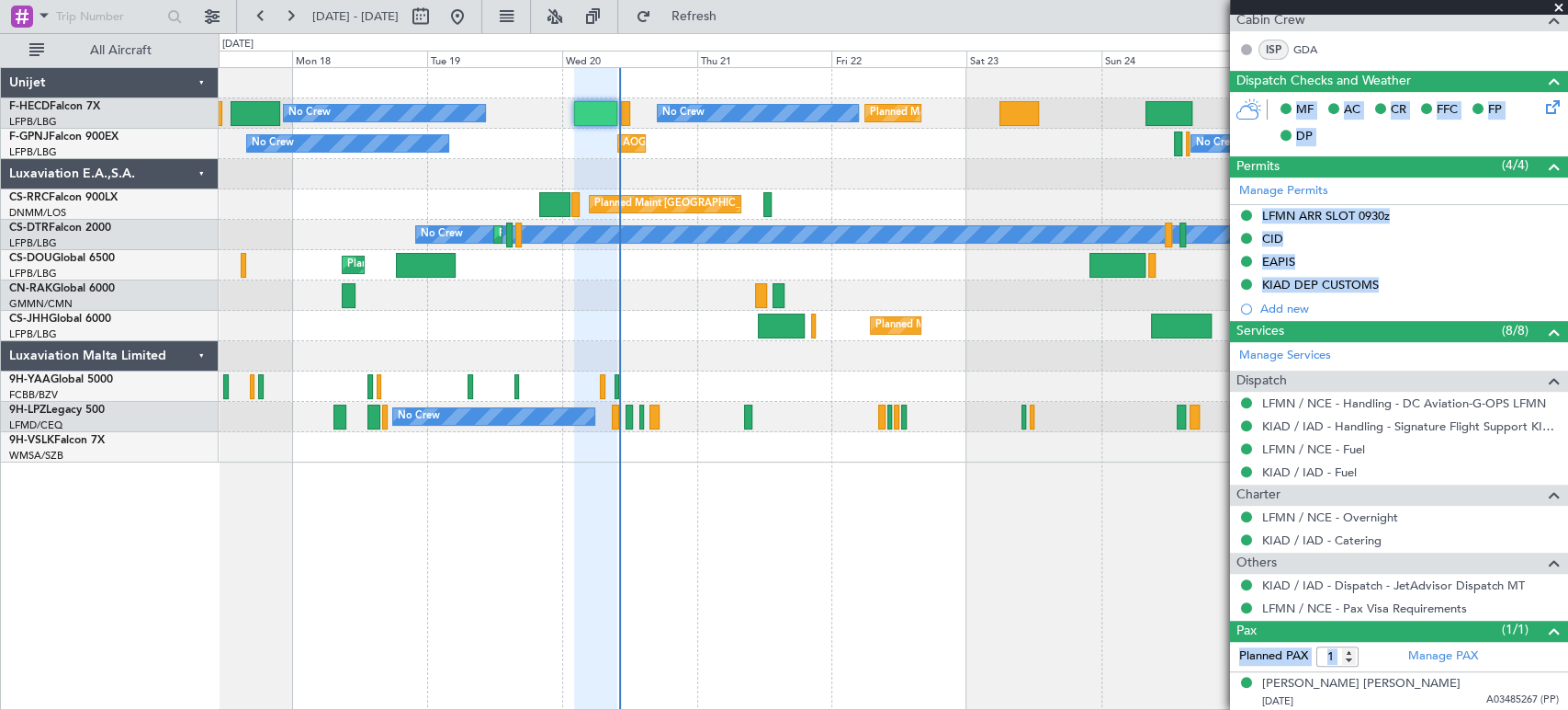
click at [845, 275] on div "Planned Maint [GEOGRAPHIC_DATA] ([GEOGRAPHIC_DATA]) A/C Unavailable Planned Mai…" at bounding box center [893, 265] width 1349 height 31
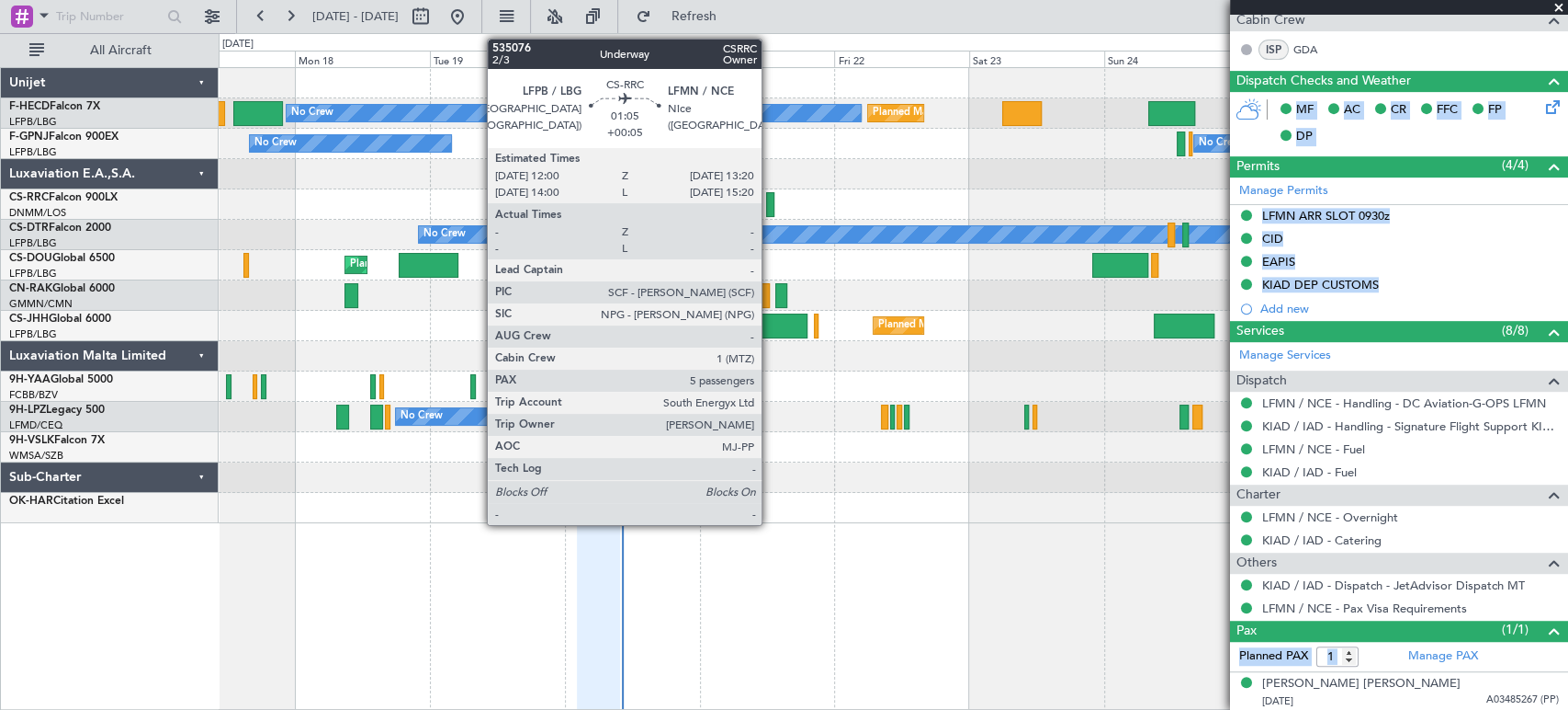
click at [768, 200] on div at bounding box center [771, 204] width 8 height 25
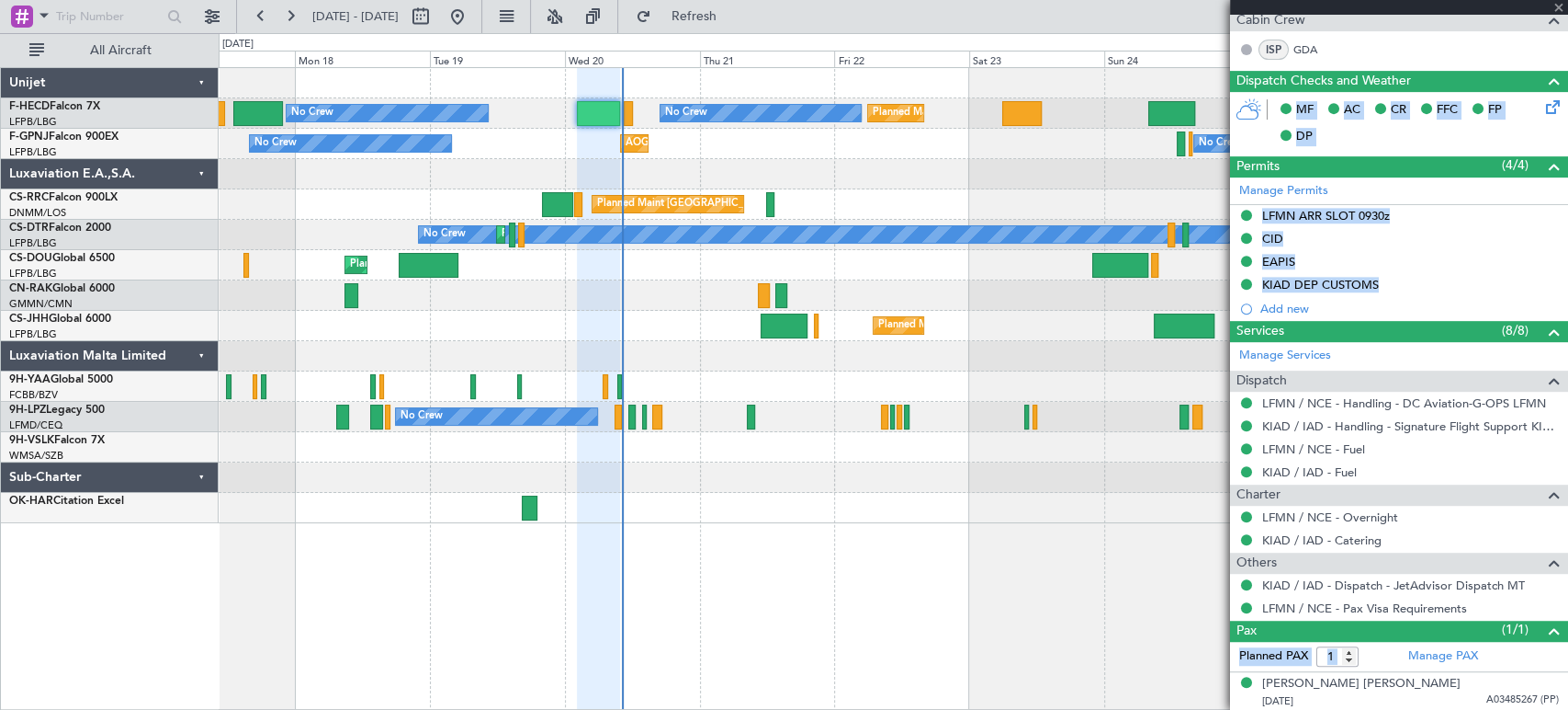
type input "+00:05"
type input "5"
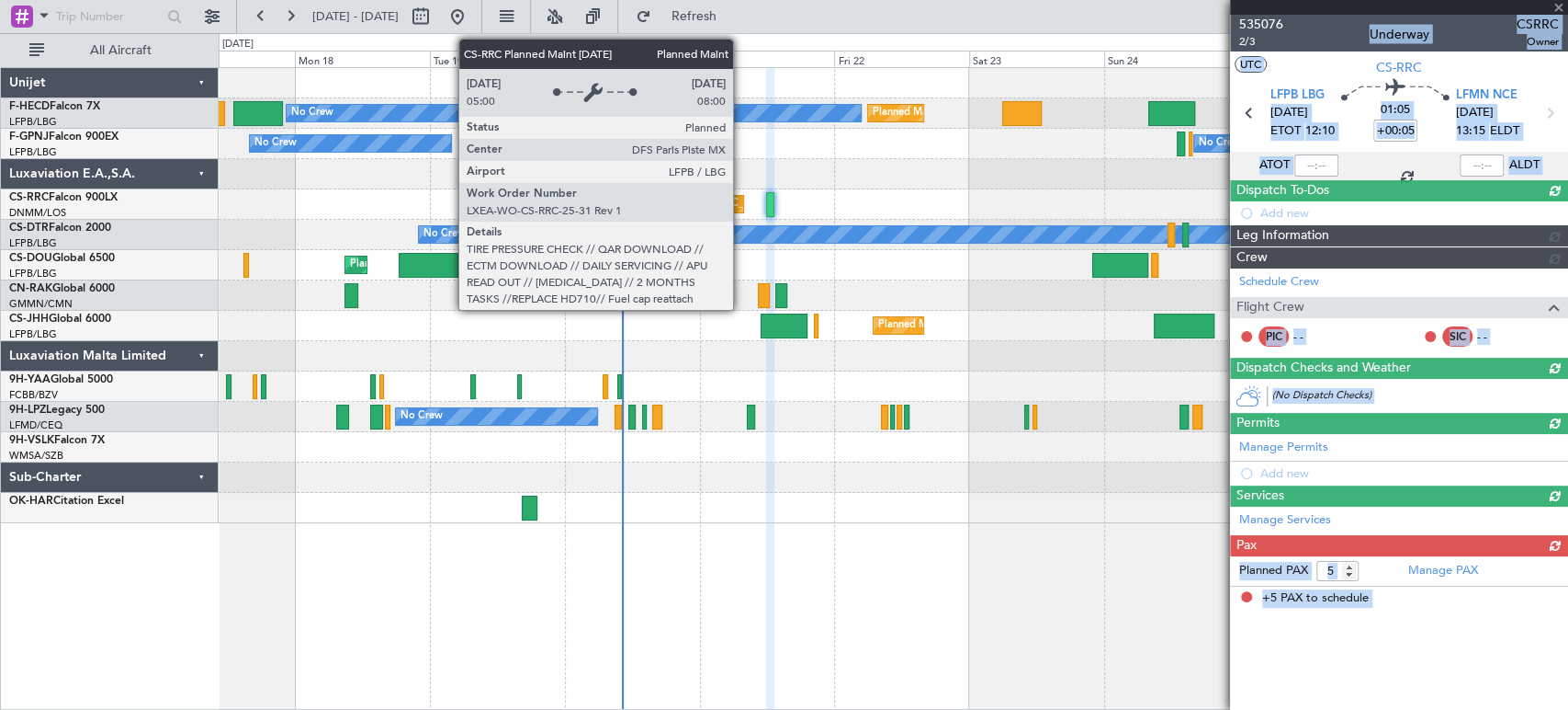
scroll to position [0, 0]
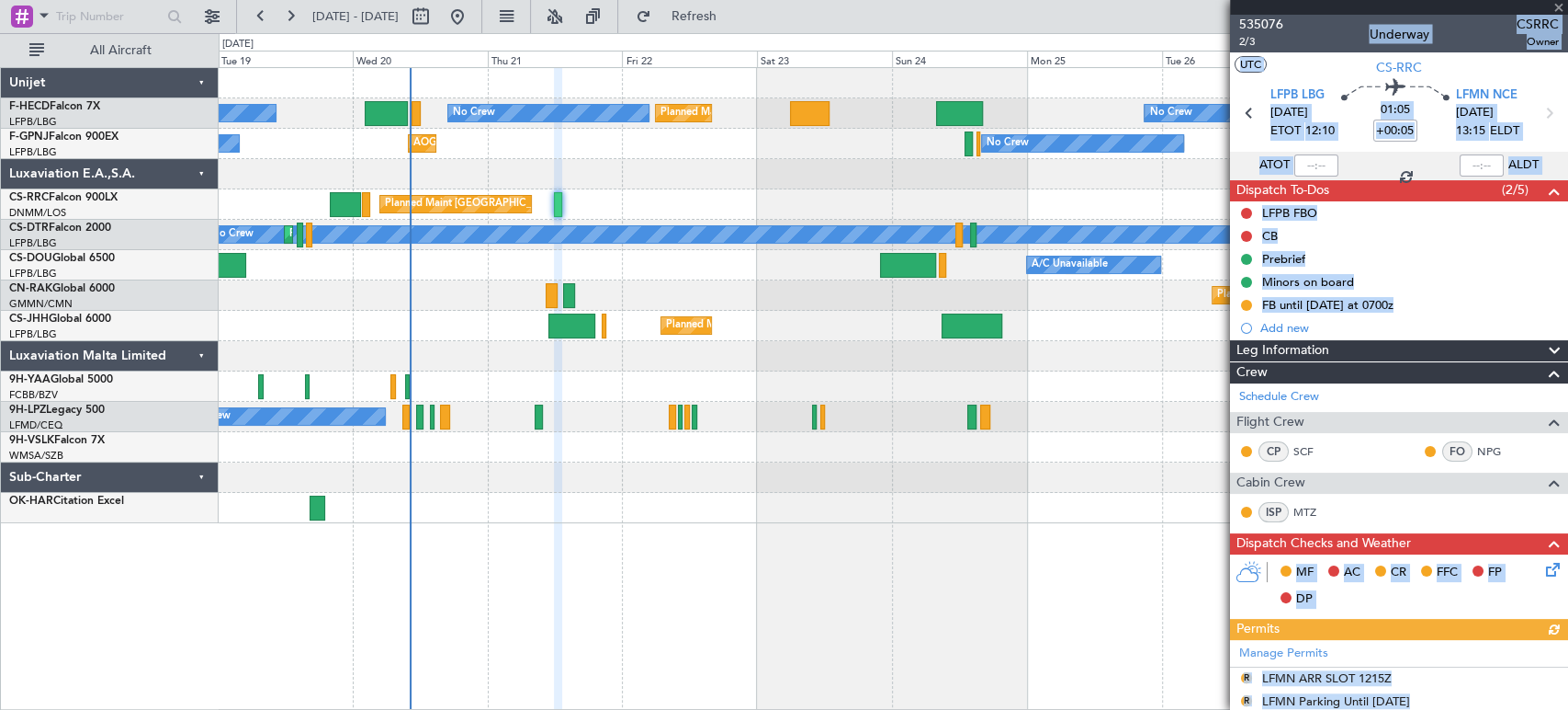
click at [716, 292] on div "No Crew Planned Maint [GEOGRAPHIC_DATA] ([GEOGRAPHIC_DATA]) Planned Maint [GEOG…" at bounding box center [893, 295] width 1349 height 455
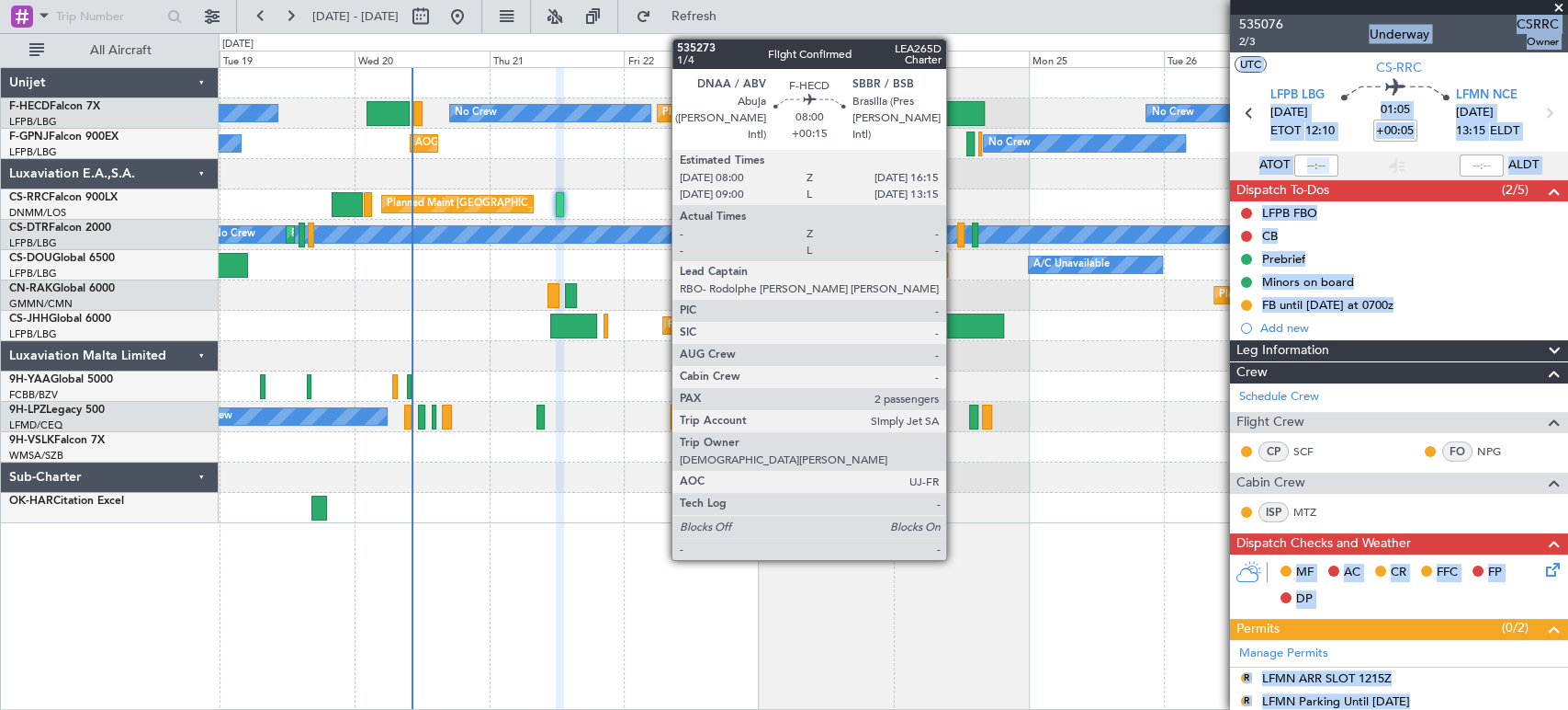
click at [955, 106] on div at bounding box center [962, 113] width 47 height 25
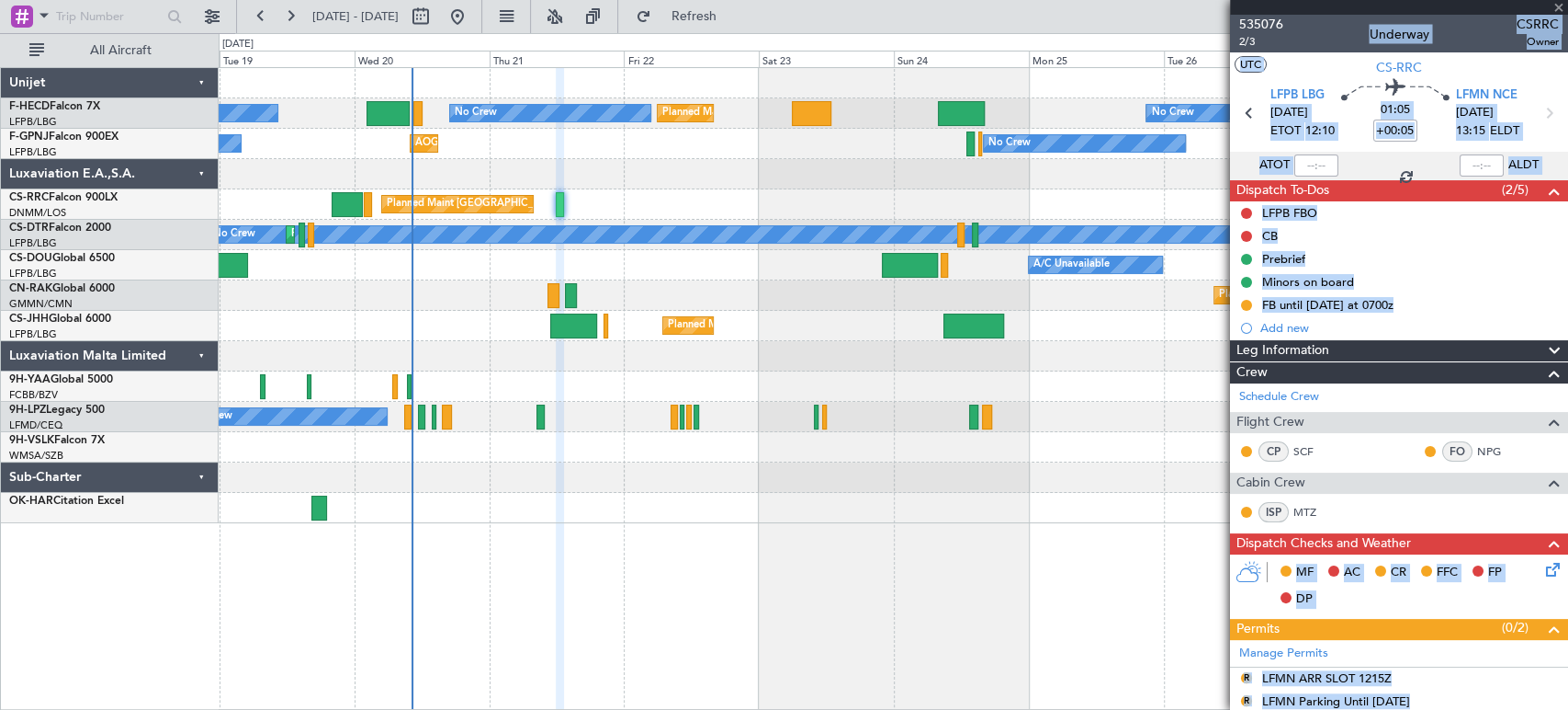
type input "+00:15"
type input "2"
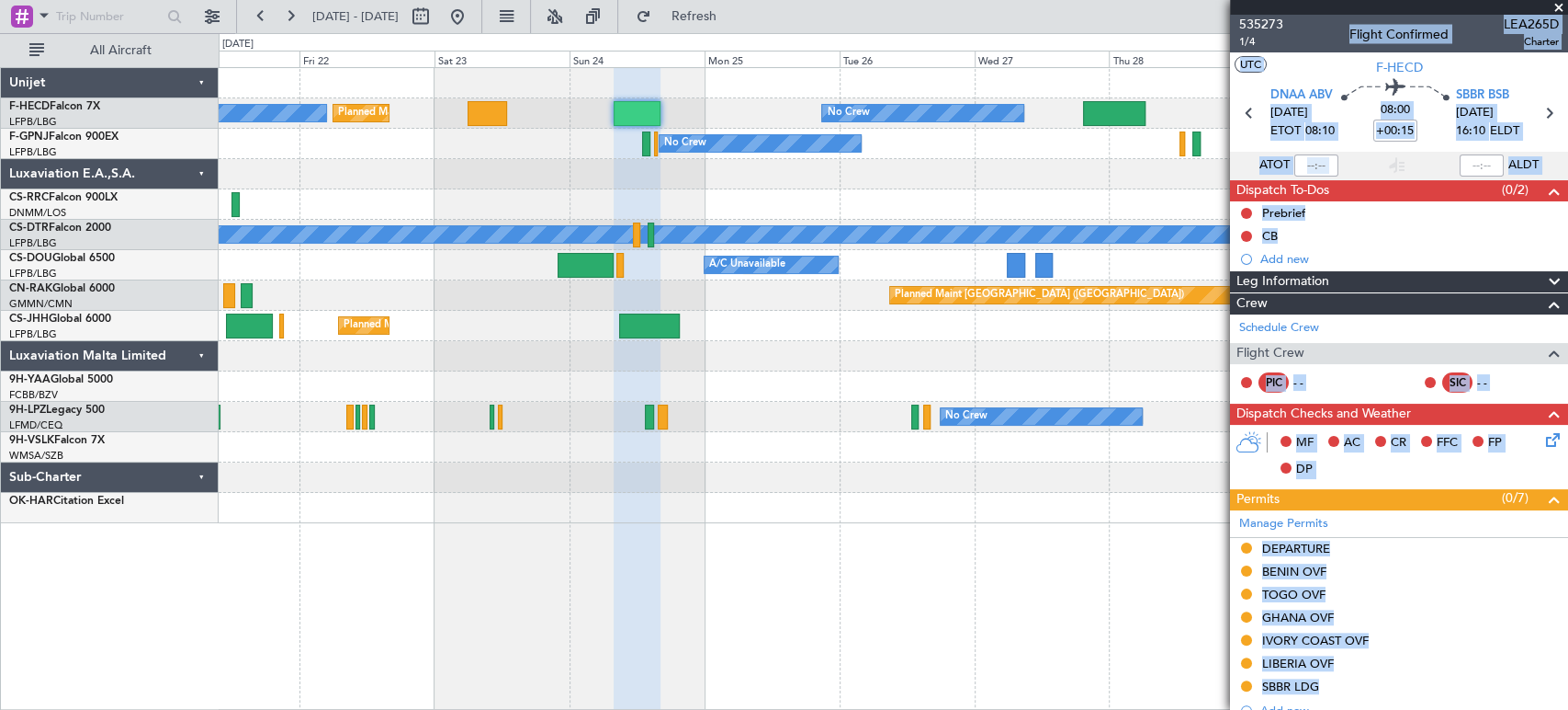
click at [605, 141] on div "Planned Maint [GEOGRAPHIC_DATA] ([GEOGRAPHIC_DATA]) Planned Maint [GEOGRAPHIC_D…" at bounding box center [893, 295] width 1349 height 455
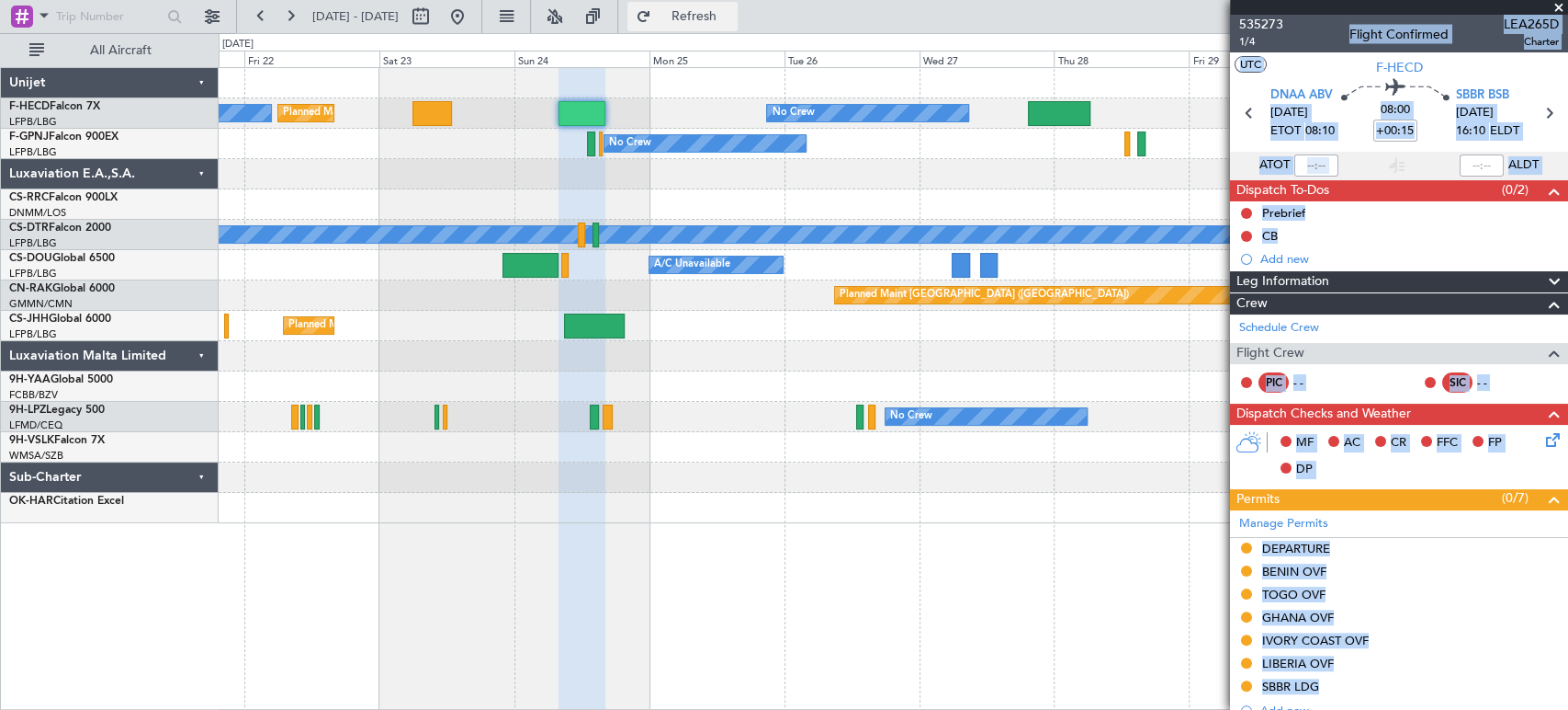
click at [723, 21] on span "Refresh" at bounding box center [694, 16] width 77 height 13
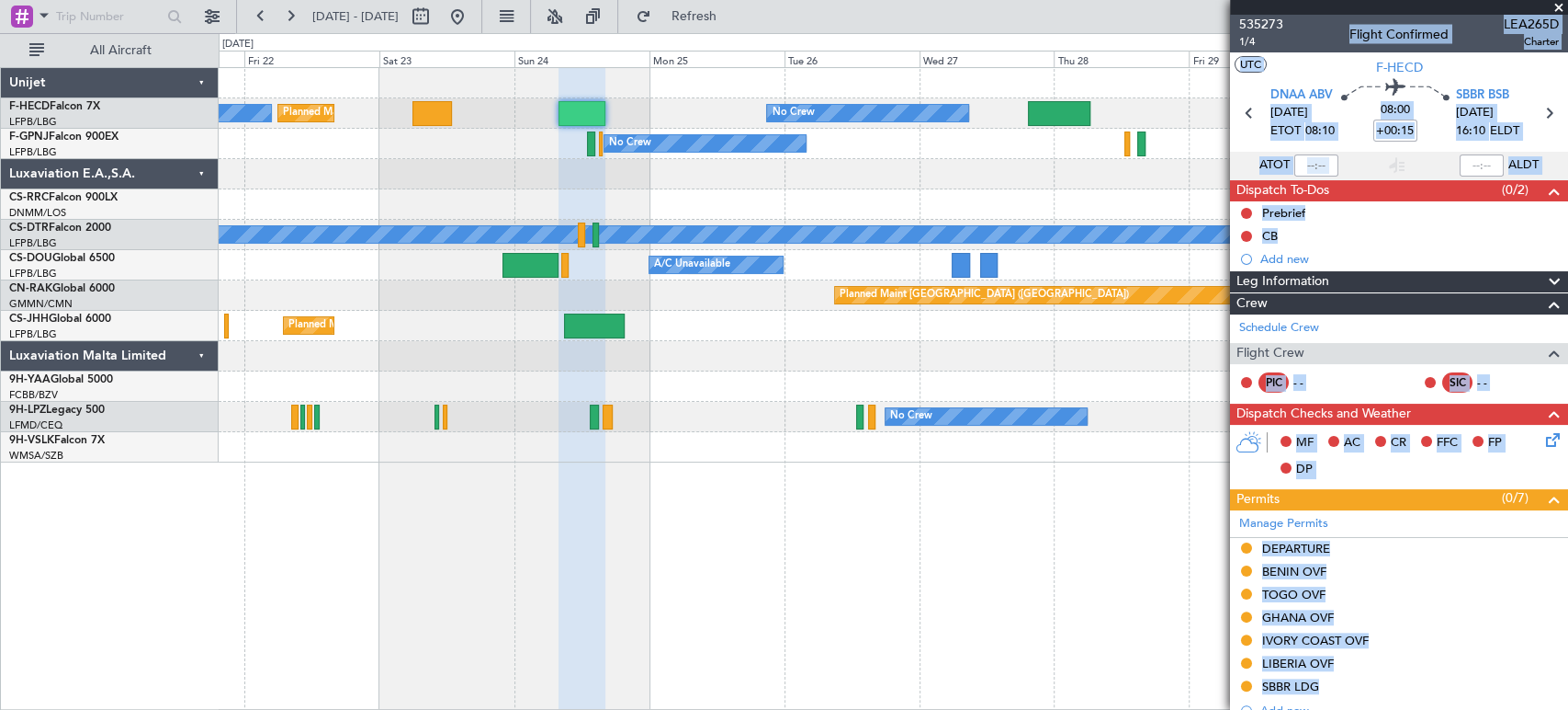
click at [938, 320] on div "Planned Maint [GEOGRAPHIC_DATA] ([GEOGRAPHIC_DATA])" at bounding box center [893, 325] width 1349 height 31
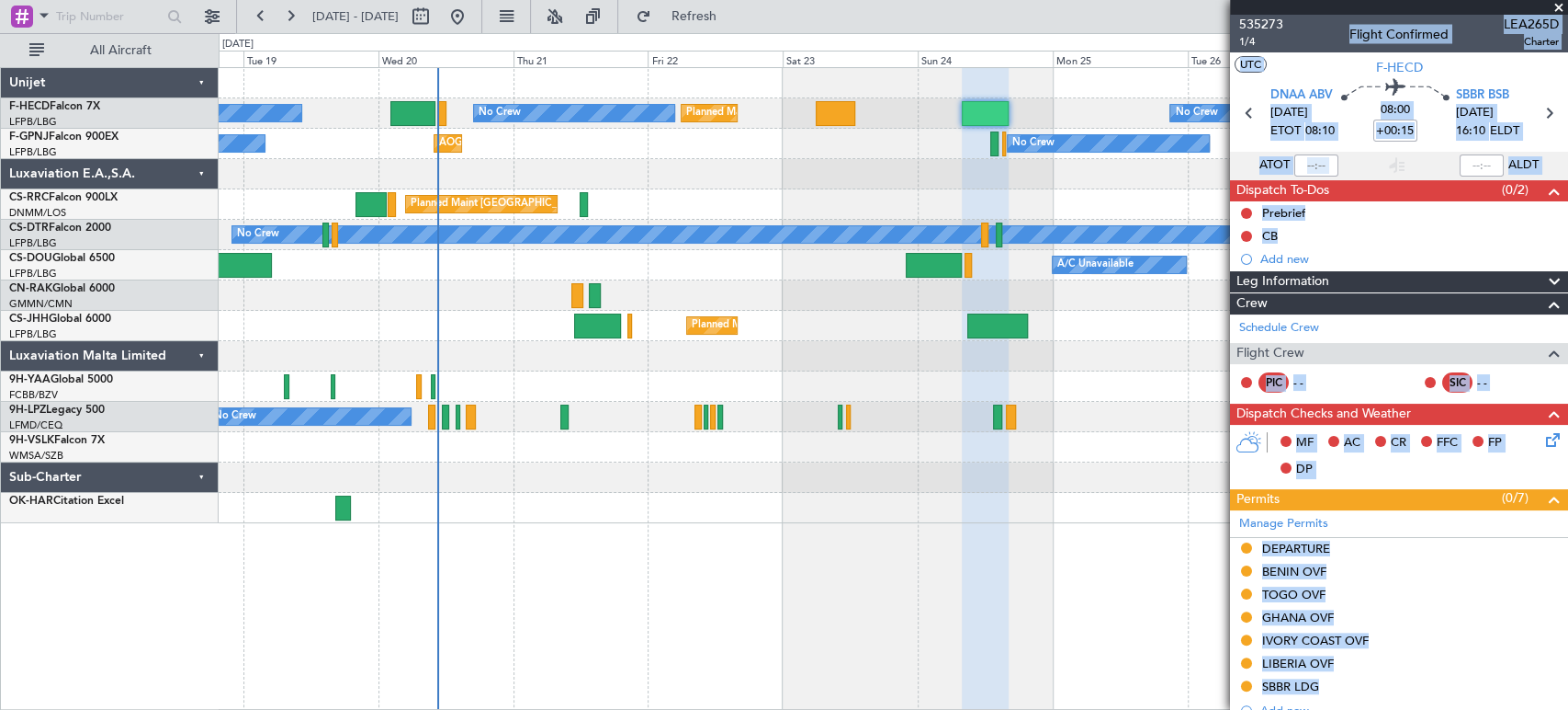
click at [441, 309] on div "Planned Maint [GEOGRAPHIC_DATA] ([GEOGRAPHIC_DATA])" at bounding box center [893, 295] width 1349 height 31
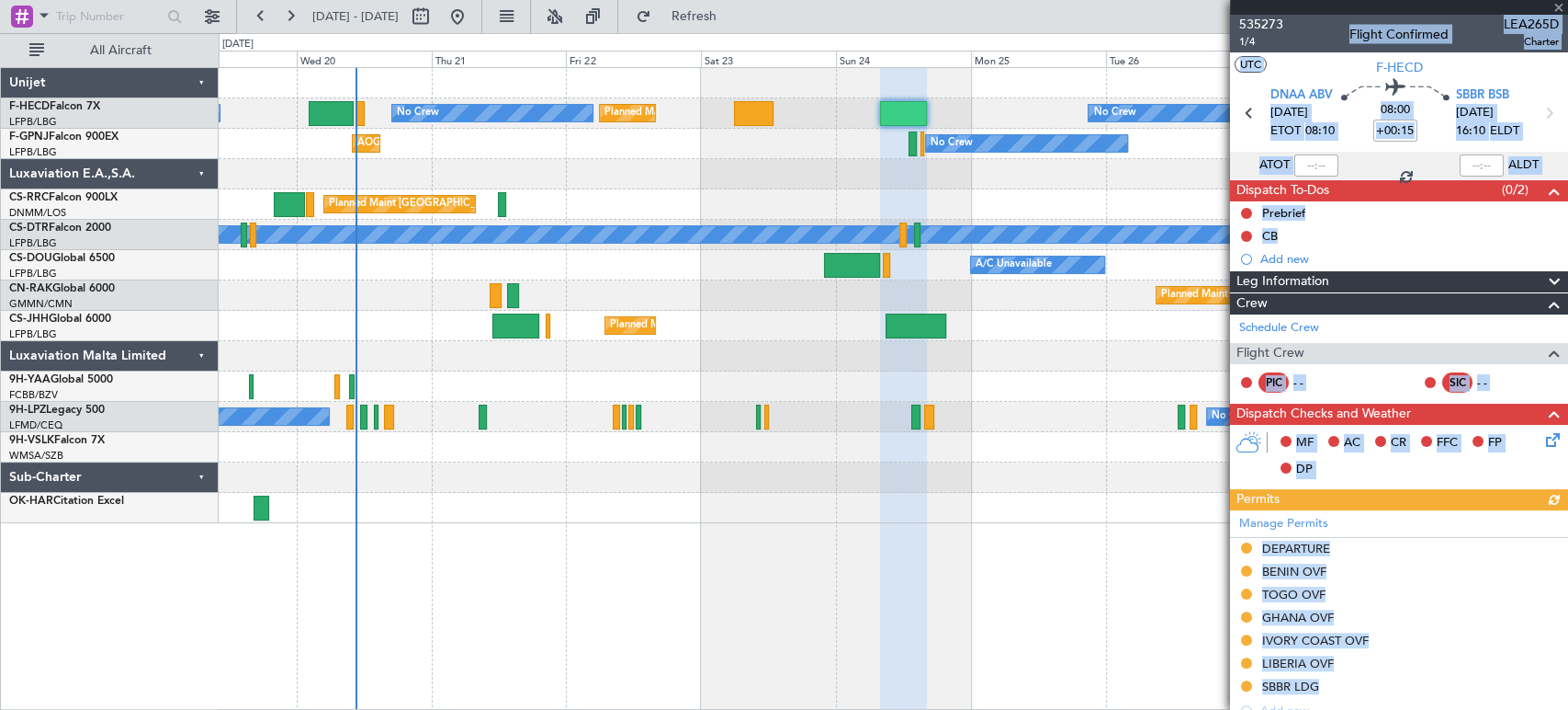
click at [509, 204] on div "Planned Maint [GEOGRAPHIC_DATA] ([GEOGRAPHIC_DATA])" at bounding box center [893, 204] width 1349 height 31
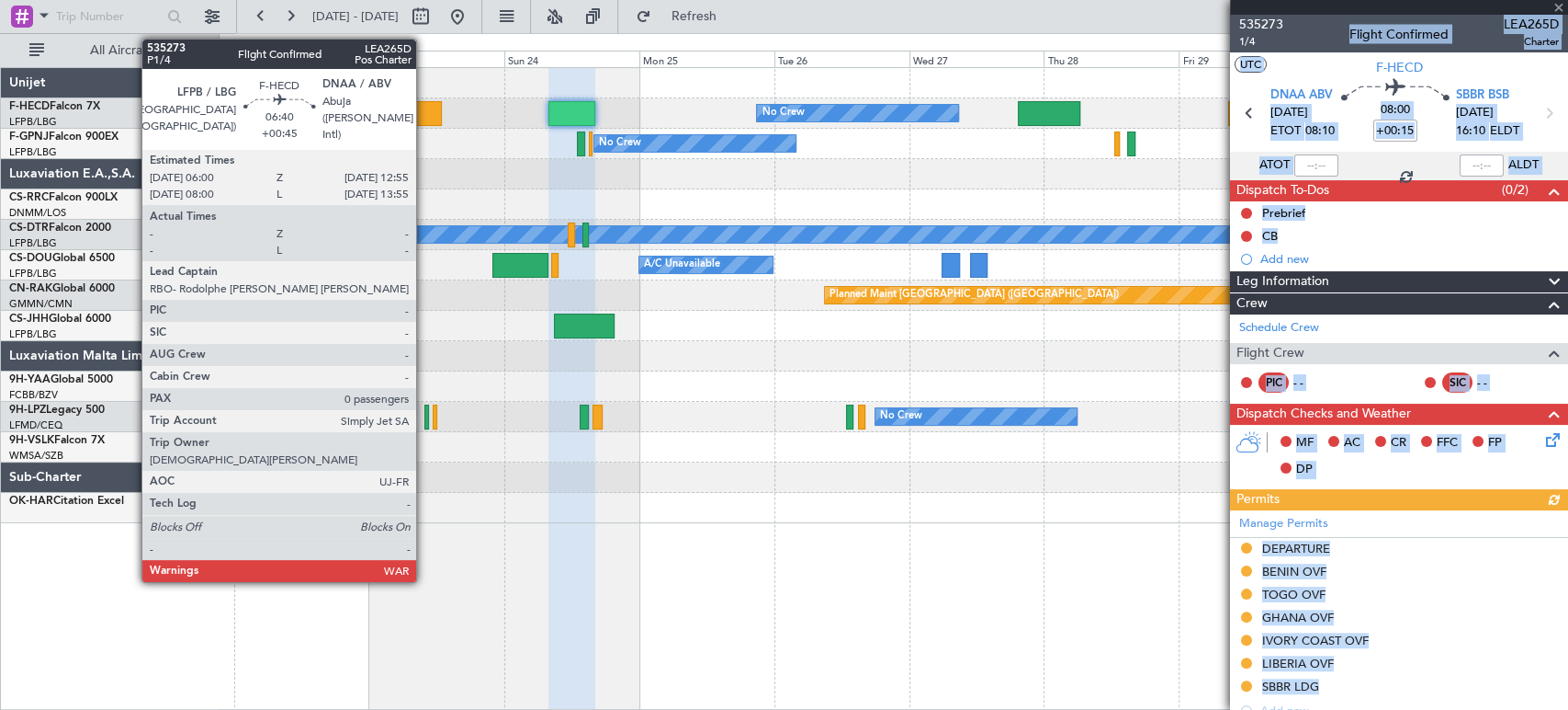
click at [425, 104] on div at bounding box center [422, 113] width 39 height 25
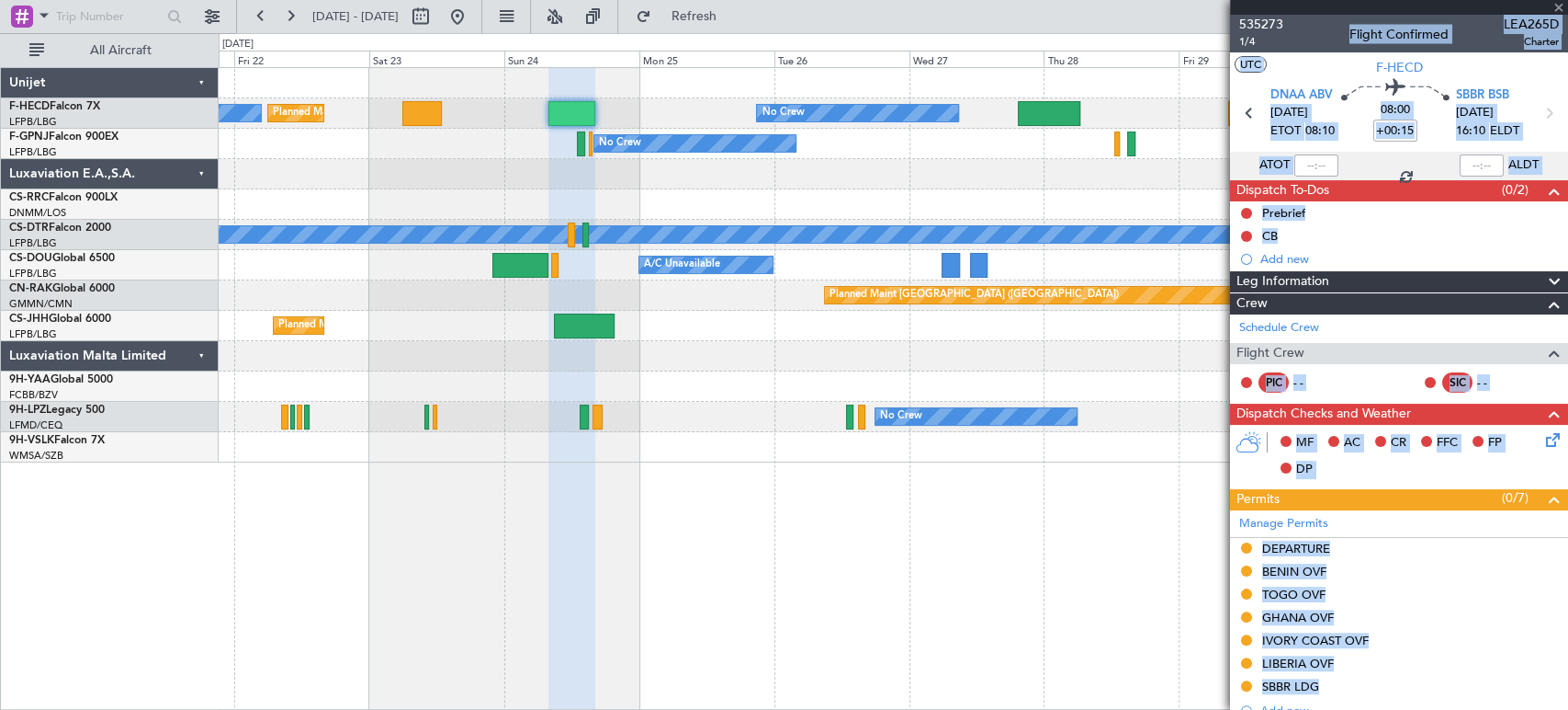
type input "+00:45"
type input "0"
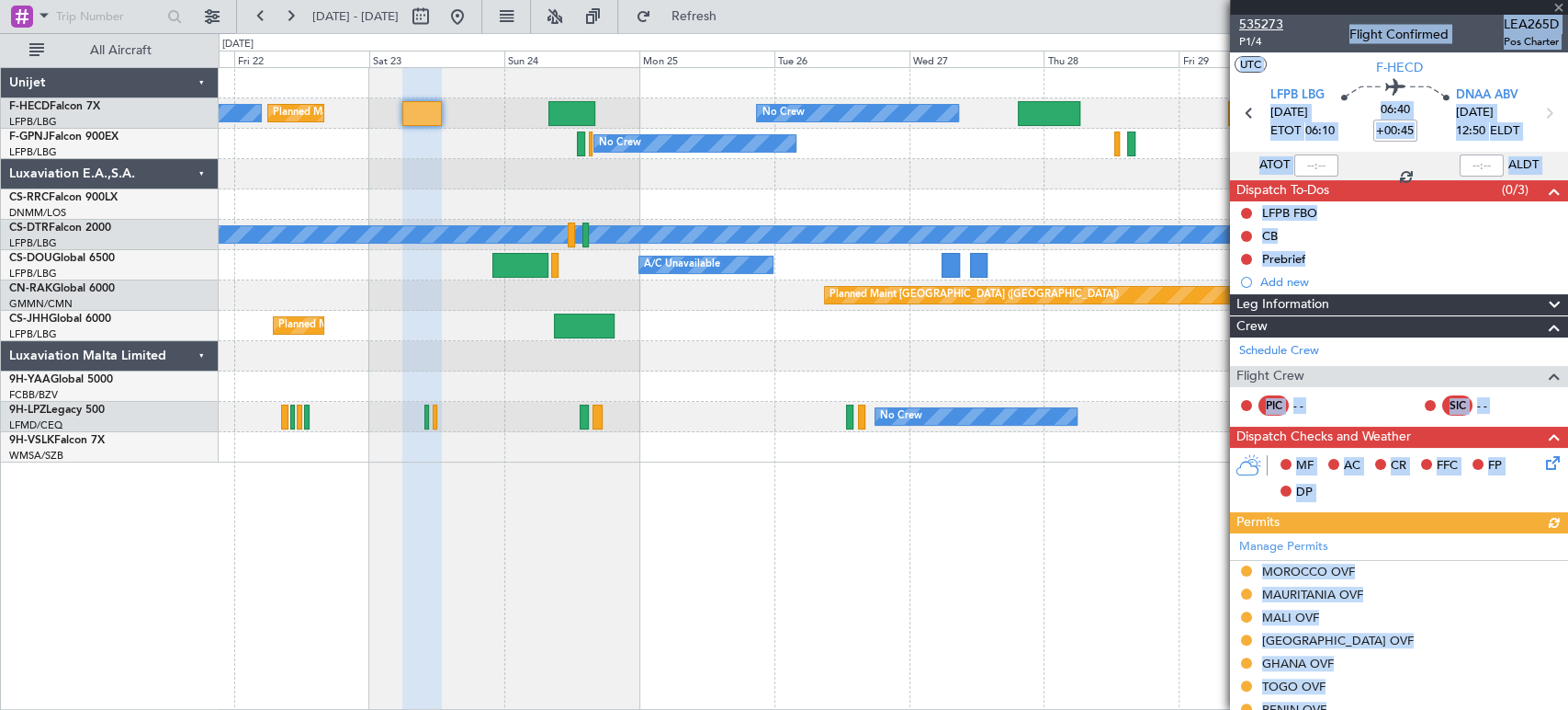
click at [1268, 21] on span "535273" at bounding box center [1261, 25] width 44 height 20
click at [411, 99] on div "Planned Maint [GEOGRAPHIC_DATA] ([GEOGRAPHIC_DATA]) Planned Maint [GEOGRAPHIC_D…" at bounding box center [893, 113] width 1349 height 31
click at [1271, 21] on span "535273" at bounding box center [1261, 25] width 44 height 20
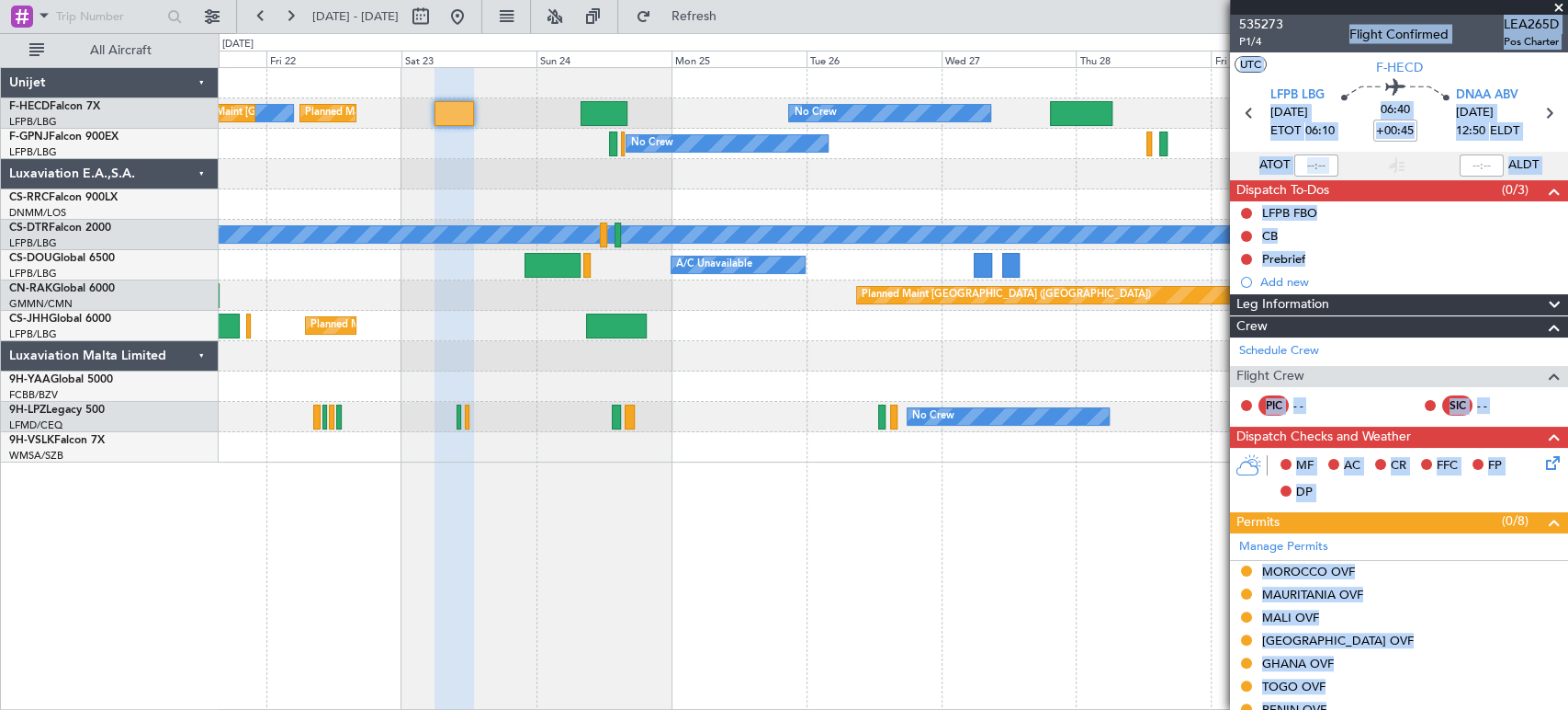
click at [1025, 252] on div "No Crew Planned Maint [GEOGRAPHIC_DATA] ([GEOGRAPHIC_DATA]) A/C Unavailable" at bounding box center [893, 265] width 1349 height 31
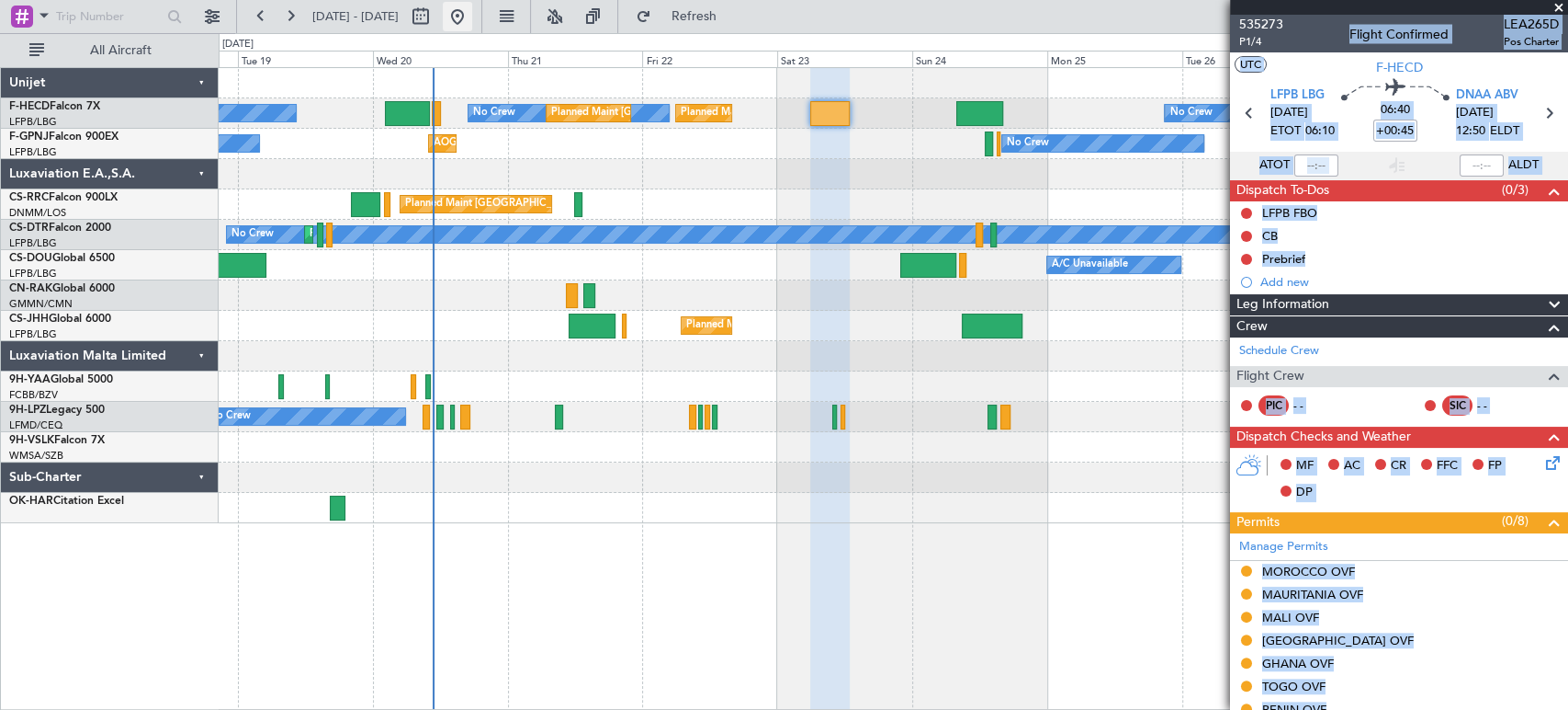
click at [472, 20] on button at bounding box center [457, 17] width 30 height 30
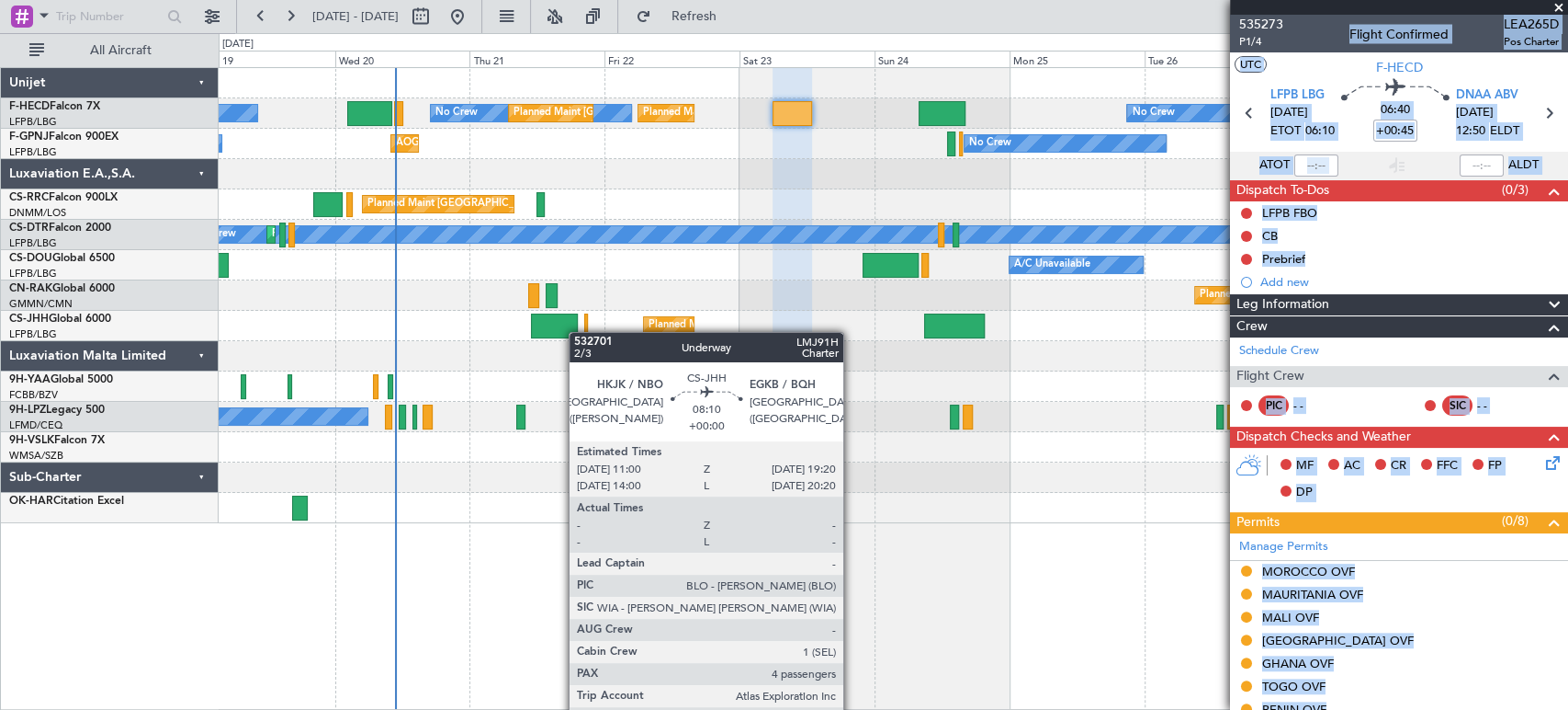
click at [558, 332] on div at bounding box center [555, 325] width 47 height 25
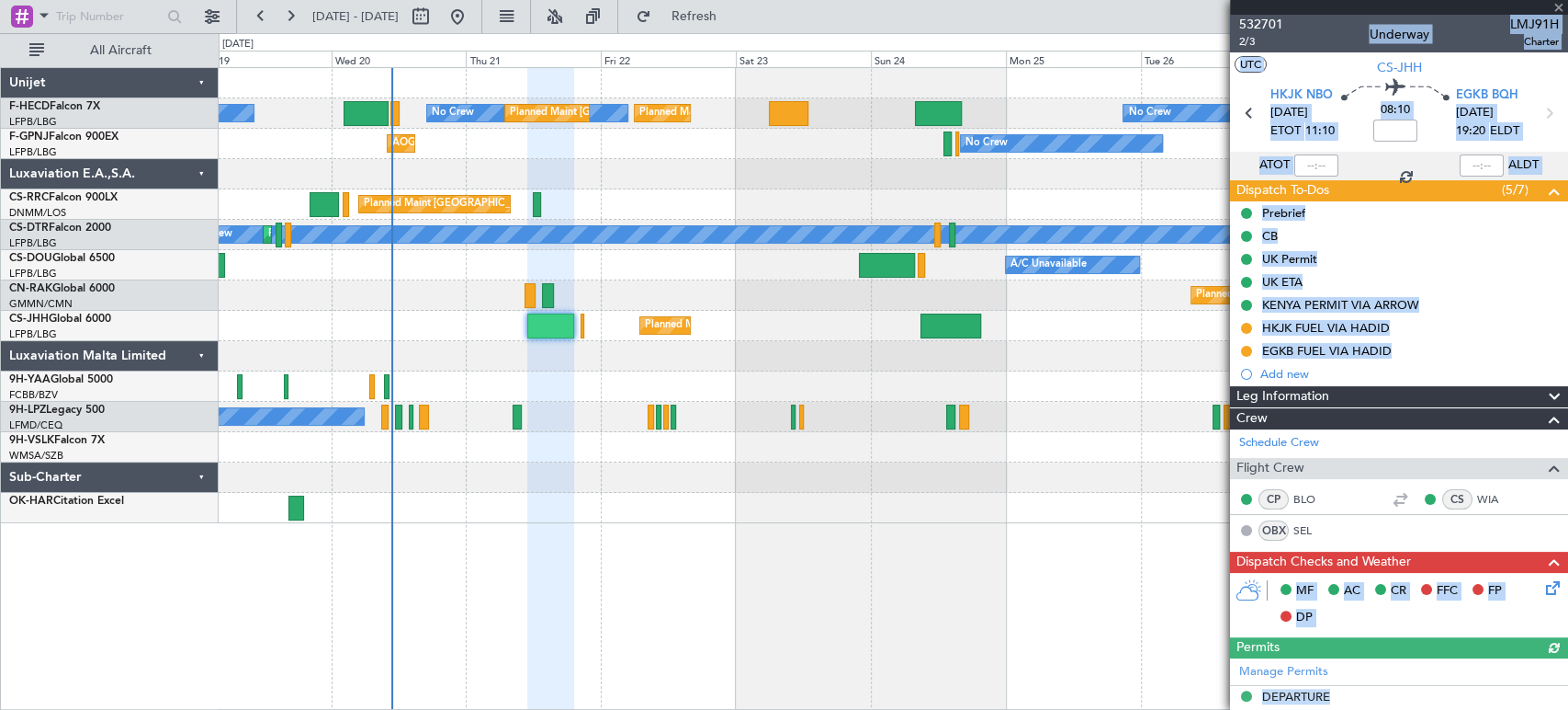
click at [308, 420] on div "No Crew No Crew" at bounding box center [893, 416] width 1349 height 31
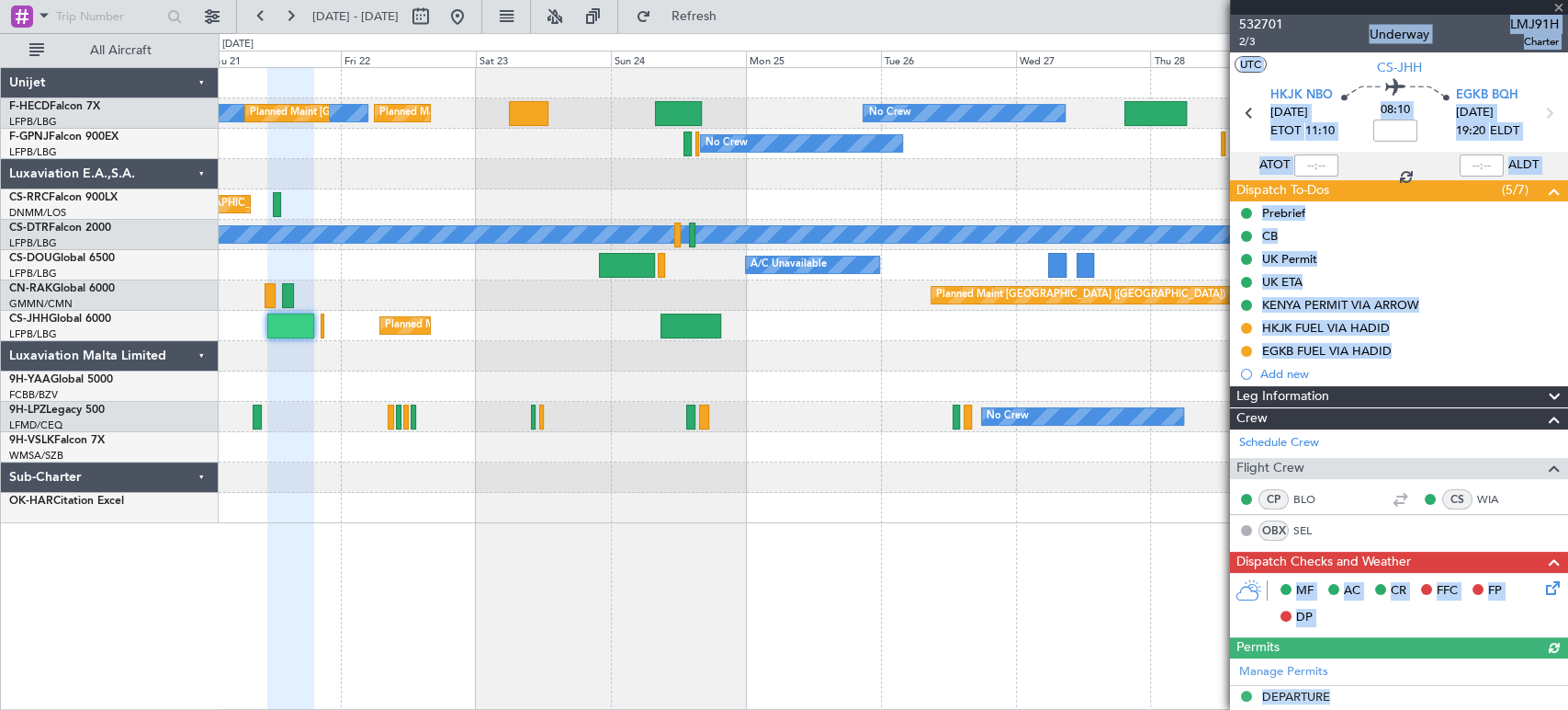
click at [460, 414] on div "No Crew Planned Maint [GEOGRAPHIC_DATA] ([GEOGRAPHIC_DATA]) No Crew Planned Mai…" at bounding box center [893, 295] width 1349 height 455
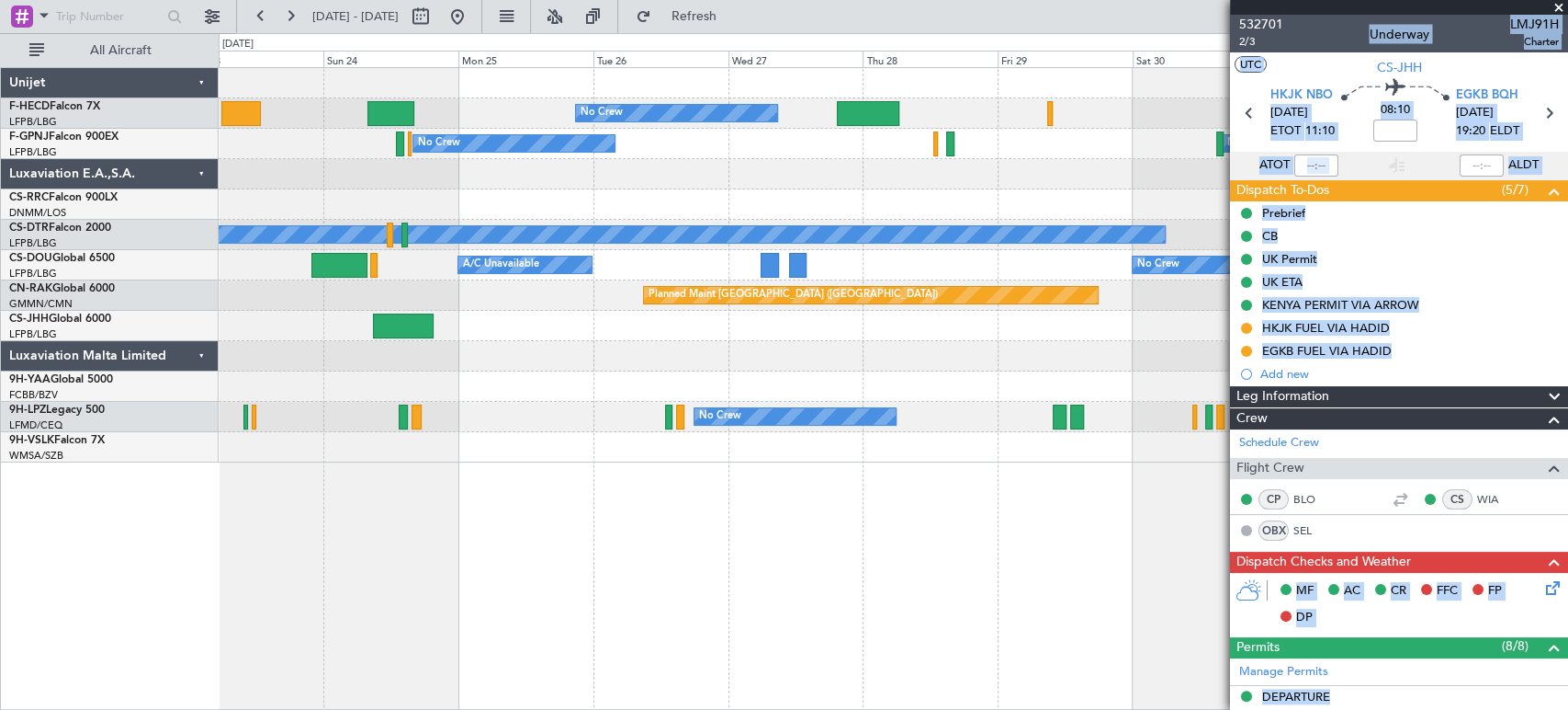
click at [328, 457] on div "No Crew Planned Maint [GEOGRAPHIC_DATA] ([GEOGRAPHIC_DATA]) Planned Maint [GEOG…" at bounding box center [893, 265] width 1349 height 394
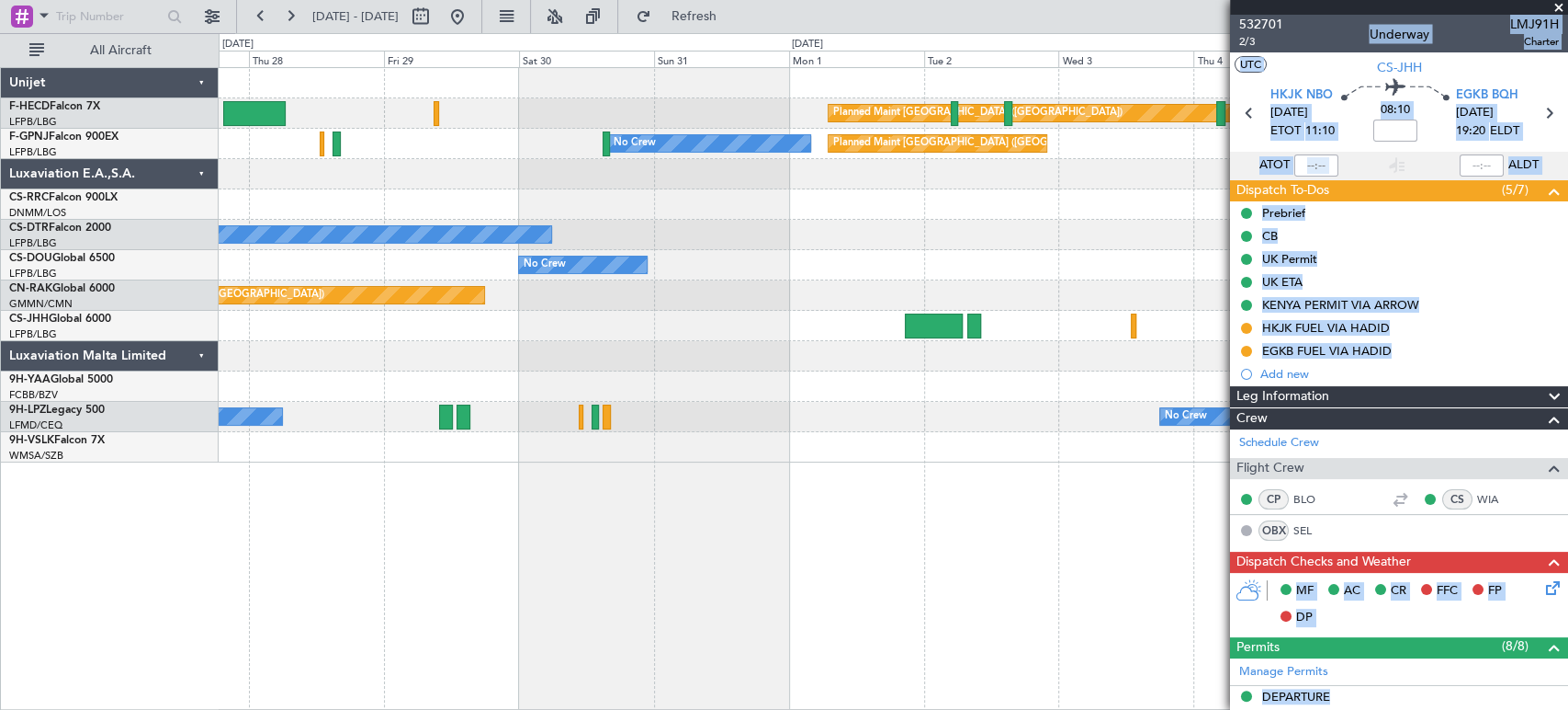
click at [398, 457] on div at bounding box center [893, 447] width 1349 height 31
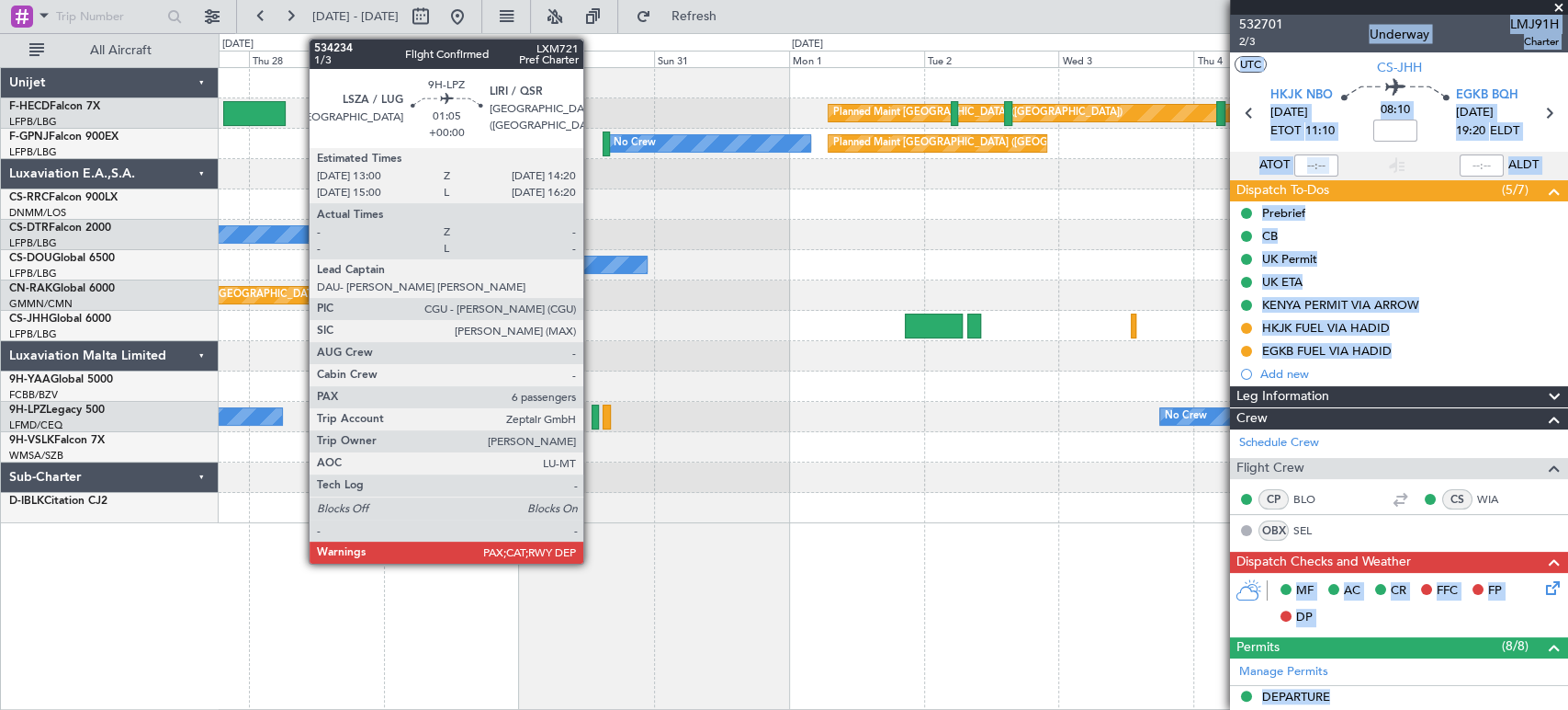
click at [591, 417] on div at bounding box center [595, 416] width 8 height 25
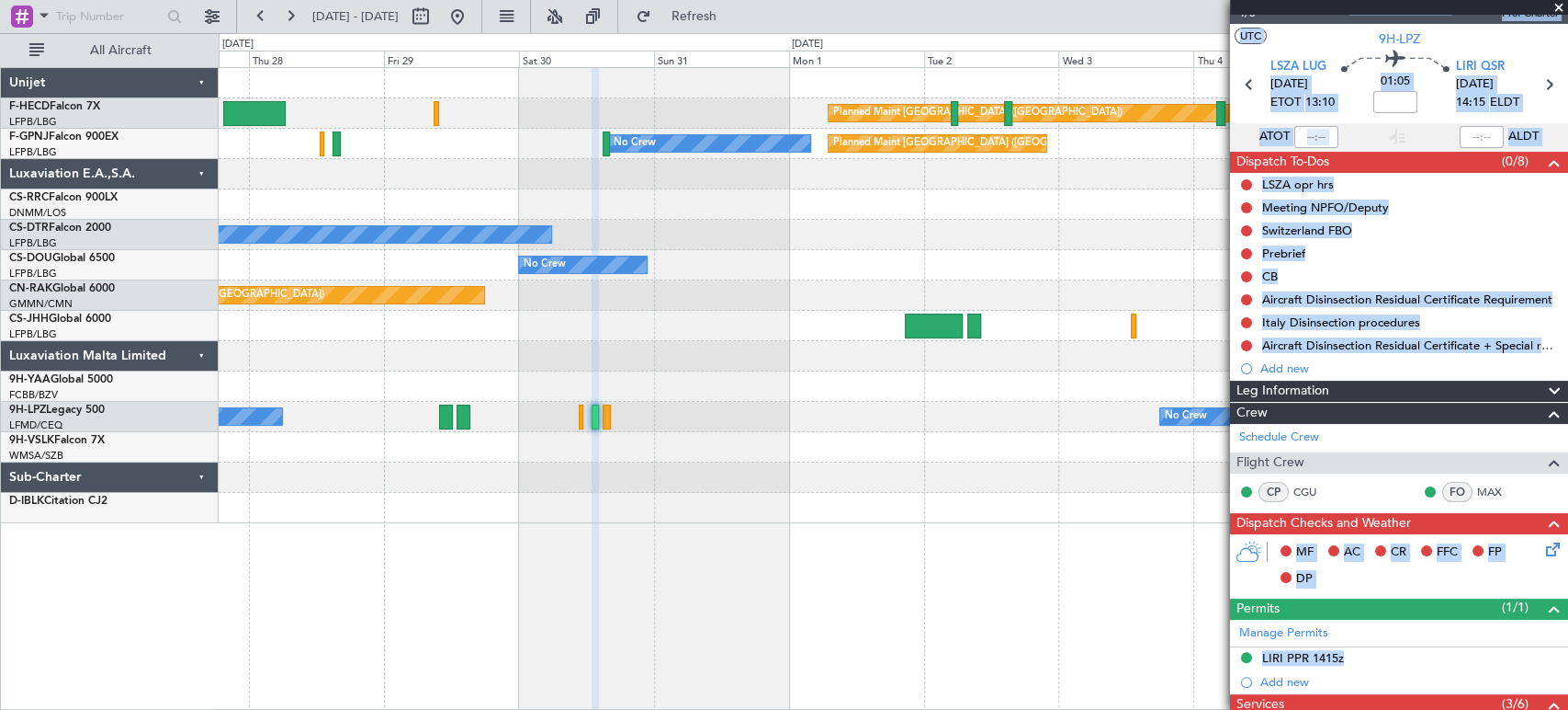
scroll to position [10, 0]
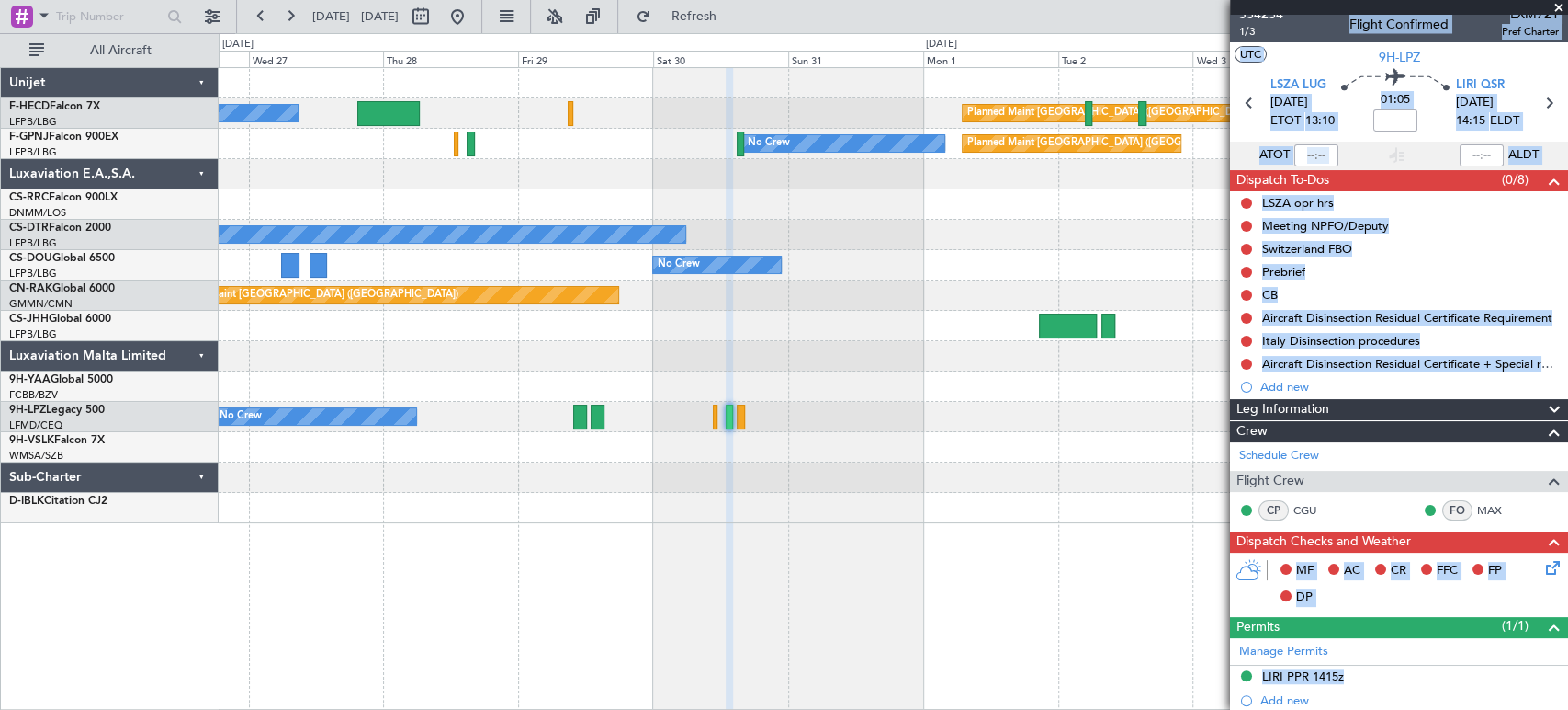
click at [617, 498] on div "Planned Maint [GEOGRAPHIC_DATA] ([GEOGRAPHIC_DATA]) No Crew Planned Maint [GEOG…" at bounding box center [893, 295] width 1349 height 455
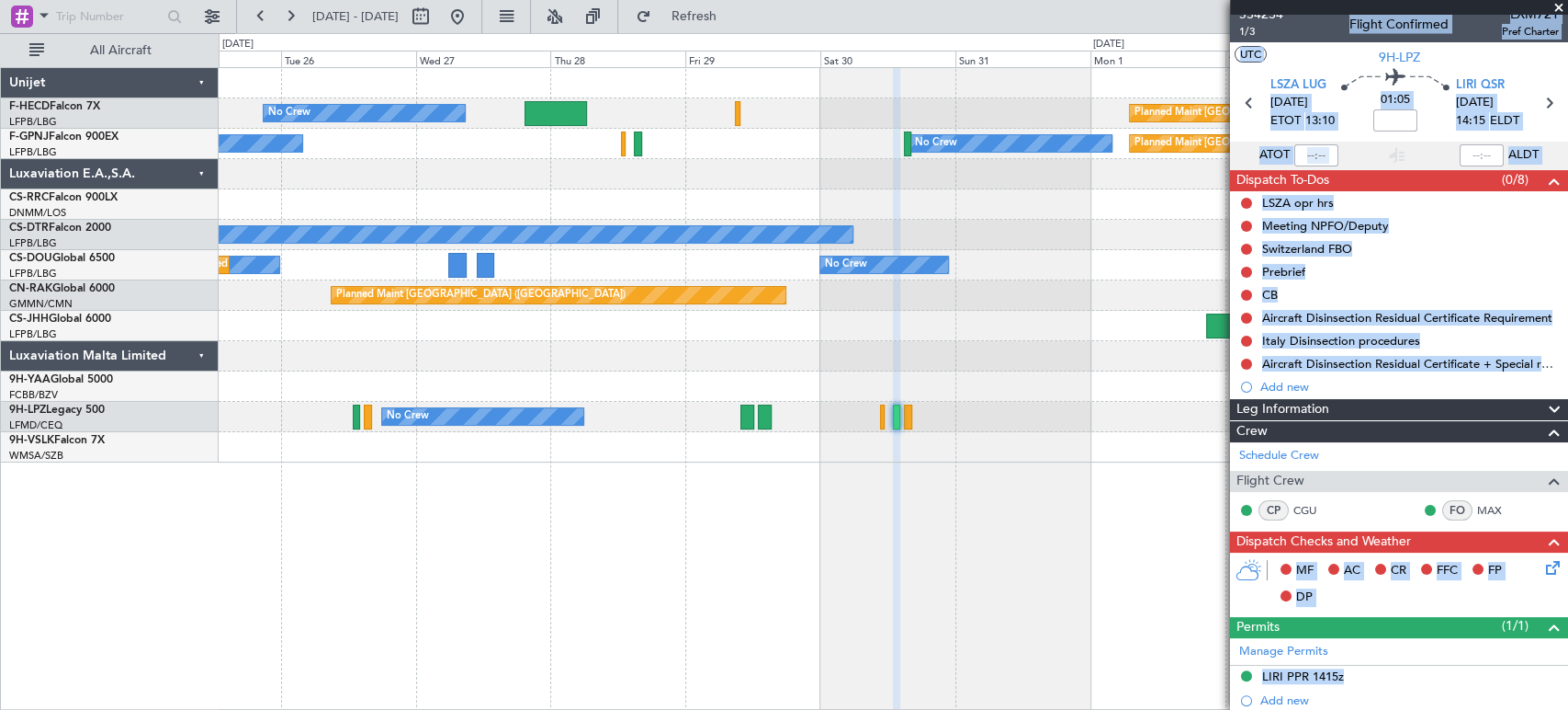
click at [879, 496] on div "Planned Maint [GEOGRAPHIC_DATA] ([GEOGRAPHIC_DATA]) No Crew Planned Maint [GEOG…" at bounding box center [894, 389] width 1350 height 643
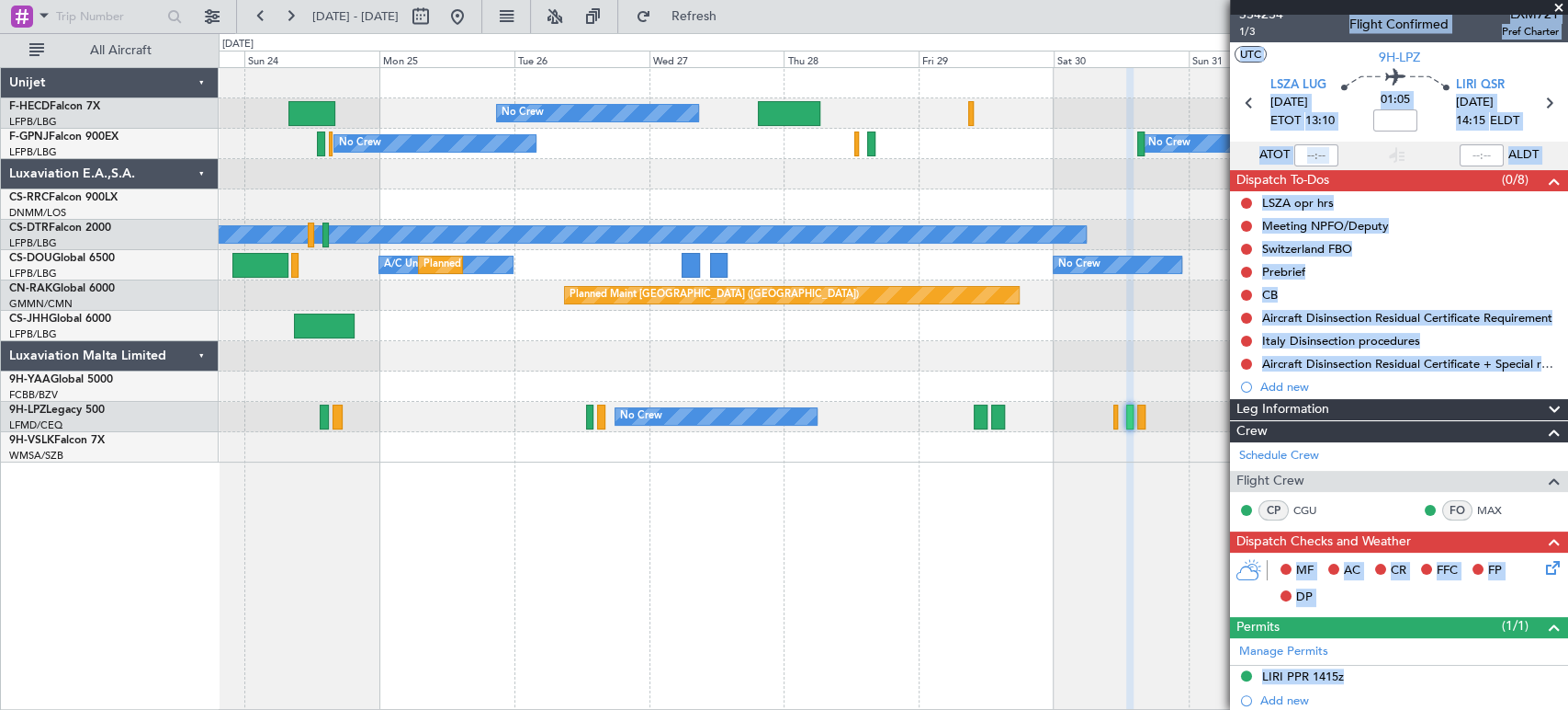
click at [793, 488] on div "Planned Maint [GEOGRAPHIC_DATA] ([GEOGRAPHIC_DATA]) No Crew Planned Maint [GEOG…" at bounding box center [894, 389] width 1350 height 643
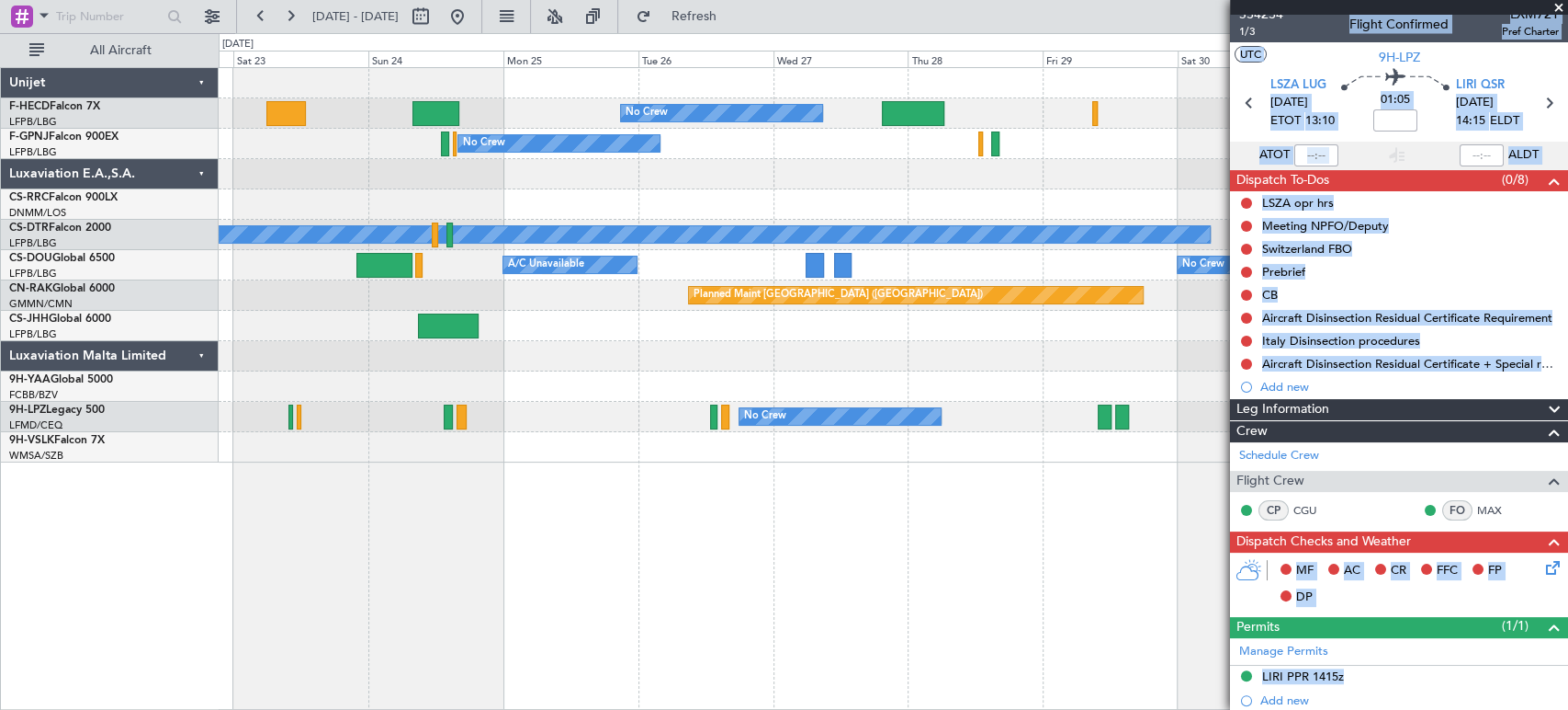
click at [832, 175] on div "Planned Maint [GEOGRAPHIC_DATA] ([GEOGRAPHIC_DATA]) No Crew Planned Maint [GEOG…" at bounding box center [893, 265] width 1349 height 394
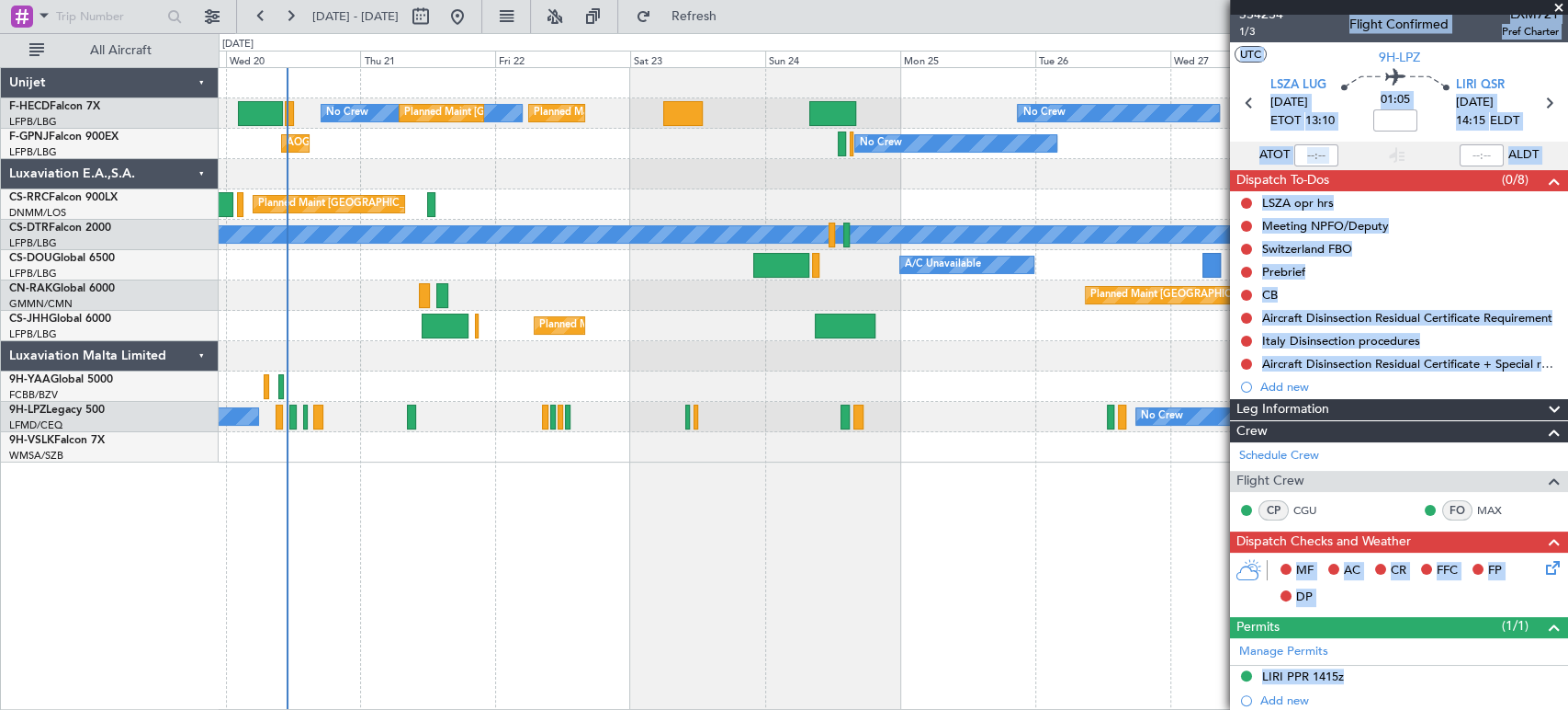
click at [680, 160] on div at bounding box center [893, 174] width 1349 height 31
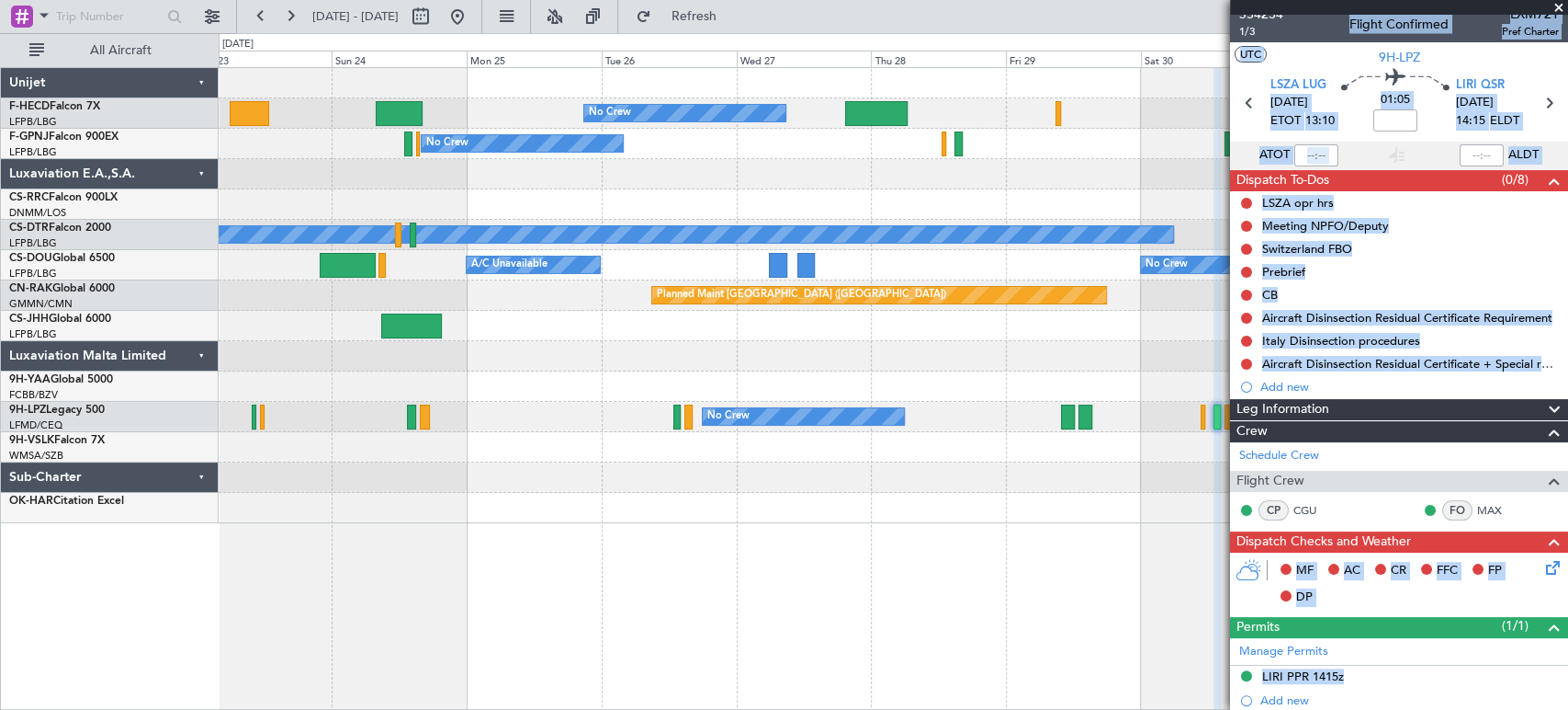
click at [193, 390] on div "No Crew Planned Maint [GEOGRAPHIC_DATA] ([GEOGRAPHIC_DATA]) Planned Maint [GEOG…" at bounding box center [784, 372] width 1568 height 676
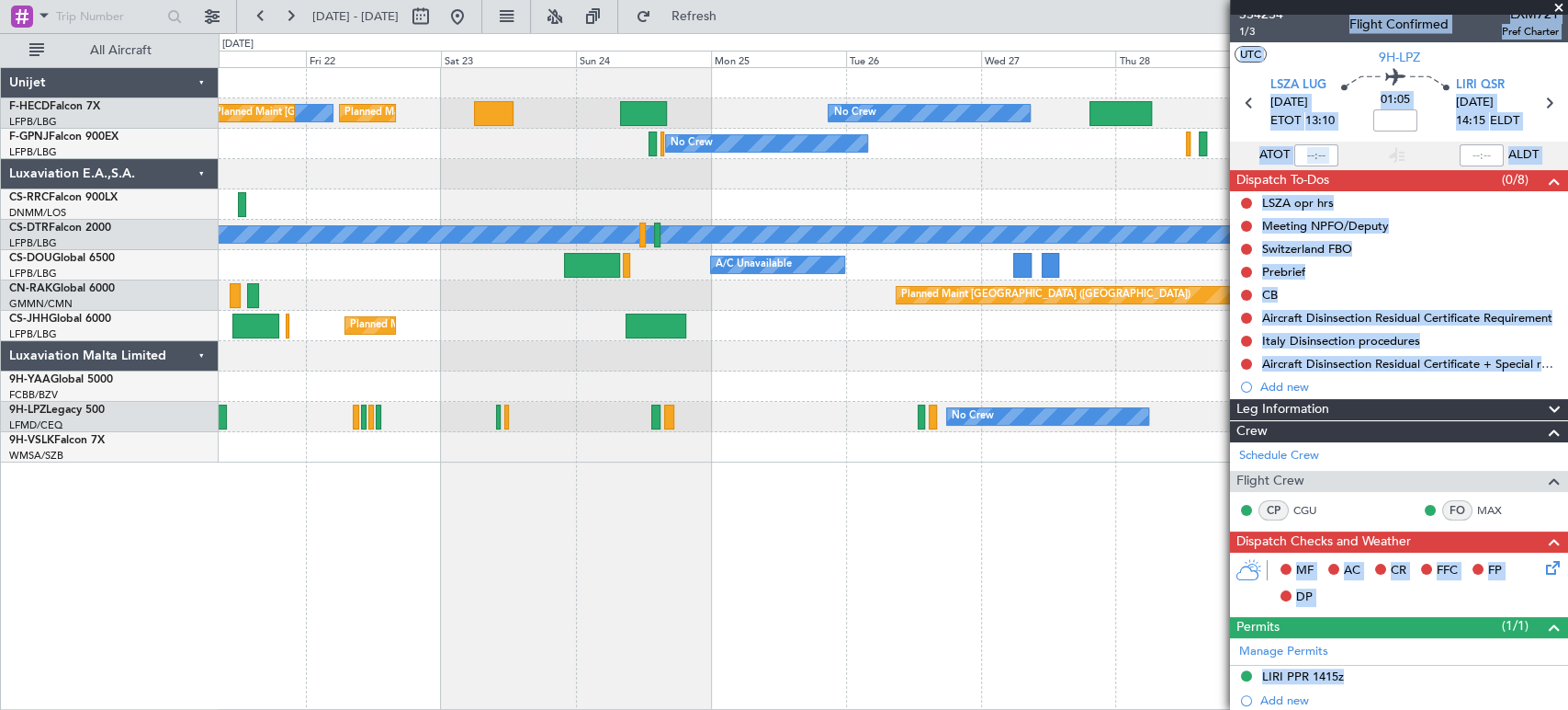
click at [820, 414] on div "No Crew No Crew" at bounding box center [893, 416] width 1349 height 31
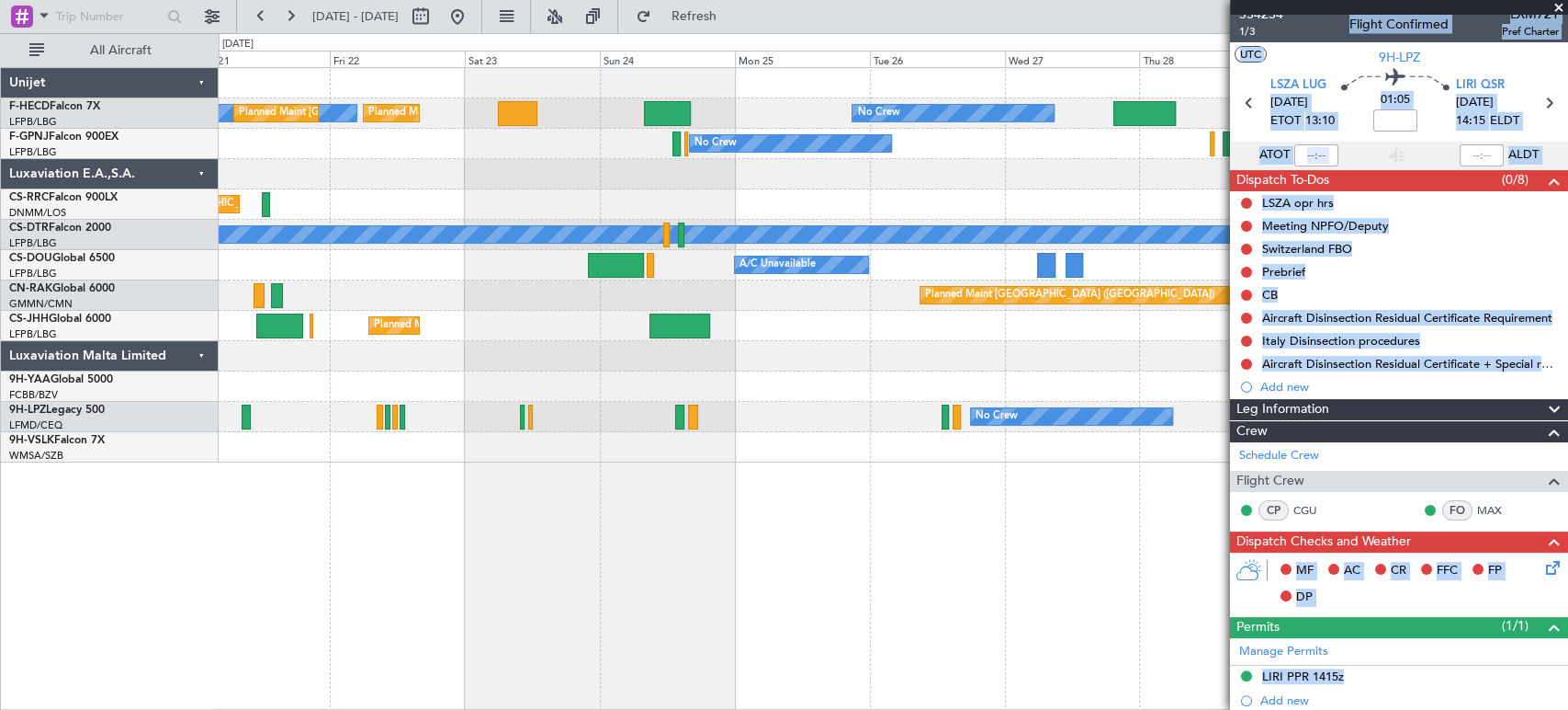
click at [537, 430] on div "No Crew No Crew" at bounding box center [893, 416] width 1349 height 31
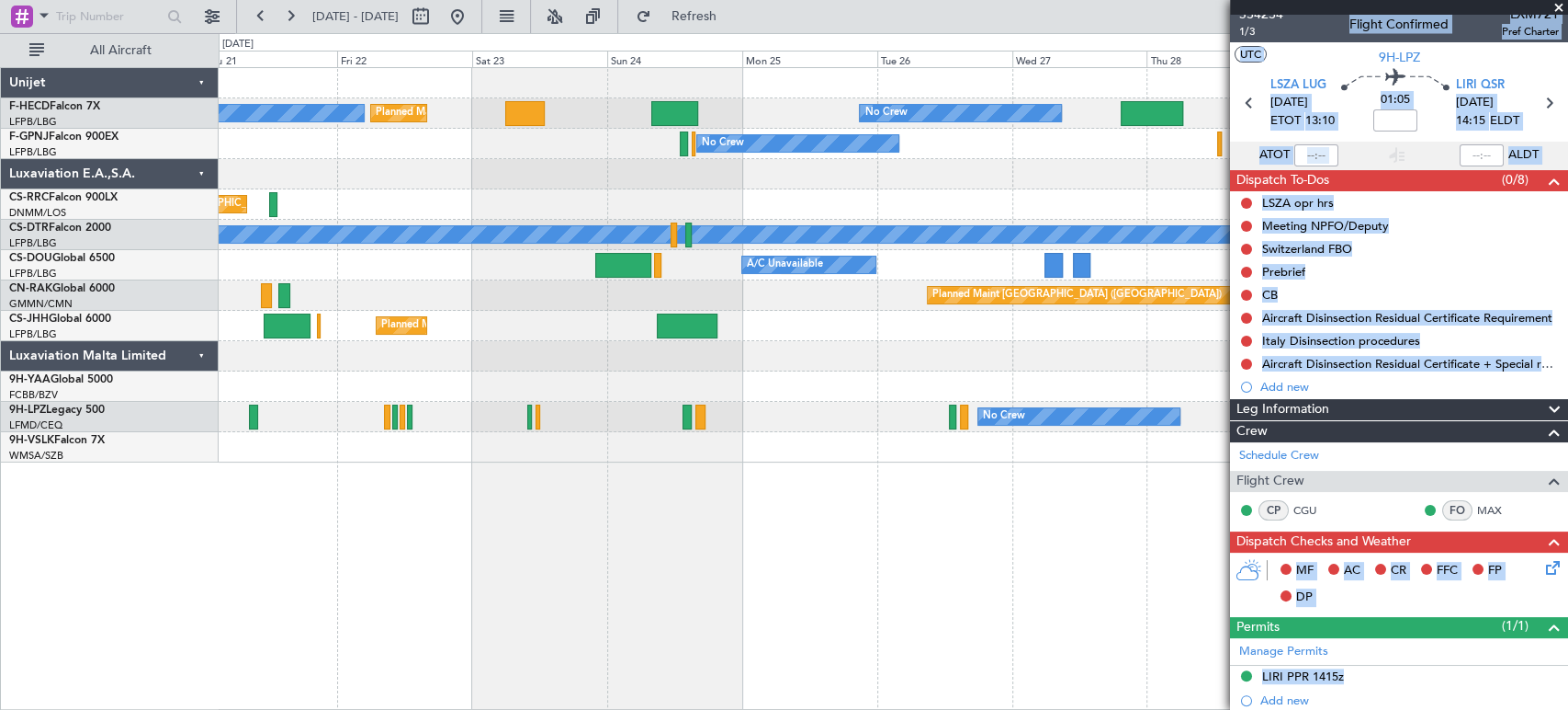
click at [914, 408] on div "No Crew Planned Maint [GEOGRAPHIC_DATA] ([GEOGRAPHIC_DATA]) Planned Maint [GEOG…" at bounding box center [893, 265] width 1349 height 394
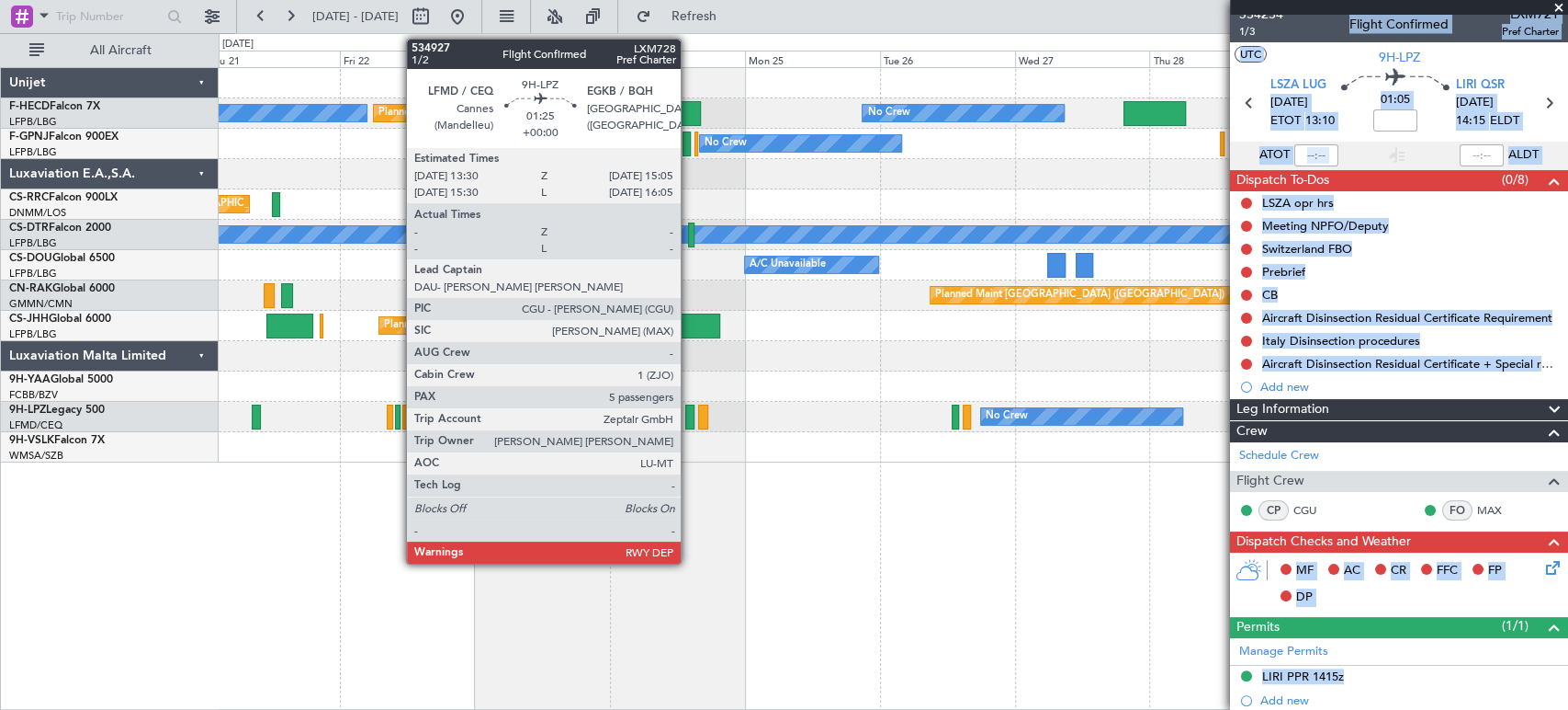
click at [689, 420] on div at bounding box center [689, 416] width 9 height 25
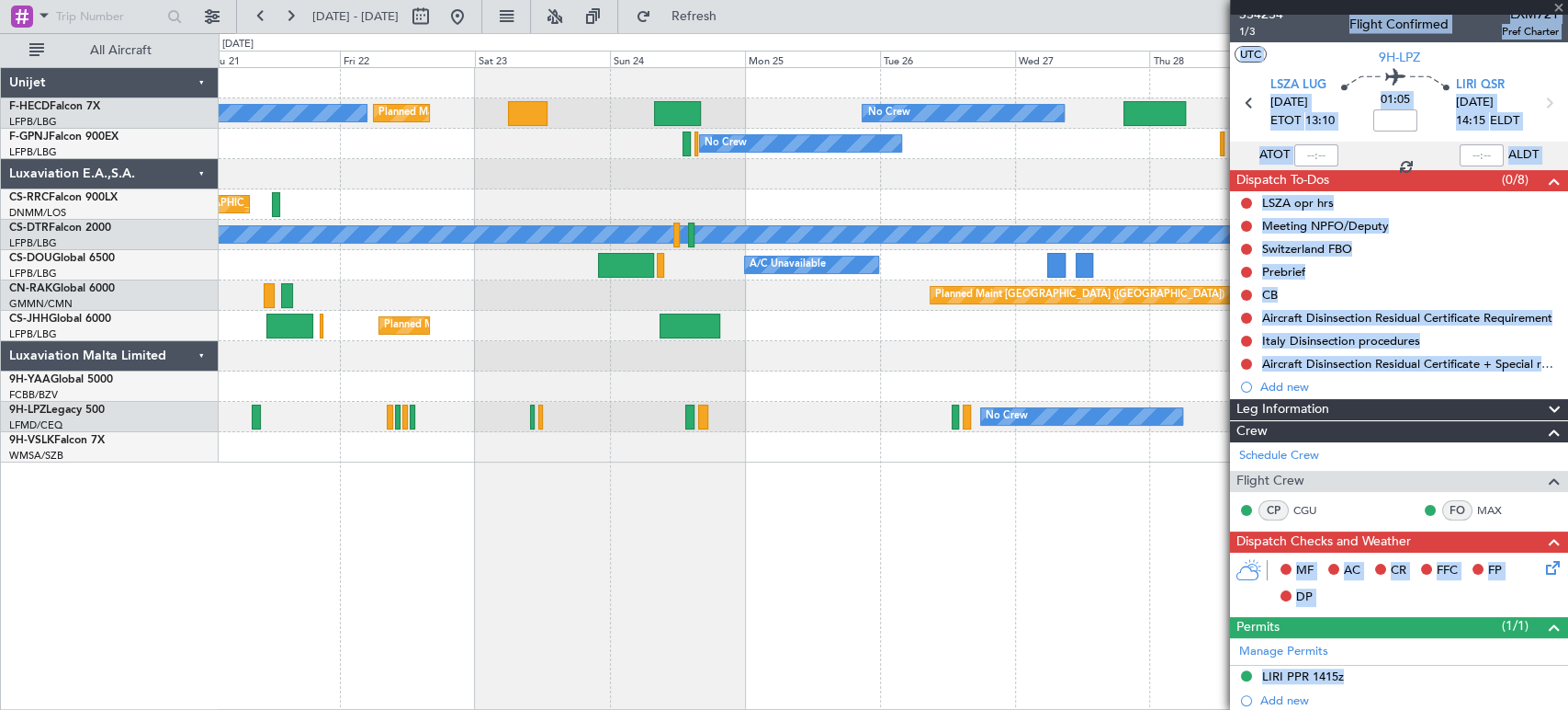
type input "5"
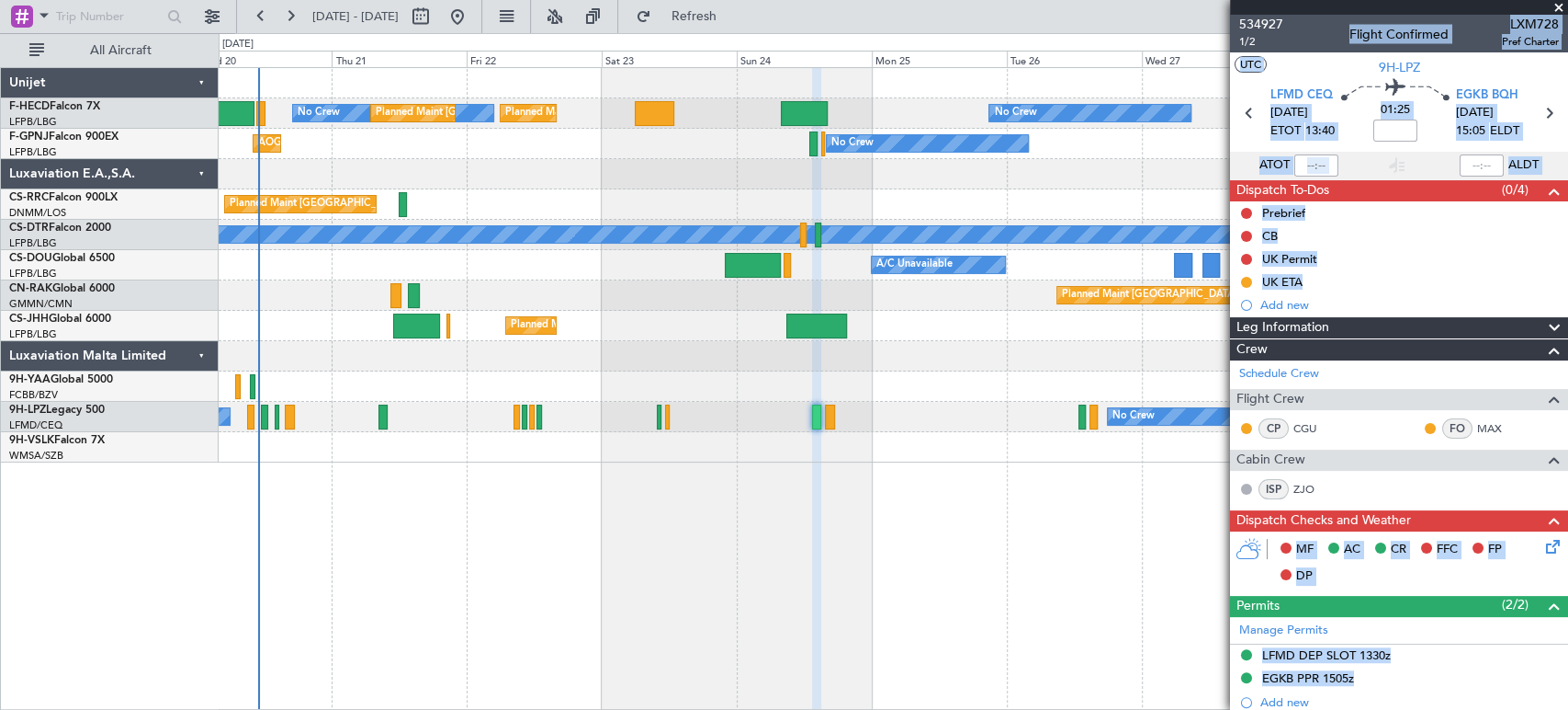
click at [781, 277] on div at bounding box center [753, 264] width 56 height 25
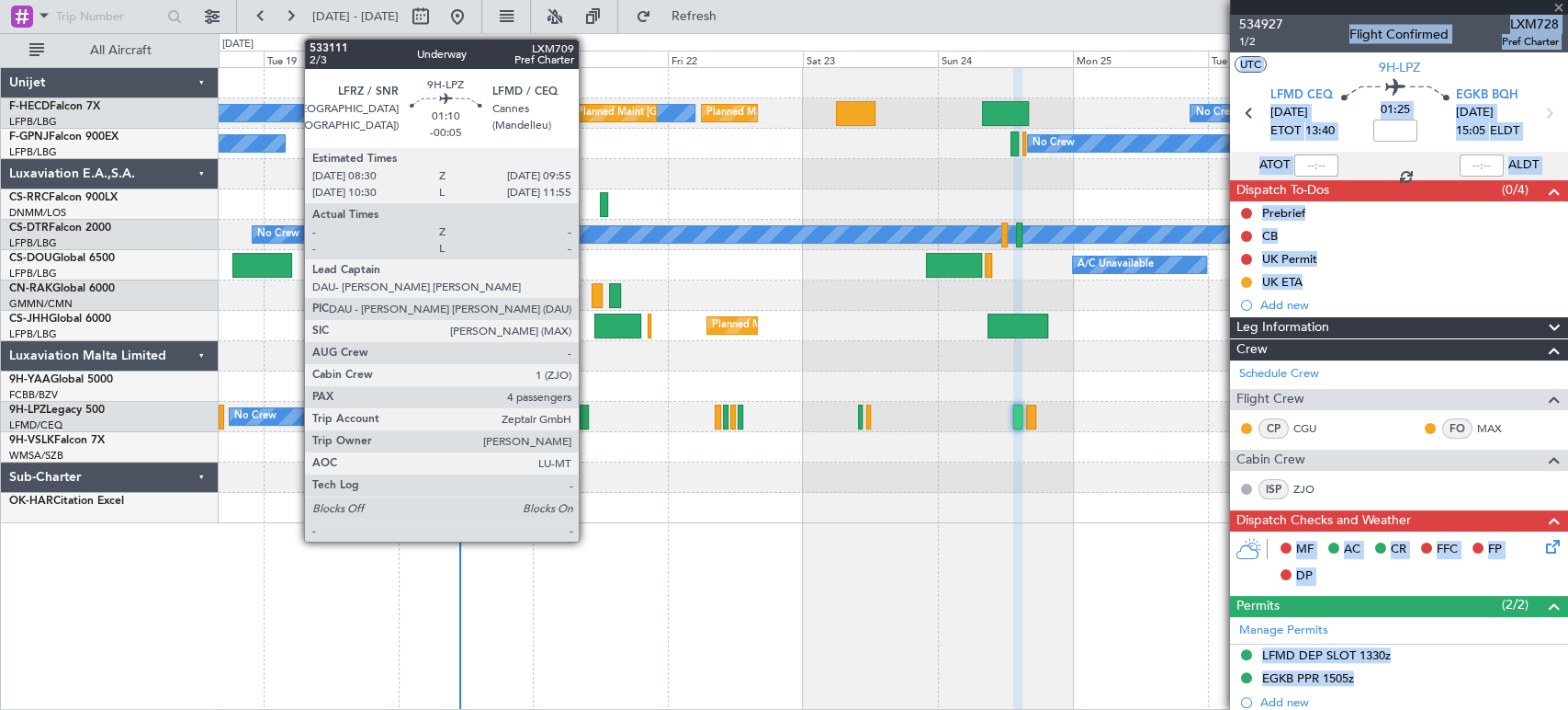
type input "-00:15"
type input "3"
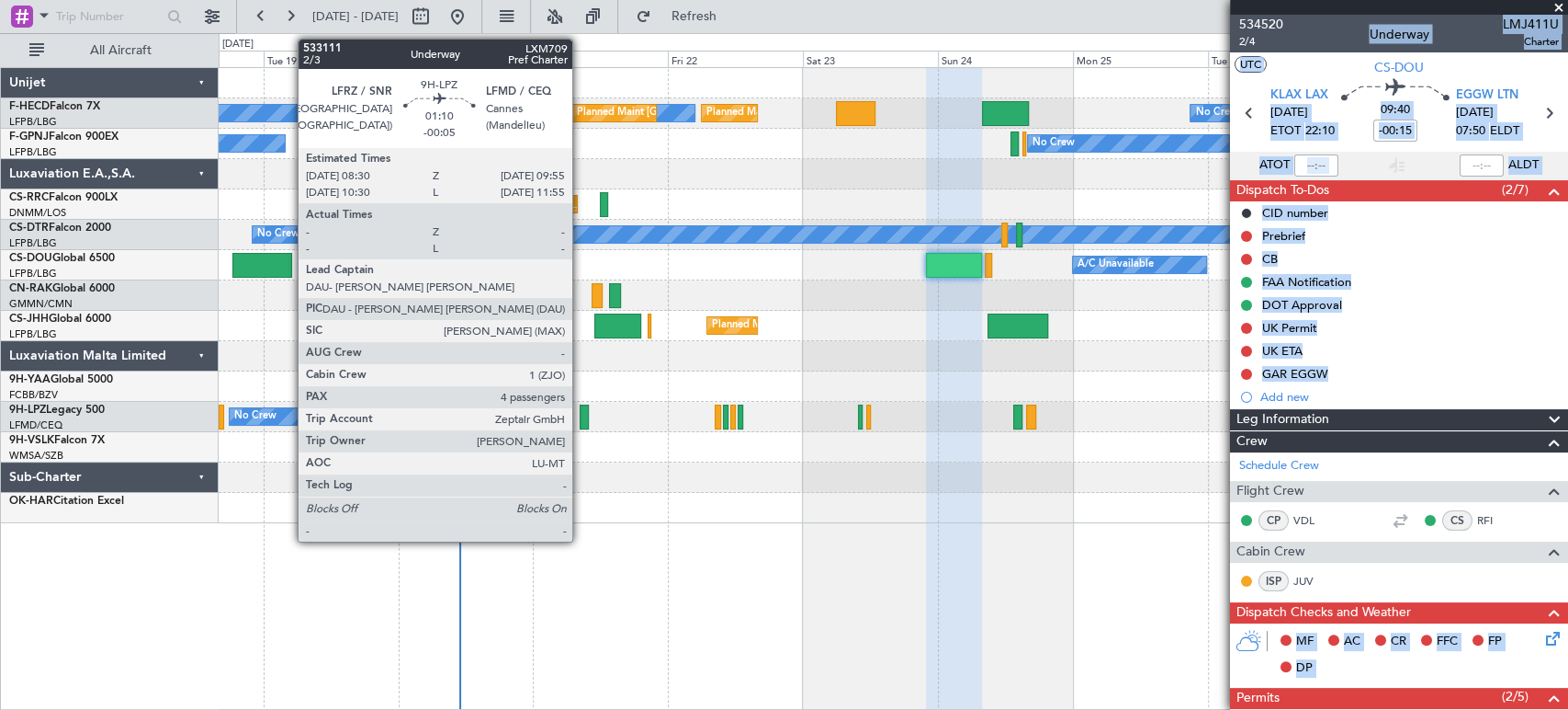
click at [580, 416] on div at bounding box center [583, 416] width 8 height 25
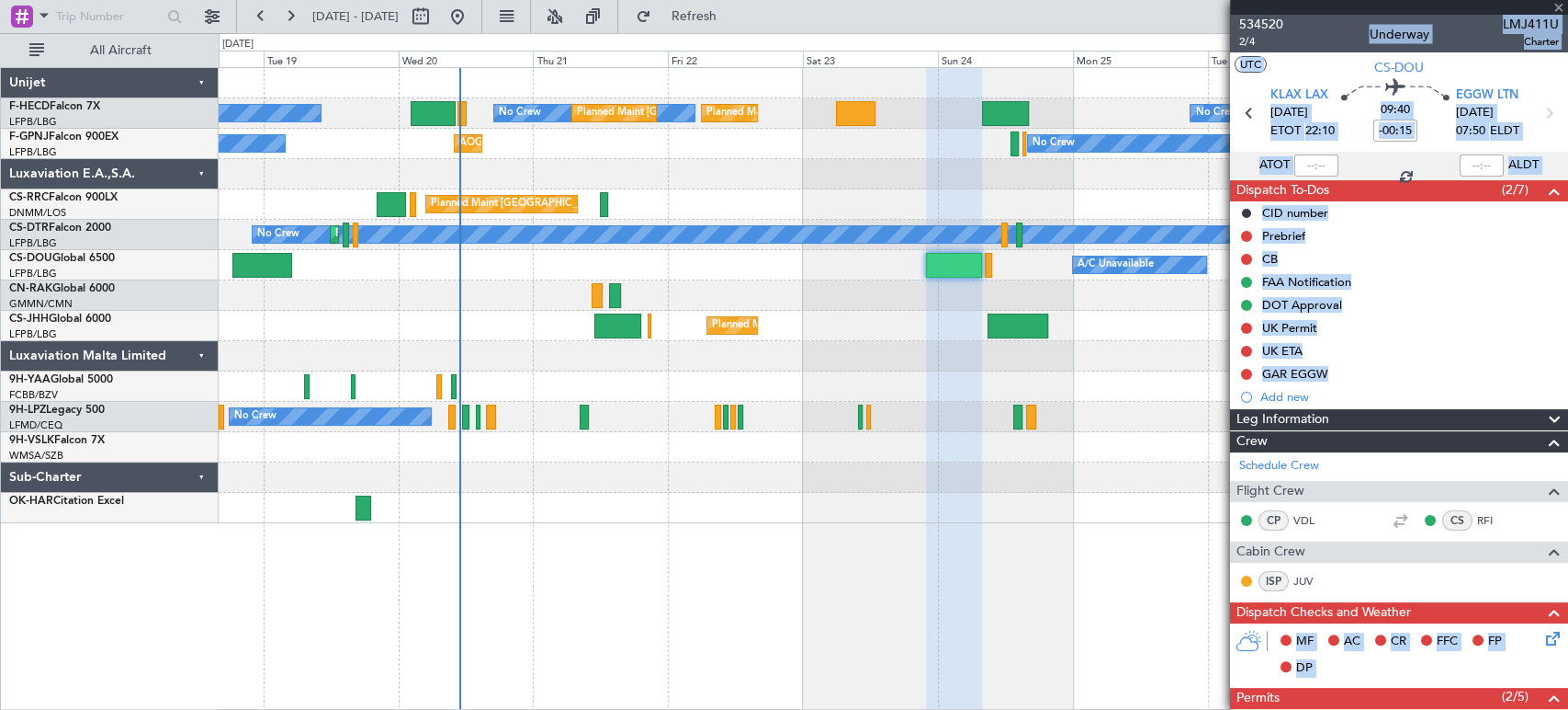
type input "-00:05"
type input "4"
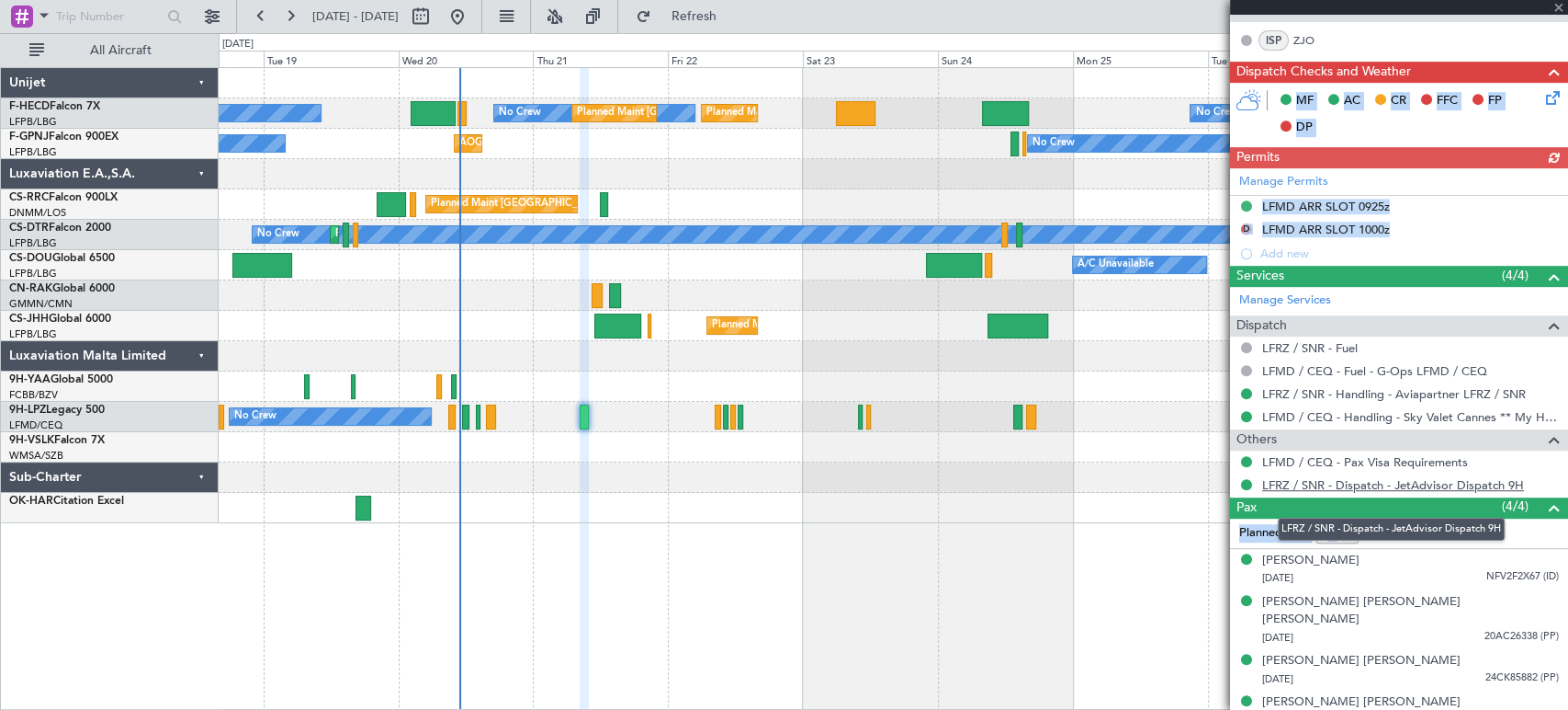
scroll to position [520, 0]
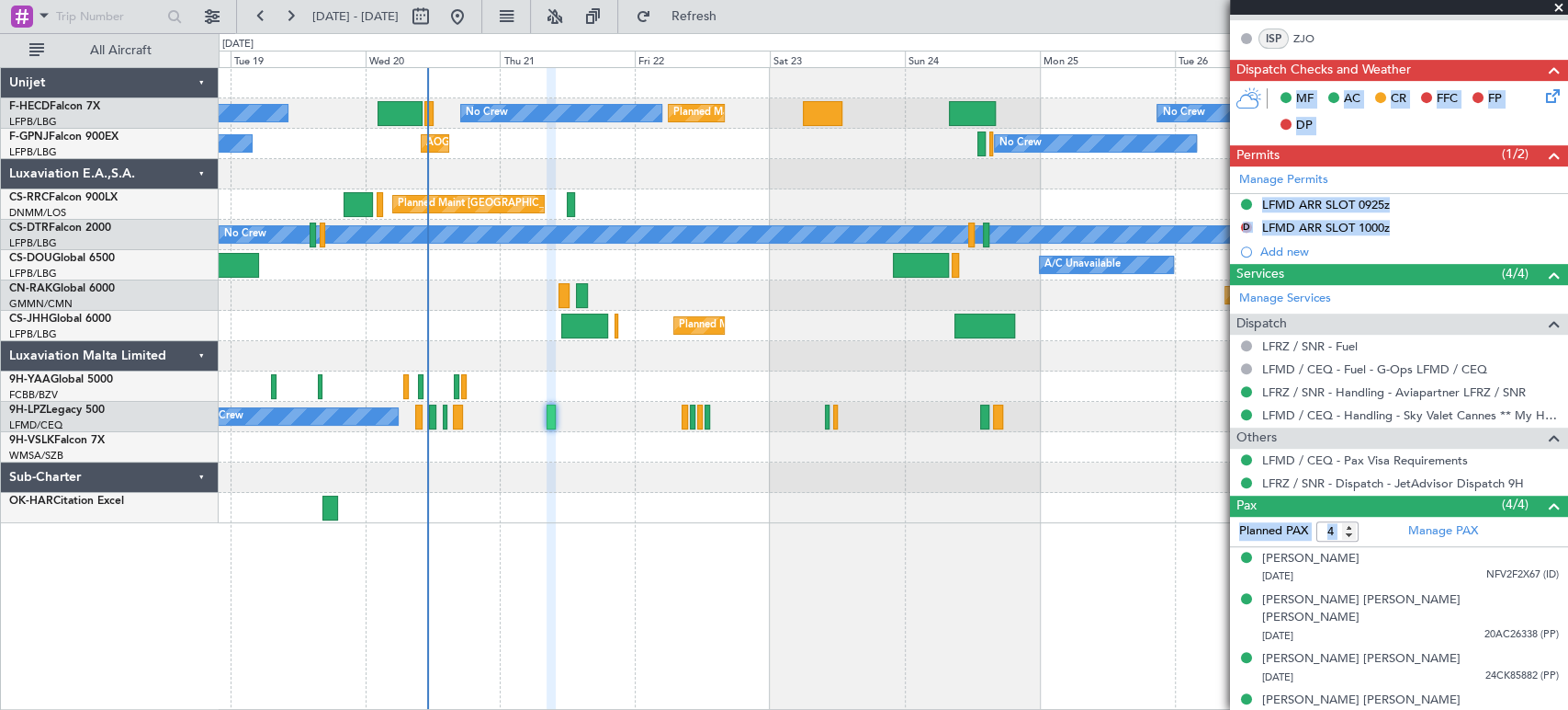
click at [503, 416] on div "No Crew No Crew" at bounding box center [893, 416] width 1349 height 31
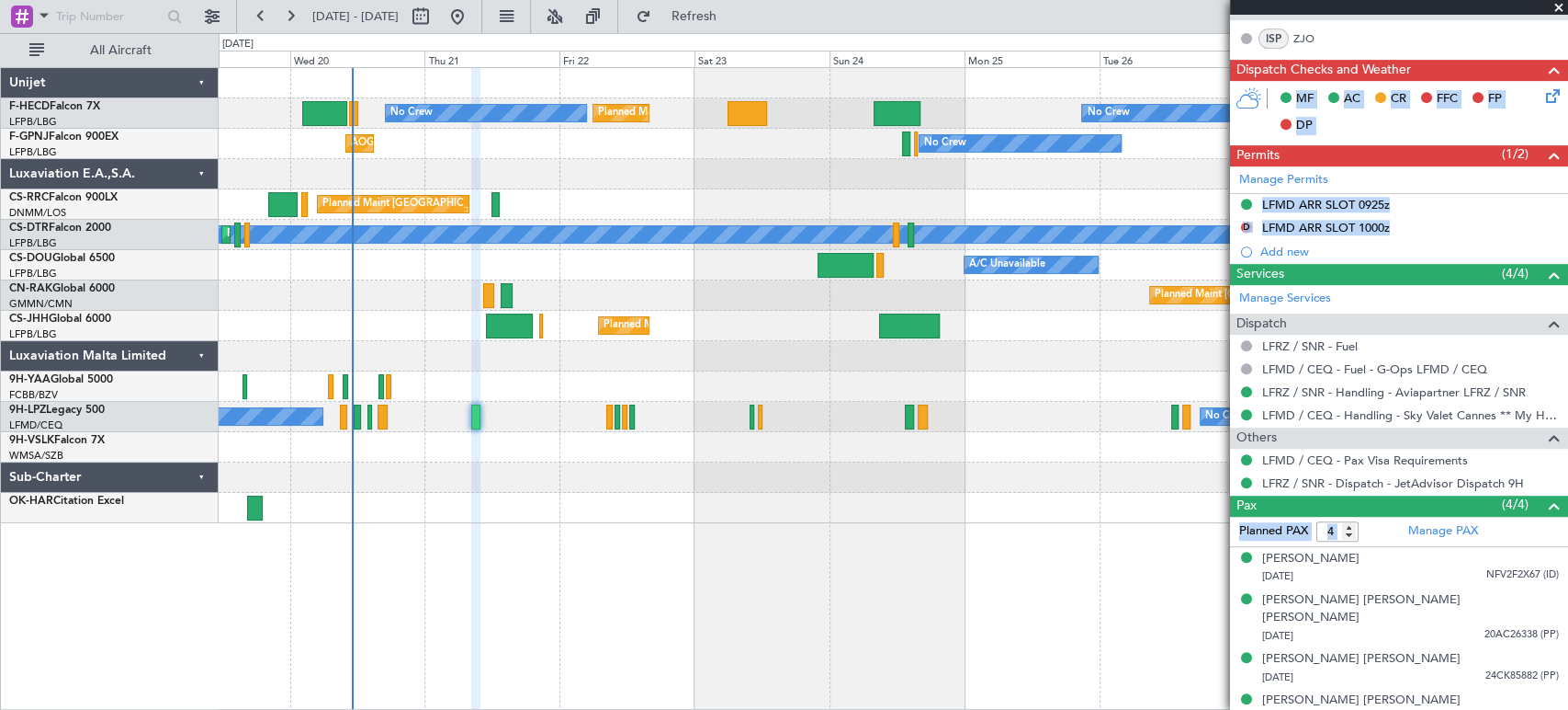
click at [448, 416] on div "No Crew No Crew" at bounding box center [893, 416] width 1349 height 31
